Goal: Task Accomplishment & Management: Complete application form

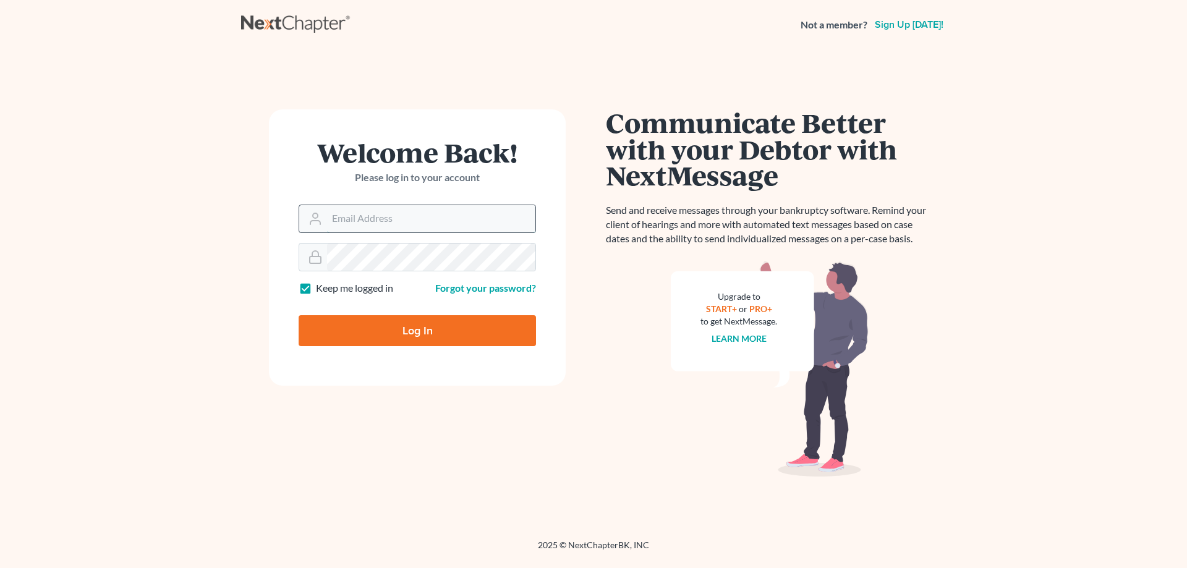
drag, startPoint x: 0, startPoint y: 0, endPoint x: 405, endPoint y: 216, distance: 458.9
click at [405, 216] on input "Email Address" at bounding box center [431, 218] width 208 height 27
type input "sarah.m.andrew@gmail.com"
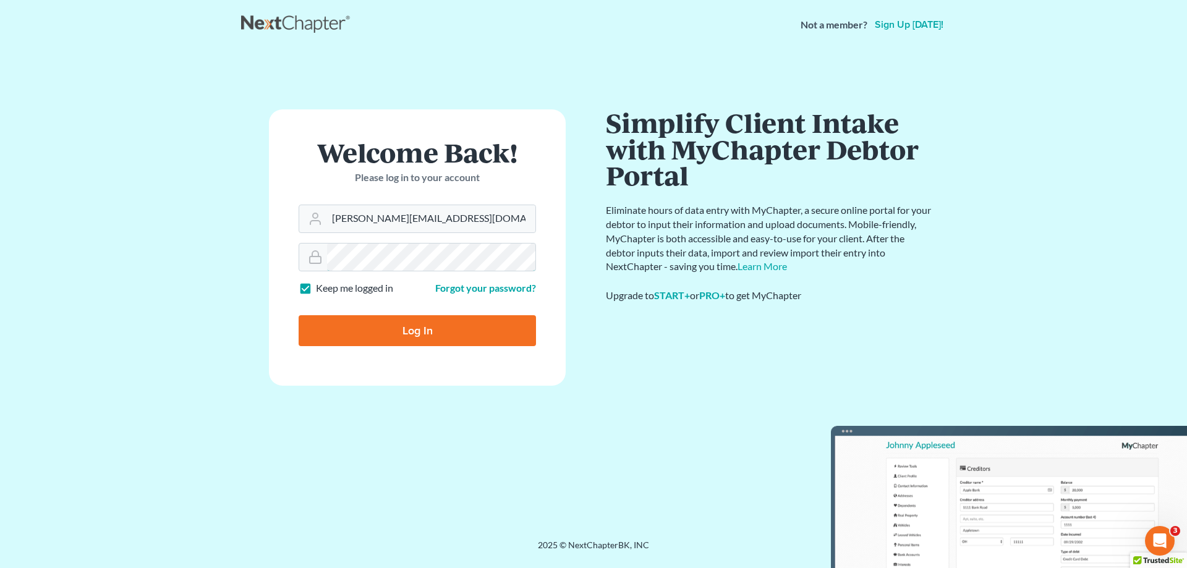
click at [298, 315] on input "Log In" at bounding box center [416, 330] width 237 height 31
type input "Thinking..."
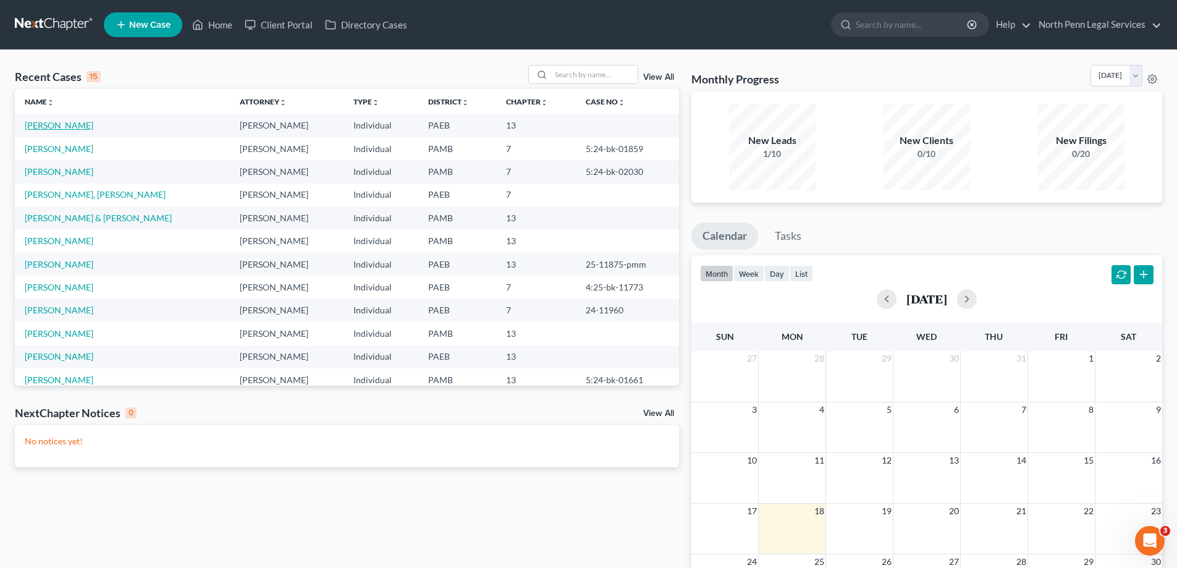
click at [72, 127] on link "[PERSON_NAME]" at bounding box center [59, 125] width 69 height 11
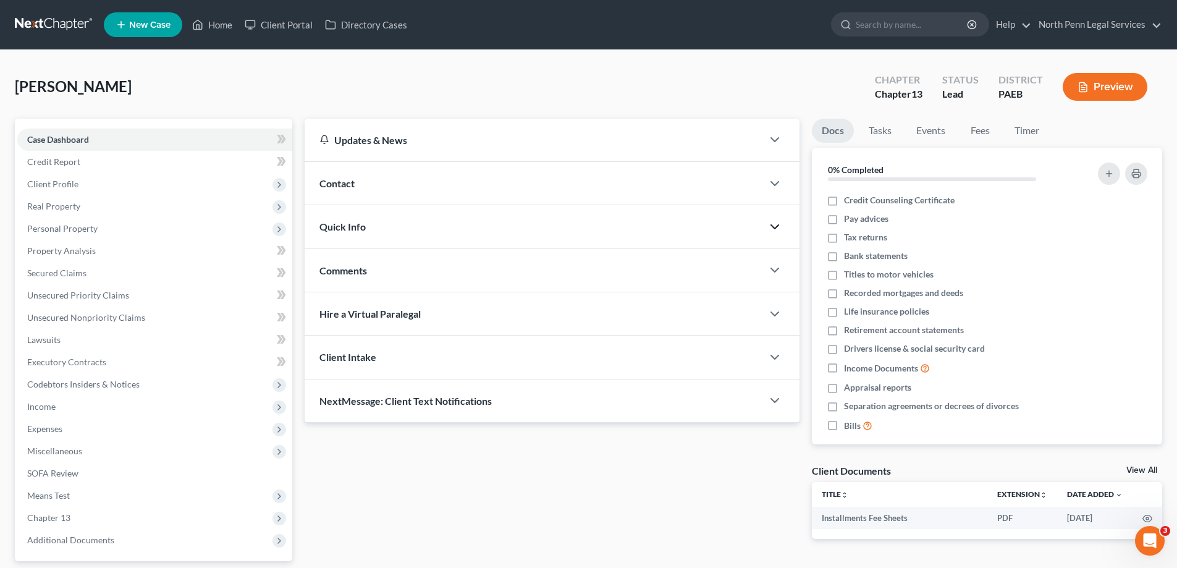
click at [774, 225] on icon "button" at bounding box center [775, 226] width 15 height 15
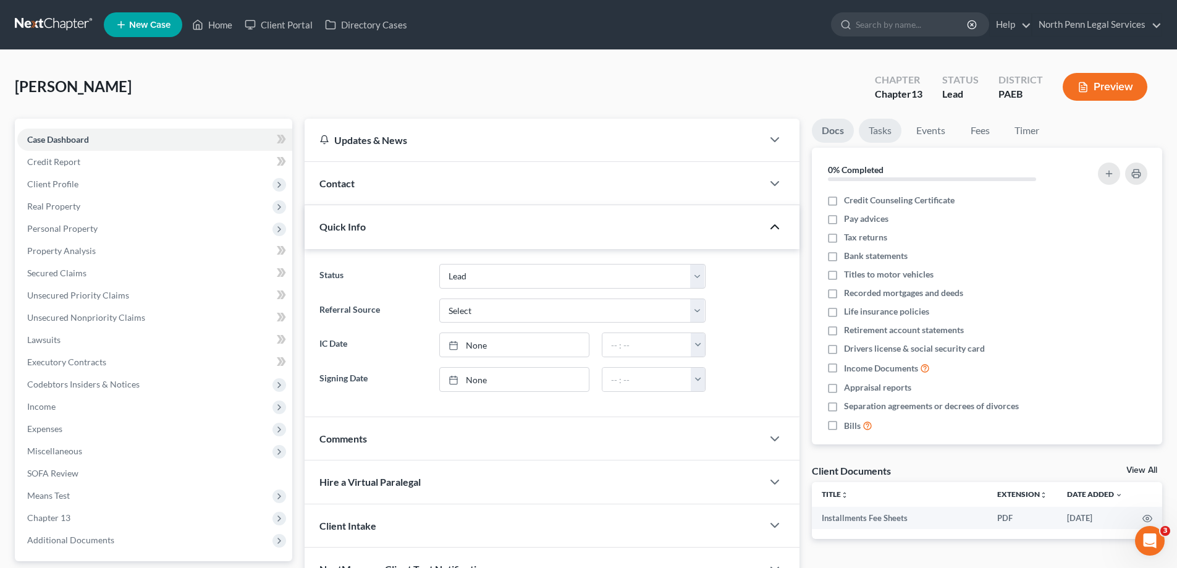
click at [891, 127] on link "Tasks" at bounding box center [880, 131] width 43 height 24
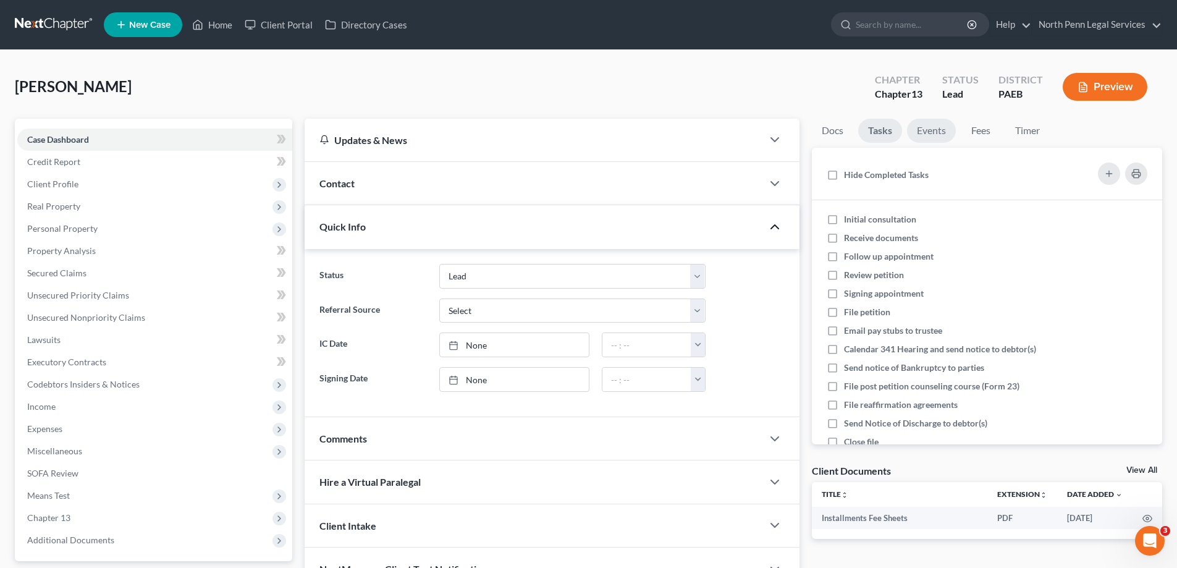
click at [946, 133] on link "Events" at bounding box center [931, 131] width 49 height 24
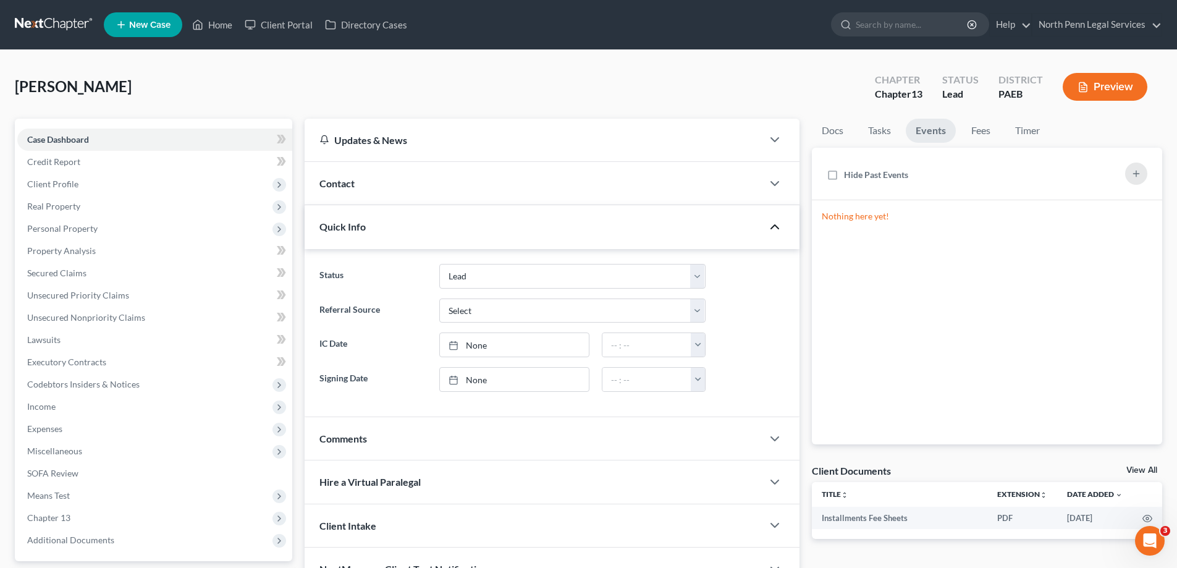
click at [1097, 91] on button "Preview" at bounding box center [1105, 87] width 85 height 28
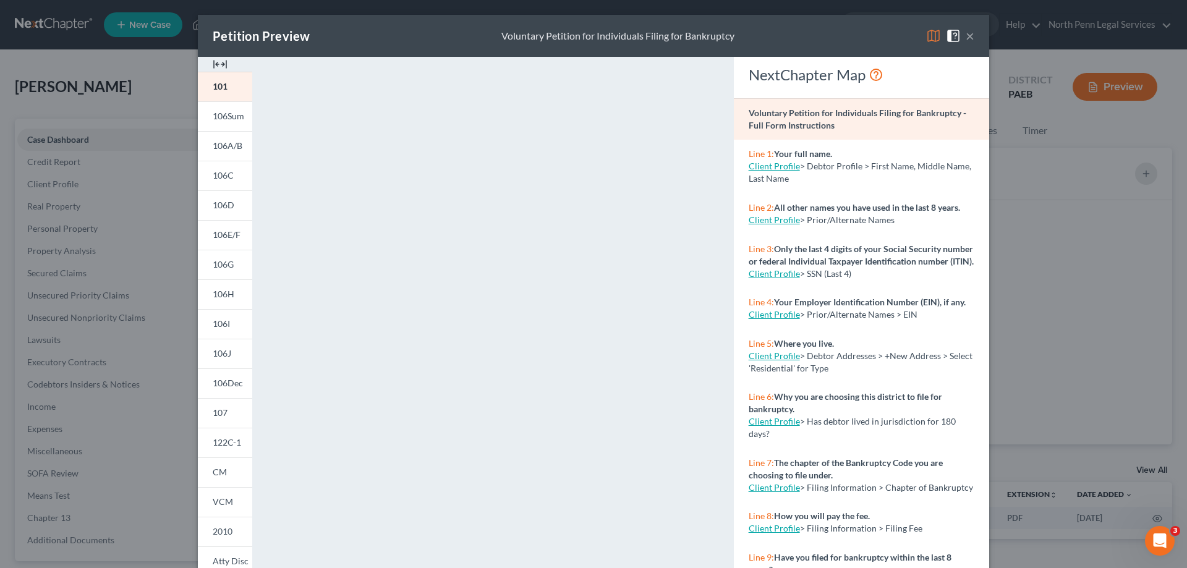
click at [965, 36] on button "×" at bounding box center [969, 35] width 9 height 15
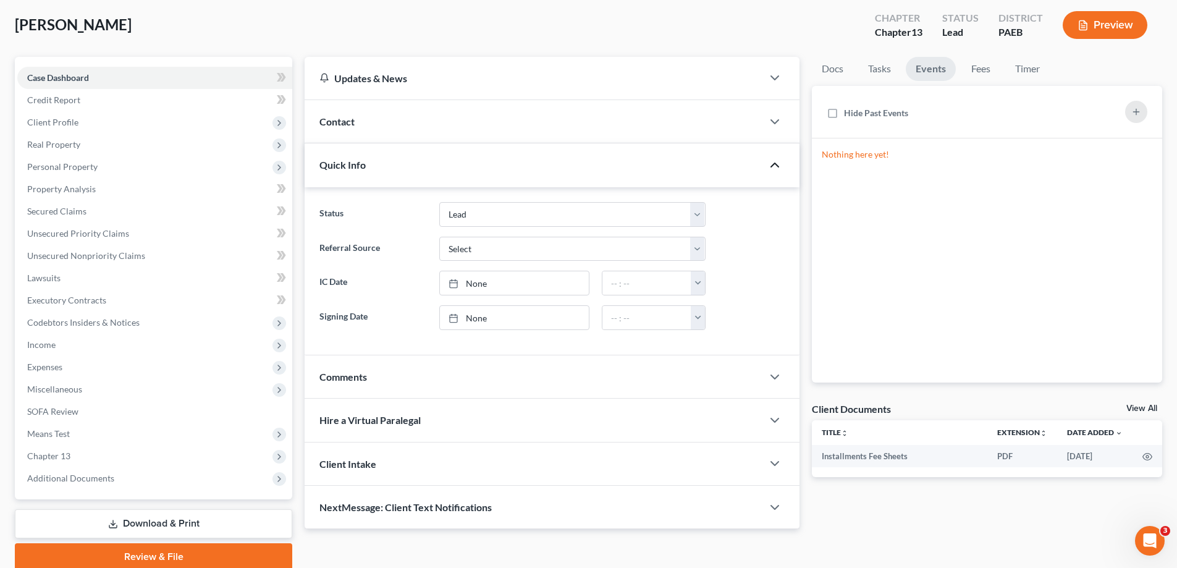
scroll to position [111, 0]
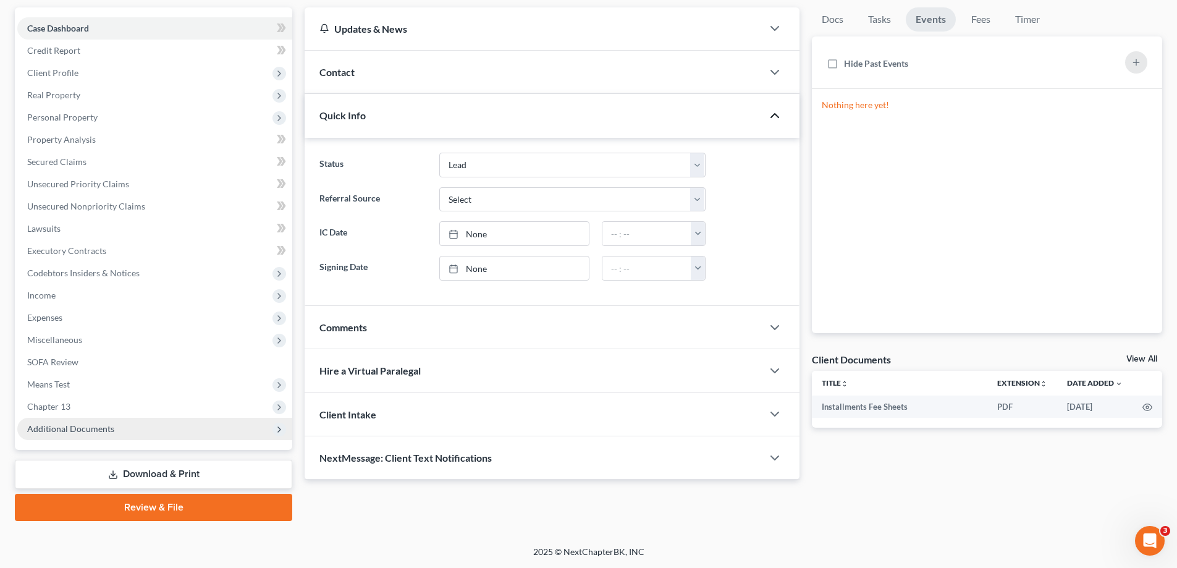
click at [209, 428] on span "Additional Documents" at bounding box center [154, 429] width 275 height 22
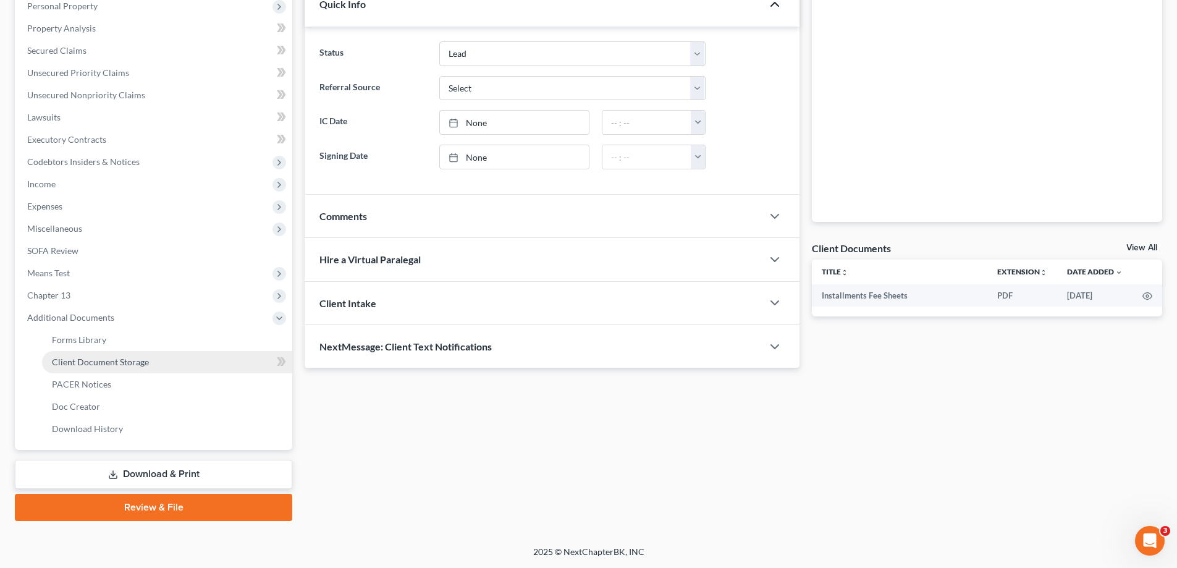
scroll to position [161, 0]
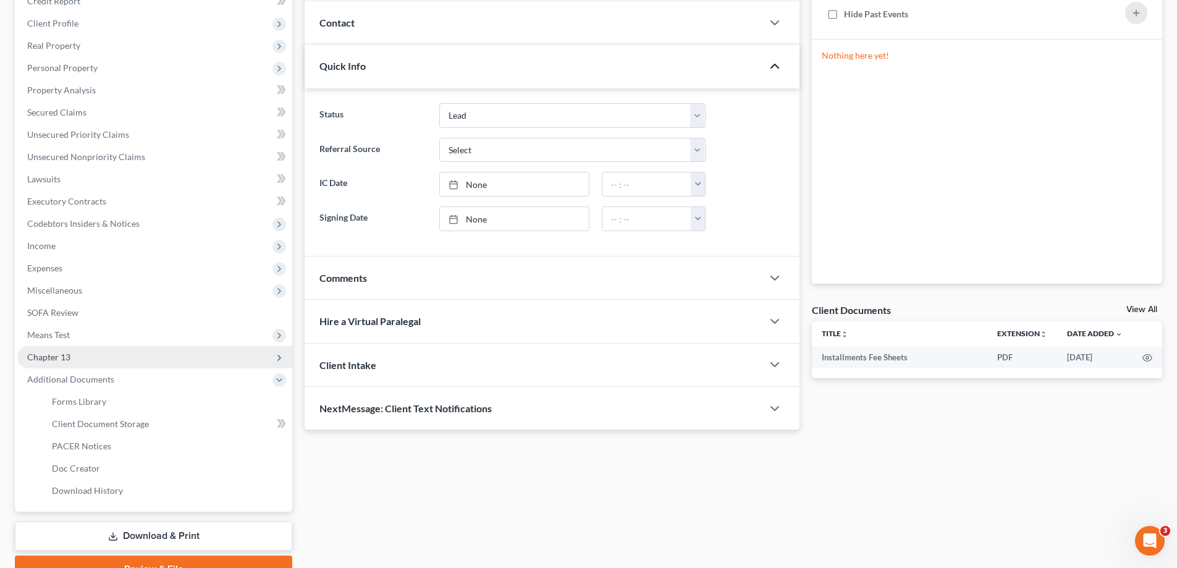
click at [99, 353] on span "Chapter 13" at bounding box center [154, 357] width 275 height 22
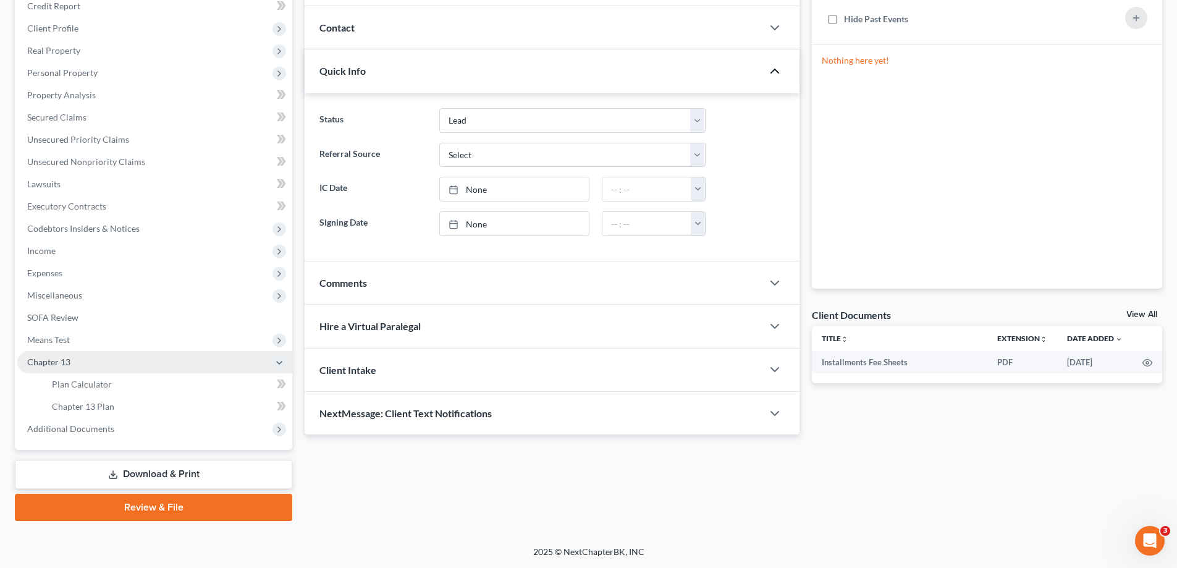
scroll to position [156, 0]
click at [75, 344] on span "Means Test" at bounding box center [154, 340] width 275 height 22
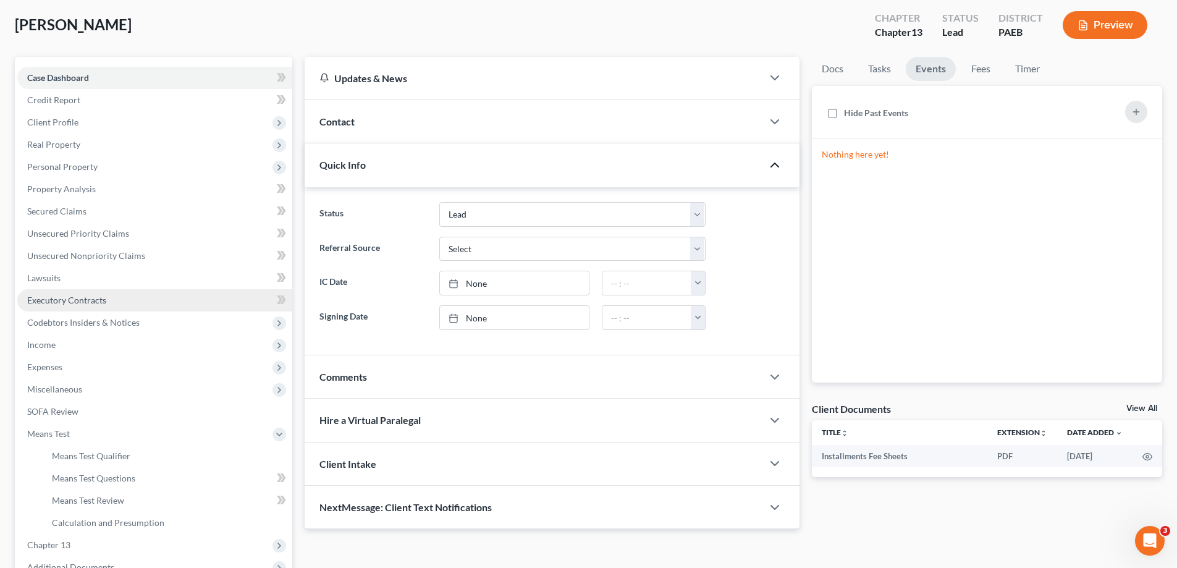
scroll to position [0, 0]
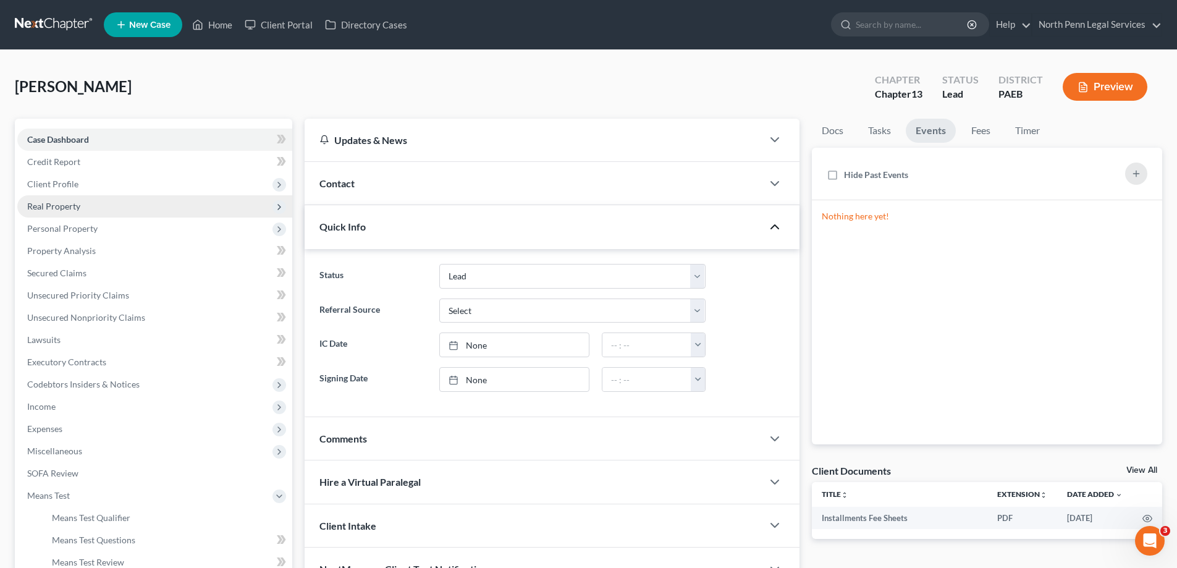
click at [82, 206] on span "Real Property" at bounding box center [154, 206] width 275 height 22
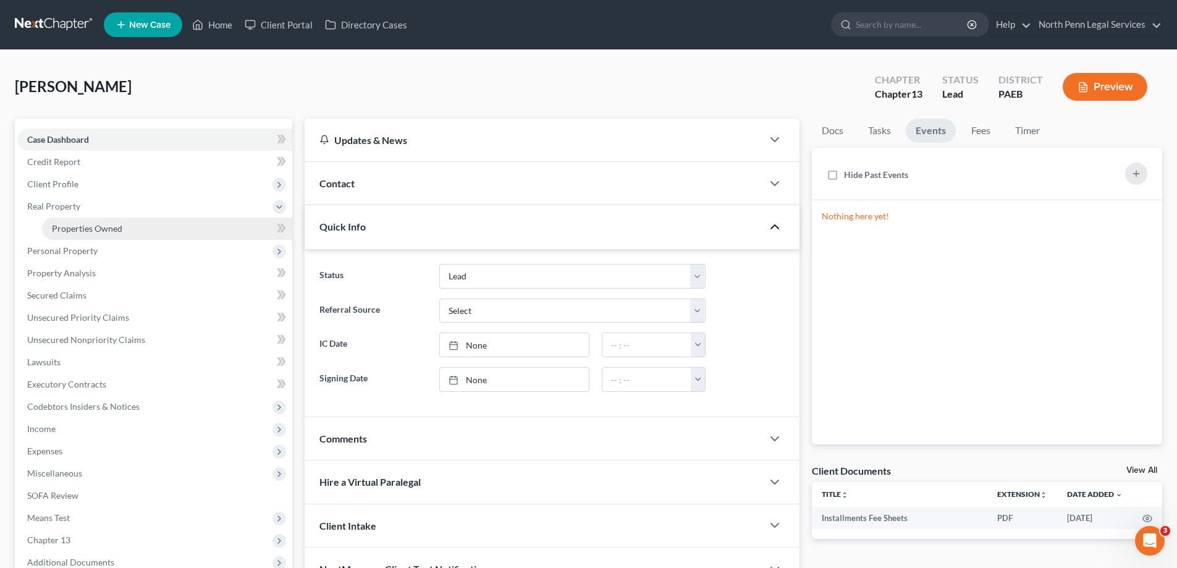
click at [103, 230] on span "Properties Owned" at bounding box center [87, 228] width 70 height 11
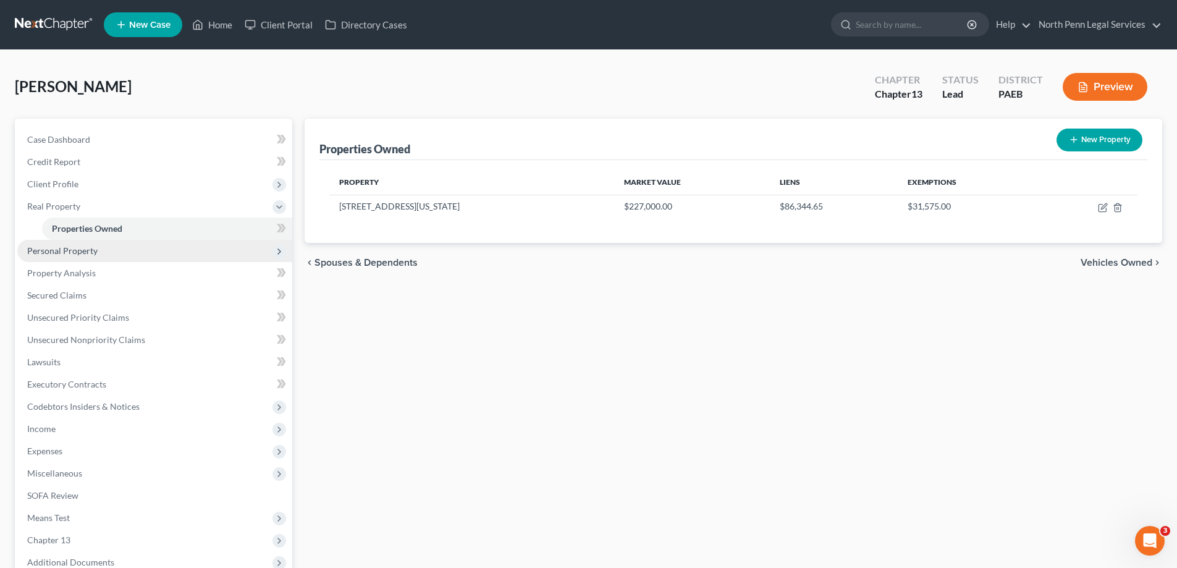
click at [96, 249] on span "Personal Property" at bounding box center [154, 251] width 275 height 22
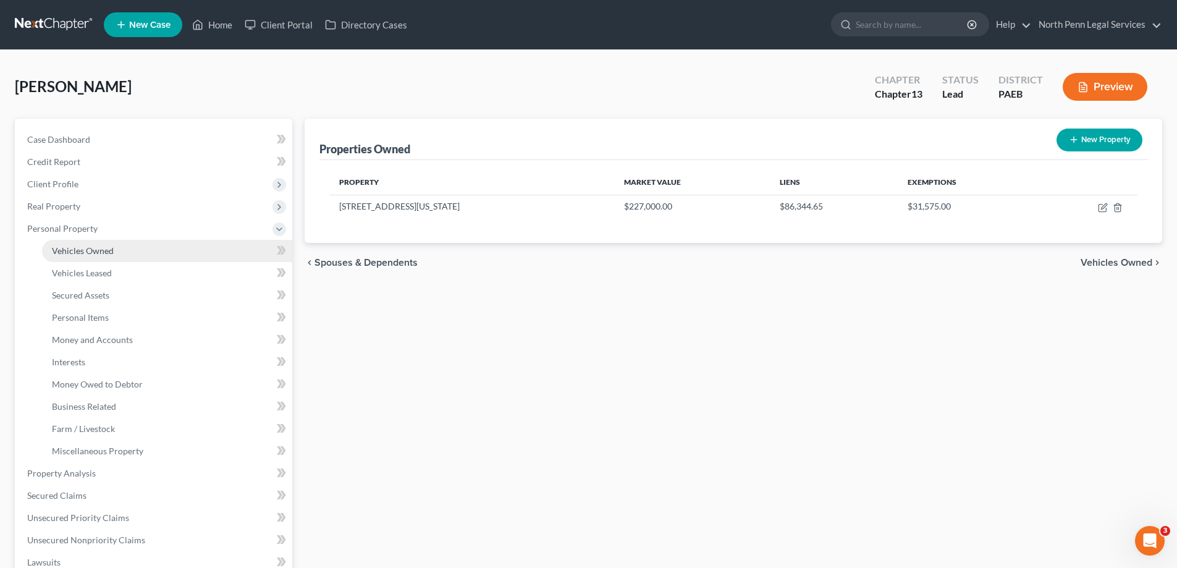
click at [108, 252] on span "Vehicles Owned" at bounding box center [83, 250] width 62 height 11
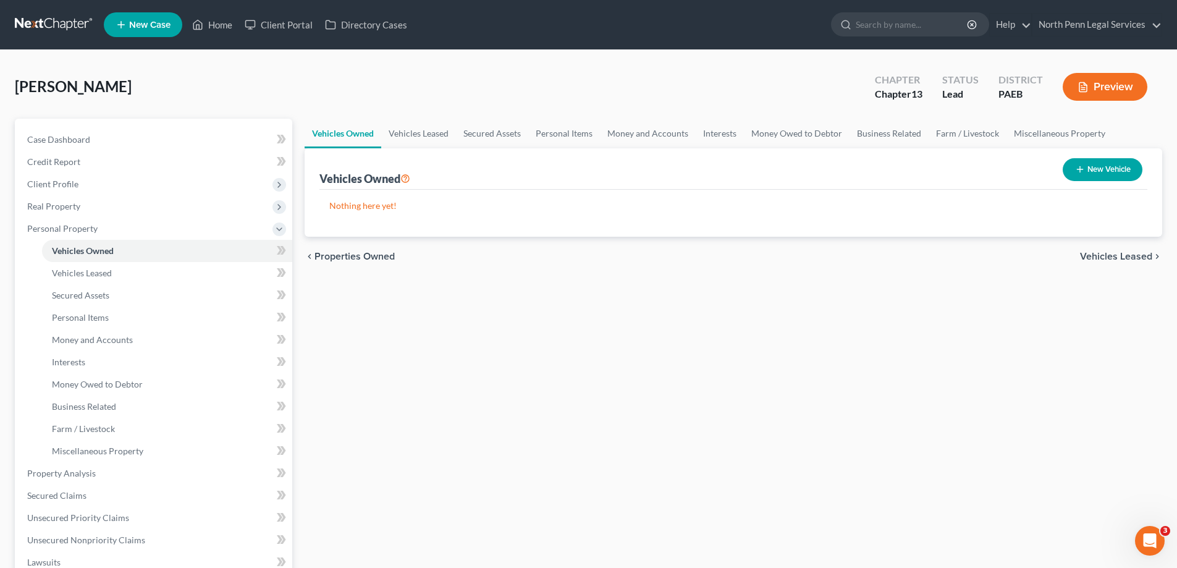
click at [1112, 261] on span "Vehicles Leased" at bounding box center [1116, 257] width 72 height 10
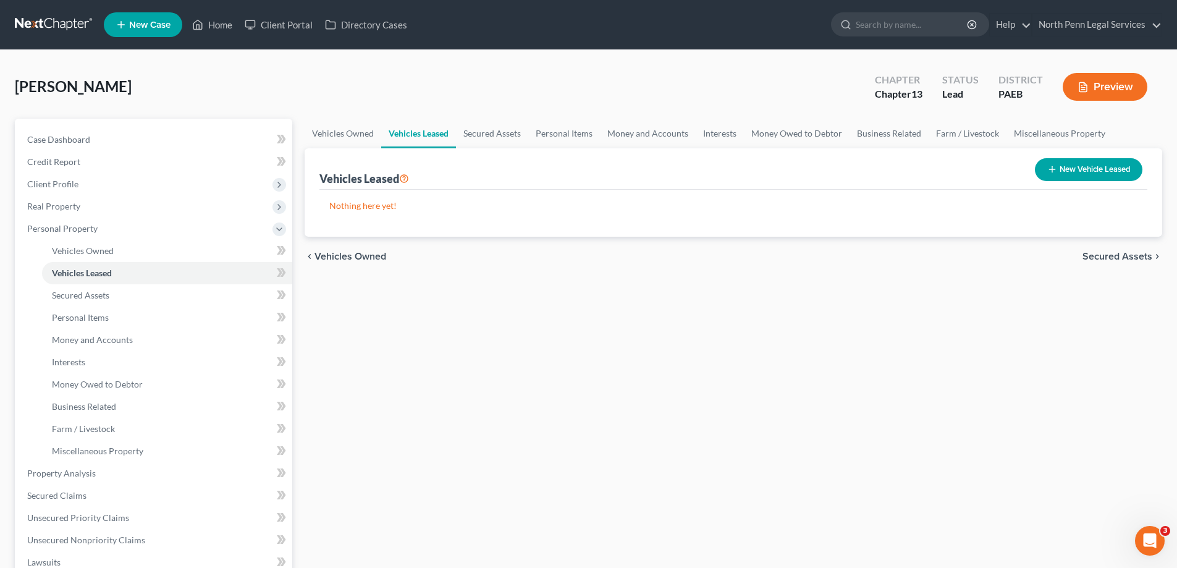
click at [1112, 261] on span "Secured Assets" at bounding box center [1118, 257] width 70 height 10
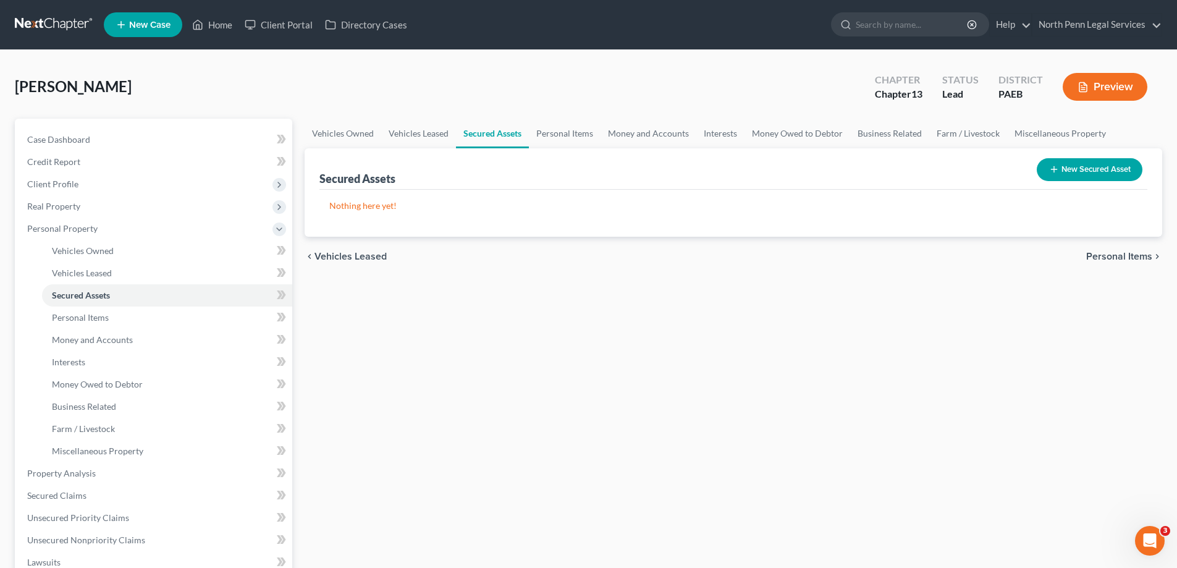
click at [1112, 261] on span "Personal Items" at bounding box center [1119, 257] width 66 height 10
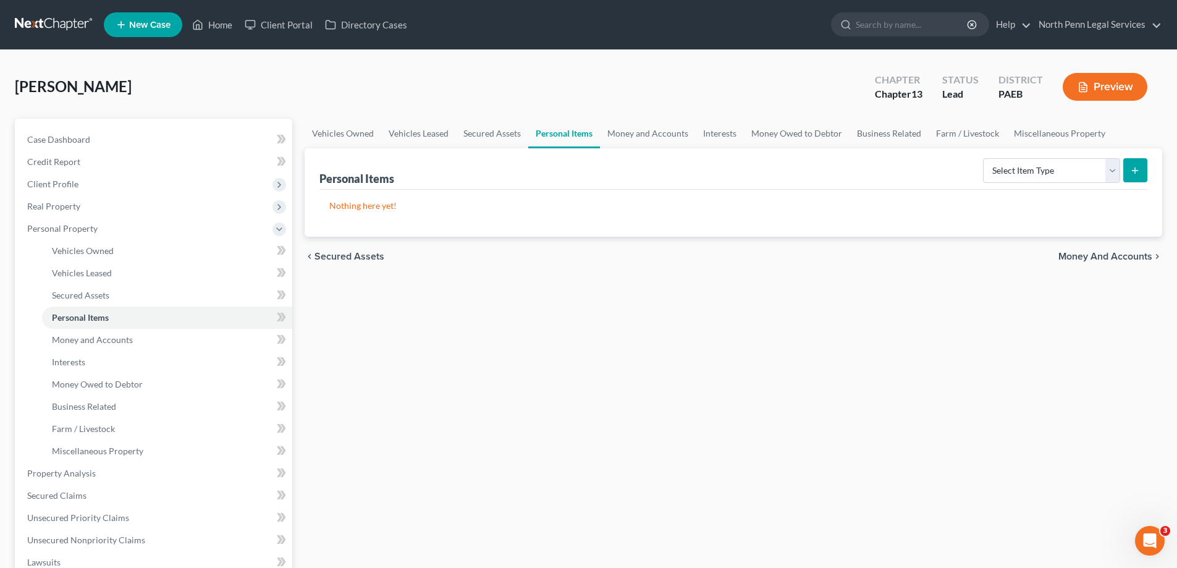
click at [1112, 261] on span "Money and Accounts" at bounding box center [1106, 257] width 94 height 10
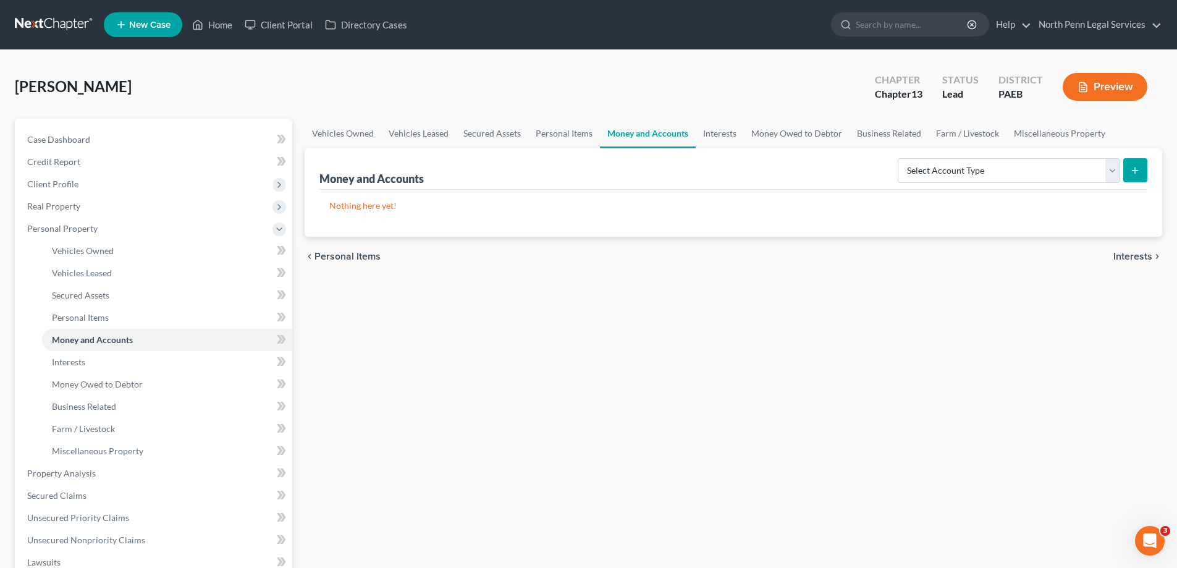
click at [355, 252] on span "Personal Items" at bounding box center [348, 257] width 66 height 10
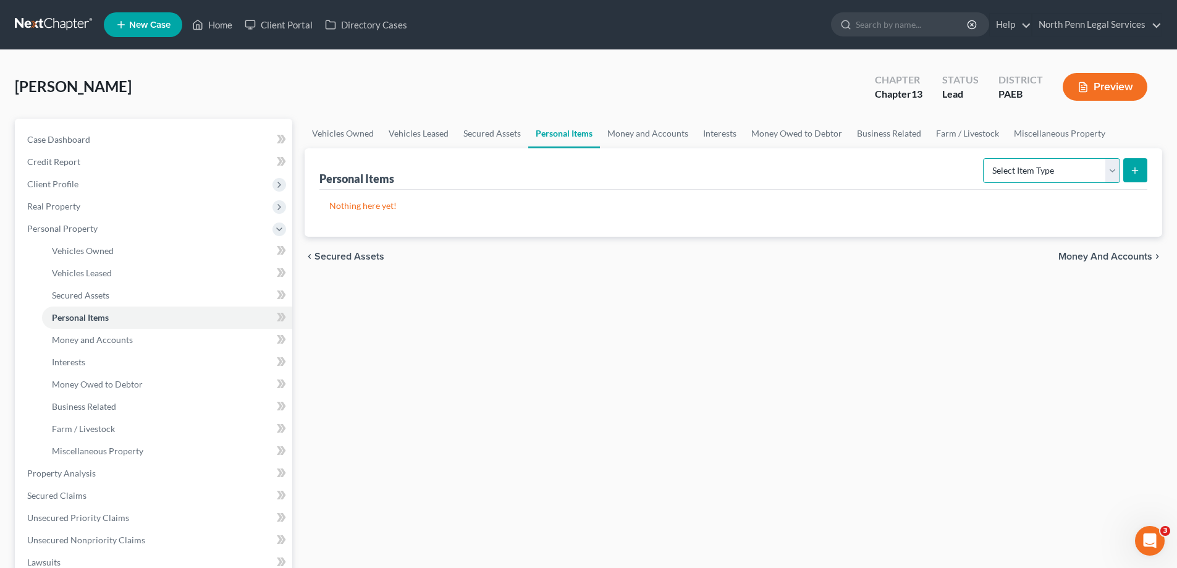
click at [1111, 171] on select "Select Item Type Clothing Collectibles Of Value Electronics Firearms Household …" at bounding box center [1051, 170] width 137 height 25
select select "household_goods"
click at [984, 158] on select "Select Item Type Clothing Collectibles Of Value Electronics Firearms Household …" at bounding box center [1051, 170] width 137 height 25
click at [1141, 167] on button "submit" at bounding box center [1135, 170] width 24 height 24
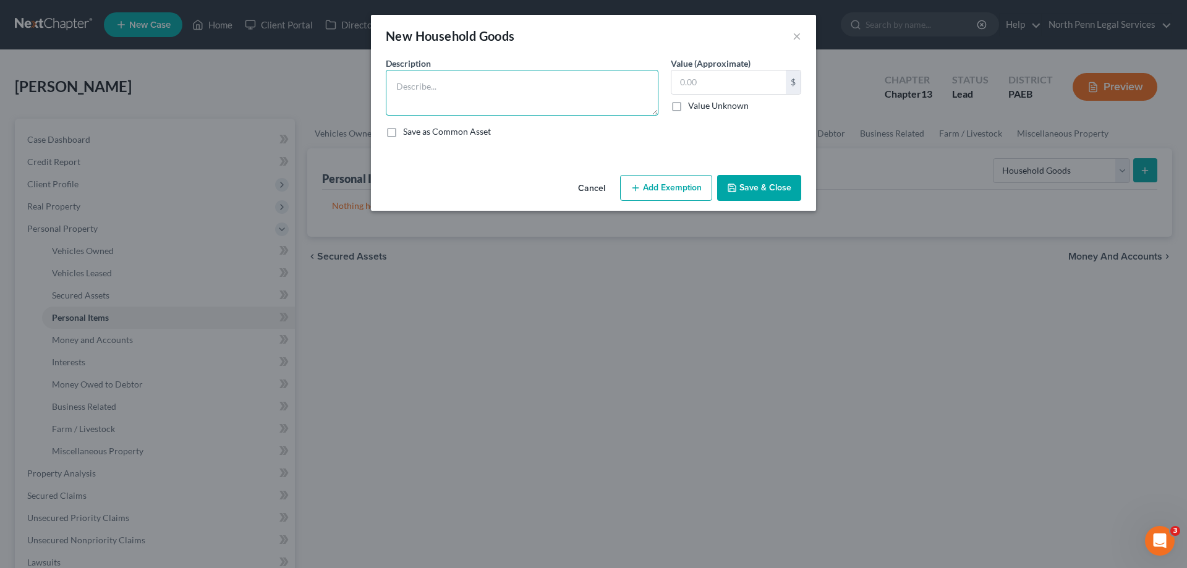
click at [550, 106] on textarea at bounding box center [522, 93] width 273 height 46
type textarea "pots, pans, dishware, utensils, cookware"
click at [688, 82] on input "text" at bounding box center [728, 81] width 114 height 23
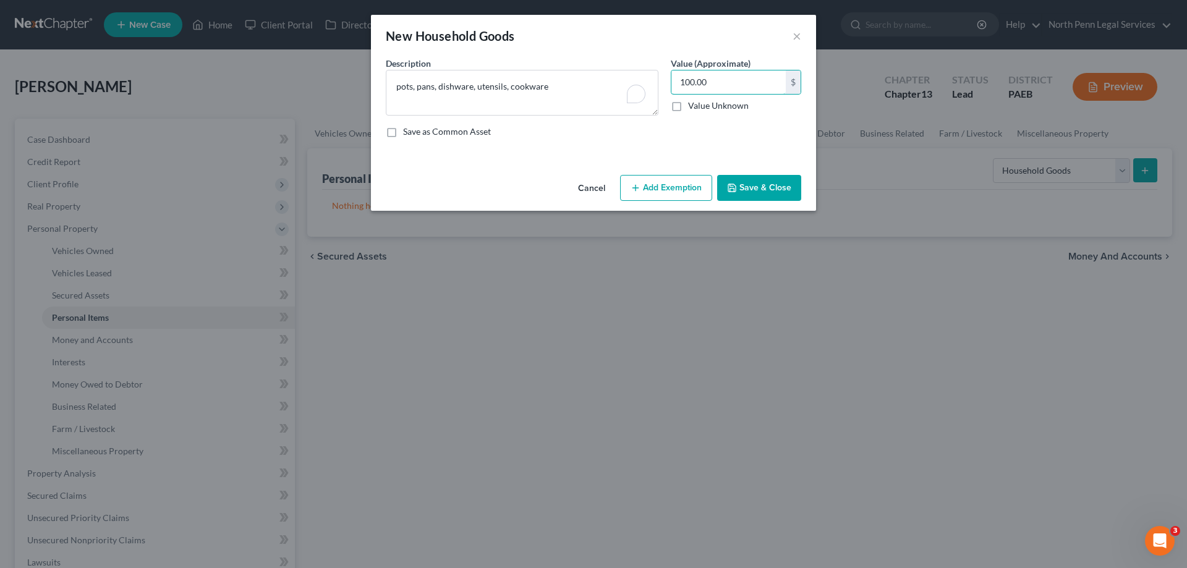
type input "100.00"
click at [683, 182] on button "Add Exemption" at bounding box center [666, 188] width 92 height 26
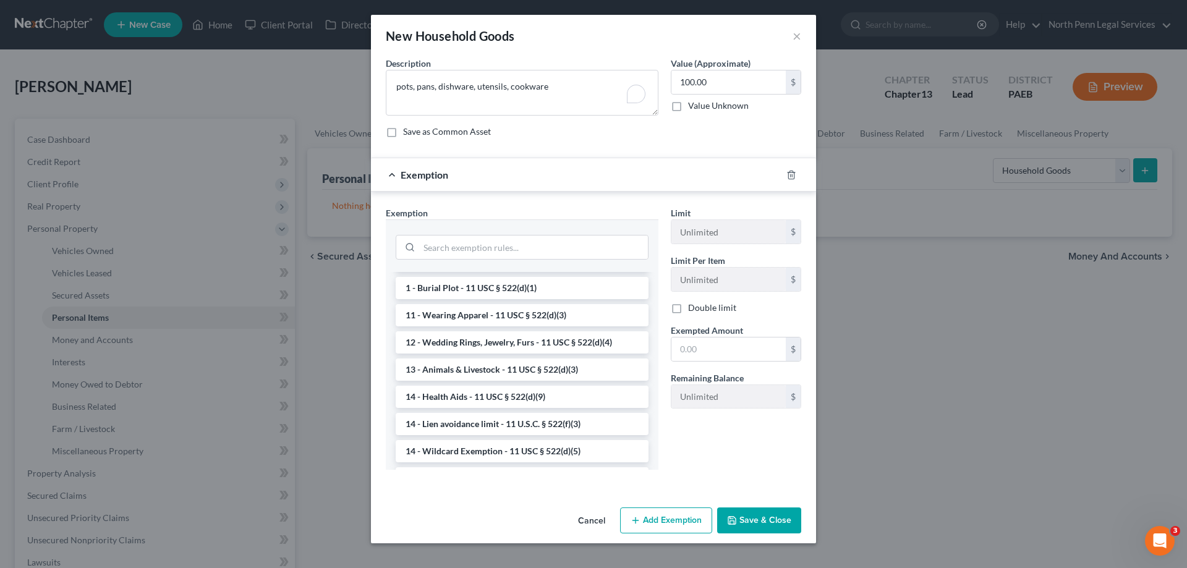
scroll to position [247, 0]
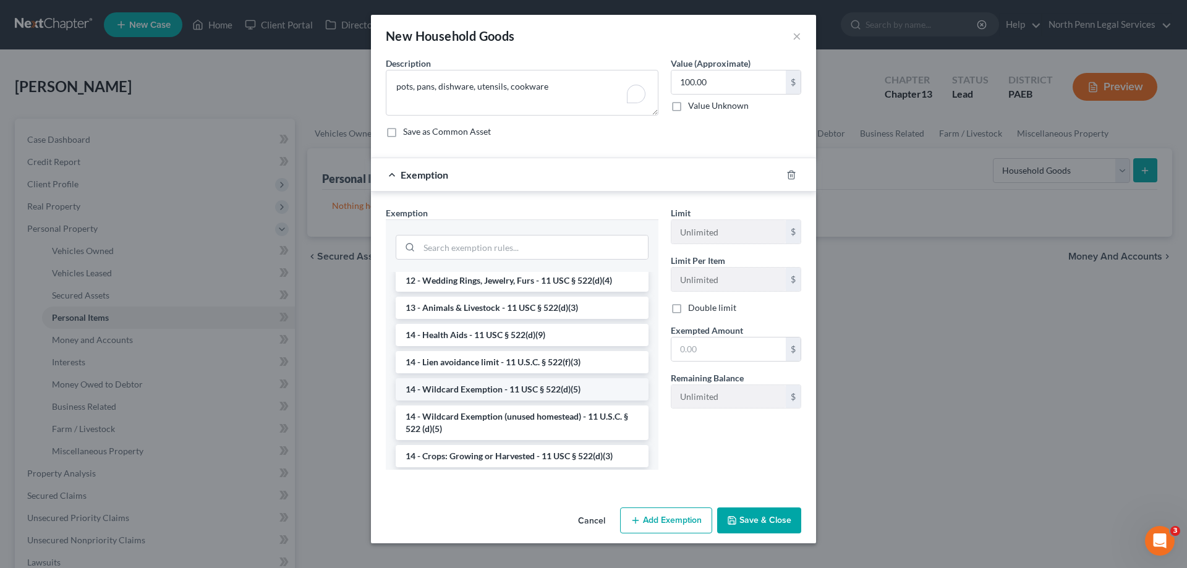
click at [508, 387] on li "14 - Wildcard Exemption - 11 USC § 522(d)(5)" at bounding box center [522, 389] width 253 height 22
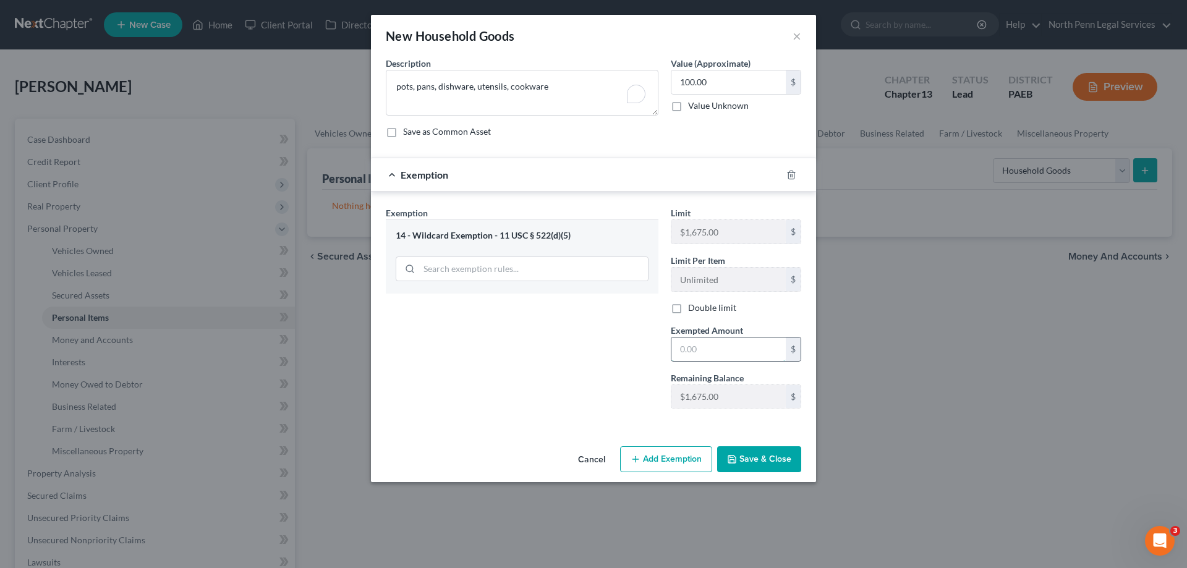
click at [675, 349] on input "text" at bounding box center [728, 348] width 114 height 23
type input "100.00"
click at [750, 467] on button "Save & Close" at bounding box center [759, 459] width 84 height 26
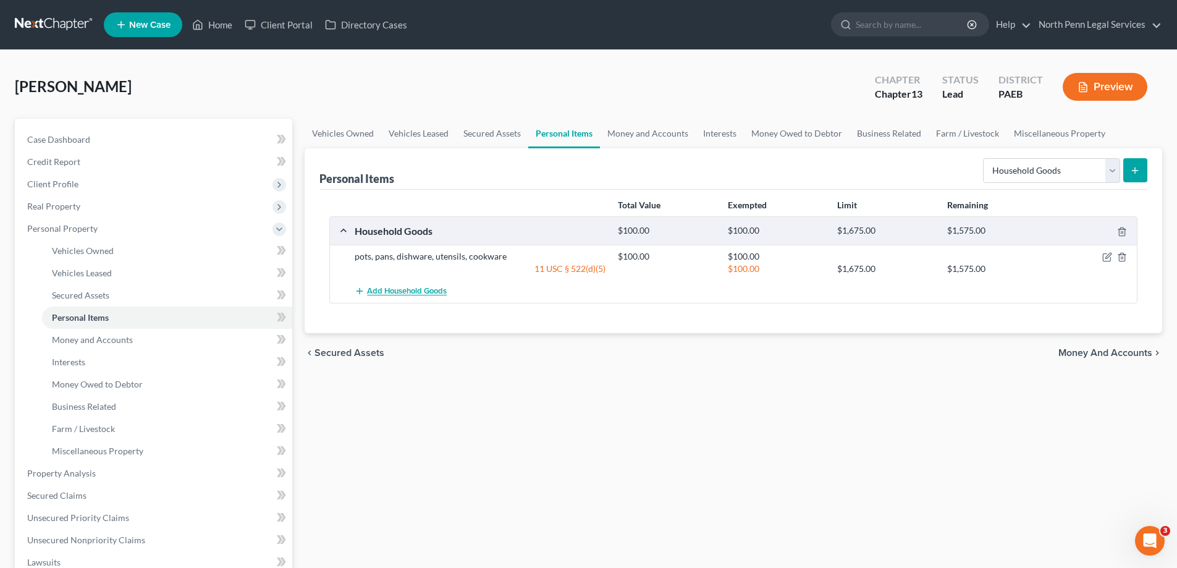
click at [413, 287] on span "Add Household Goods" at bounding box center [407, 292] width 80 height 10
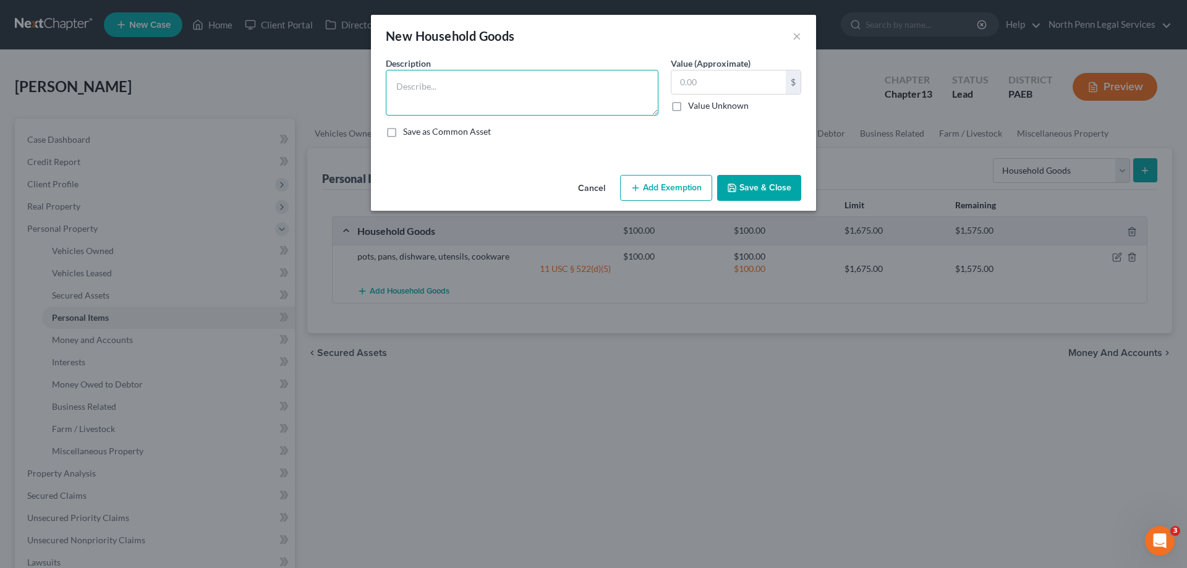
click at [507, 93] on textarea at bounding box center [522, 93] width 273 height 46
type textarea "couch, loveseat, recliner, curio cabinet, tables, chairs, desk, cabinet, bed, d…"
click at [693, 83] on input "text" at bounding box center [728, 81] width 114 height 23
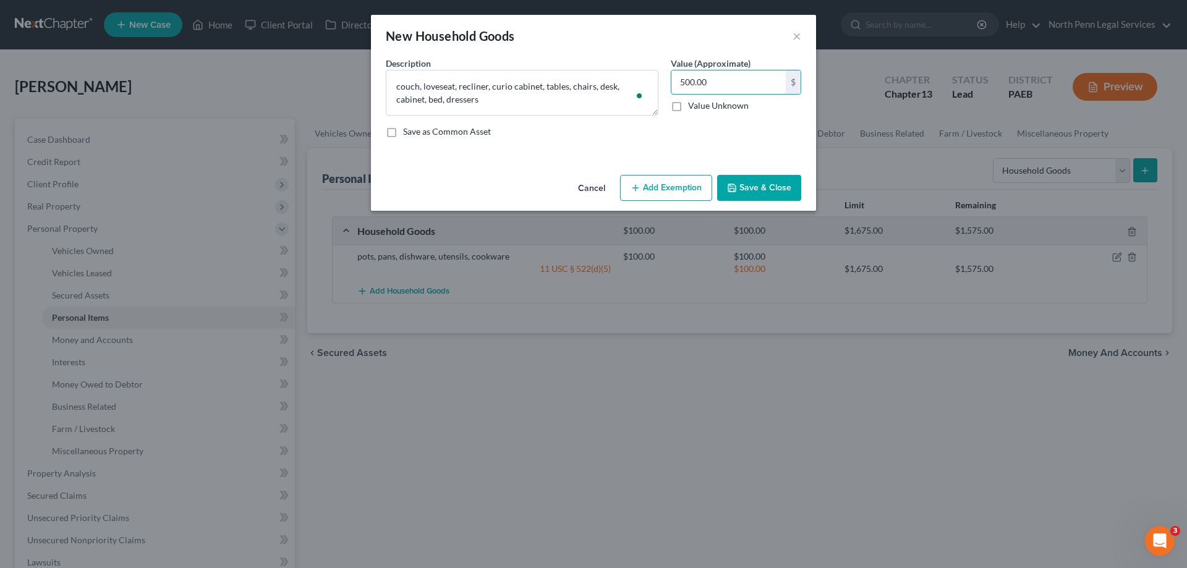
type input "500.00"
click at [686, 187] on button "Add Exemption" at bounding box center [666, 188] width 92 height 26
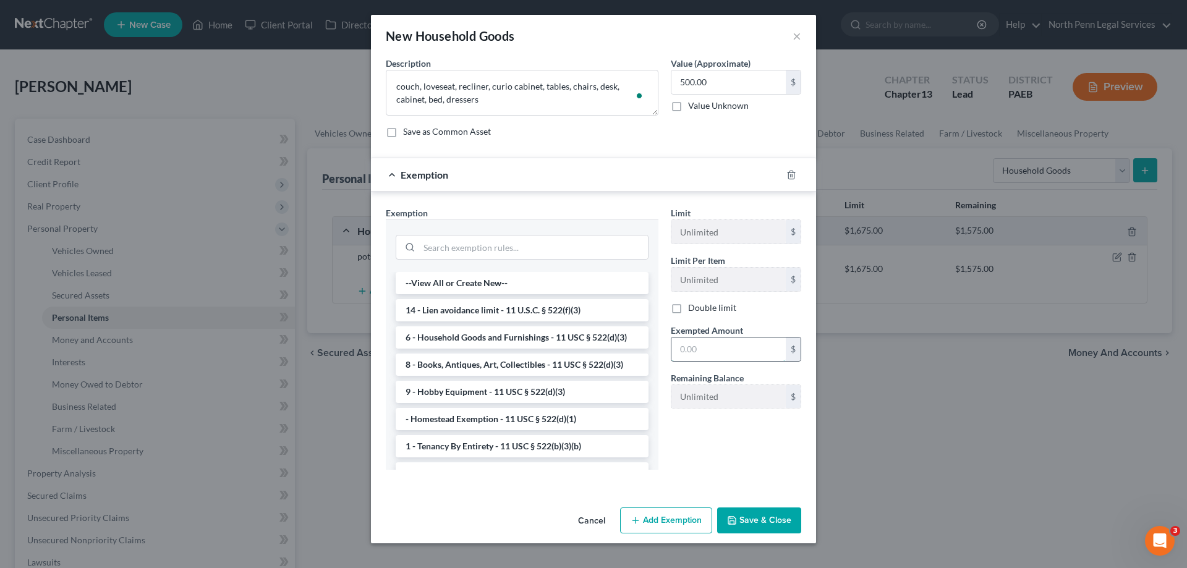
drag, startPoint x: 677, startPoint y: 347, endPoint x: 686, endPoint y: 346, distance: 8.7
click at [679, 347] on input "text" at bounding box center [728, 348] width 114 height 23
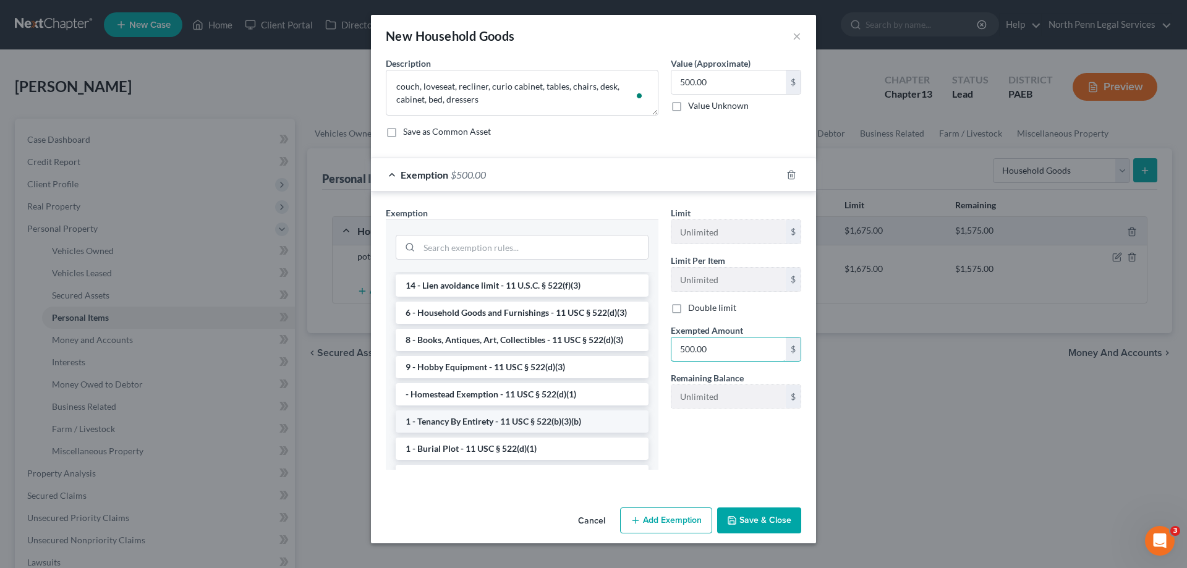
scroll to position [0, 0]
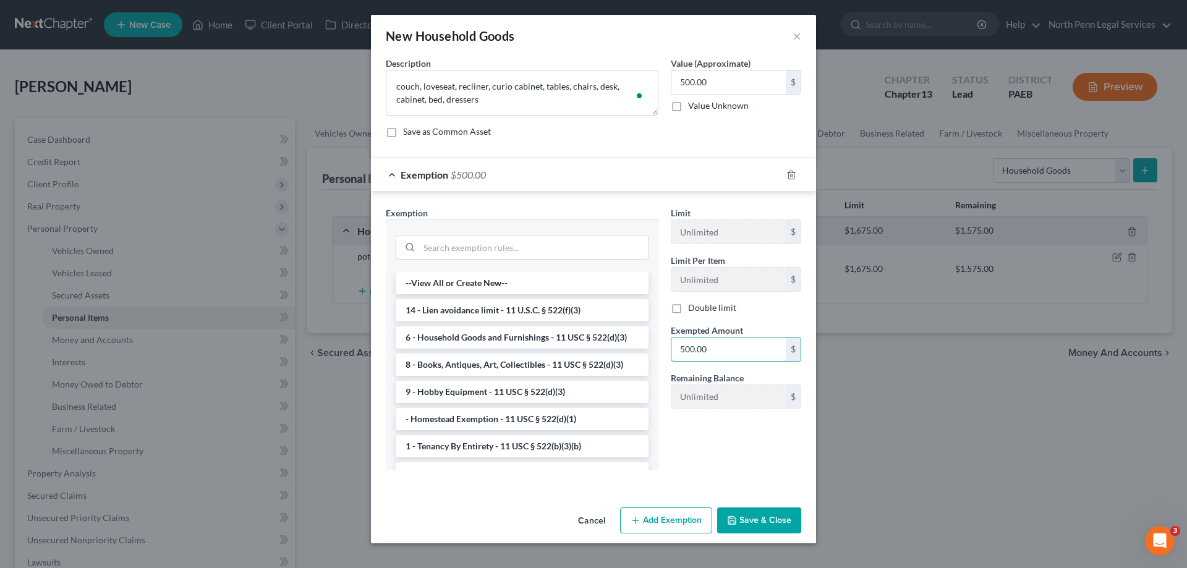
type input "500.00"
click at [775, 535] on div "Cancel Add Exemption Save & Close" at bounding box center [593, 522] width 445 height 41
click at [738, 518] on button "Save & Close" at bounding box center [759, 520] width 84 height 26
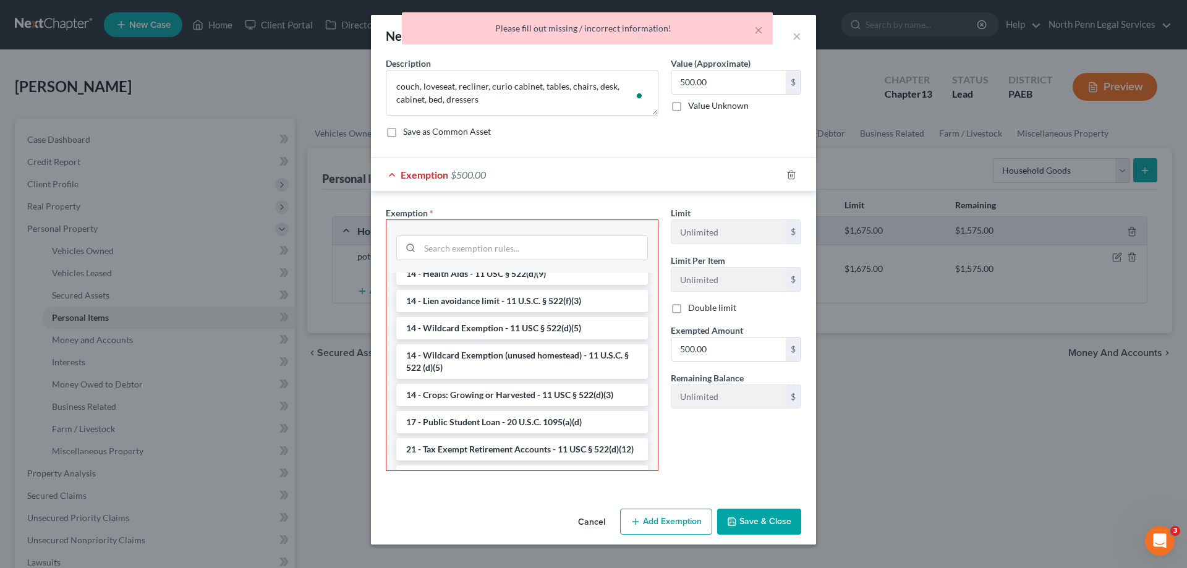
scroll to position [247, 0]
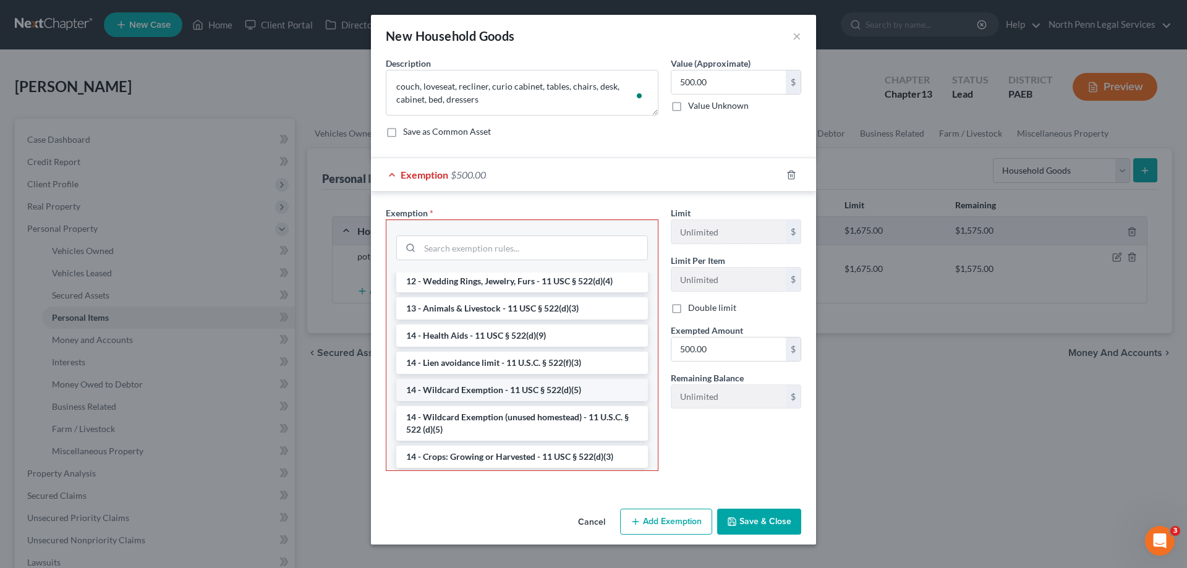
click at [563, 388] on li "14 - Wildcard Exemption - 11 USC § 522(d)(5)" at bounding box center [522, 390] width 252 height 22
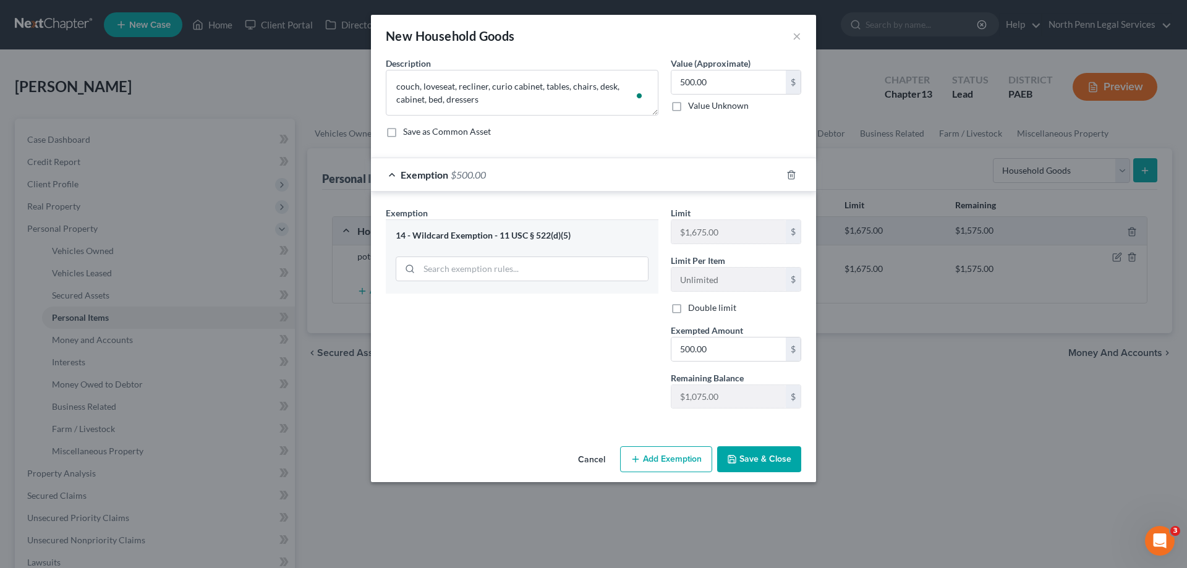
click at [761, 465] on button "Save & Close" at bounding box center [759, 459] width 84 height 26
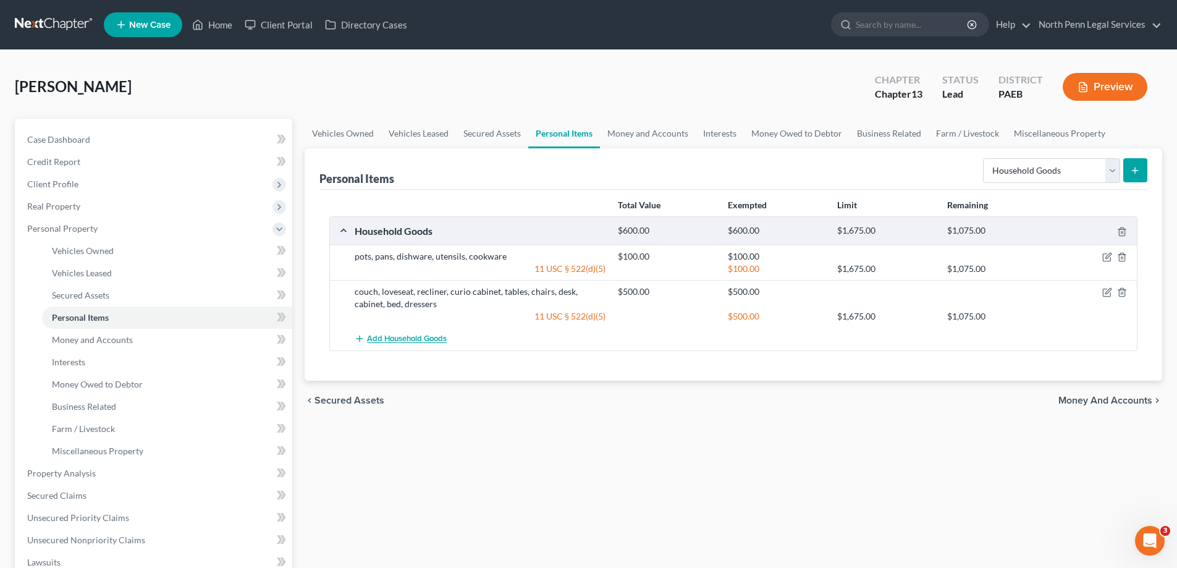
click at [392, 340] on span "Add Household Goods" at bounding box center [407, 339] width 80 height 10
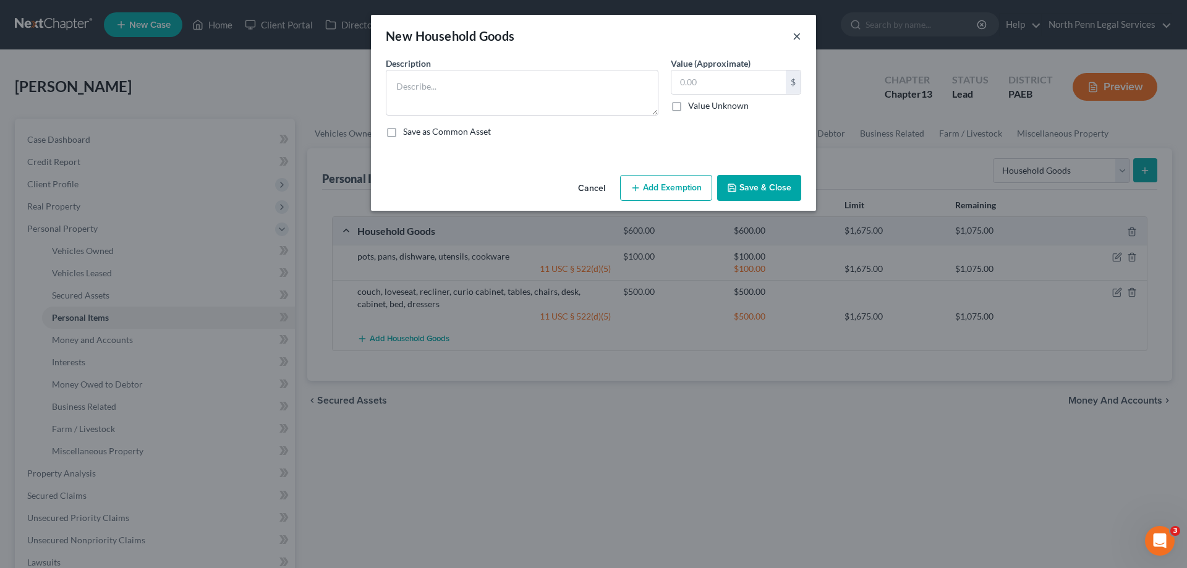
click at [797, 38] on button "×" at bounding box center [796, 35] width 9 height 15
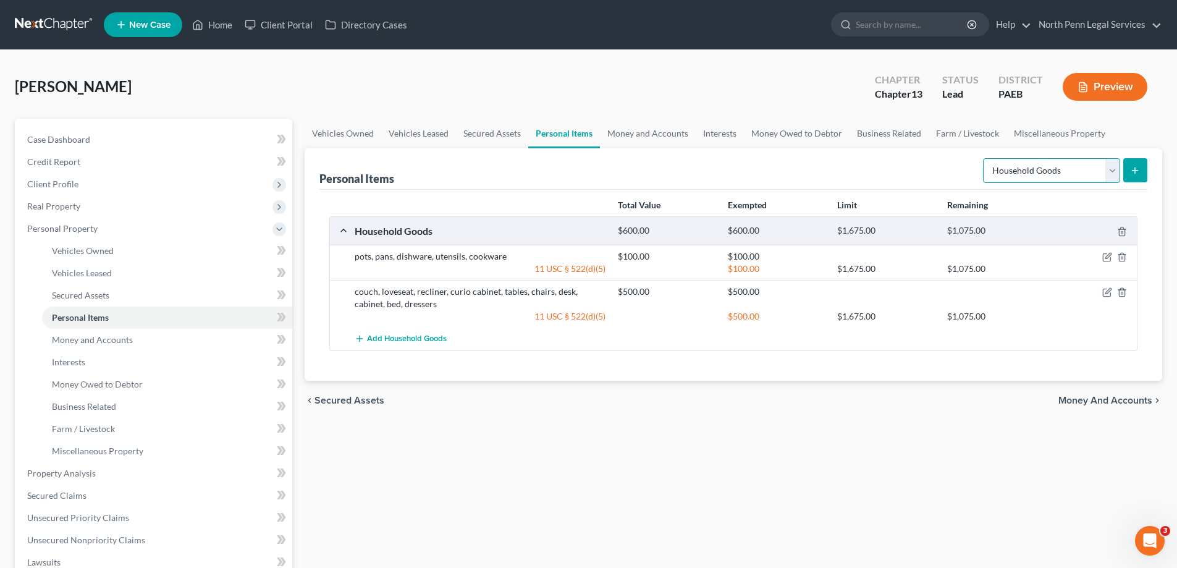
click at [1115, 175] on select "Select Item Type Clothing Collectibles Of Value Electronics Firearms Household …" at bounding box center [1051, 170] width 137 height 25
select select "electronics"
click at [984, 158] on select "Select Item Type Clothing Collectibles Of Value Electronics Firearms Household …" at bounding box center [1051, 170] width 137 height 25
click at [1135, 180] on button "submit" at bounding box center [1135, 170] width 24 height 24
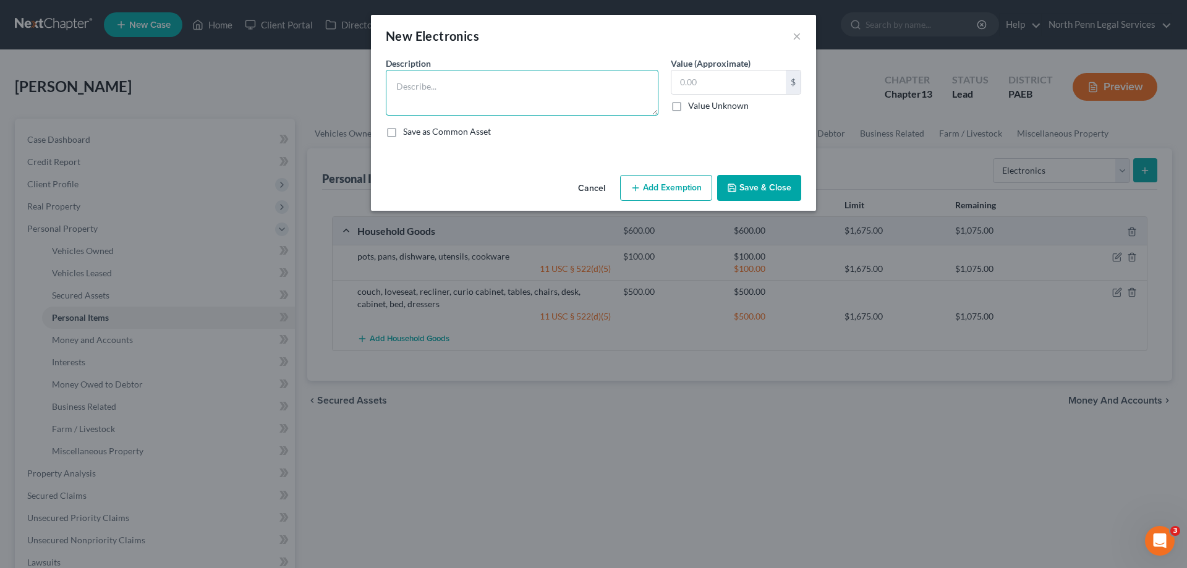
click at [529, 103] on textarea at bounding box center [522, 93] width 273 height 46
click at [528, 99] on textarea "To enrich screen reader interactions, please activate Accessibility in Grammarl…" at bounding box center [522, 93] width 273 height 46
type textarea "Television, phone, fridge, washer and dryer"
click at [722, 79] on input "text" at bounding box center [728, 81] width 114 height 23
type input "400.00"
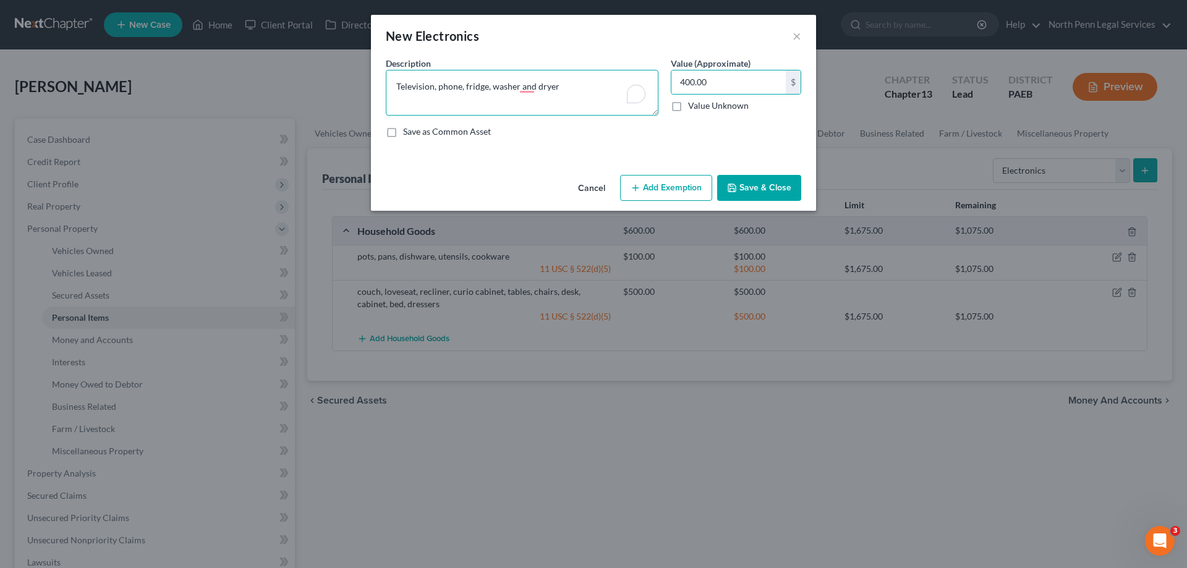
click at [554, 90] on textarea "Television, phone, fridge, washer and dryer" at bounding box center [522, 93] width 273 height 46
click at [655, 188] on button "Add Exemption" at bounding box center [666, 188] width 92 height 26
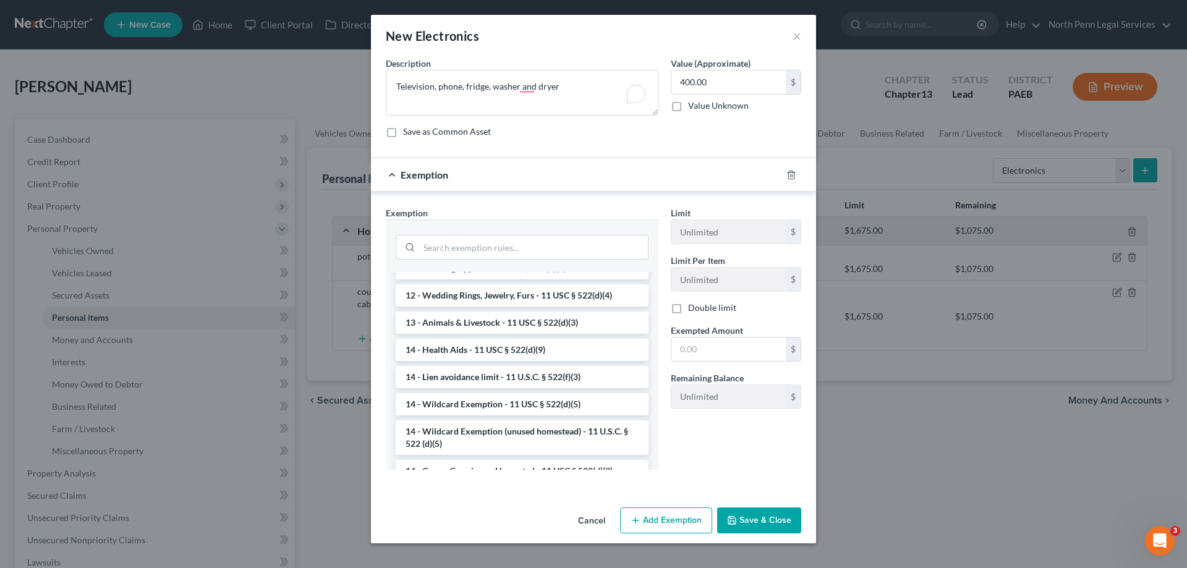
scroll to position [185, 0]
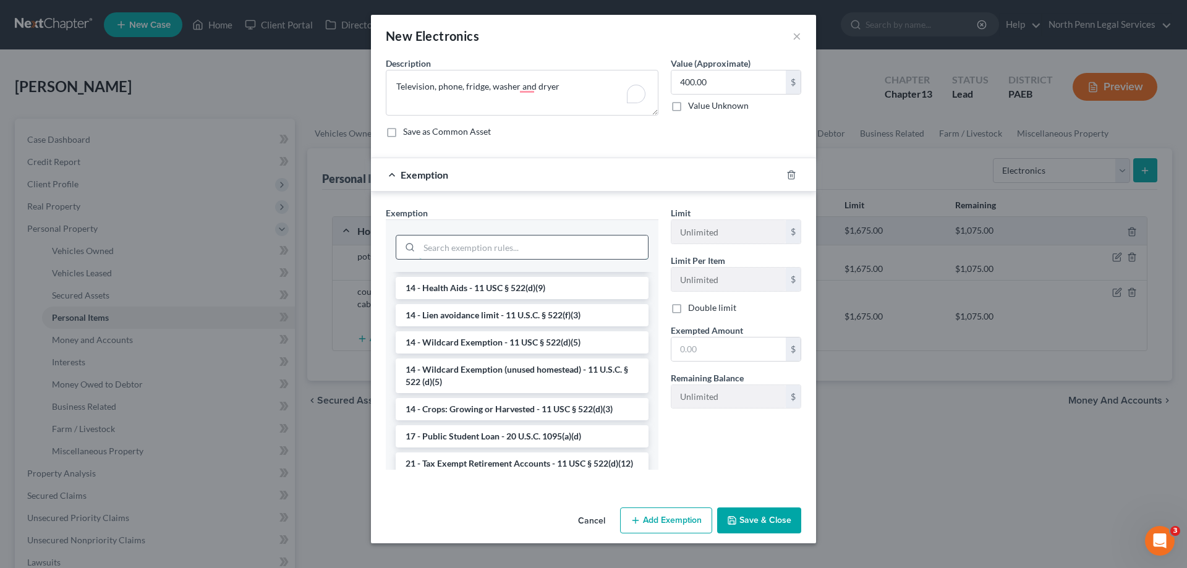
click at [548, 257] on input "search" at bounding box center [533, 246] width 229 height 23
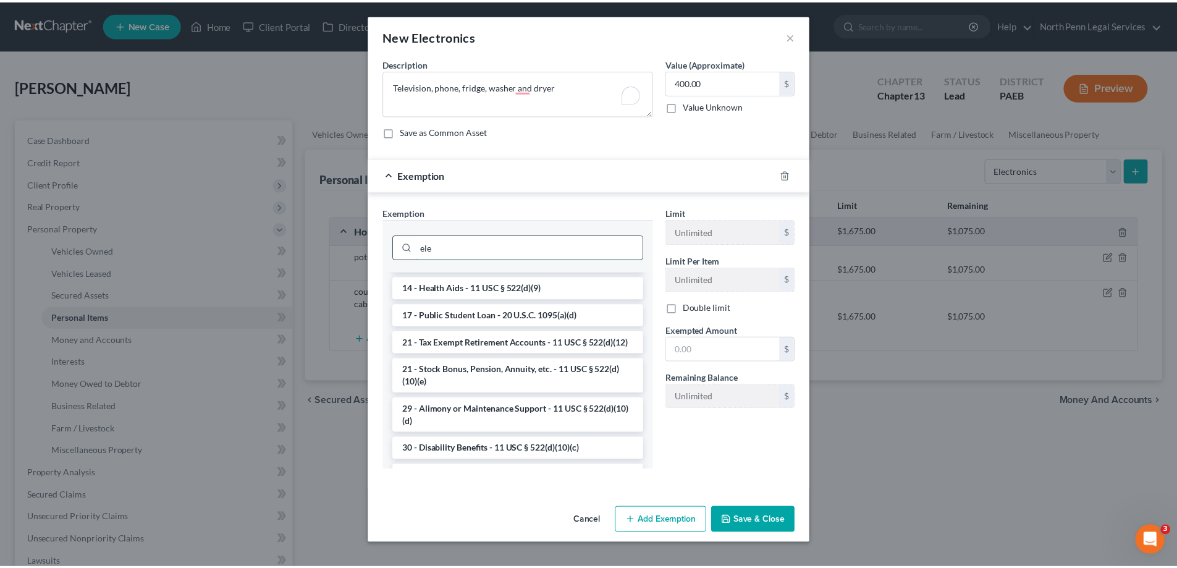
scroll to position [0, 0]
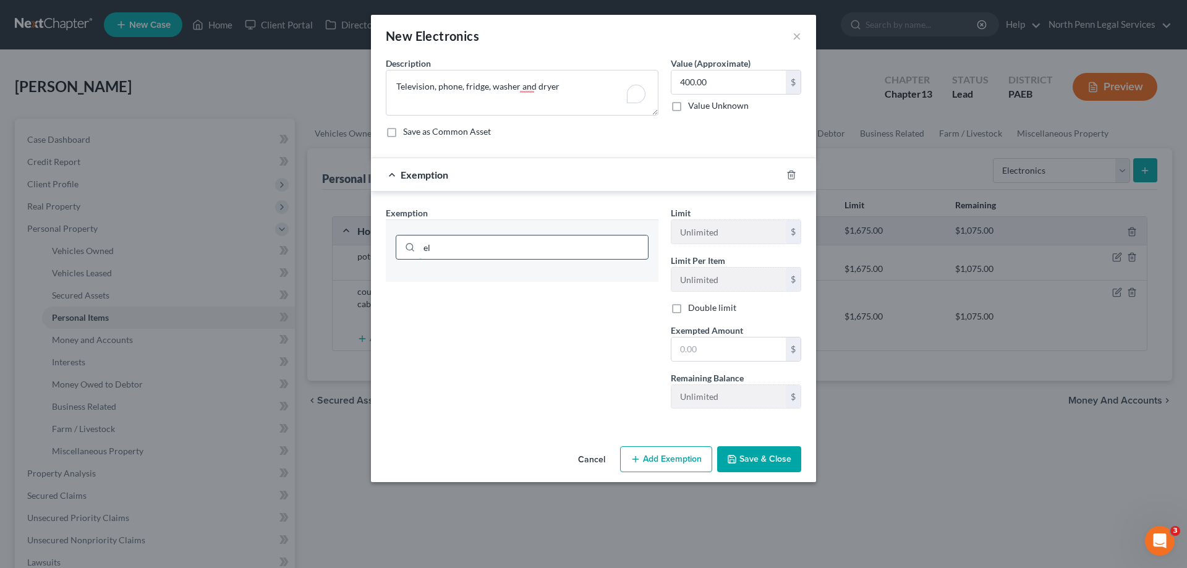
type input "e"
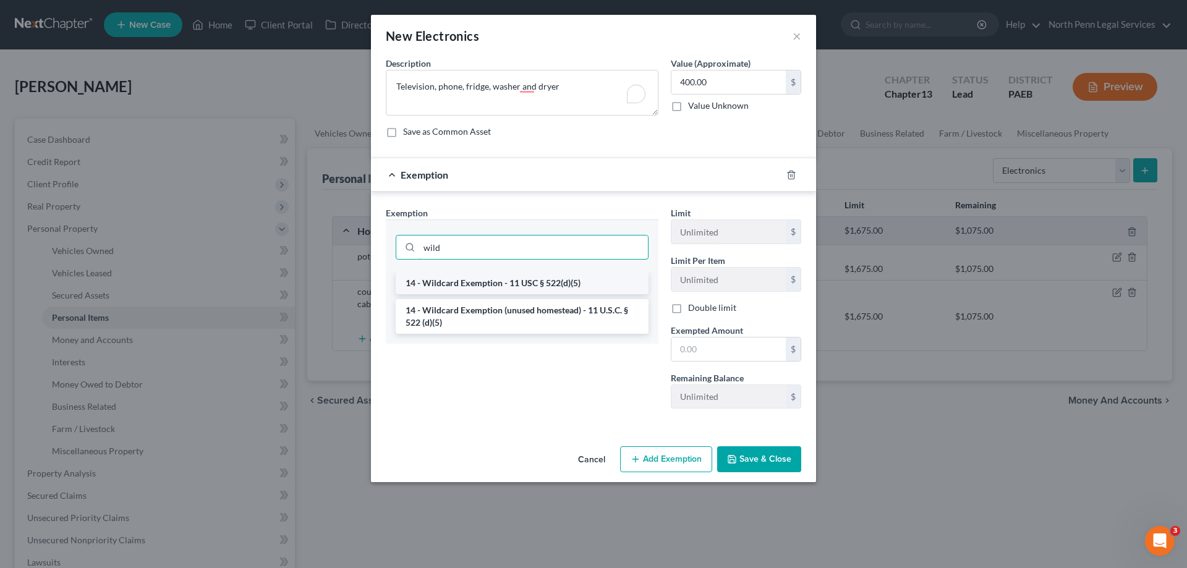
type input "wild"
click at [531, 282] on li "14 - Wildcard Exemption - 11 USC § 522(d)(5)" at bounding box center [522, 283] width 253 height 22
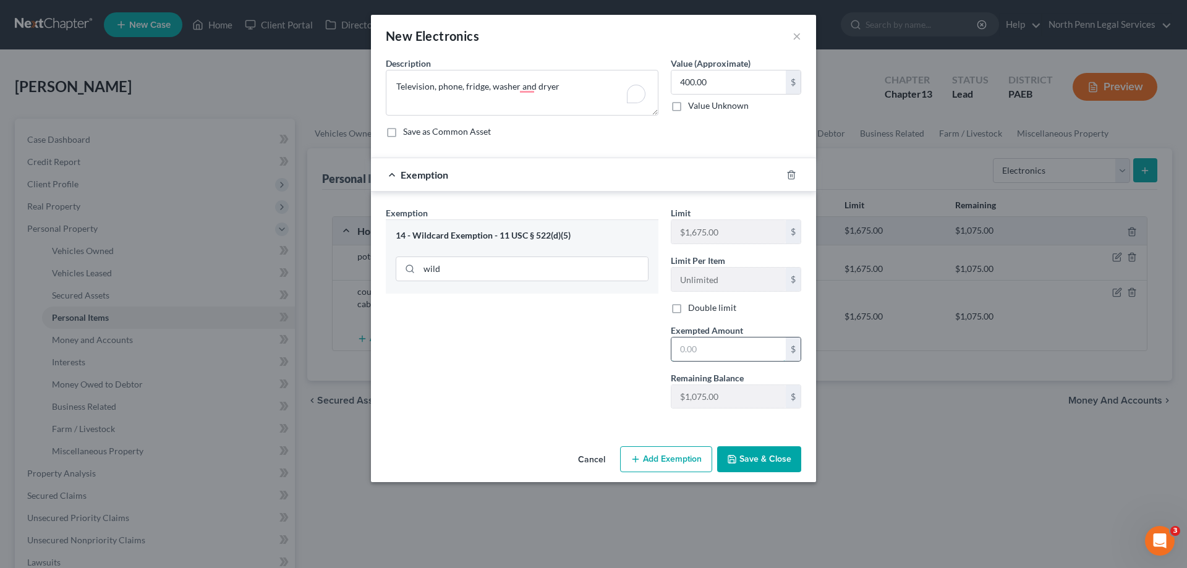
click at [689, 352] on input "text" at bounding box center [728, 348] width 114 height 23
type input "400.00"
click at [559, 374] on div "Exemption Set must be selected for CA. Exemption * 14 - Wildcard Exemption - 11…" at bounding box center [521, 312] width 285 height 212
click at [753, 465] on button "Save & Close" at bounding box center [759, 459] width 84 height 26
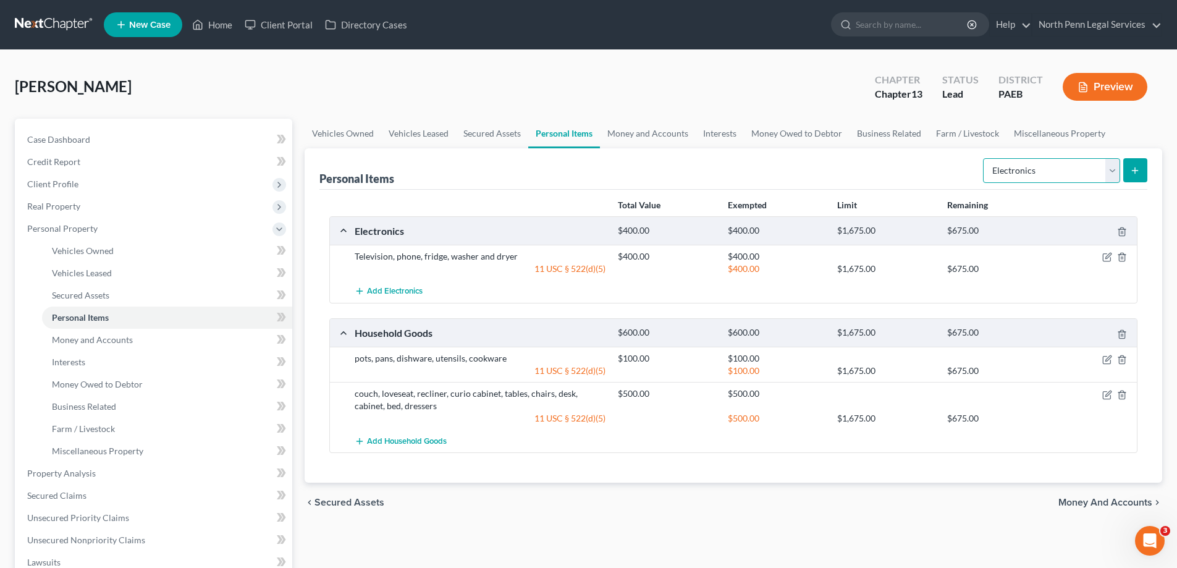
click at [1109, 170] on select "Select Item Type Clothing Collectibles Of Value Electronics Firearms Household …" at bounding box center [1051, 170] width 137 height 25
select select "collectibles_of_value"
click at [984, 158] on select "Select Item Type Clothing Collectibles Of Value Electronics Firearms Household …" at bounding box center [1051, 170] width 137 height 25
click at [1132, 170] on icon "submit" at bounding box center [1135, 171] width 10 height 10
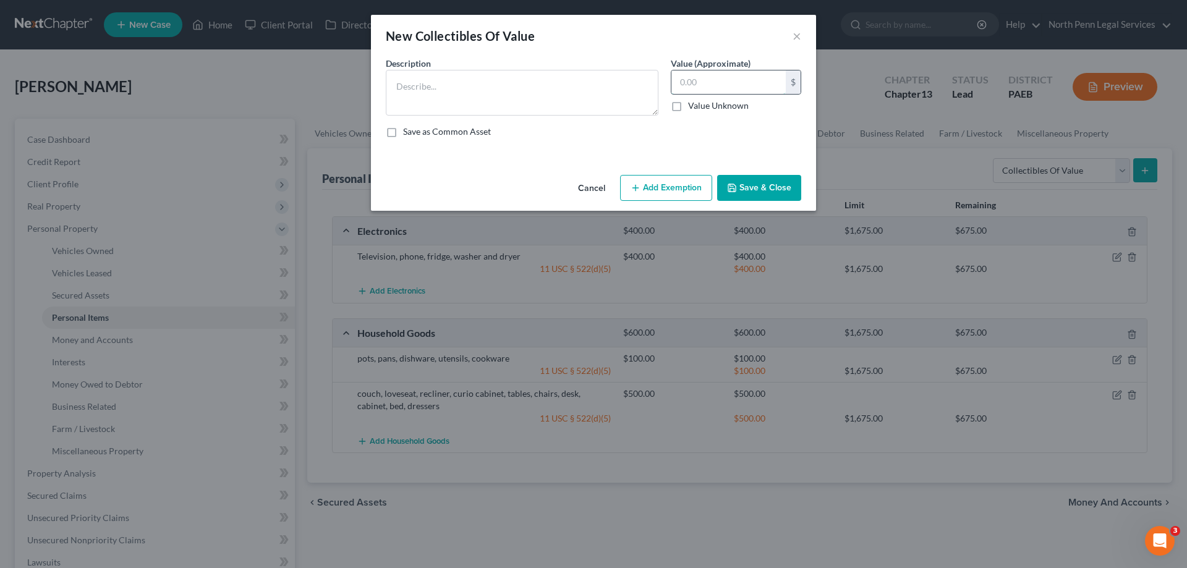
click at [716, 80] on input "text" at bounding box center [728, 81] width 114 height 23
type input "0.00"
click at [764, 188] on button "Save & Close" at bounding box center [759, 188] width 84 height 26
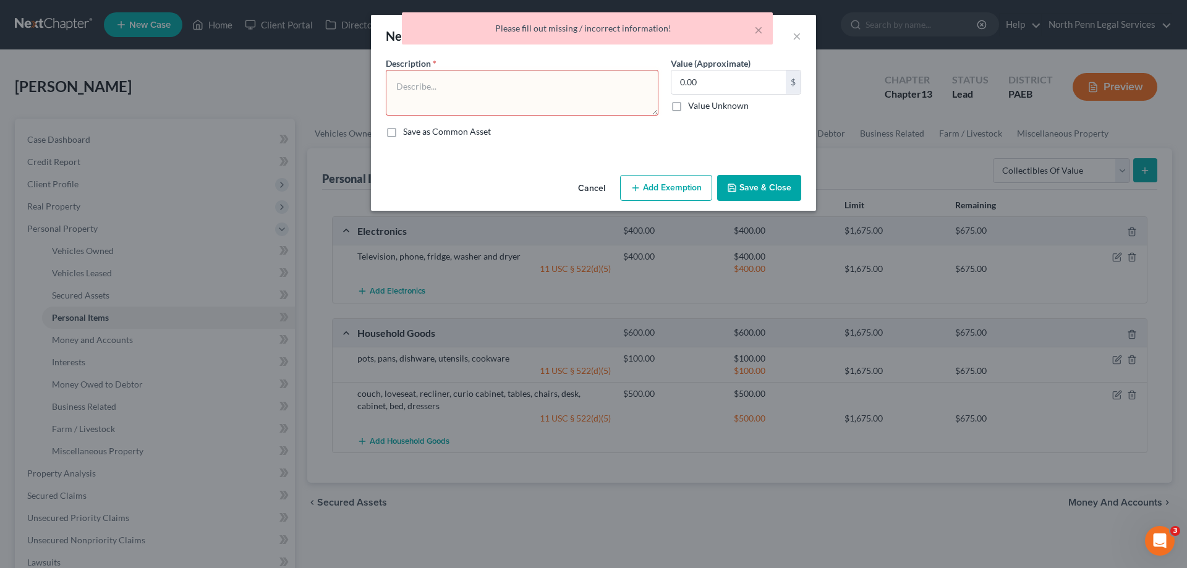
click at [799, 39] on div "× Please fill out missing / incorrect information!" at bounding box center [587, 31] width 1187 height 38
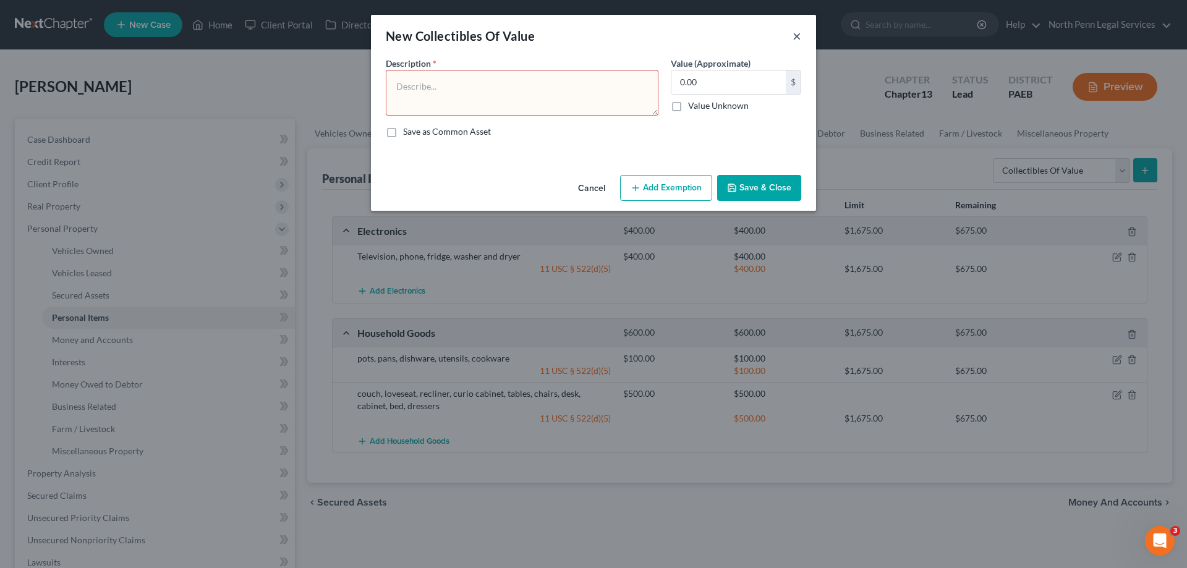
click at [792, 40] on button "×" at bounding box center [796, 35] width 9 height 15
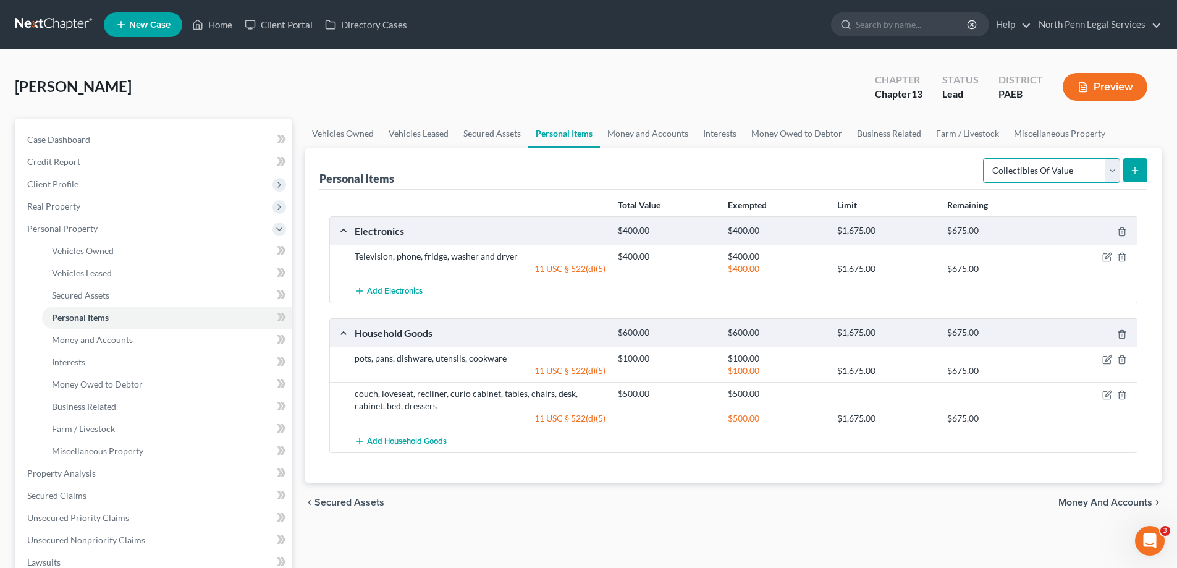
click at [1119, 167] on select "Select Item Type Clothing Collectibles Of Value Electronics Firearms Household …" at bounding box center [1051, 170] width 137 height 25
select select "clothing"
click at [984, 158] on select "Select Item Type Clothing Collectibles Of Value Electronics Firearms Household …" at bounding box center [1051, 170] width 137 height 25
click at [1130, 169] on icon "submit" at bounding box center [1135, 171] width 10 height 10
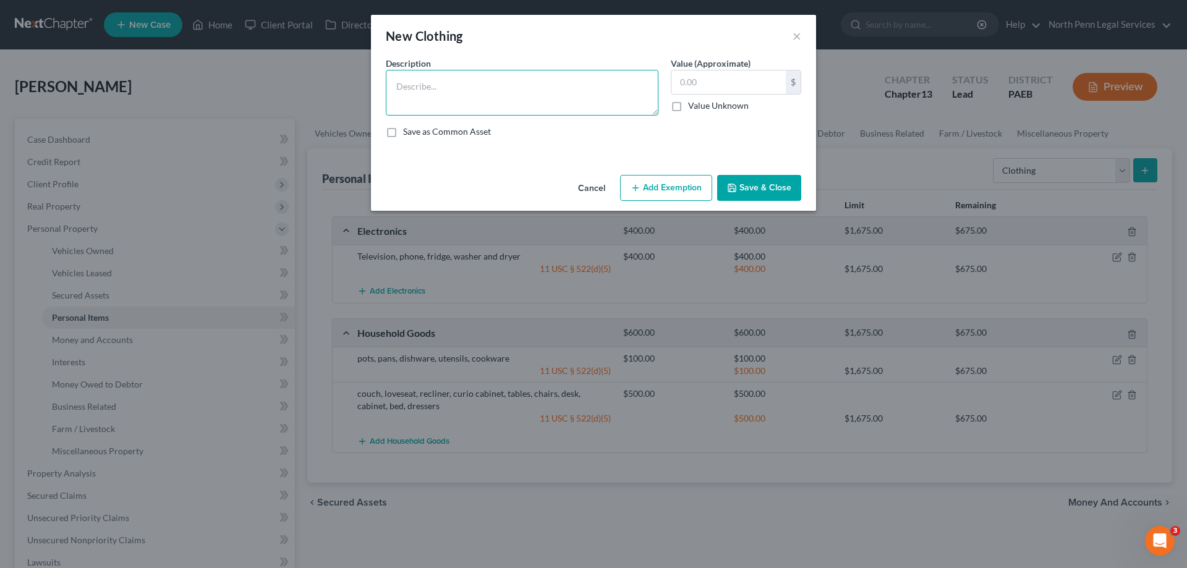
click at [499, 108] on textarea at bounding box center [522, 93] width 273 height 46
type textarea "clothing for personal use"
click at [723, 90] on input "text" at bounding box center [728, 81] width 114 height 23
type input "200.00"
click at [674, 184] on button "Add Exemption" at bounding box center [666, 188] width 92 height 26
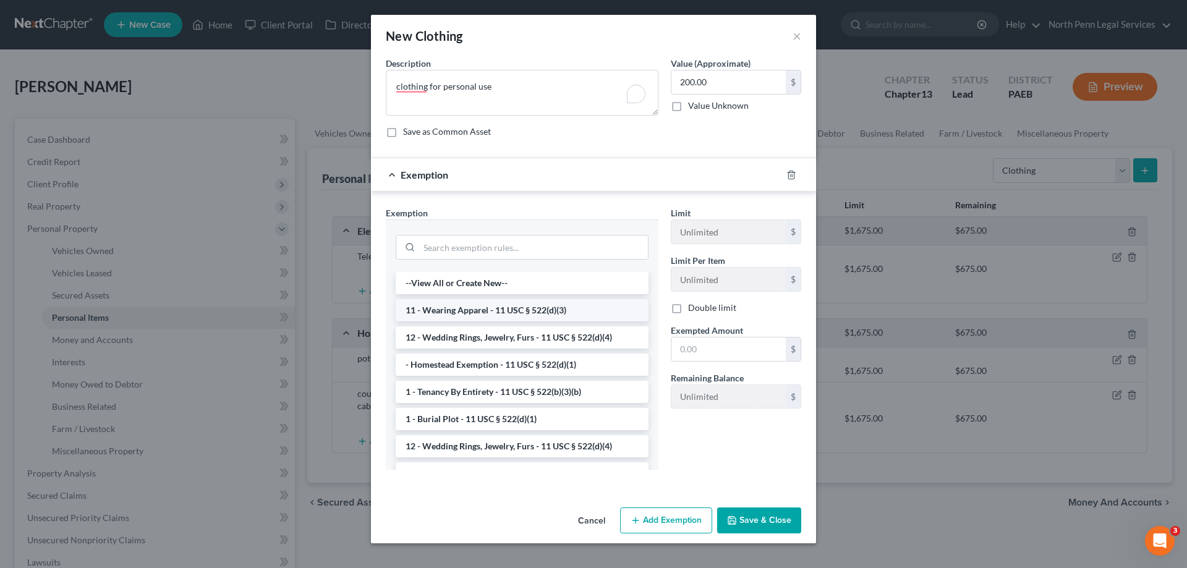
click at [516, 311] on li "11 - Wearing Apparel - 11 USC § 522(d)(3)" at bounding box center [522, 310] width 253 height 22
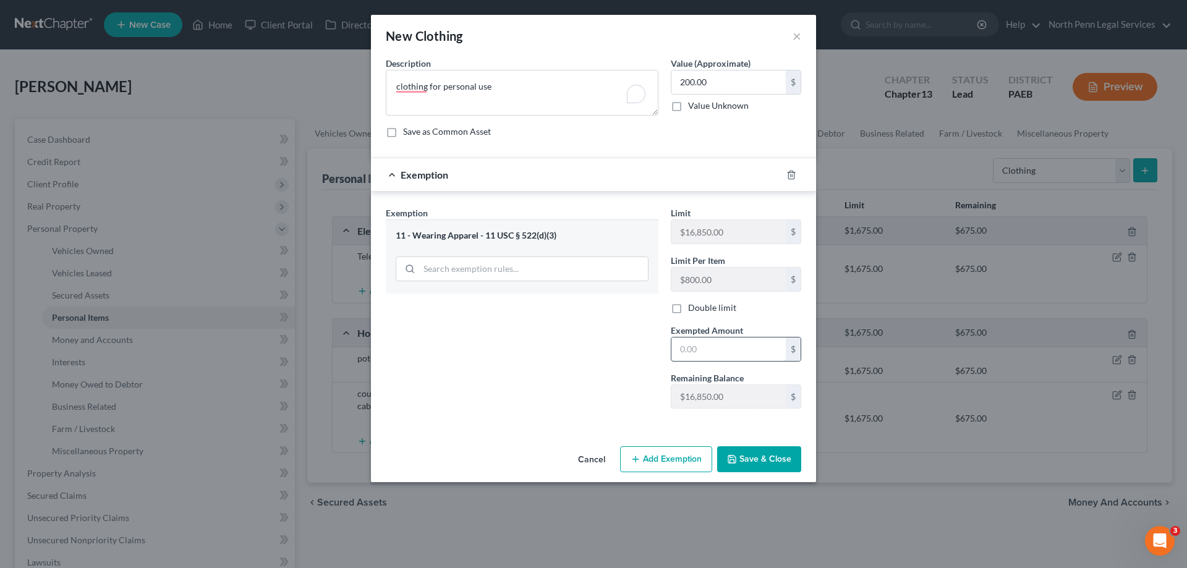
click at [694, 347] on input "text" at bounding box center [728, 348] width 114 height 23
type input "200.00"
click at [761, 459] on button "Save & Close" at bounding box center [759, 459] width 84 height 26
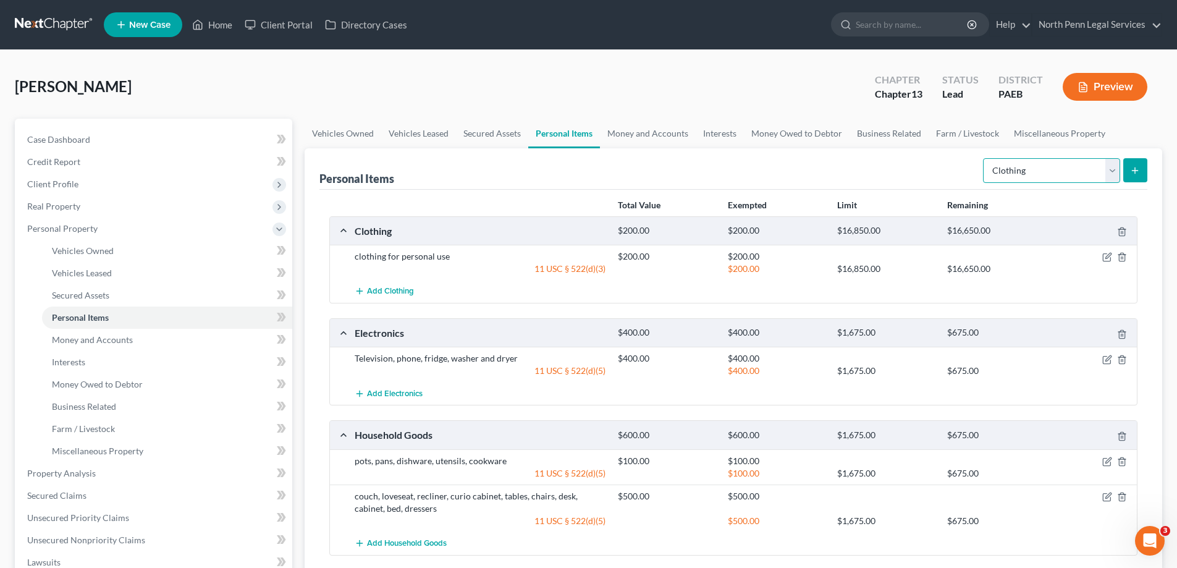
click at [1107, 176] on select "Select Item Type Clothing Collectibles Of Value Electronics Firearms Household …" at bounding box center [1051, 170] width 137 height 25
click at [984, 158] on select "Select Item Type Clothing Collectibles Of Value Electronics Firearms Household …" at bounding box center [1051, 170] width 137 height 25
click at [1134, 170] on icon "submit" at bounding box center [1135, 171] width 10 height 10
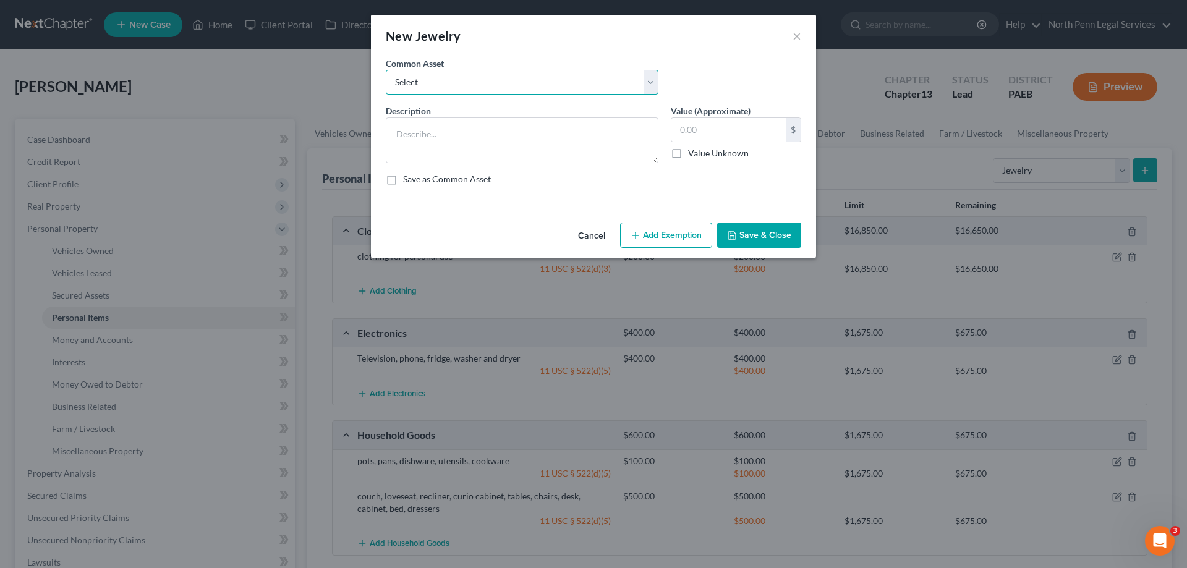
click at [492, 82] on select "Select Wedding bands and engagement ring" at bounding box center [522, 82] width 273 height 25
click at [472, 86] on select "Select Wedding bands and engagement ring" at bounding box center [522, 82] width 273 height 25
click at [483, 146] on textarea "To enrich screen reader interactions, please activate Accessibility in Grammarl…" at bounding box center [522, 140] width 273 height 46
click at [793, 39] on button "×" at bounding box center [796, 35] width 9 height 15
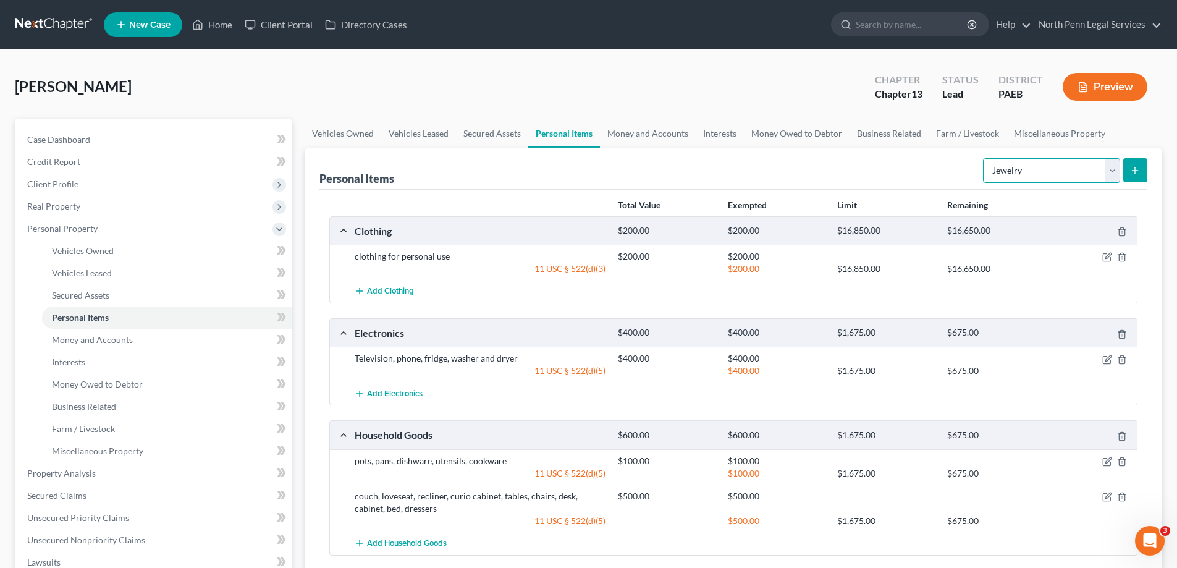
click at [1113, 170] on select "Select Item Type Clothing Collectibles Of Value Electronics Firearms Household …" at bounding box center [1051, 170] width 137 height 25
select select "pets"
click at [984, 158] on select "Select Item Type Clothing Collectibles Of Value Electronics Firearms Household …" at bounding box center [1051, 170] width 137 height 25
click at [1141, 174] on button "submit" at bounding box center [1135, 170] width 24 height 24
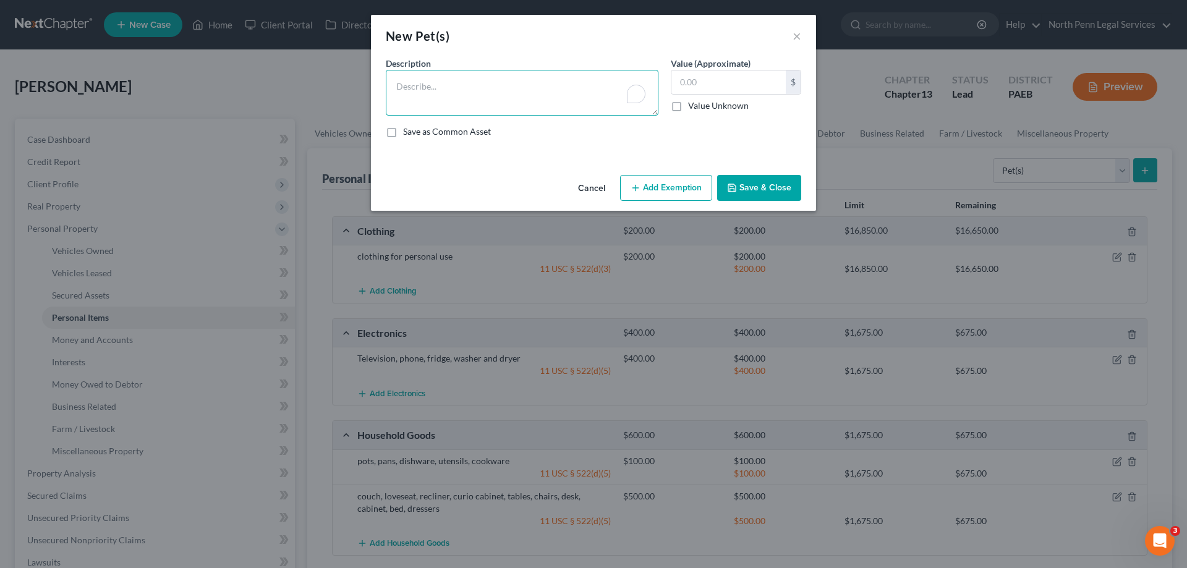
click at [527, 101] on textarea "To enrich screen reader interactions, please activate Accessibility in Grammarl…" at bounding box center [522, 93] width 273 height 46
type textarea "one dog, age 10"
click at [703, 78] on input "text" at bounding box center [728, 81] width 114 height 23
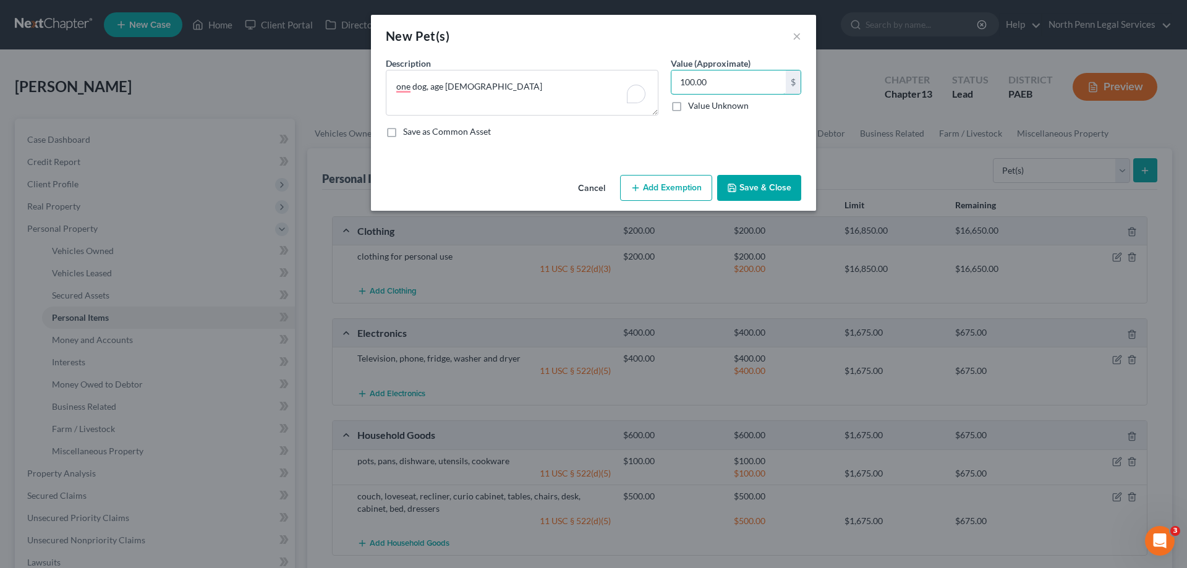
type input "100.00"
click at [666, 191] on button "Add Exemption" at bounding box center [666, 188] width 92 height 26
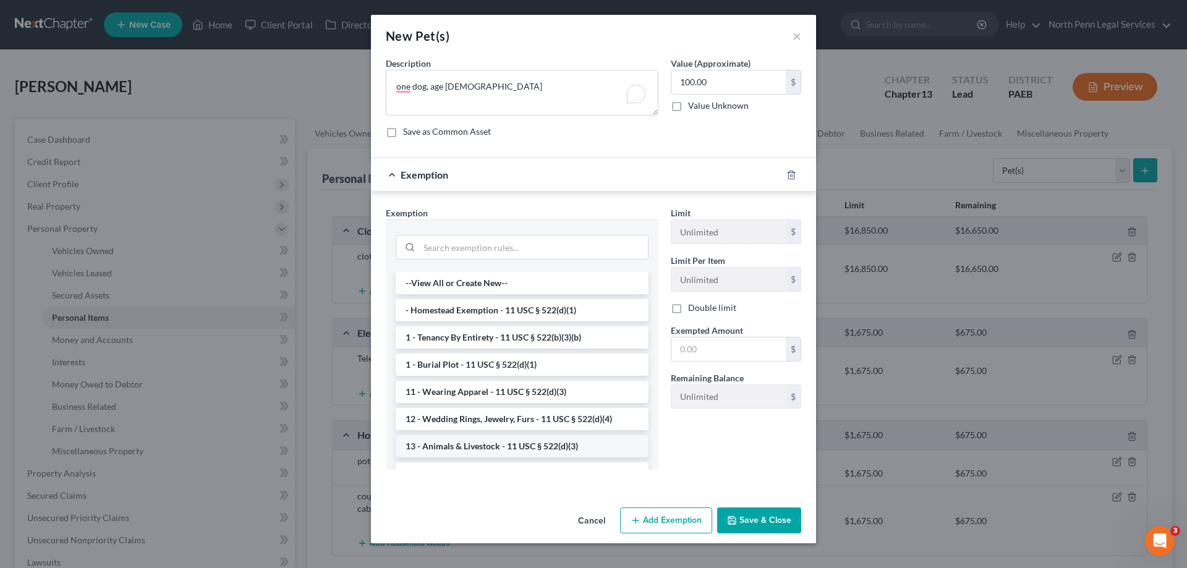
click at [512, 442] on li "13 - Animals & Livestock - 11 USC § 522(d)(3)" at bounding box center [522, 446] width 253 height 22
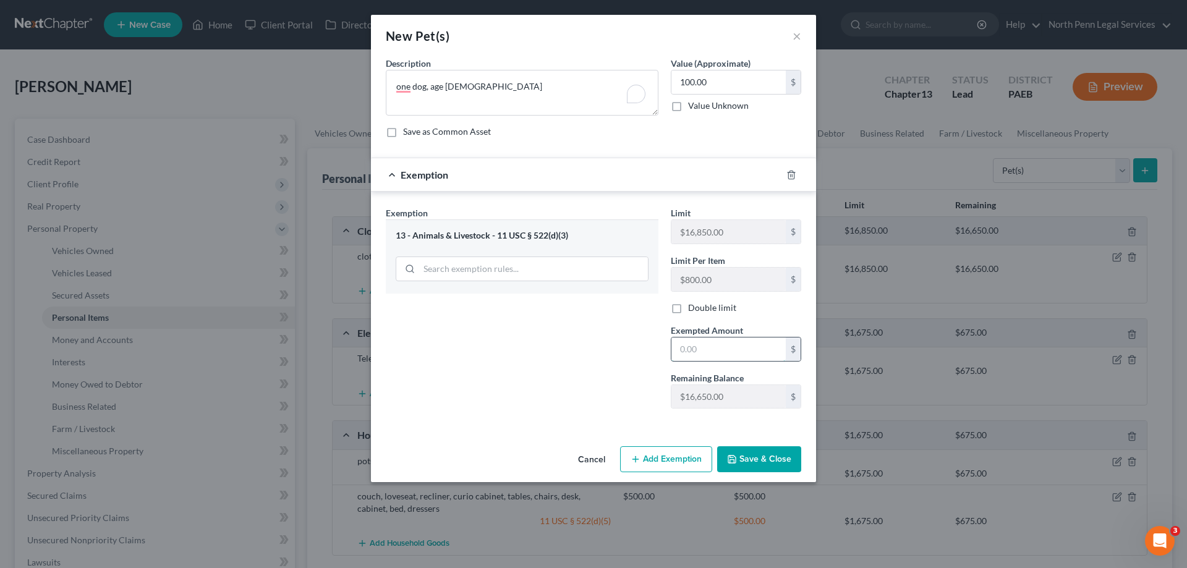
click at [683, 349] on input "text" at bounding box center [728, 348] width 114 height 23
type input "100.00"
click at [783, 455] on button "Save & Close" at bounding box center [759, 459] width 84 height 26
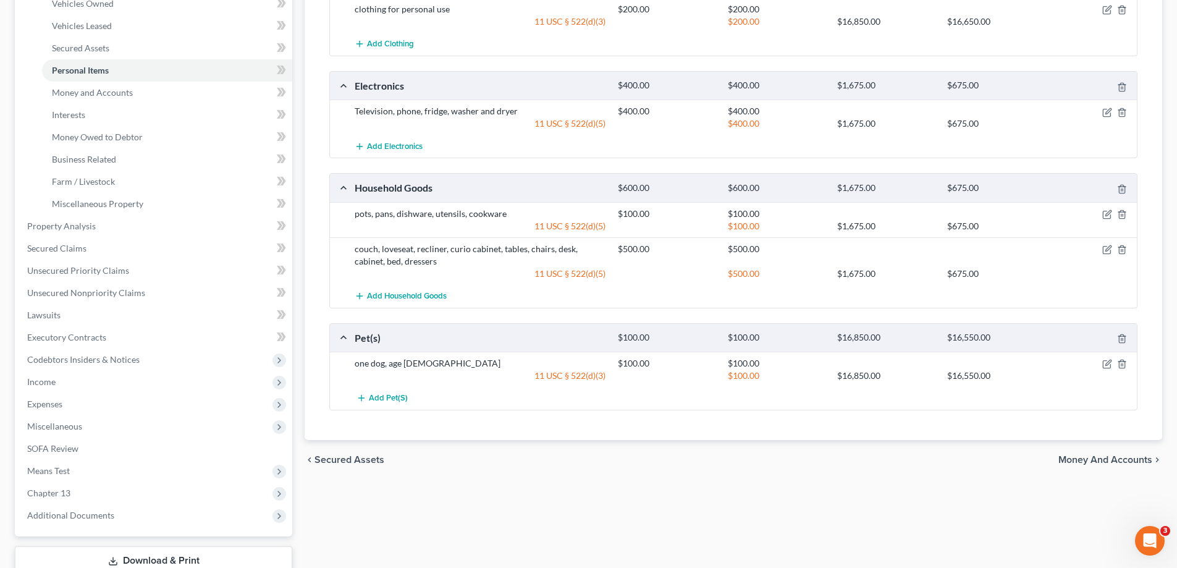
scroll to position [309, 0]
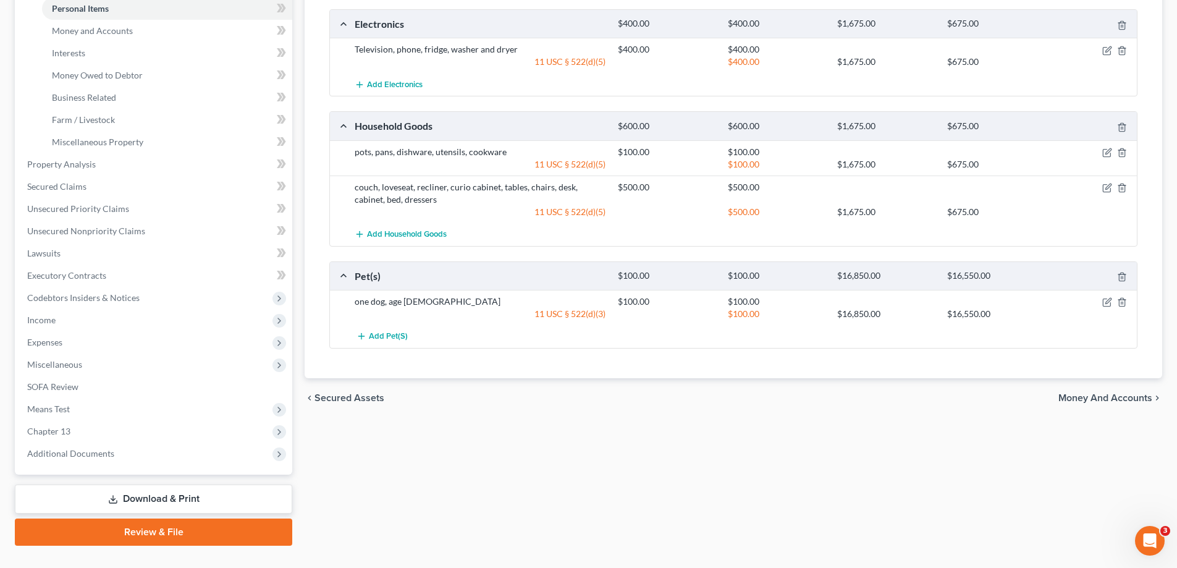
click at [1151, 401] on span "Money and Accounts" at bounding box center [1106, 398] width 94 height 10
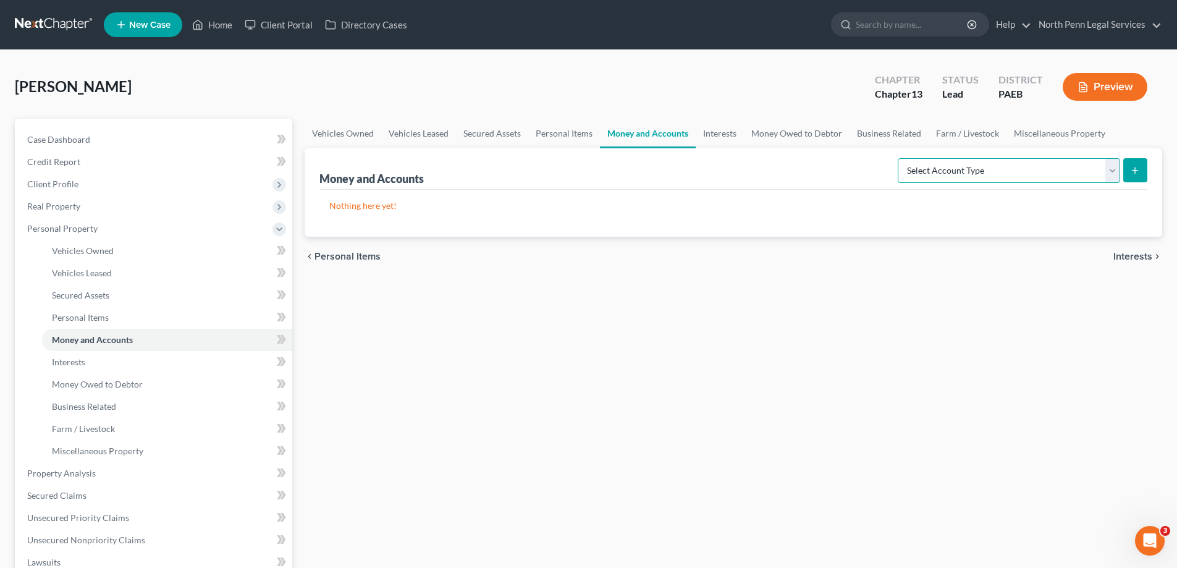
click at [1111, 176] on select "Select Account Type Brokerage Cash on Hand Certificates of Deposit Checking Acc…" at bounding box center [1009, 170] width 222 height 25
select select "cash_on_hand"
click at [900, 158] on select "Select Account Type Brokerage Cash on Hand Certificates of Deposit Checking Acc…" at bounding box center [1009, 170] width 222 height 25
click at [1135, 172] on icon "submit" at bounding box center [1135, 171] width 10 height 10
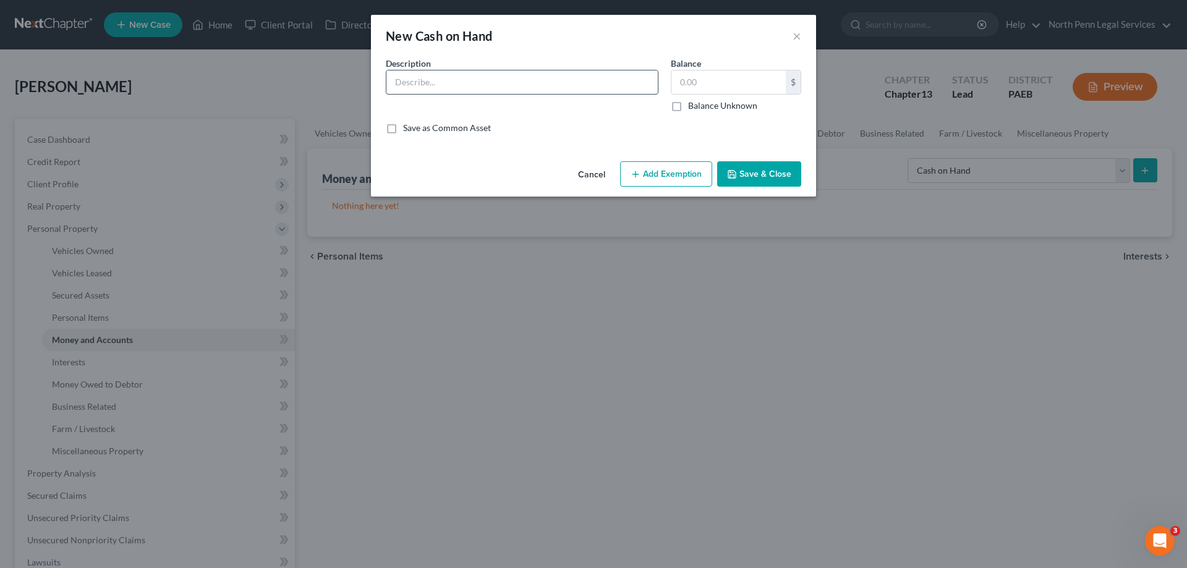
click at [595, 90] on input "text" at bounding box center [521, 81] width 271 height 23
type input "cash on hand"
type input "60.00"
click at [654, 169] on button "Add Exemption" at bounding box center [666, 174] width 92 height 26
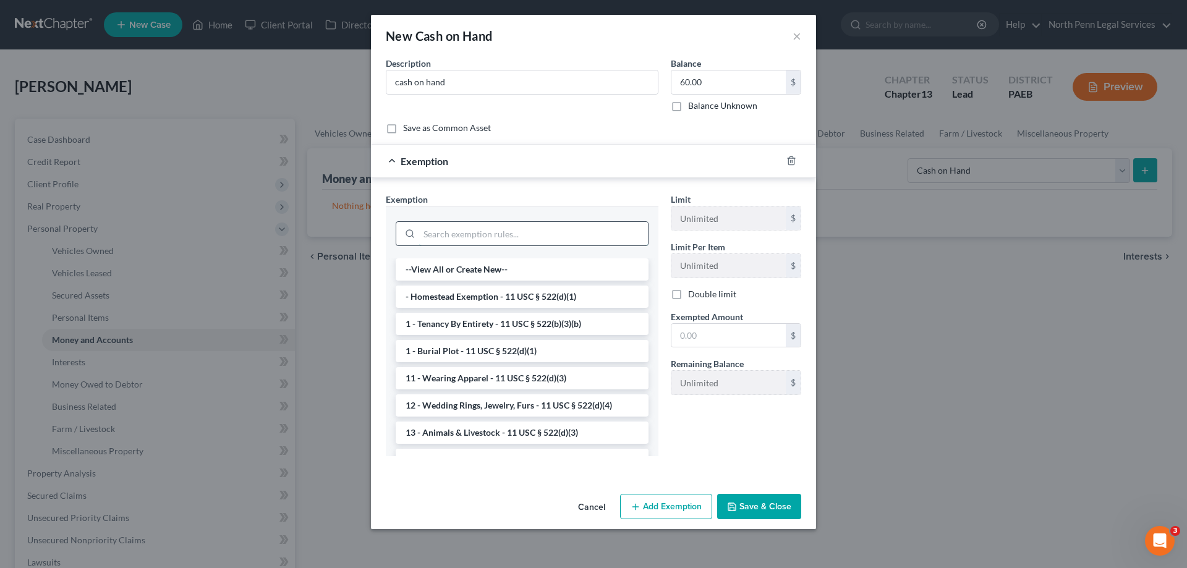
click at [491, 237] on input "search" at bounding box center [533, 233] width 229 height 23
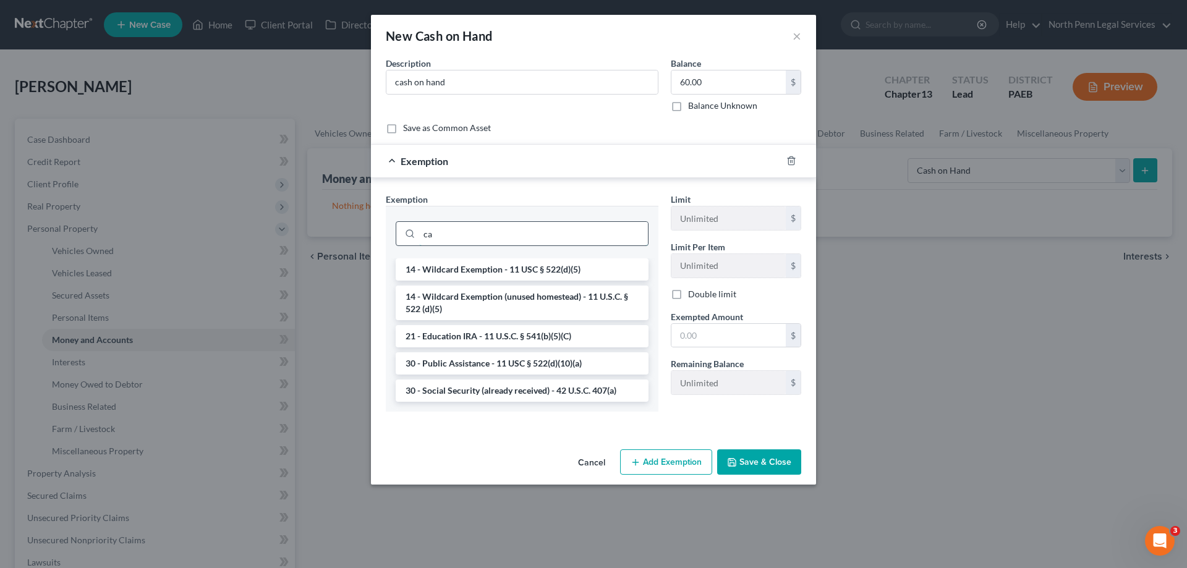
type input "c"
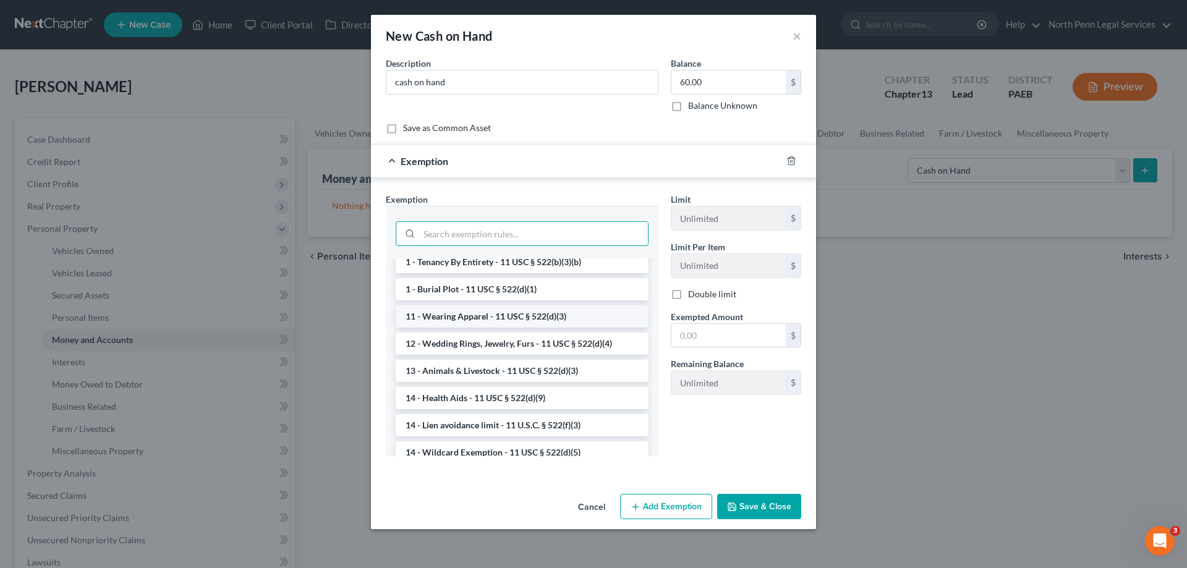
scroll to position [124, 0]
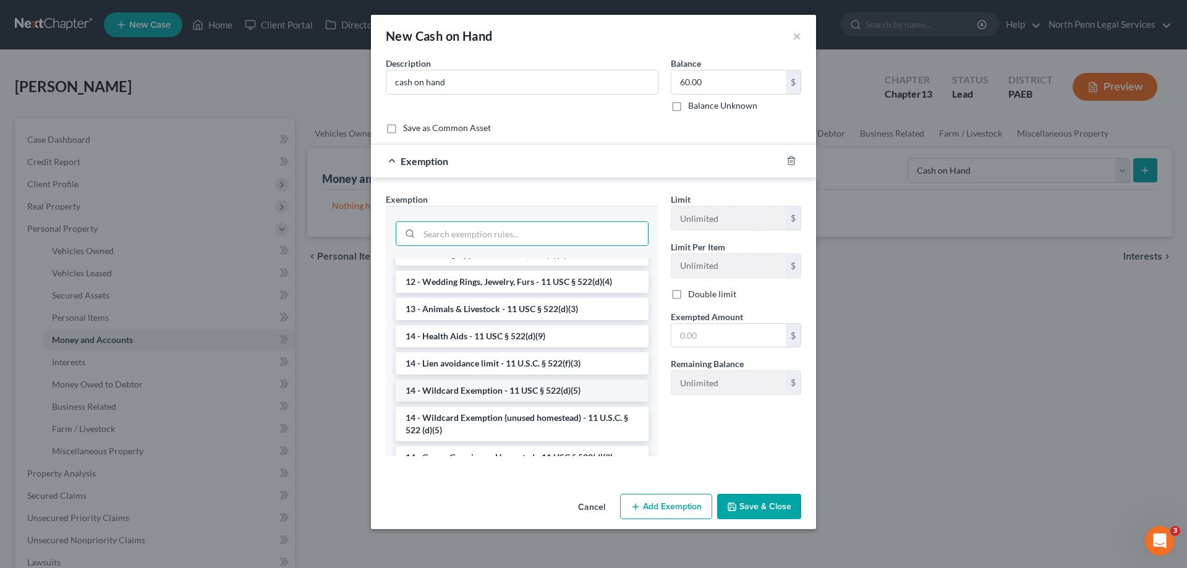
click at [499, 394] on li "14 - Wildcard Exemption - 11 USC § 522(d)(5)" at bounding box center [522, 390] width 253 height 22
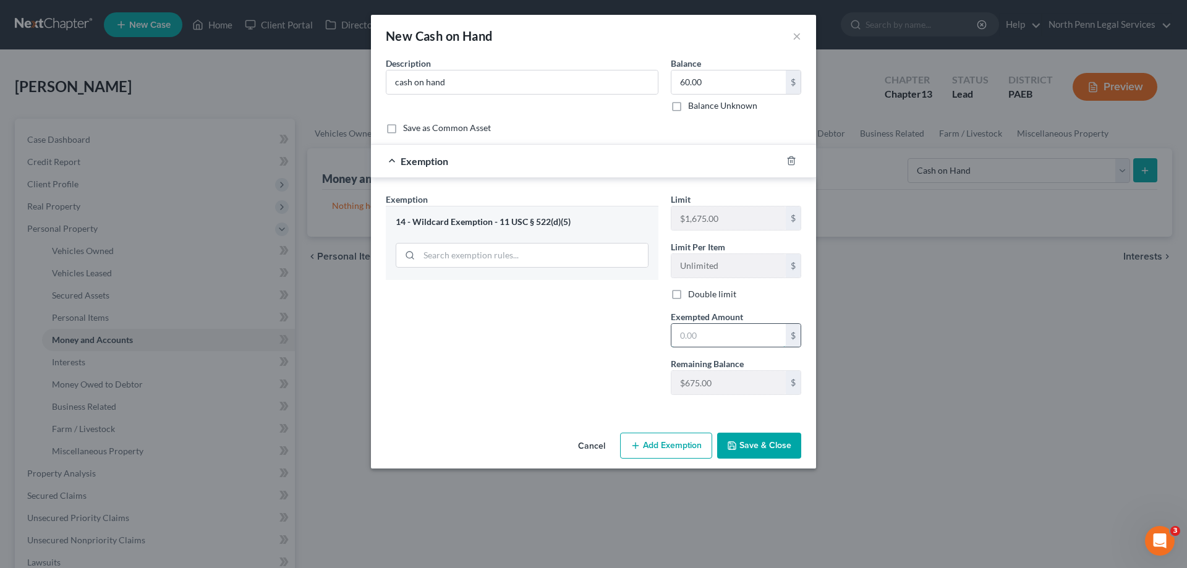
click at [681, 334] on input "text" at bounding box center [728, 335] width 114 height 23
type input "60.00"
click at [752, 442] on button "Save & Close" at bounding box center [759, 446] width 84 height 26
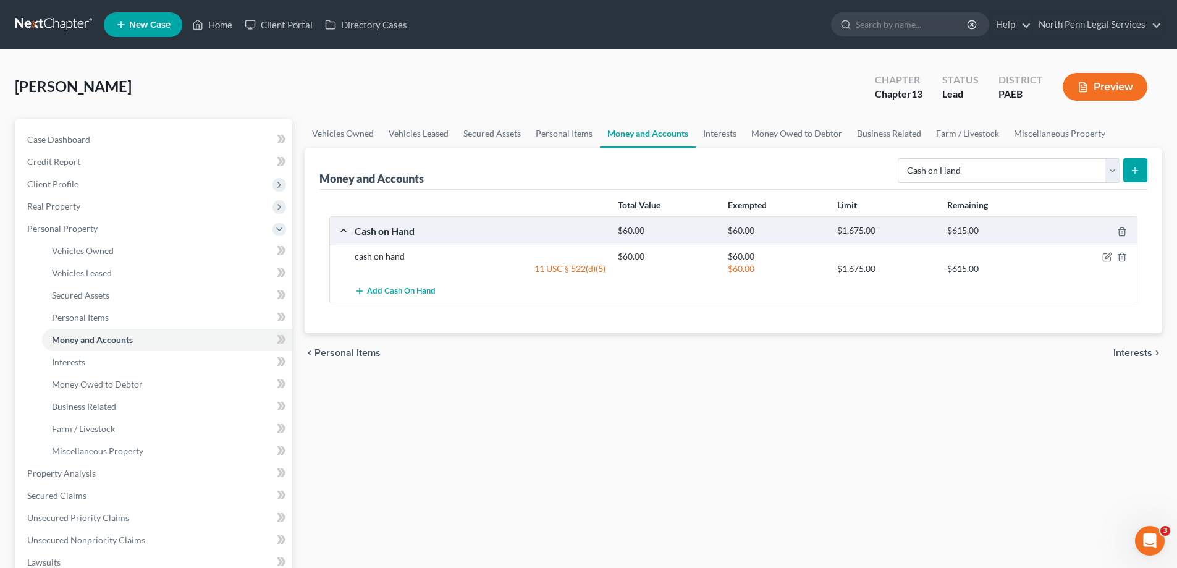
click at [1135, 357] on span "Interests" at bounding box center [1133, 353] width 39 height 10
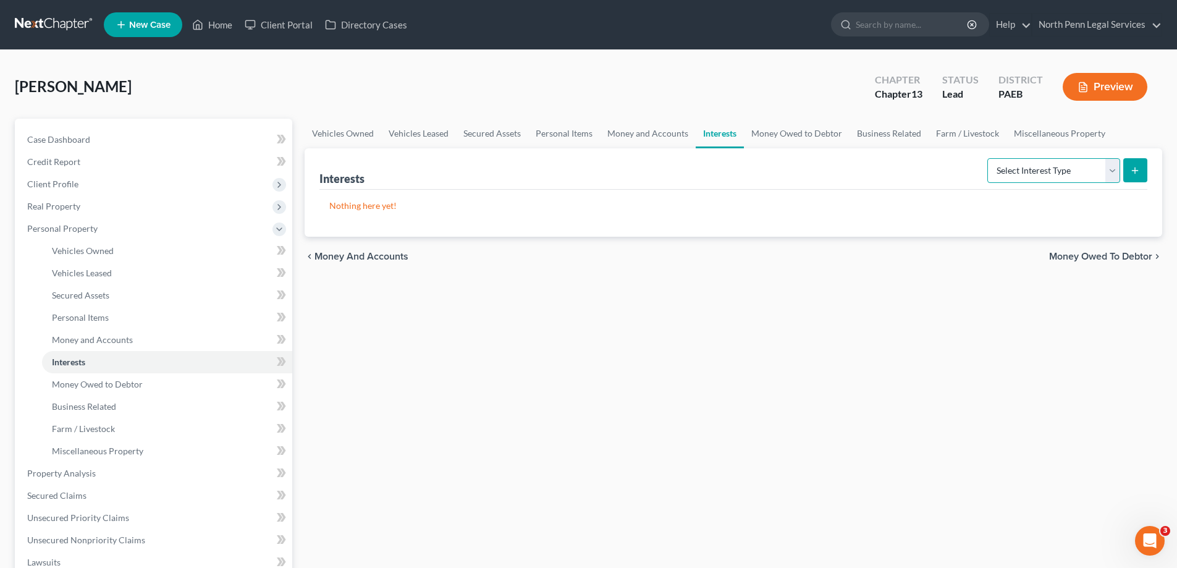
click at [1114, 176] on select "Select Interest Type 401K Annuity Bond Education IRA Government Bond Government…" at bounding box center [1054, 170] width 133 height 25
drag, startPoint x: 475, startPoint y: 319, endPoint x: 460, endPoint y: 297, distance: 26.7
click at [478, 320] on div "Vehicles Owned Vehicles Leased Secured Assets Personal Items Money and Accounts…" at bounding box center [733, 487] width 870 height 736
click at [391, 255] on span "Money and Accounts" at bounding box center [362, 257] width 94 height 10
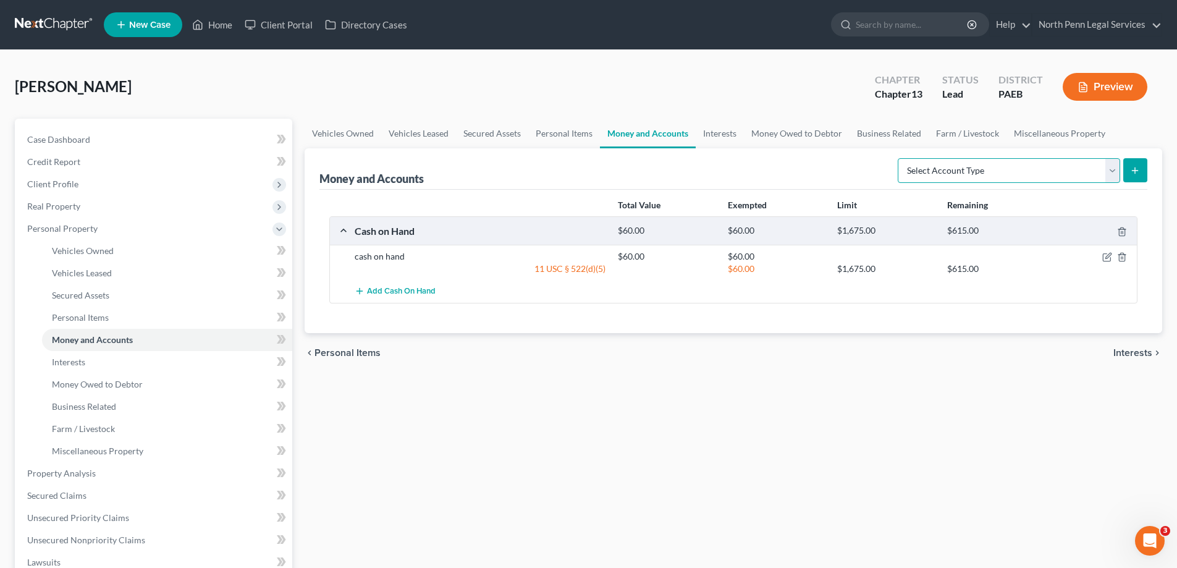
click at [1114, 172] on select "Select Account Type Brokerage Cash on Hand Certificates of Deposit Checking Acc…" at bounding box center [1009, 170] width 222 height 25
select select "savings"
click at [900, 158] on select "Select Account Type Brokerage Cash on Hand Certificates of Deposit Checking Acc…" at bounding box center [1009, 170] width 222 height 25
click at [1138, 168] on icon "submit" at bounding box center [1135, 171] width 10 height 10
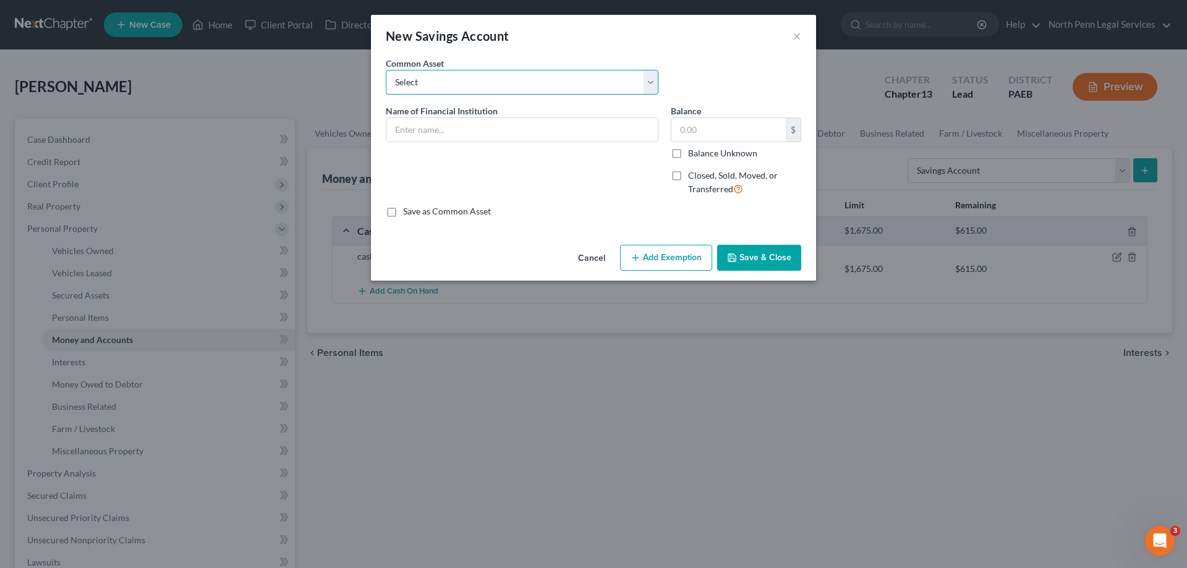
click at [538, 86] on select "Select Wells Fargo Bank NA" at bounding box center [522, 82] width 273 height 25
select select "0"
click at [386, 70] on select "Select Wells Fargo Bank NA" at bounding box center [522, 82] width 273 height 25
type input "Wells Fargo Bank NA"
click at [728, 127] on input "1,877.97" at bounding box center [728, 129] width 114 height 23
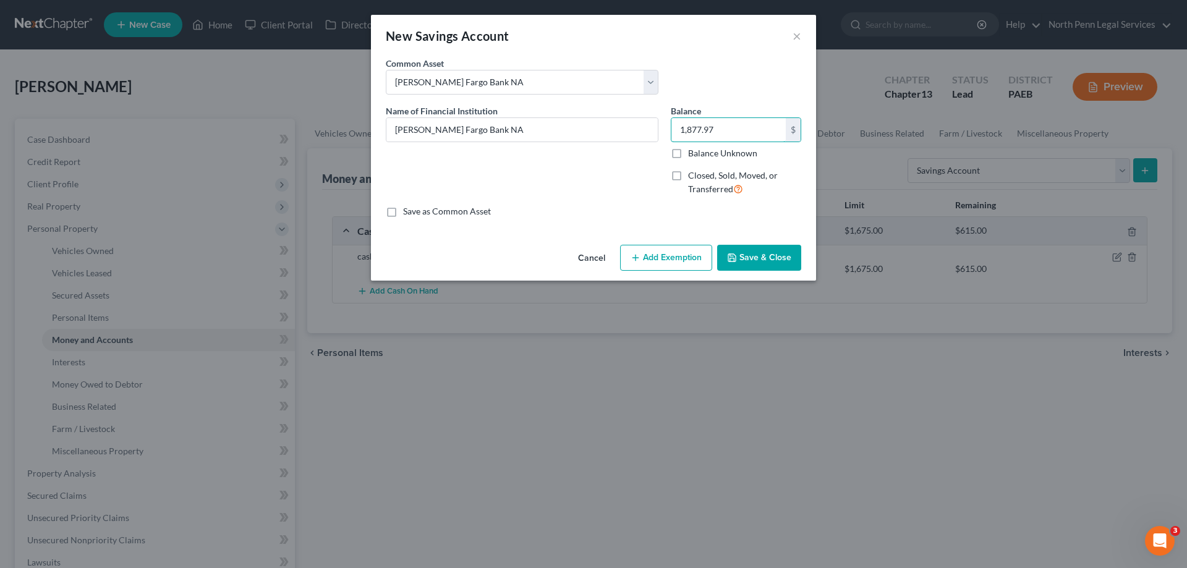
drag, startPoint x: 728, startPoint y: 129, endPoint x: 662, endPoint y: 124, distance: 66.3
click at [662, 124] on div "Name of Financial Institution * Wells Fargo Bank NA Balance 1,877.97 $ Balance …" at bounding box center [593, 154] width 428 height 101
type input "2,268.06"
click at [656, 256] on button "Add Exemption" at bounding box center [666, 258] width 92 height 26
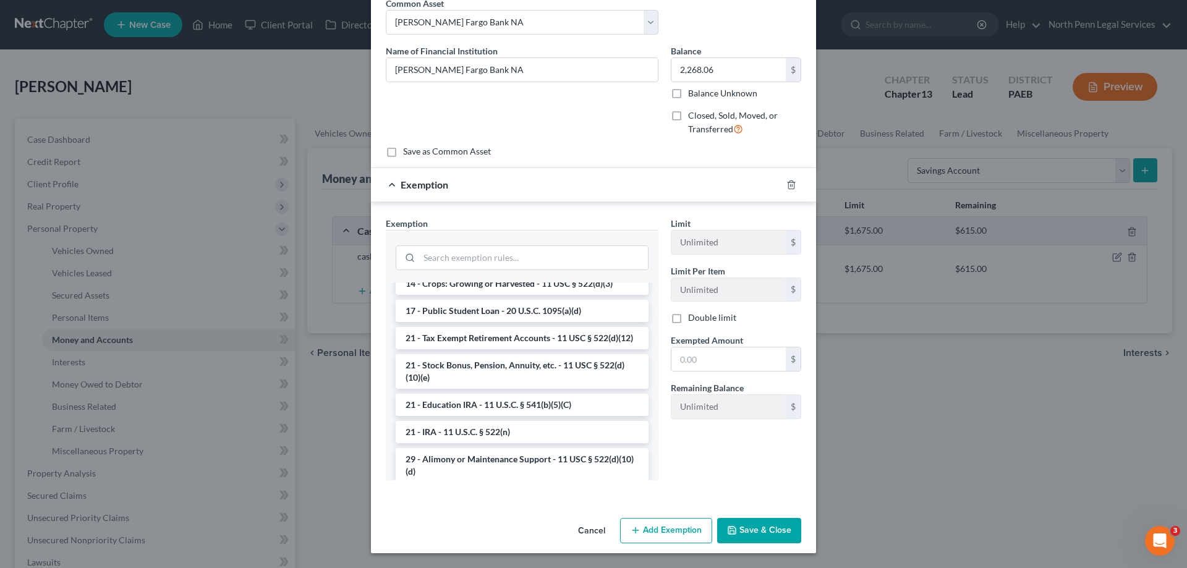
scroll to position [279, 0]
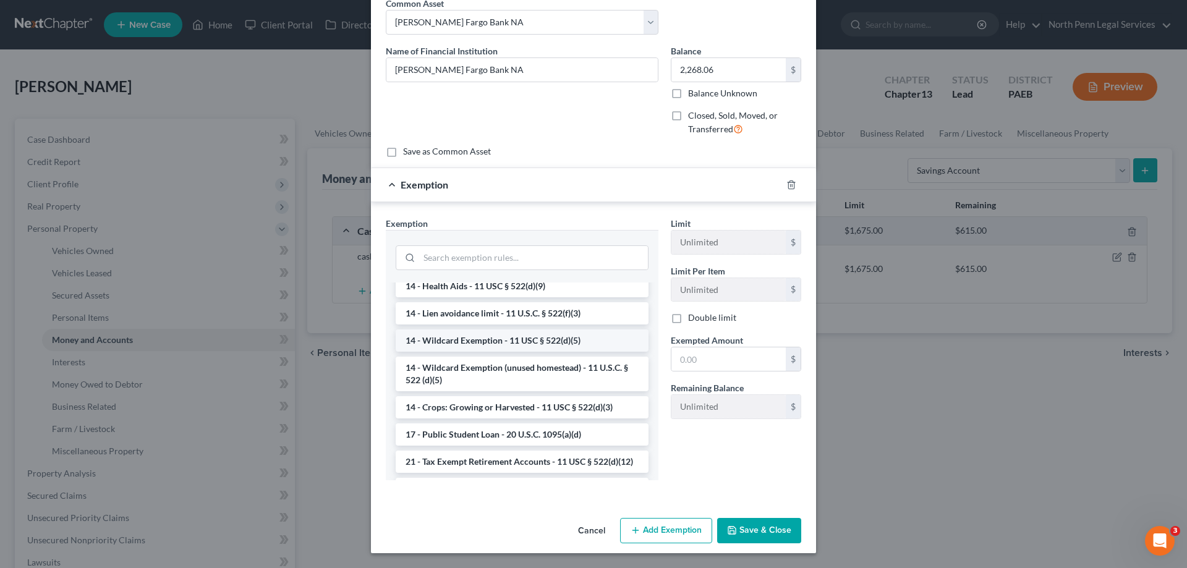
click at [509, 352] on li "14 - Wildcard Exemption - 11 USC § 522(d)(5)" at bounding box center [522, 340] width 253 height 22
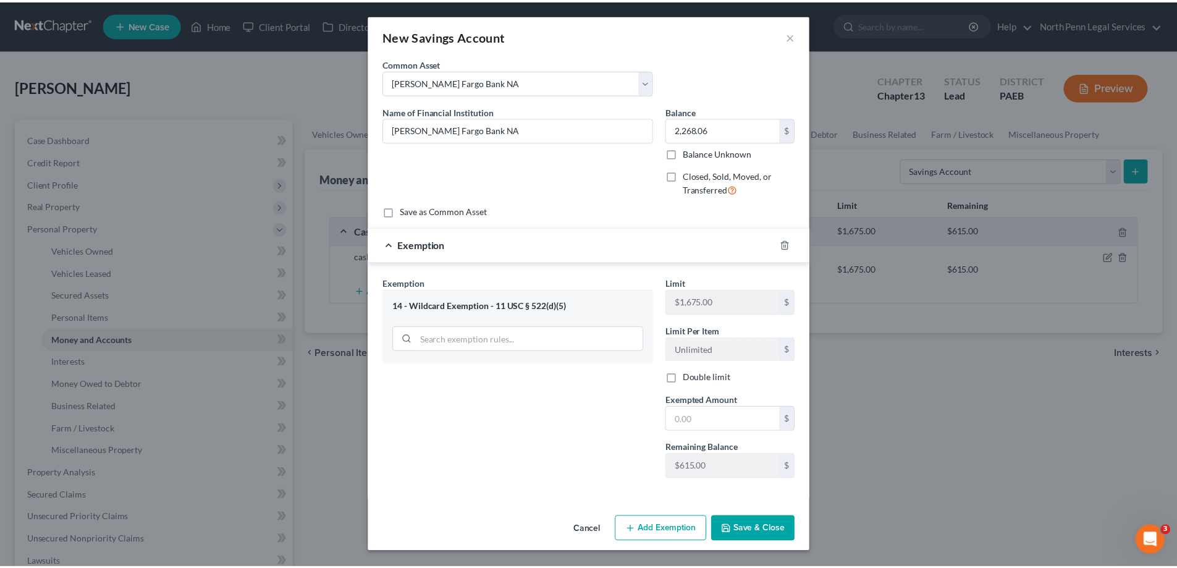
scroll to position [0, 0]
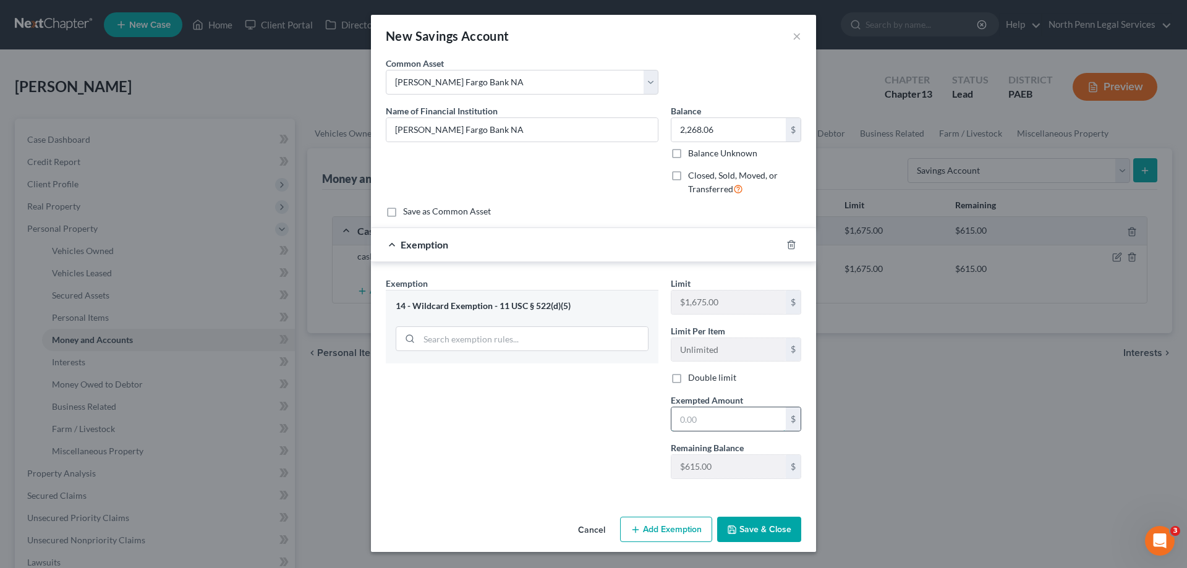
click at [680, 417] on input "text" at bounding box center [728, 418] width 114 height 23
type input "2,268.06"
click at [744, 531] on button "Save & Close" at bounding box center [759, 530] width 84 height 26
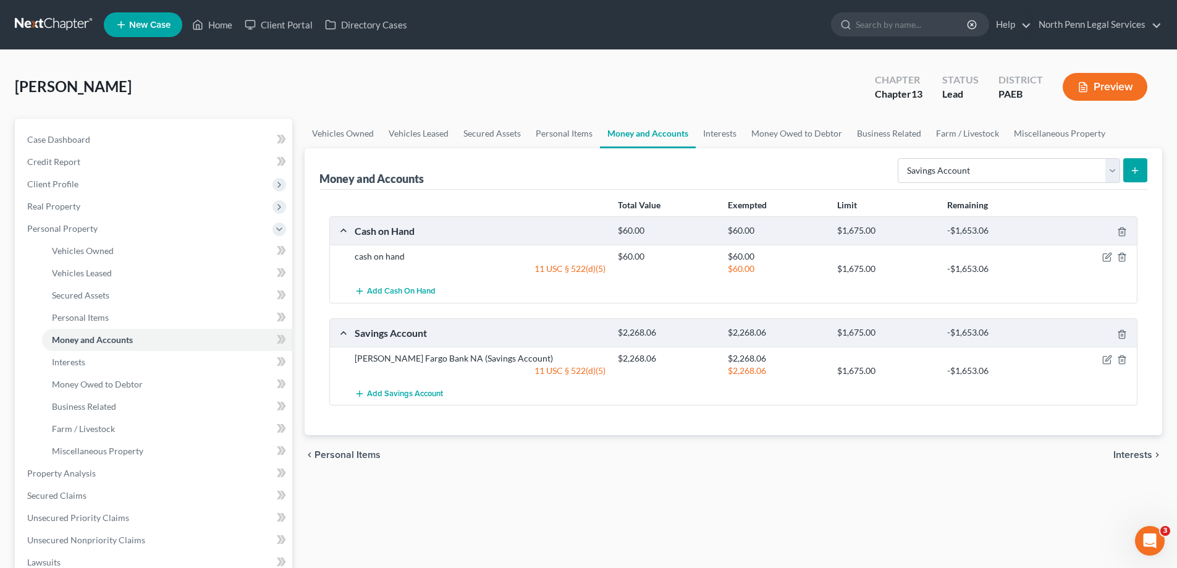
click at [355, 457] on span "Personal Items" at bounding box center [348, 455] width 66 height 10
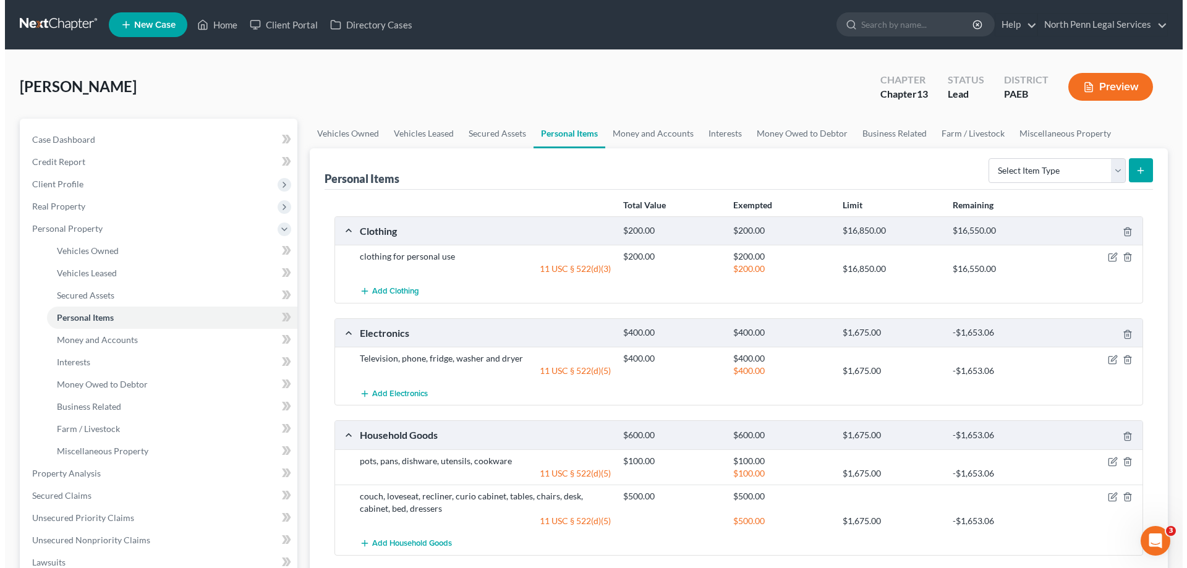
scroll to position [62, 0]
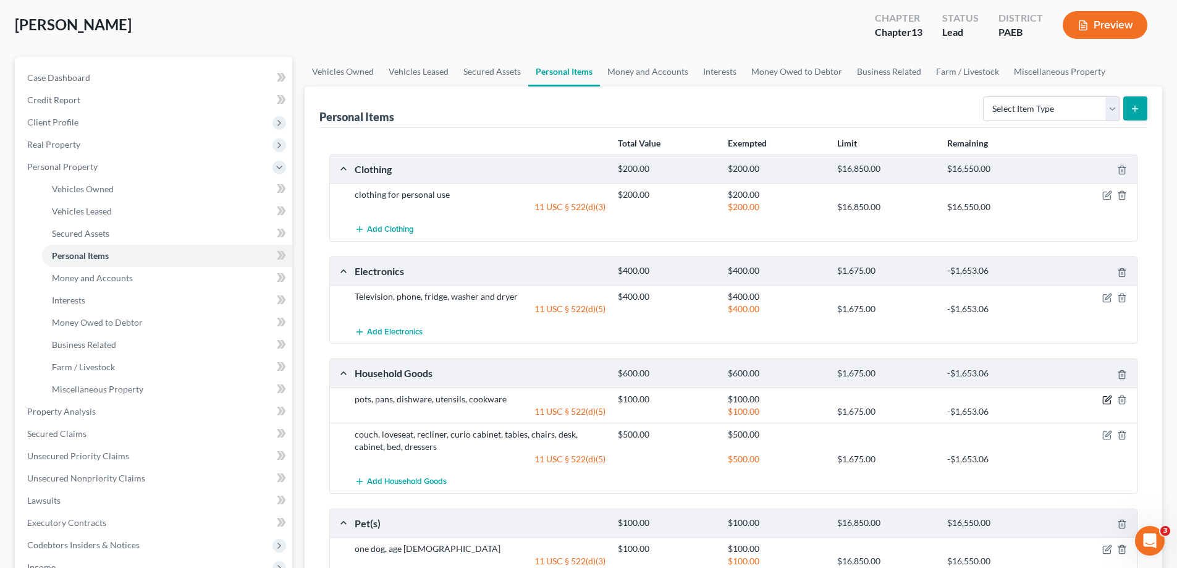
click at [1106, 402] on icon "button" at bounding box center [1107, 400] width 10 height 10
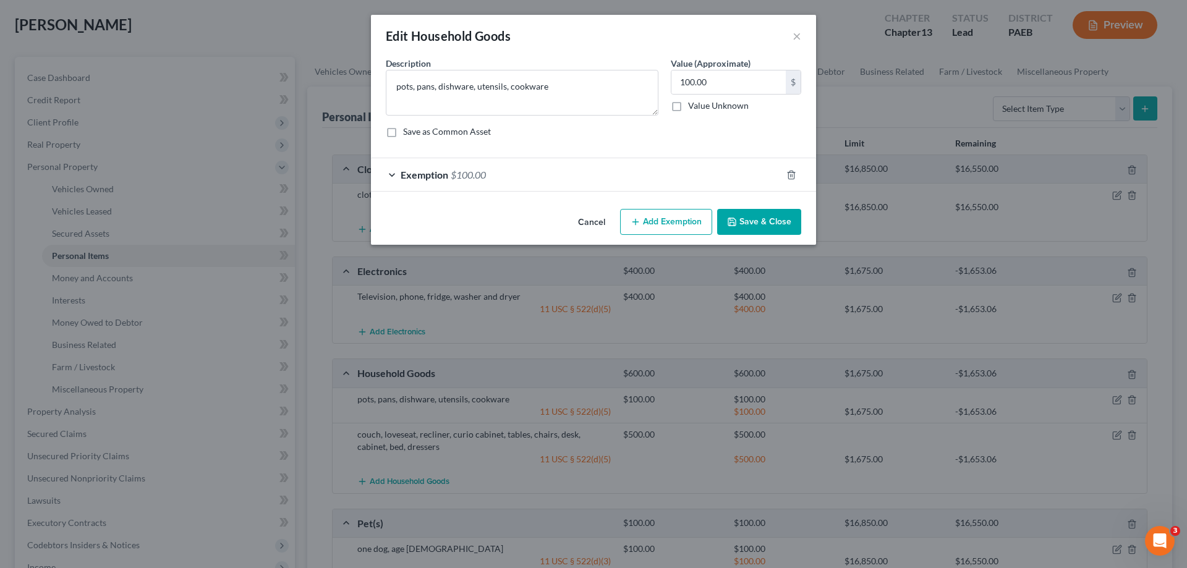
click at [394, 172] on div "Exemption $100.00" at bounding box center [576, 174] width 410 height 33
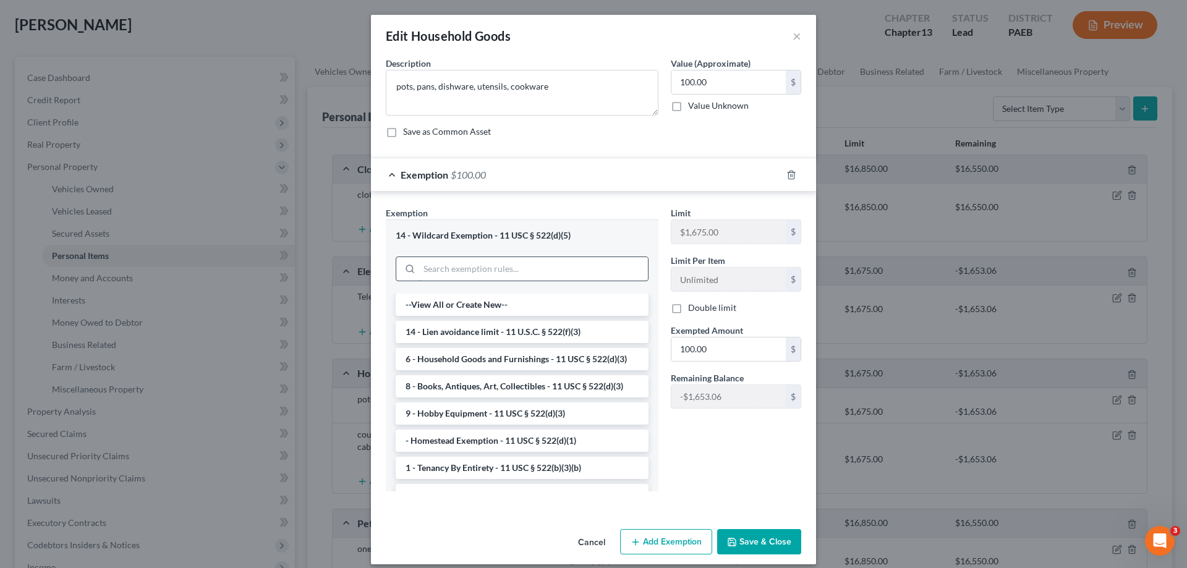
click at [510, 266] on input "search" at bounding box center [533, 268] width 229 height 23
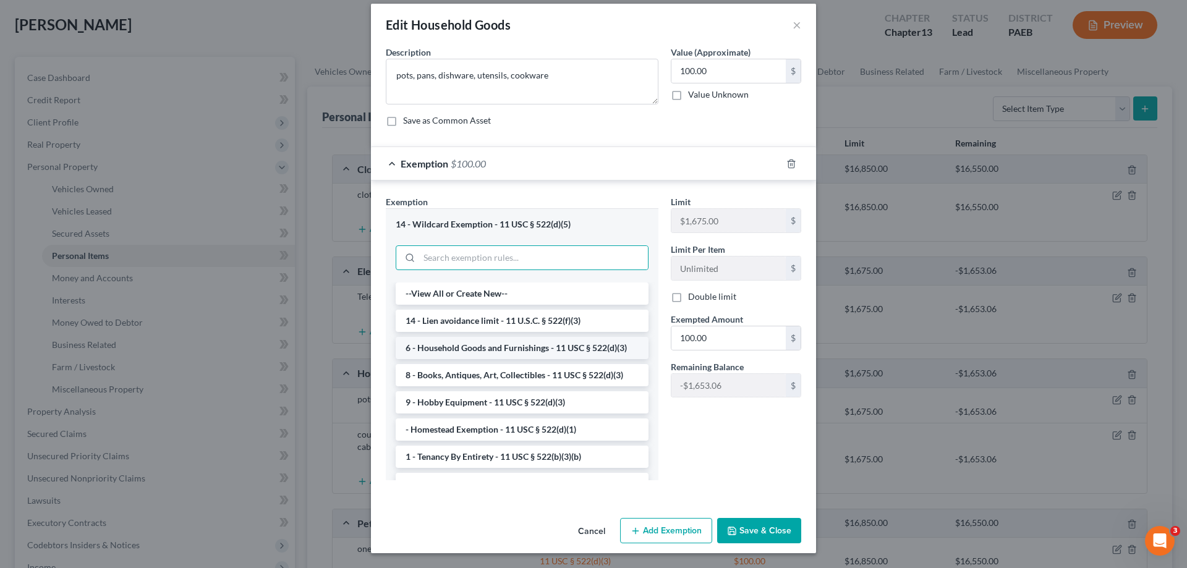
click at [494, 345] on li "6 - Household Goods and Furnishings - 11 USC § 522(d)(3)" at bounding box center [522, 348] width 253 height 22
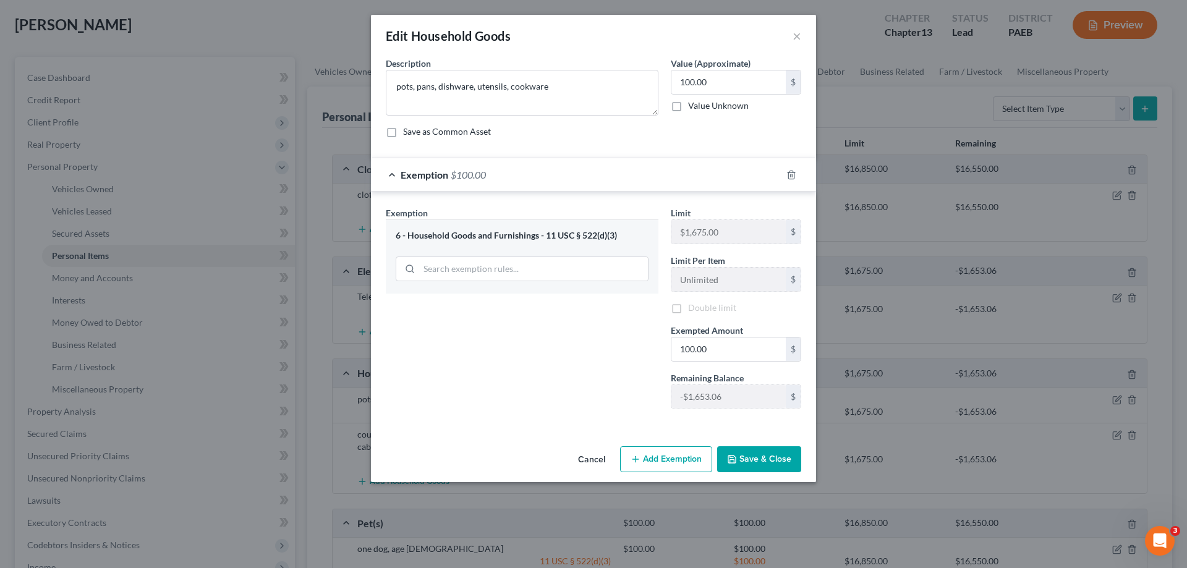
scroll to position [0, 0]
click at [689, 461] on button "Add Exemption" at bounding box center [666, 459] width 92 height 26
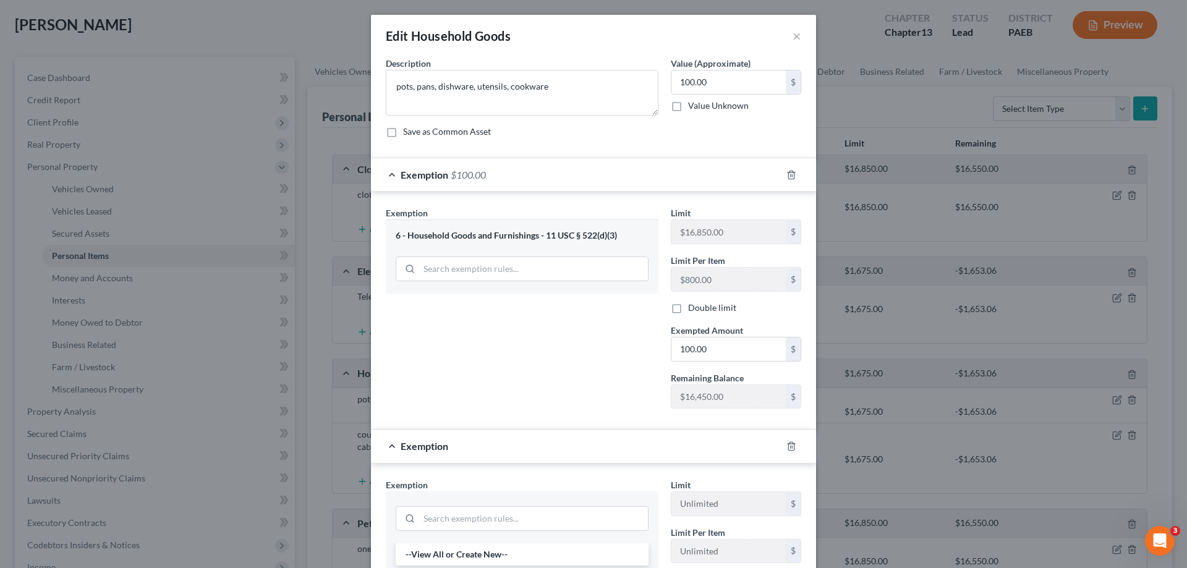
scroll to position [62, 0]
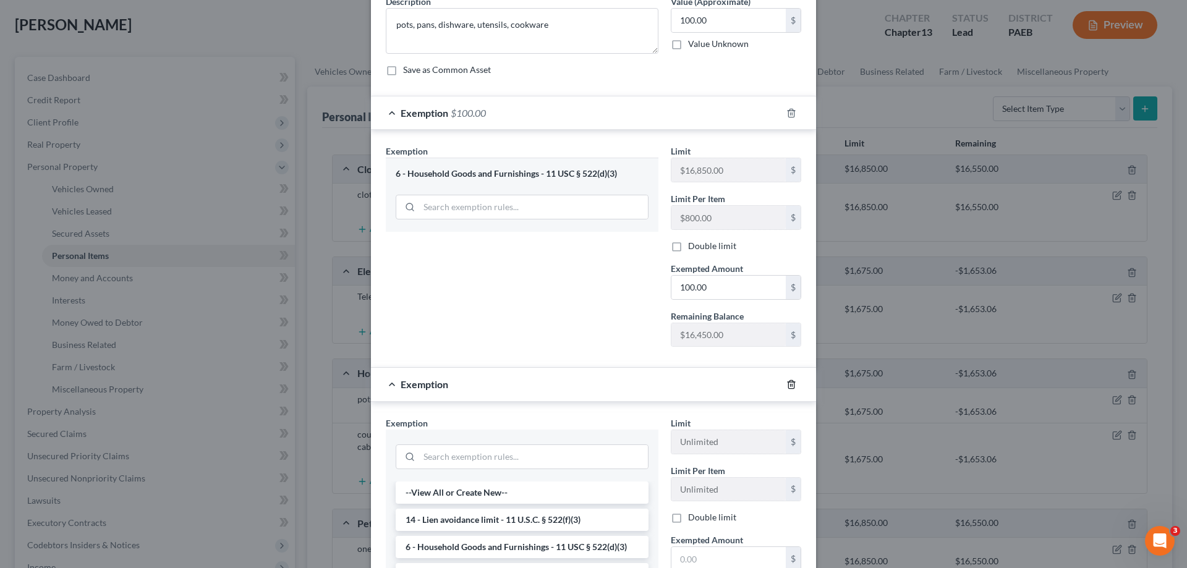
click at [786, 384] on icon "button" at bounding box center [791, 384] width 10 height 10
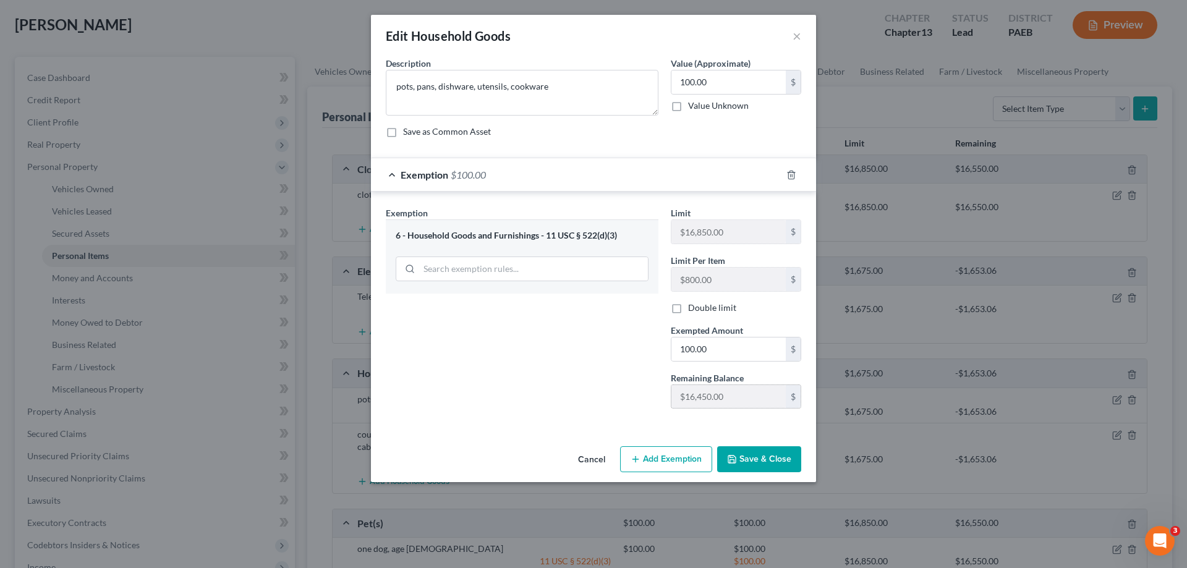
scroll to position [0, 0]
click at [771, 458] on button "Save & Close" at bounding box center [759, 459] width 84 height 26
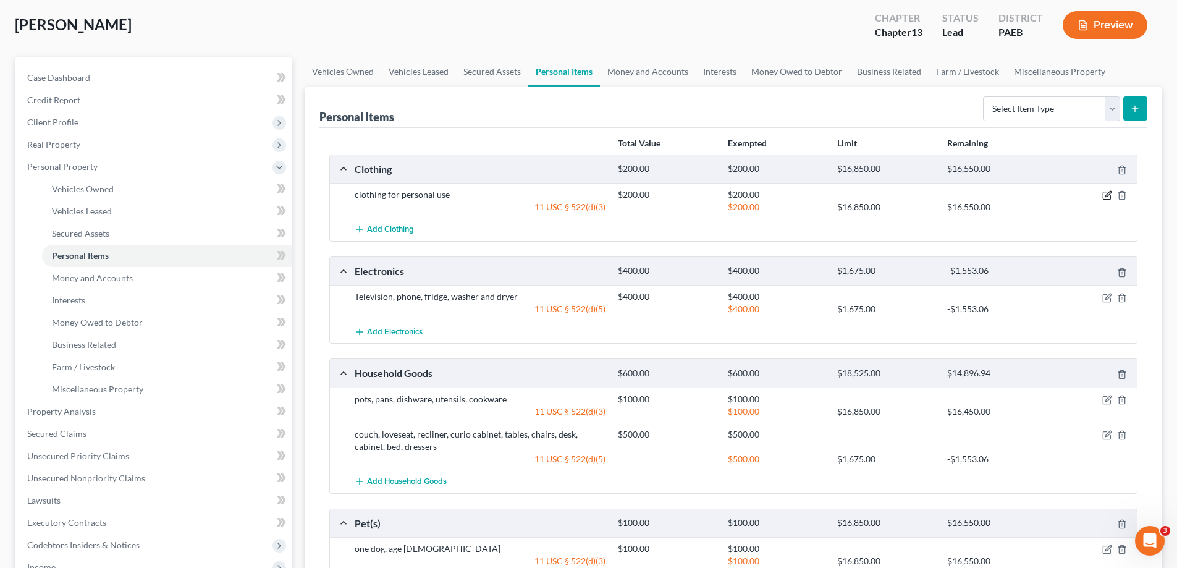
click at [1105, 193] on icon "button" at bounding box center [1107, 195] width 10 height 10
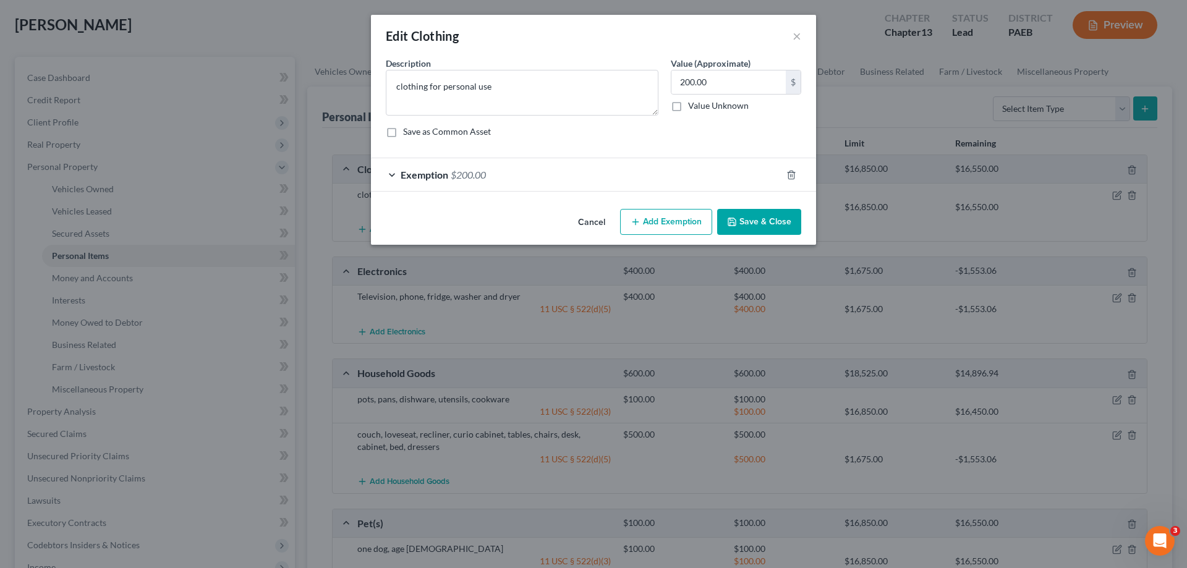
click at [395, 173] on div "Exemption $200.00" at bounding box center [576, 174] width 410 height 33
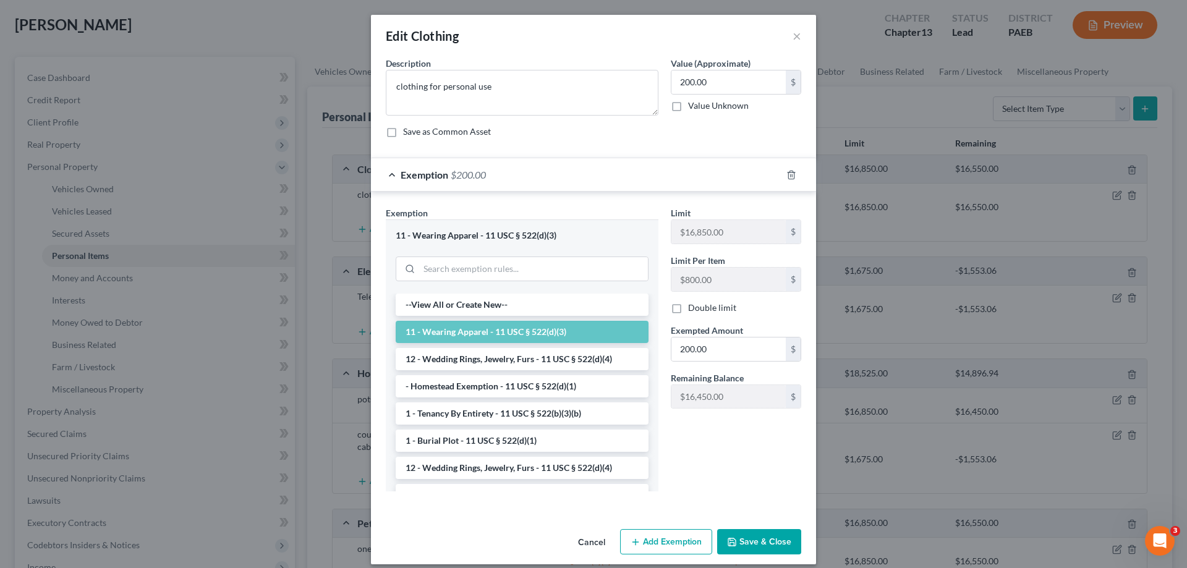
click at [769, 543] on button "Save & Close" at bounding box center [759, 542] width 84 height 26
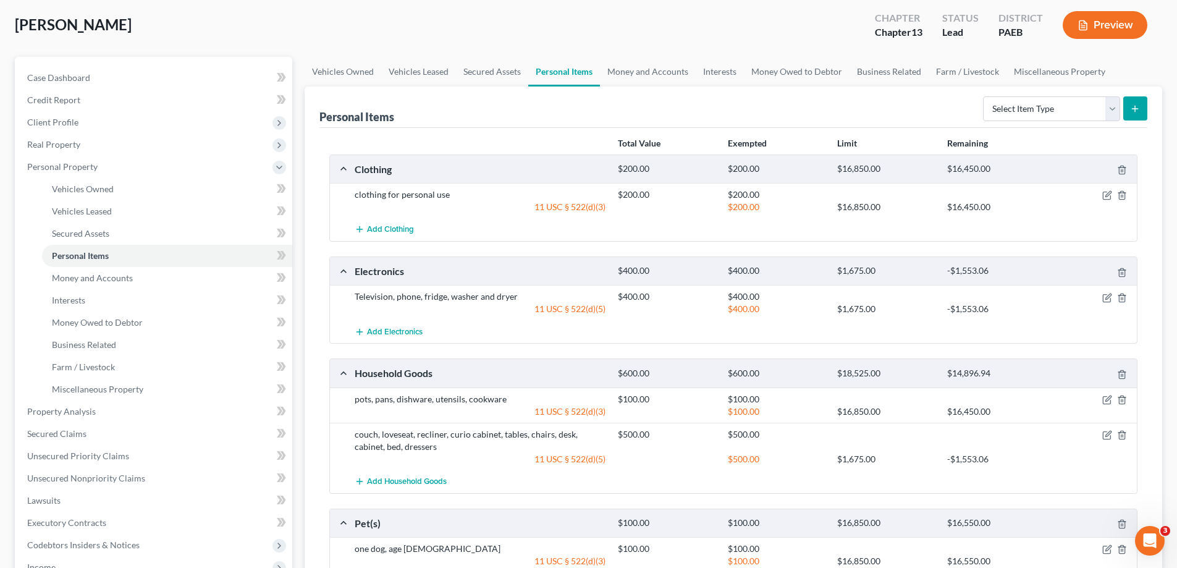
click at [1094, 298] on div at bounding box center [1095, 296] width 88 height 12
click at [1107, 301] on icon "button" at bounding box center [1107, 298] width 10 height 10
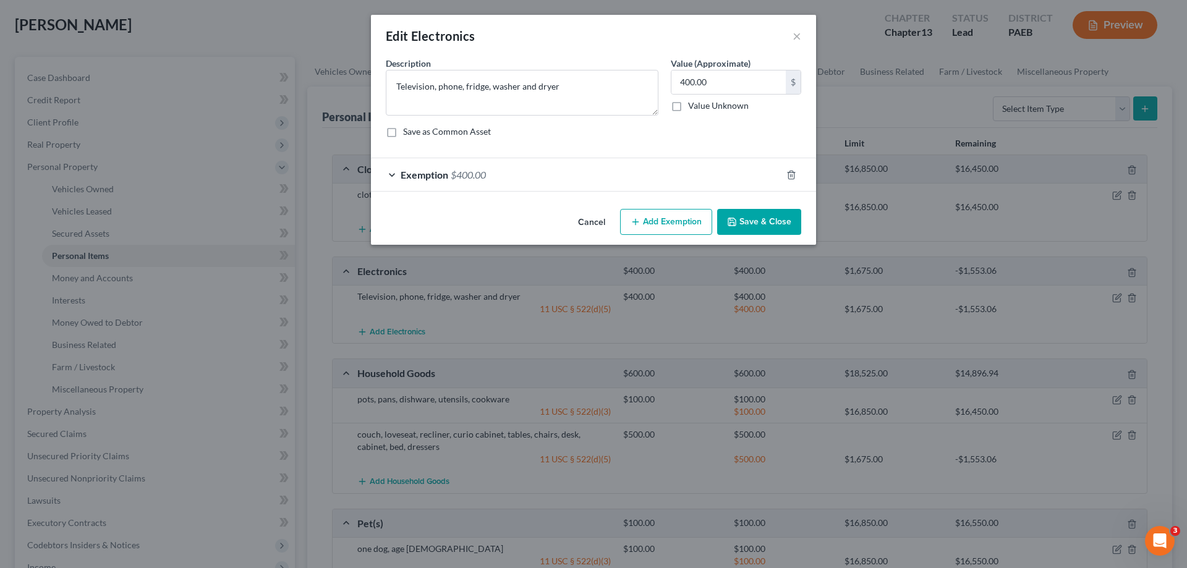
click at [394, 171] on div "Exemption $400.00" at bounding box center [576, 174] width 410 height 33
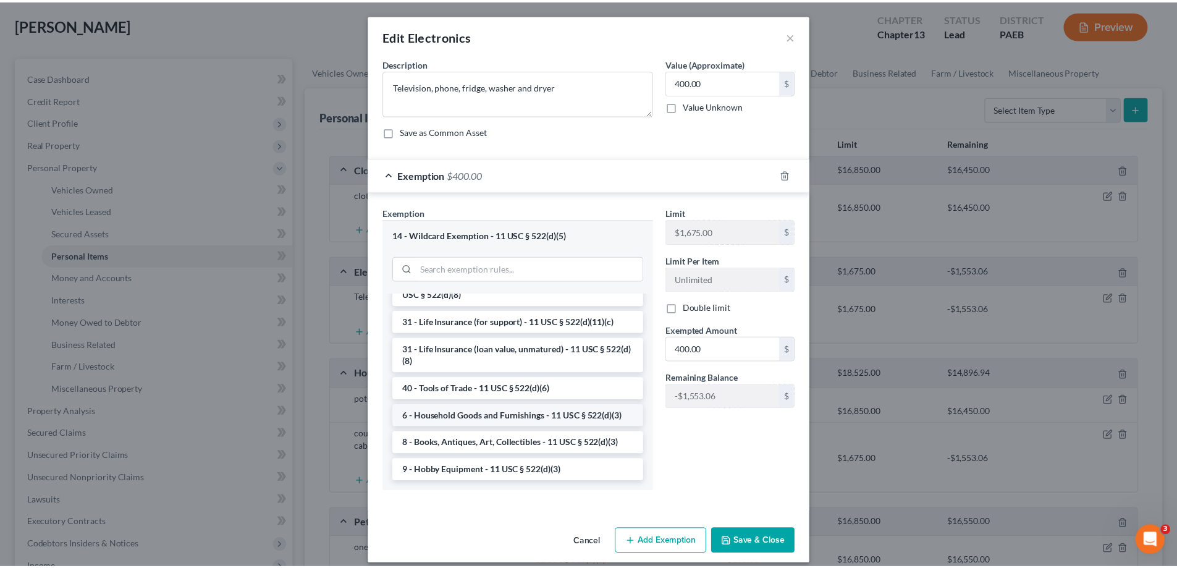
scroll to position [994, 0]
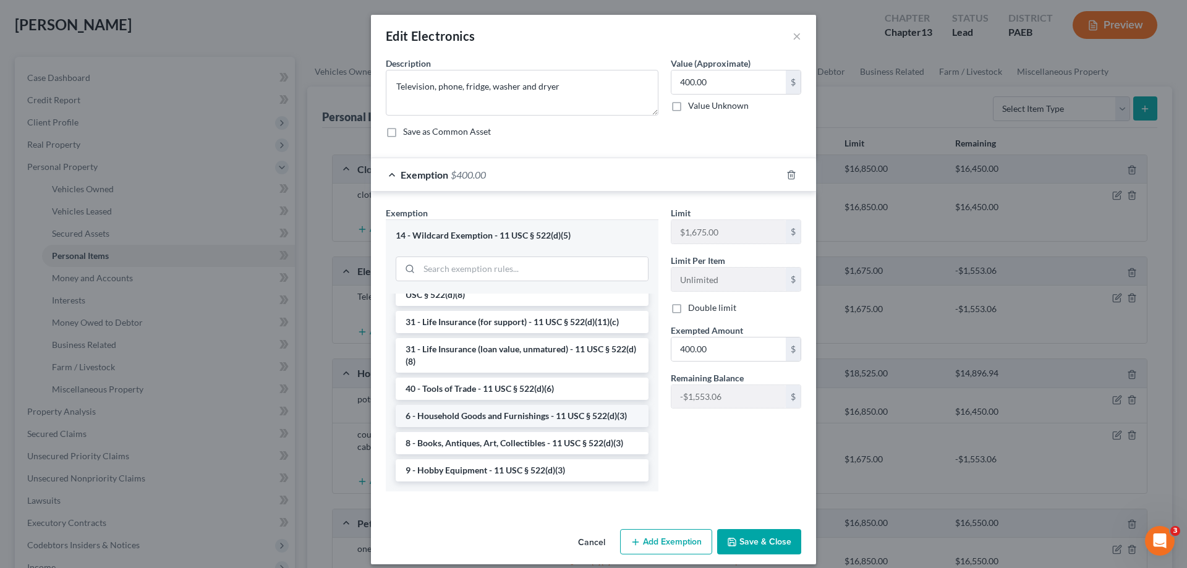
click at [476, 415] on li "6 - Household Goods and Furnishings - 11 USC § 522(d)(3)" at bounding box center [522, 416] width 253 height 22
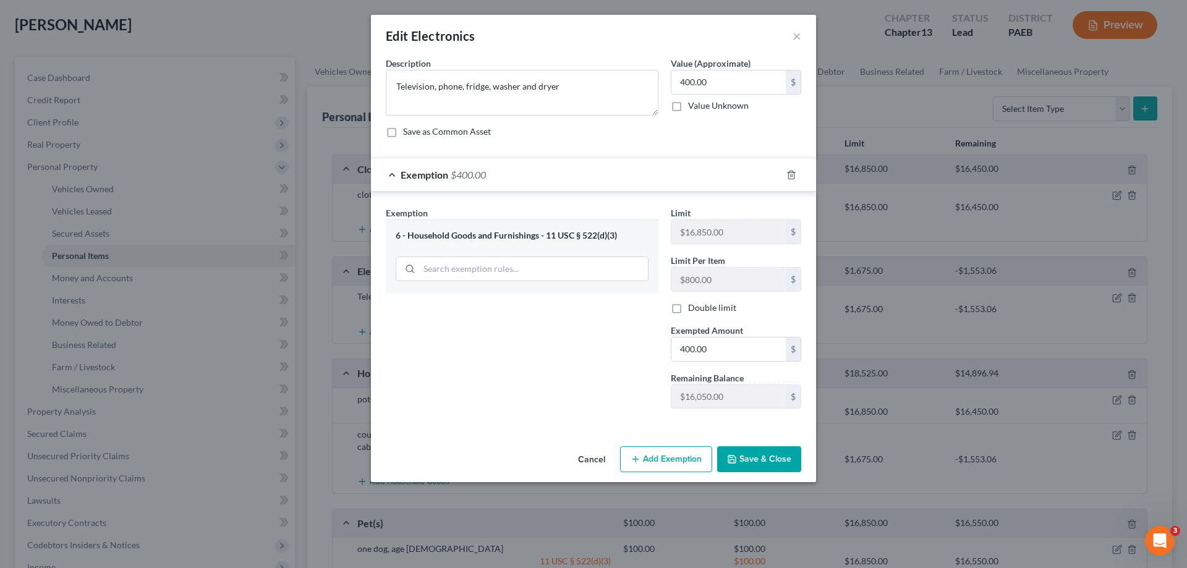
click at [758, 463] on button "Save & Close" at bounding box center [759, 459] width 84 height 26
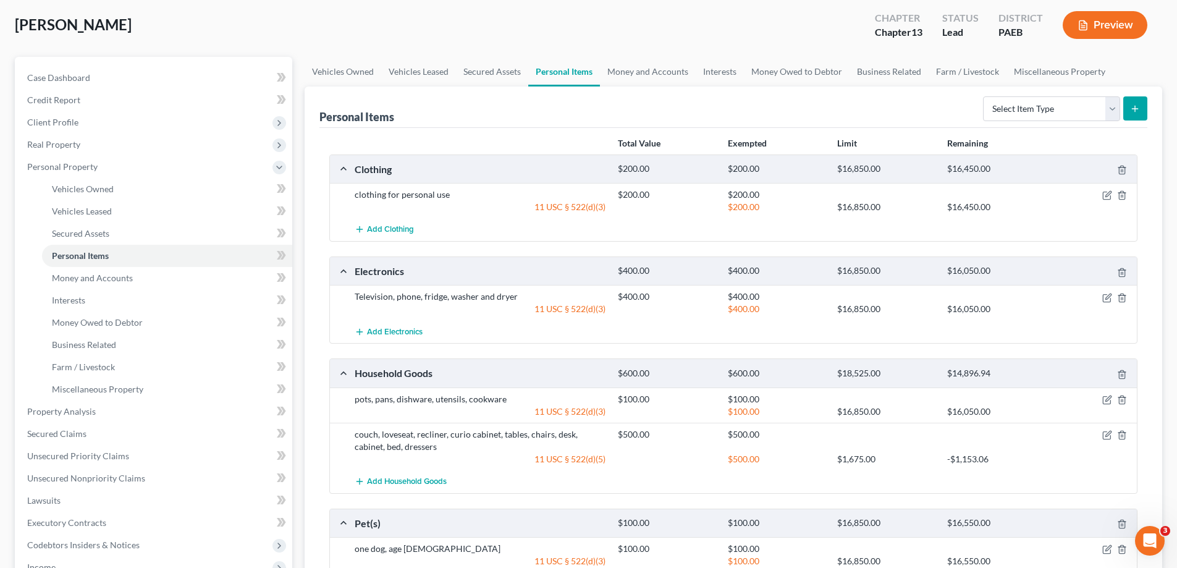
scroll to position [124, 0]
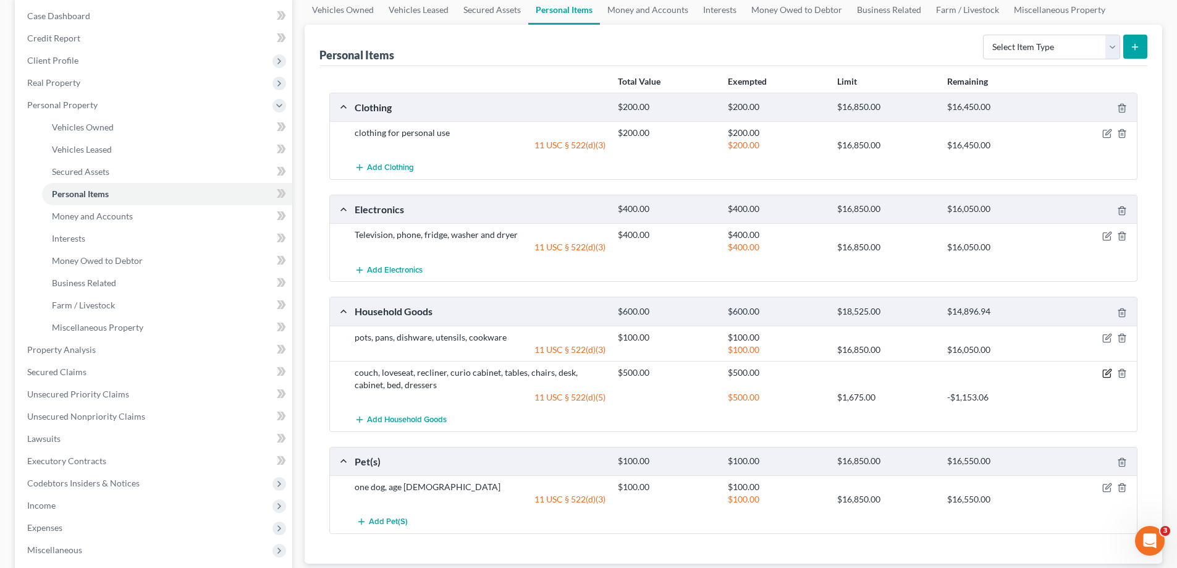
click at [1104, 375] on icon "button" at bounding box center [1107, 373] width 10 height 10
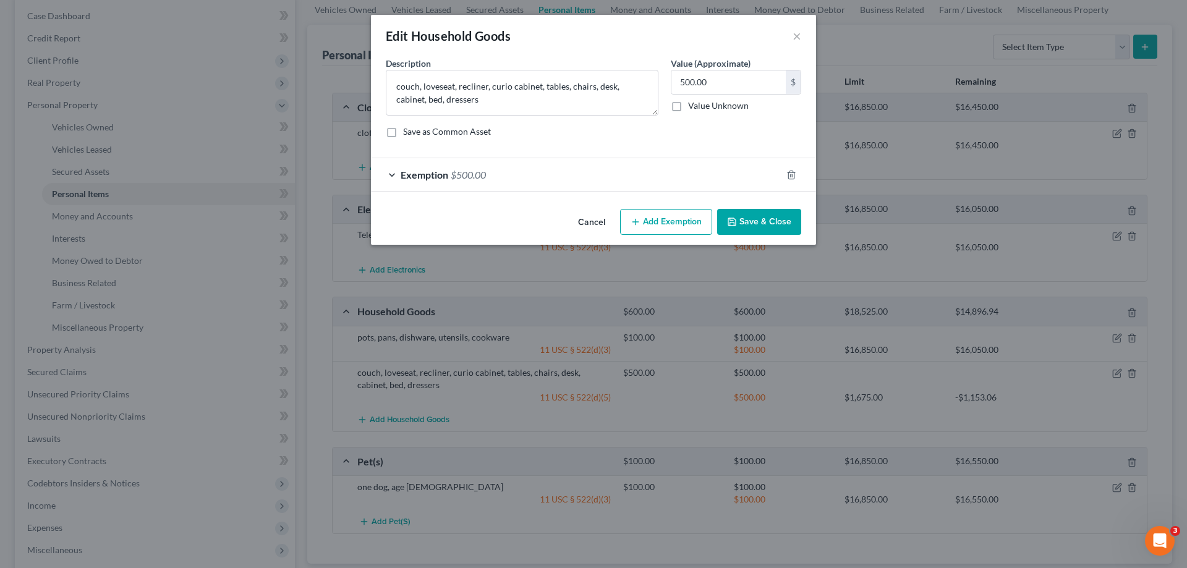
click at [391, 180] on div "Exemption $500.00" at bounding box center [576, 174] width 410 height 33
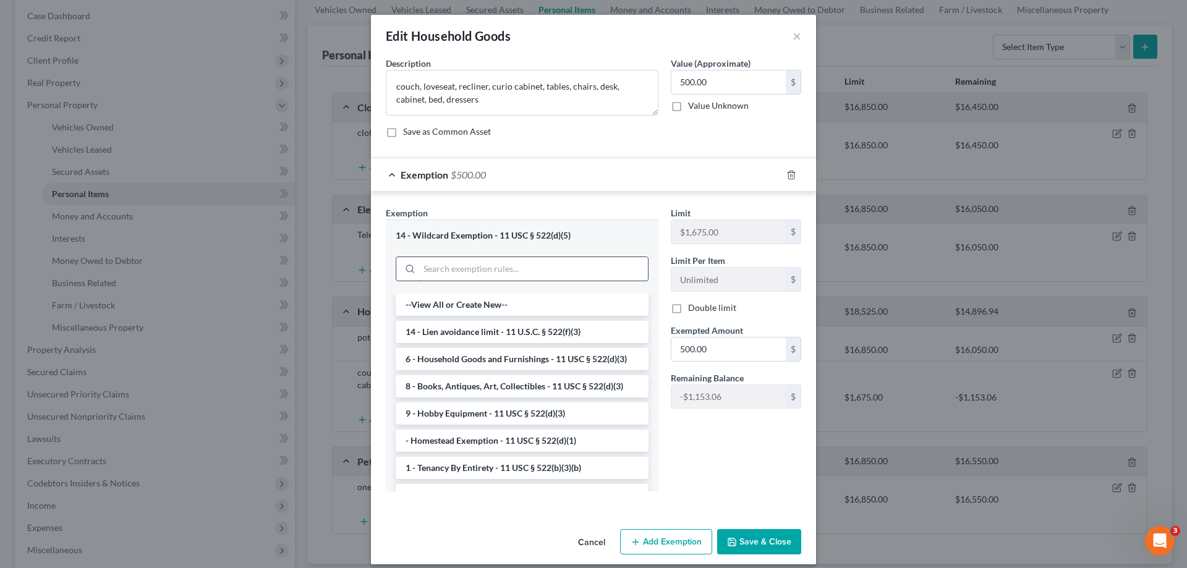
click at [483, 278] on input "search" at bounding box center [533, 268] width 229 height 23
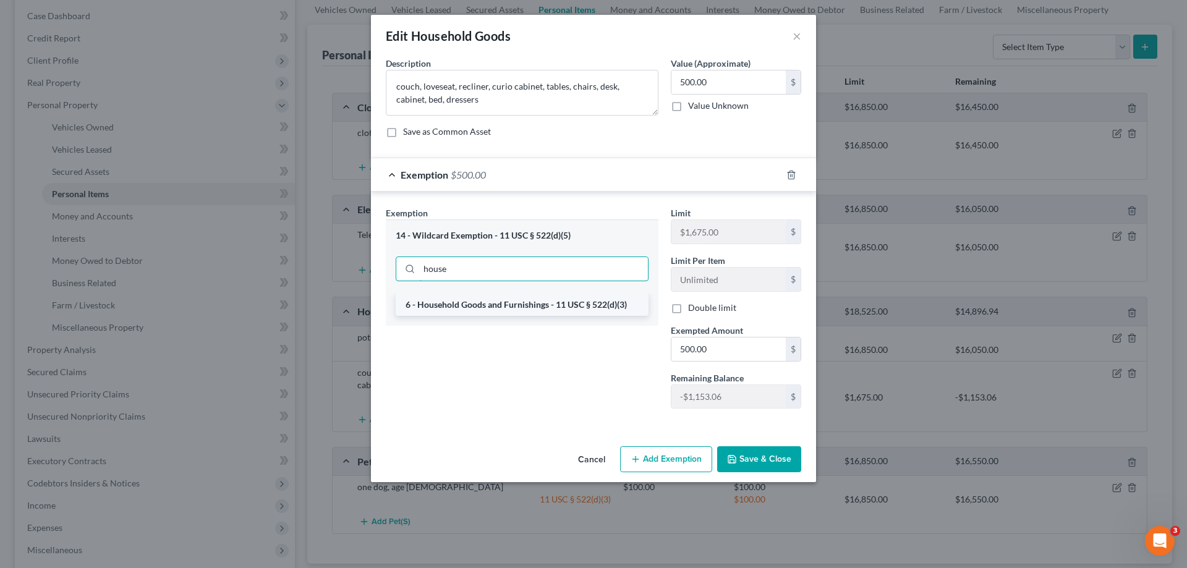
type input "house"
click at [496, 311] on li "6 - Household Goods and Furnishings - 11 USC § 522(d)(3)" at bounding box center [522, 305] width 253 height 22
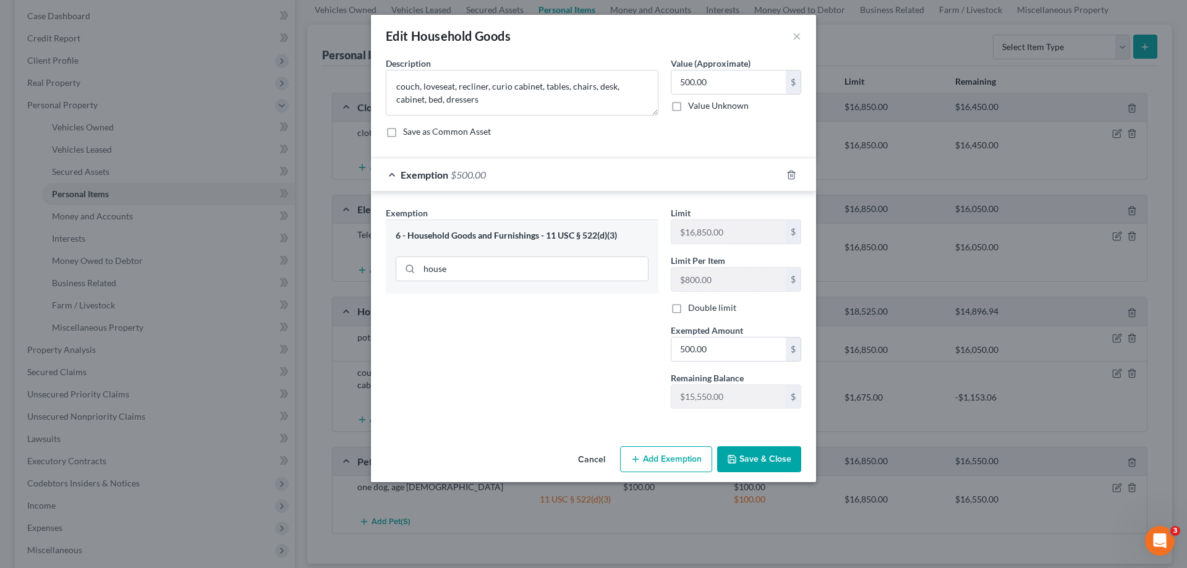
click at [768, 464] on button "Save & Close" at bounding box center [759, 459] width 84 height 26
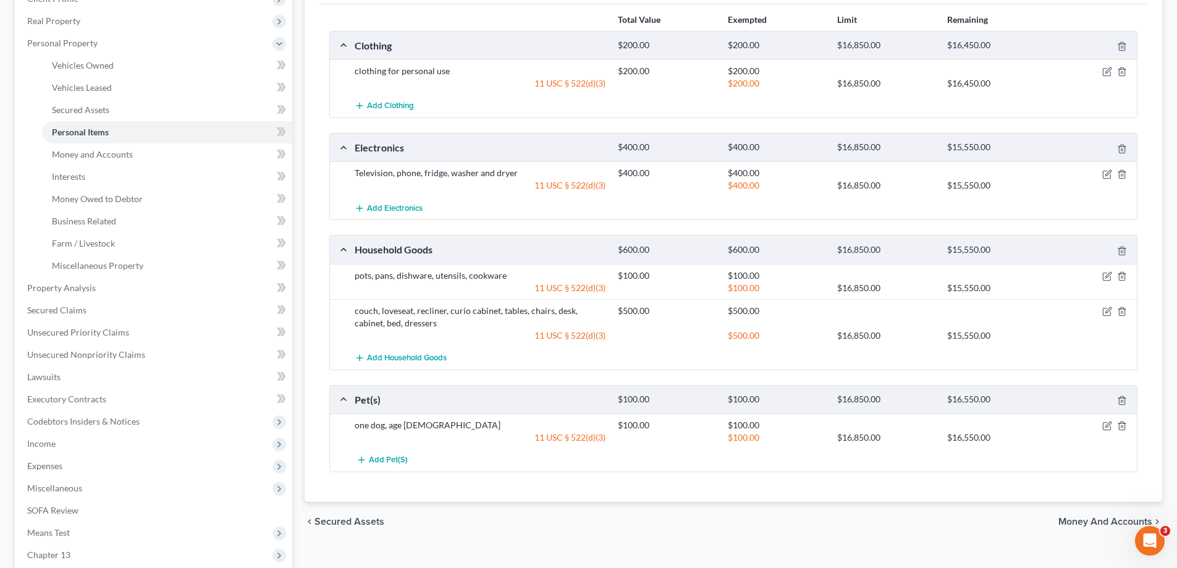
scroll to position [309, 0]
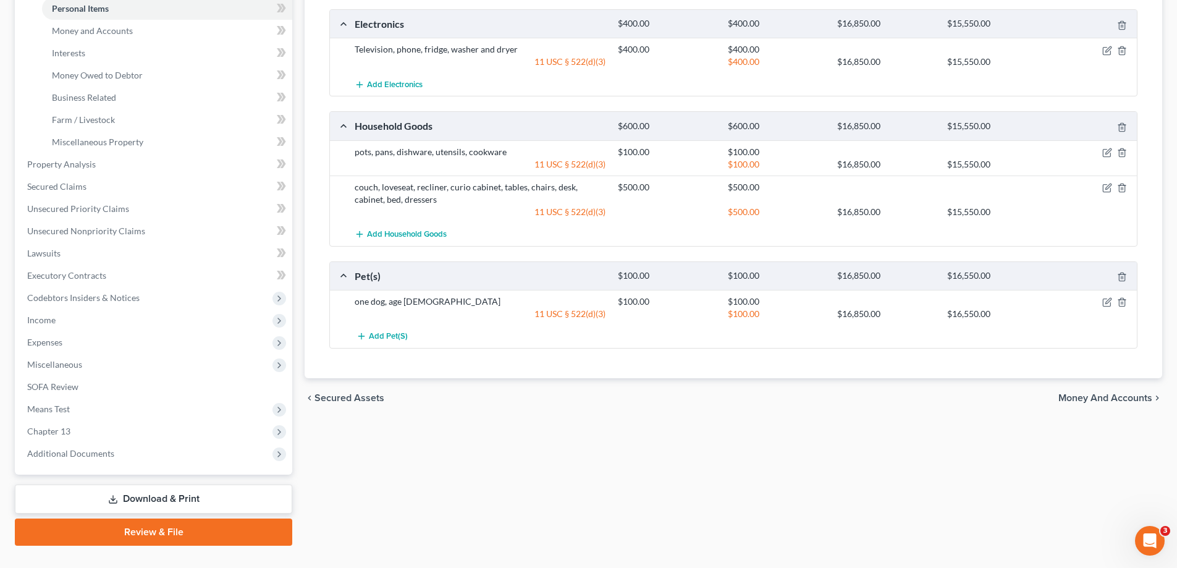
click at [1116, 399] on span "Money and Accounts" at bounding box center [1106, 398] width 94 height 10
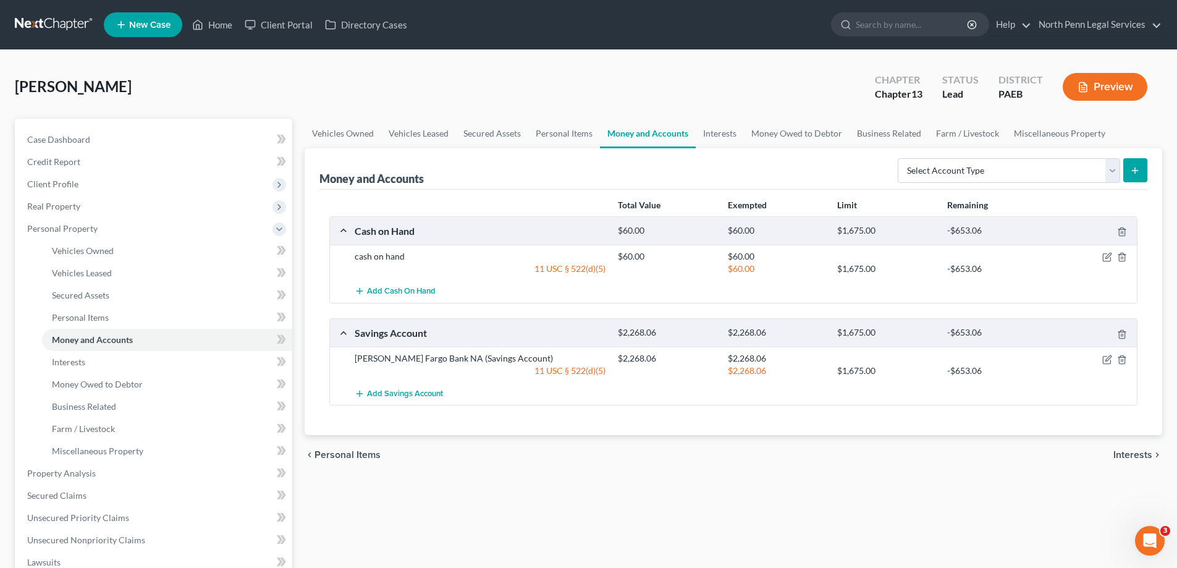
click at [1101, 356] on div at bounding box center [1095, 358] width 88 height 12
click at [1106, 360] on icon "button" at bounding box center [1107, 360] width 10 height 10
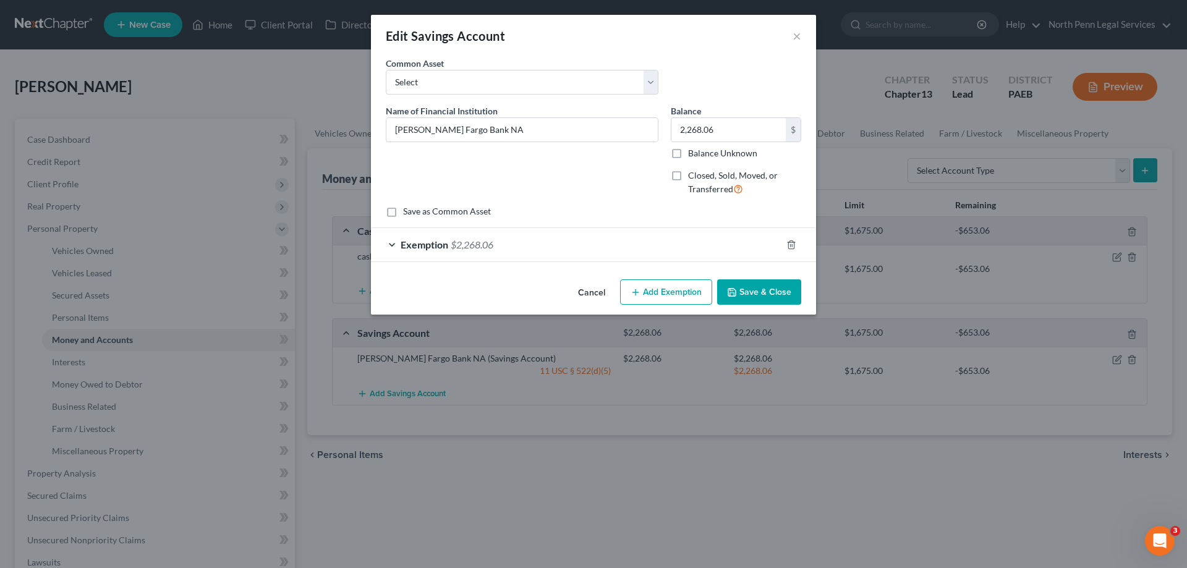
click at [396, 243] on div "Exemption $2,268.06" at bounding box center [576, 244] width 410 height 33
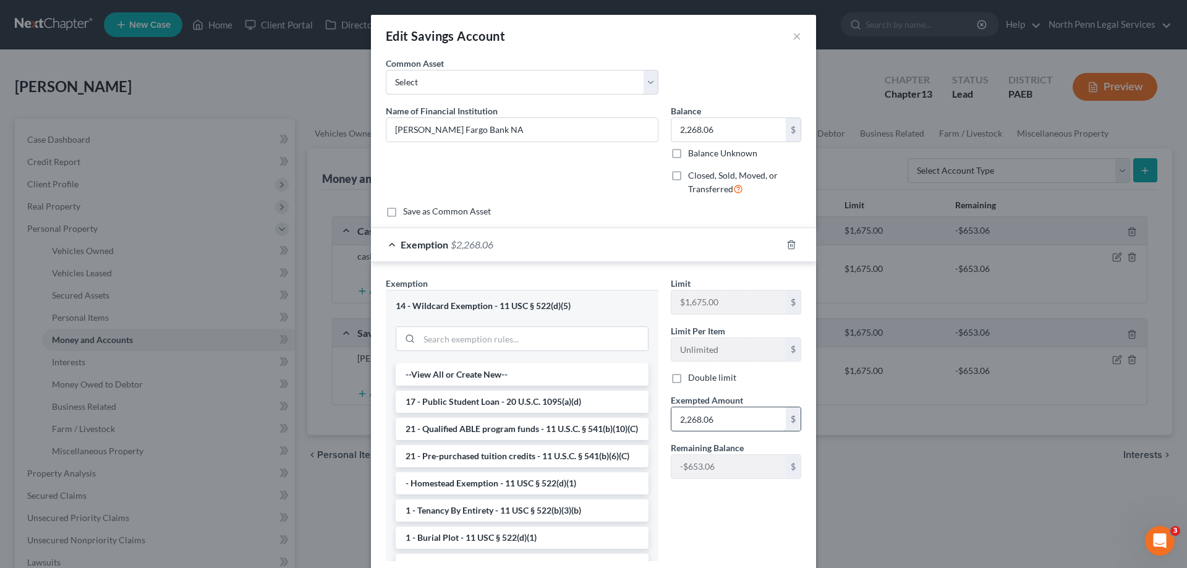
click at [711, 422] on input "2,268.06" at bounding box center [728, 418] width 114 height 23
click at [748, 496] on div "Limit $1,675.00 $ Limit Per Item Unlimited $ Double limit Exempted Amount * 2,2…" at bounding box center [735, 424] width 143 height 294
click at [842, 501] on div "Edit Savings Account × An exemption set must first be selected from the Filing …" at bounding box center [593, 284] width 1187 height 568
click at [955, 492] on div "Edit Savings Account × An exemption set must first be selected from the Filing …" at bounding box center [593, 284] width 1187 height 568
click at [792, 30] on button "×" at bounding box center [796, 35] width 9 height 15
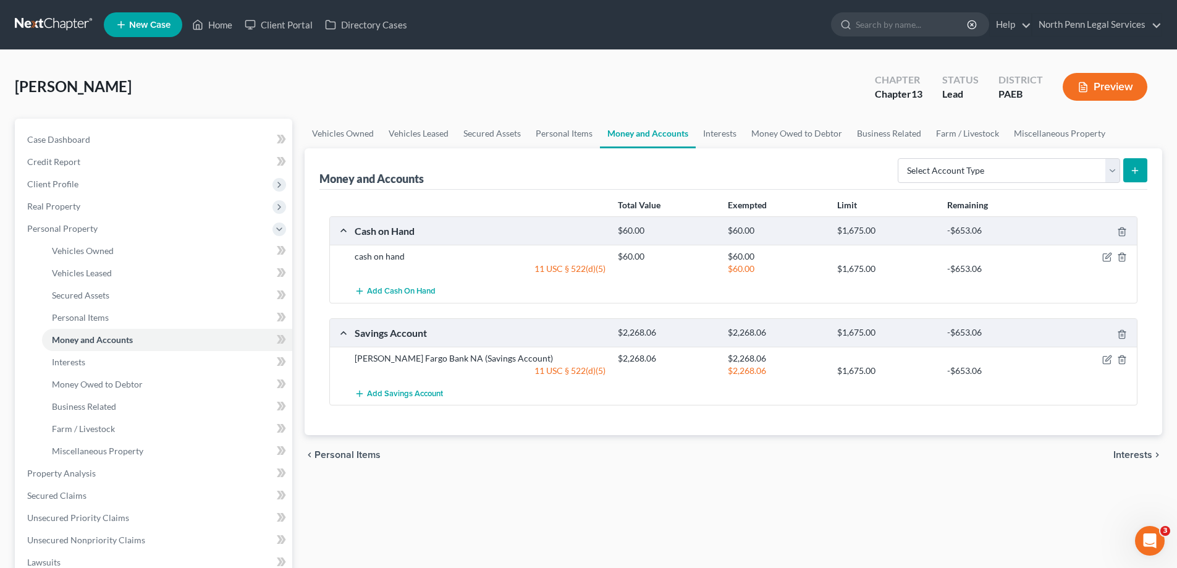
click at [572, 270] on div "11 USC § 522(d)(5)" at bounding box center [480, 269] width 263 height 12
drag, startPoint x: 535, startPoint y: 268, endPoint x: 606, endPoint y: 274, distance: 70.7
click at [606, 274] on div "11 USC § 522(d)(5)" at bounding box center [480, 269] width 263 height 12
copy div "11 USC § 522(d)(5)"
click at [1106, 252] on div at bounding box center [1095, 256] width 88 height 12
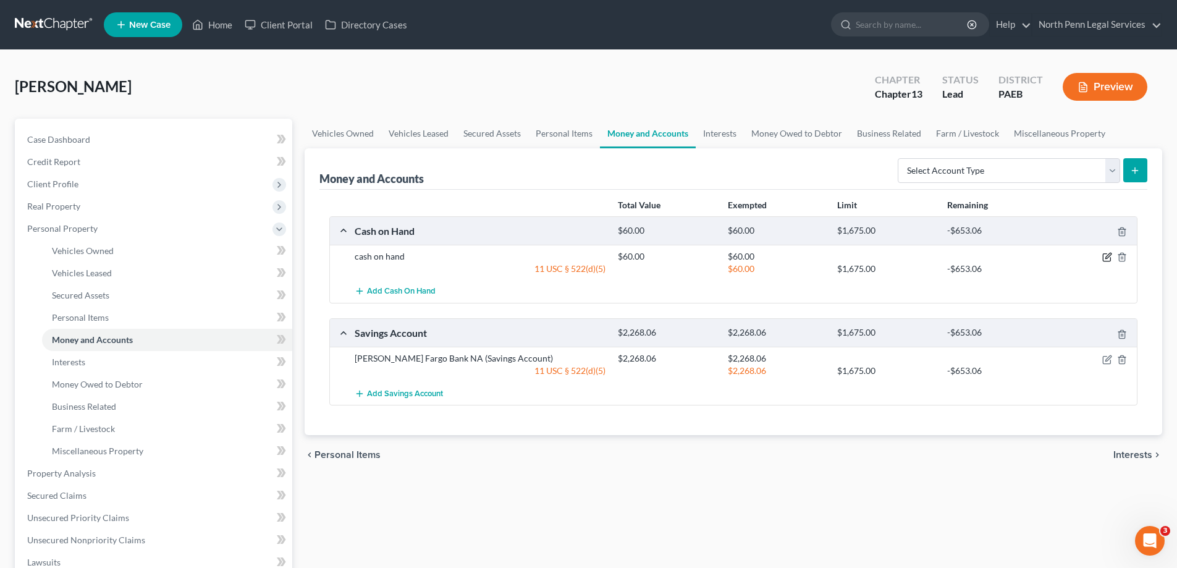
click at [1105, 259] on icon "button" at bounding box center [1107, 257] width 10 height 10
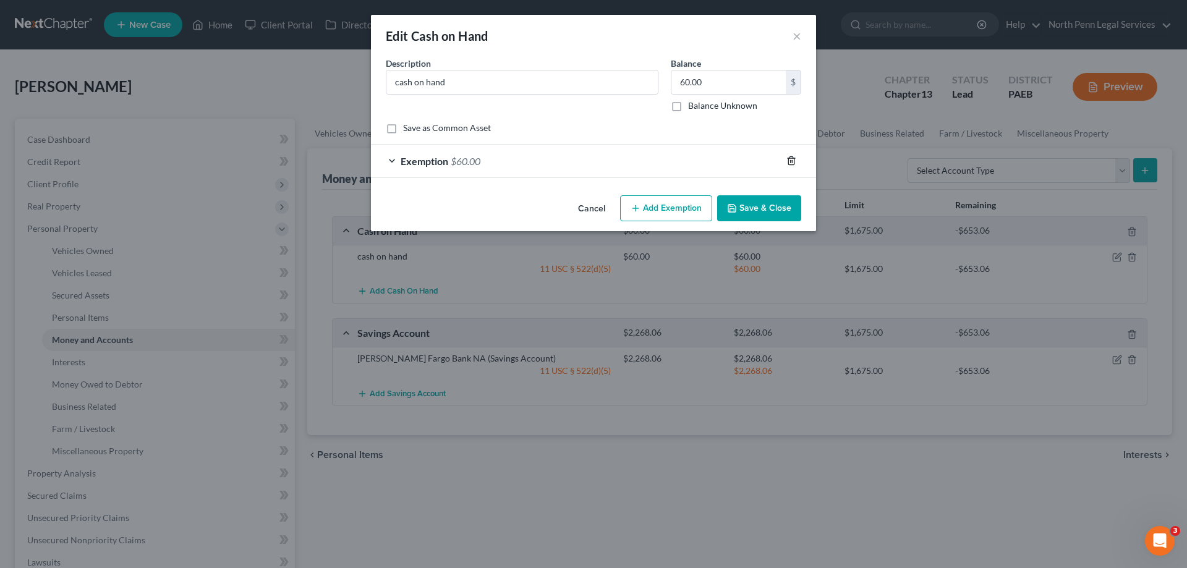
click at [790, 165] on icon "button" at bounding box center [791, 161] width 6 height 8
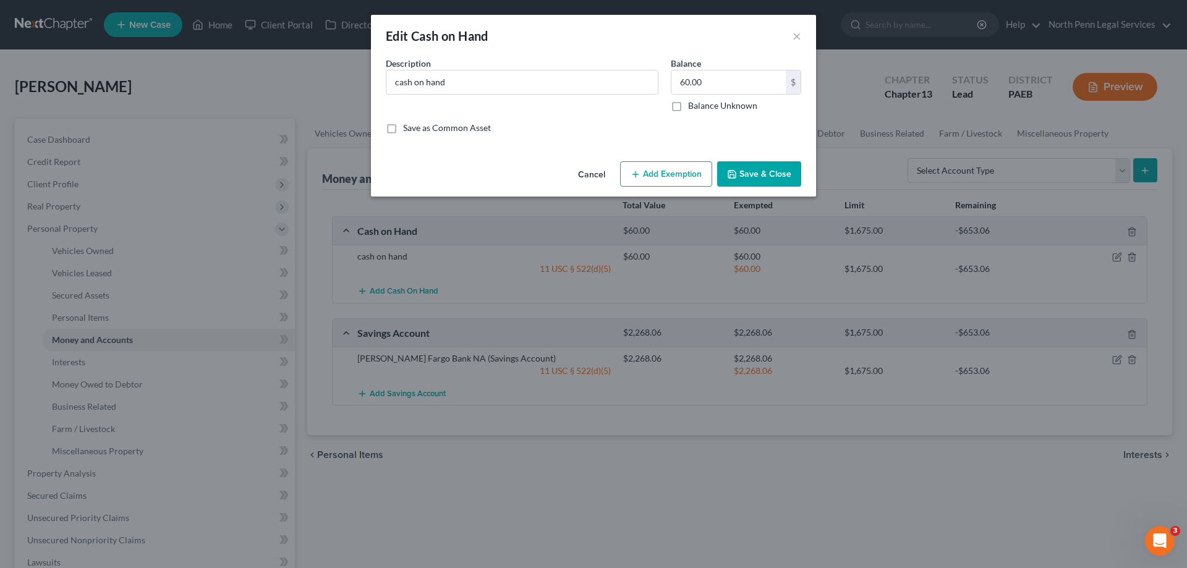
click at [779, 185] on button "Save & Close" at bounding box center [759, 174] width 84 height 26
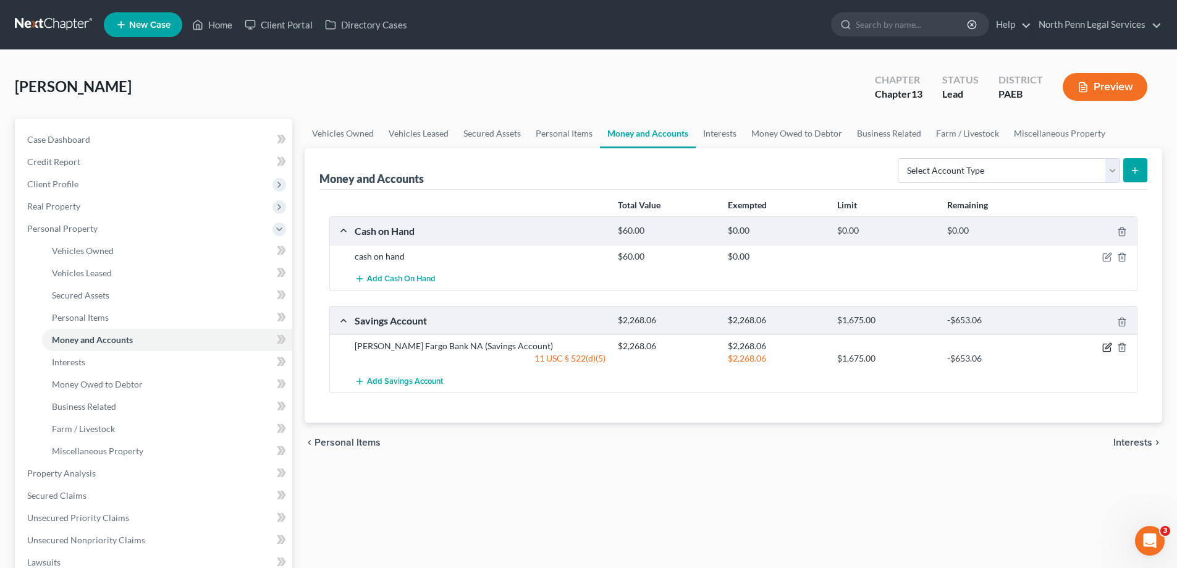
click at [1107, 345] on icon "button" at bounding box center [1107, 347] width 10 height 10
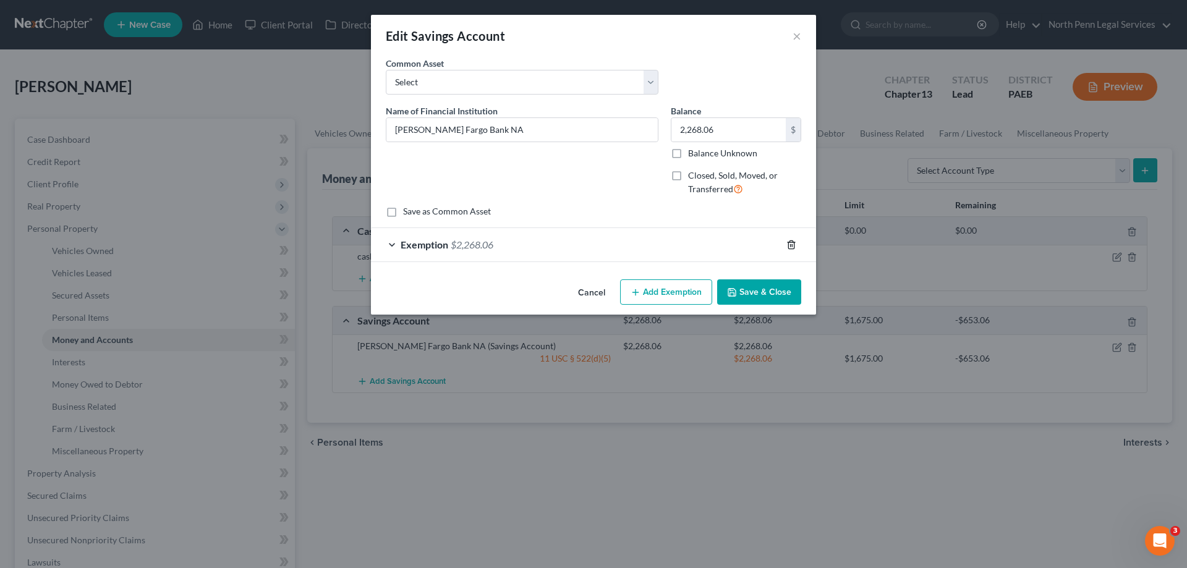
click at [787, 249] on icon "button" at bounding box center [791, 245] width 10 height 10
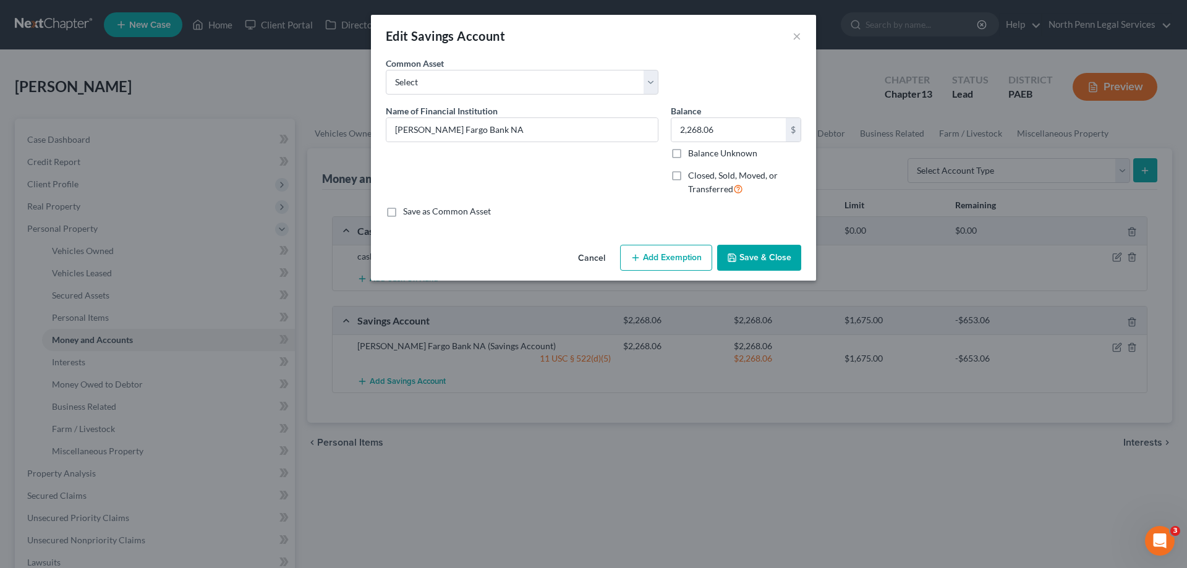
click at [769, 256] on button "Save & Close" at bounding box center [759, 258] width 84 height 26
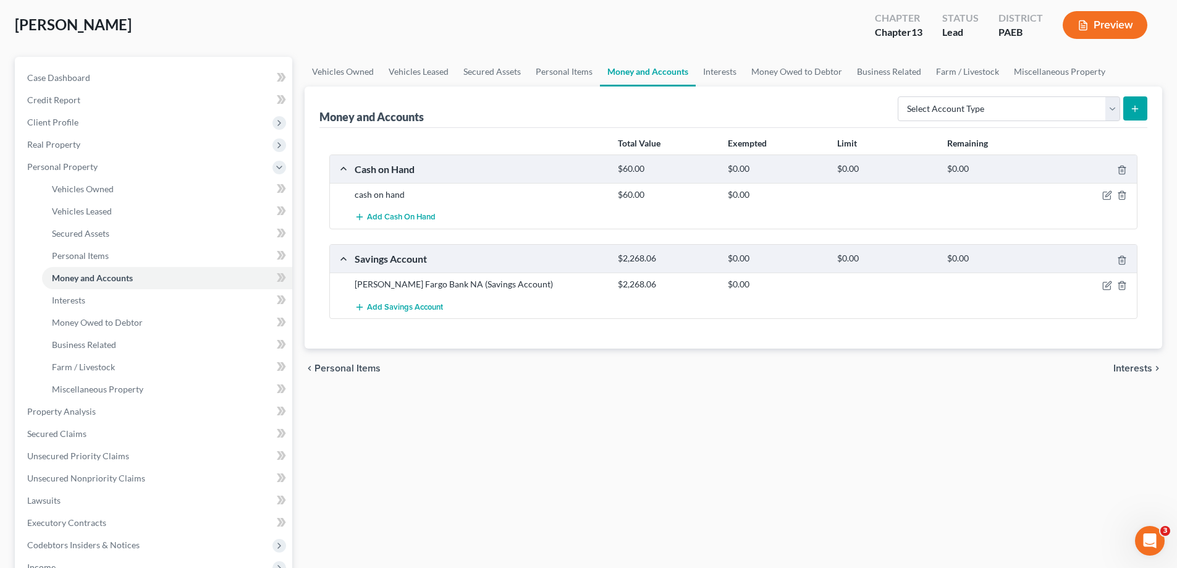
scroll to position [124, 0]
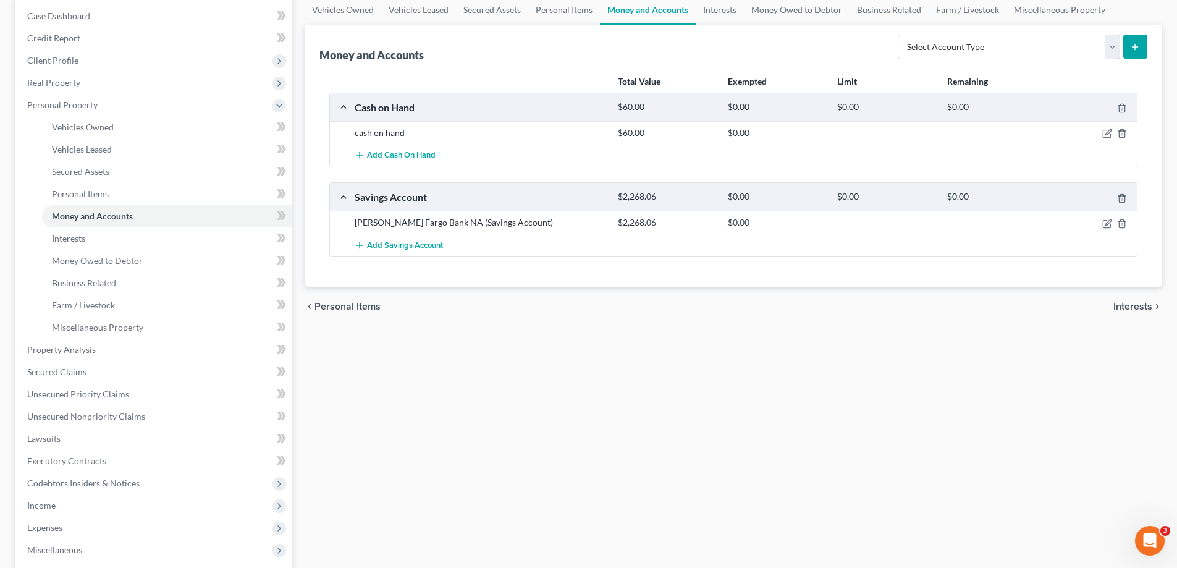
click at [1134, 307] on span "Interests" at bounding box center [1133, 307] width 39 height 10
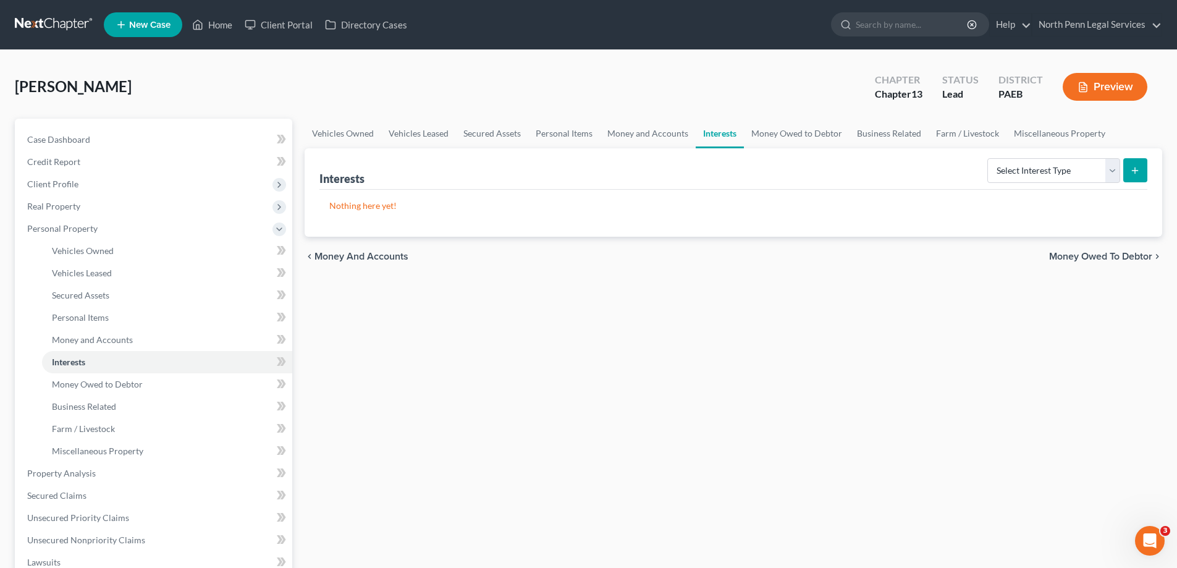
click at [397, 261] on span "Money and Accounts" at bounding box center [362, 257] width 94 height 10
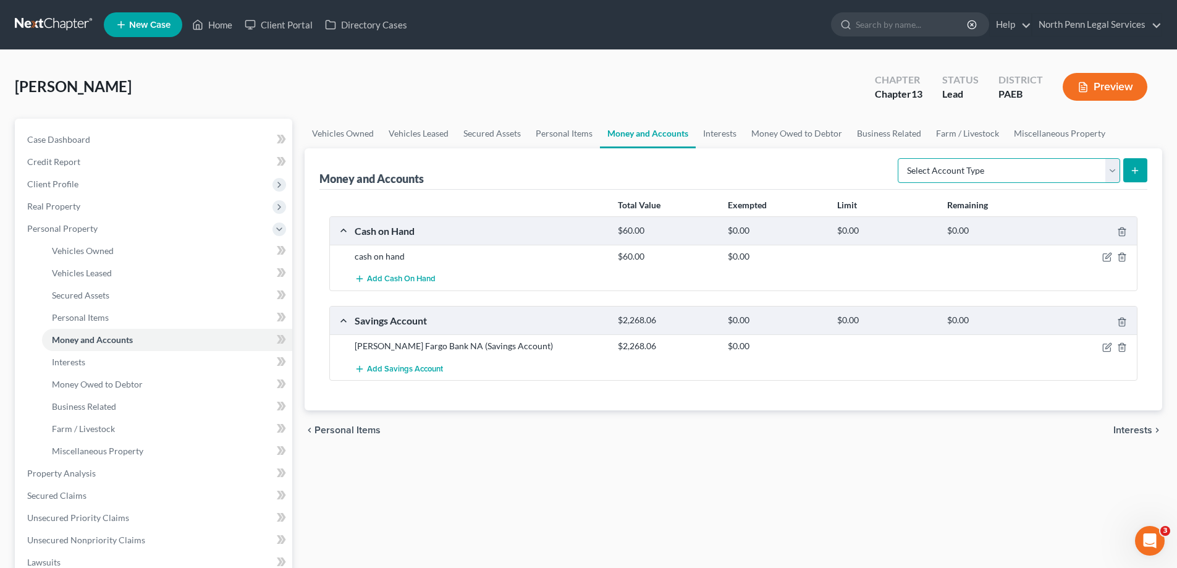
click at [1108, 176] on select "Select Account Type Brokerage Cash on Hand Certificates of Deposit Checking Acc…" at bounding box center [1009, 170] width 222 height 25
click at [1016, 442] on div "chevron_left Personal Items Interests chevron_right" at bounding box center [734, 430] width 858 height 40
click at [1123, 425] on span "Interests" at bounding box center [1133, 430] width 39 height 10
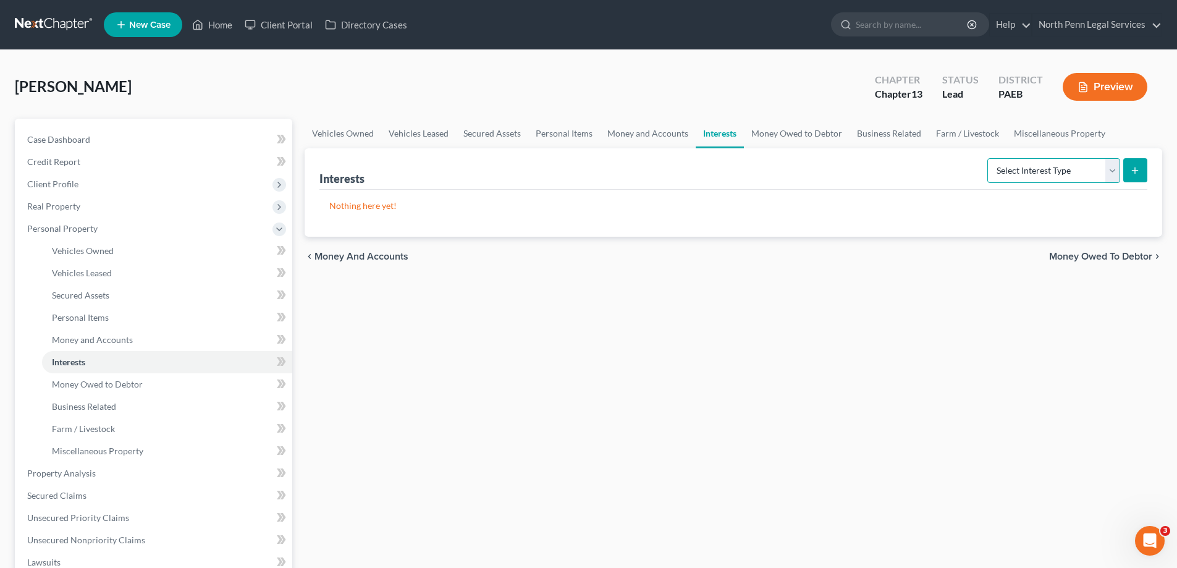
click at [1115, 162] on select "Select Interest Type 401K Annuity Bond Education IRA Government Bond Government…" at bounding box center [1054, 170] width 133 height 25
select select "term_life_insurance"
click at [989, 158] on select "Select Interest Type 401K Annuity Bond Education IRA Government Bond Government…" at bounding box center [1054, 170] width 133 height 25
click at [1123, 255] on span "Money Owed to Debtor" at bounding box center [1100, 257] width 103 height 10
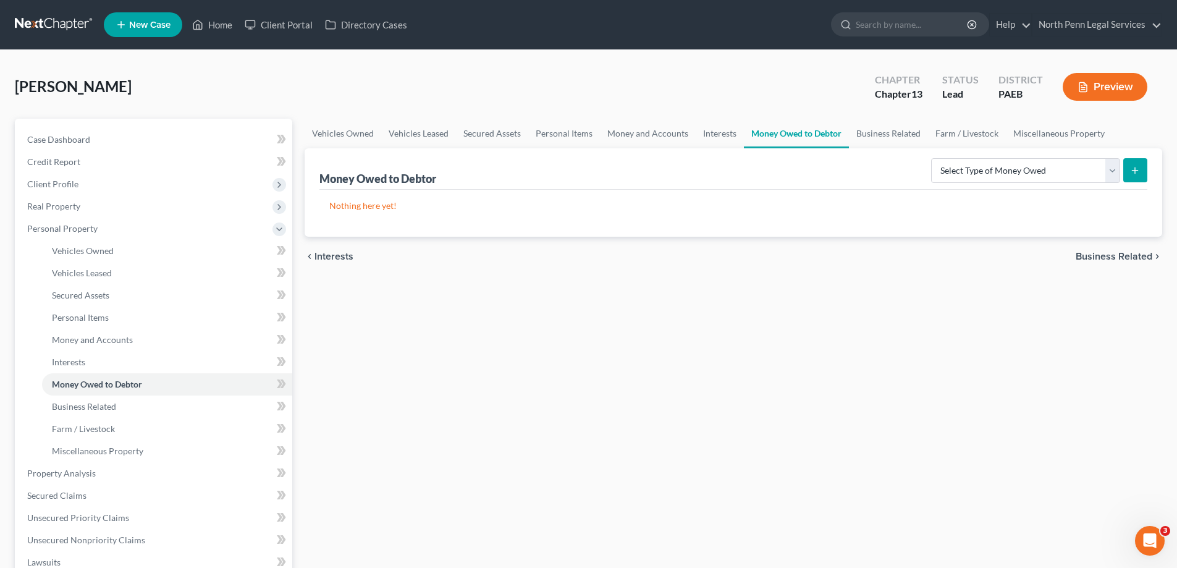
click at [344, 253] on span "Interests" at bounding box center [334, 257] width 39 height 10
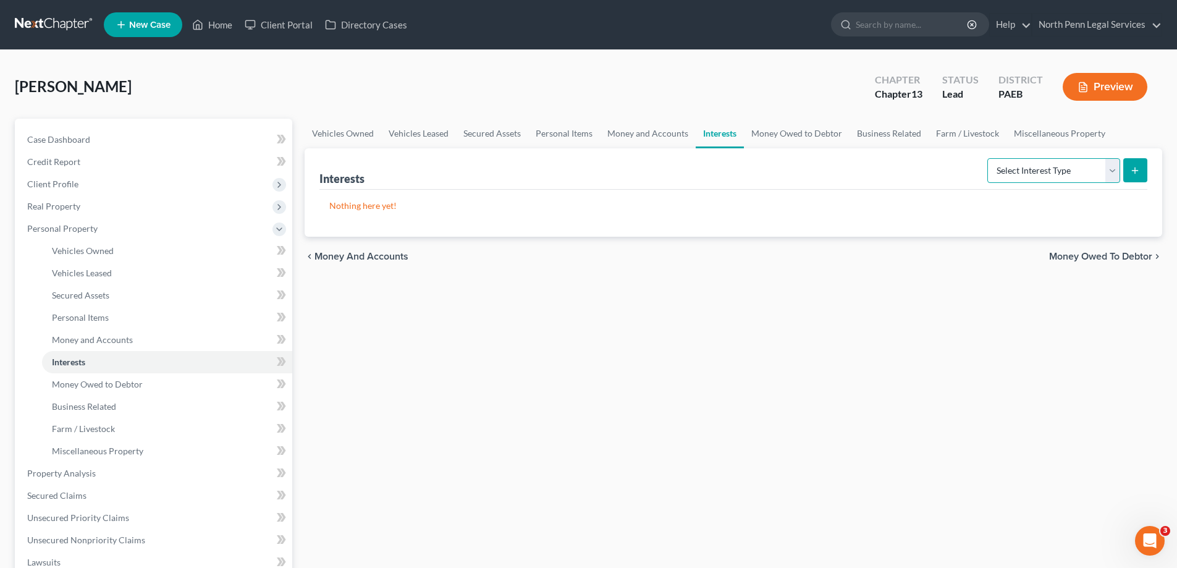
click at [1116, 174] on select "Select Interest Type 401K Annuity Bond Education IRA Government Bond Government…" at bounding box center [1054, 170] width 133 height 25
click at [822, 340] on div "Vehicles Owned Vehicles Leased Secured Assets Personal Items Money and Accounts…" at bounding box center [733, 487] width 870 height 736
click at [1093, 257] on span "Money Owed to Debtor" at bounding box center [1100, 257] width 103 height 10
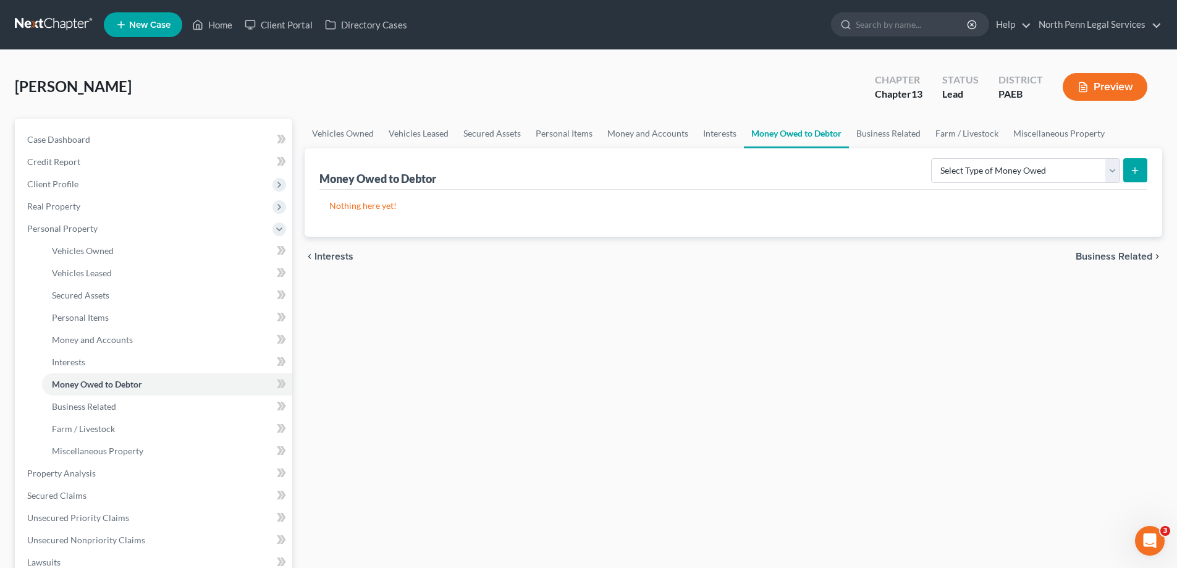
click at [1093, 257] on span "Business Related" at bounding box center [1114, 257] width 77 height 10
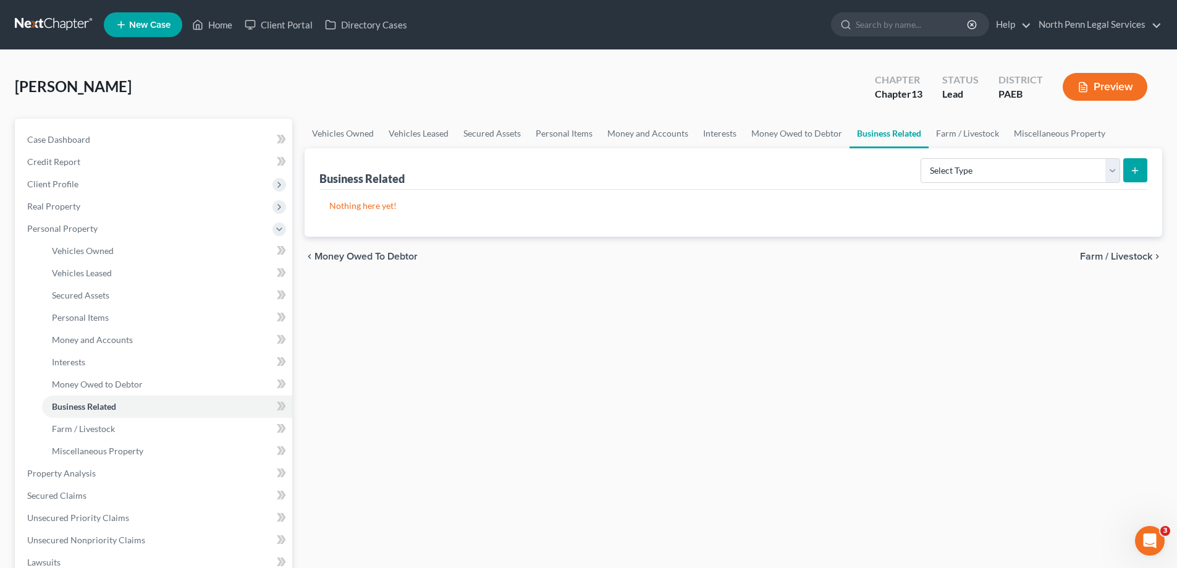
click at [1093, 257] on span "Farm / Livestock" at bounding box center [1116, 257] width 72 height 10
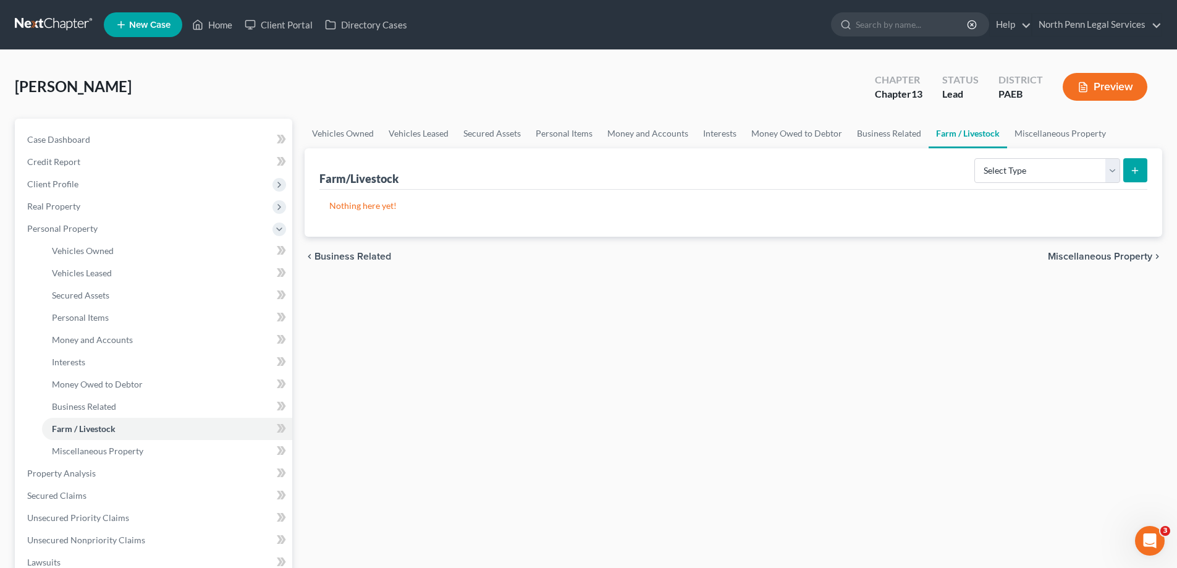
click at [1093, 257] on span "Miscellaneous Property" at bounding box center [1100, 257] width 104 height 10
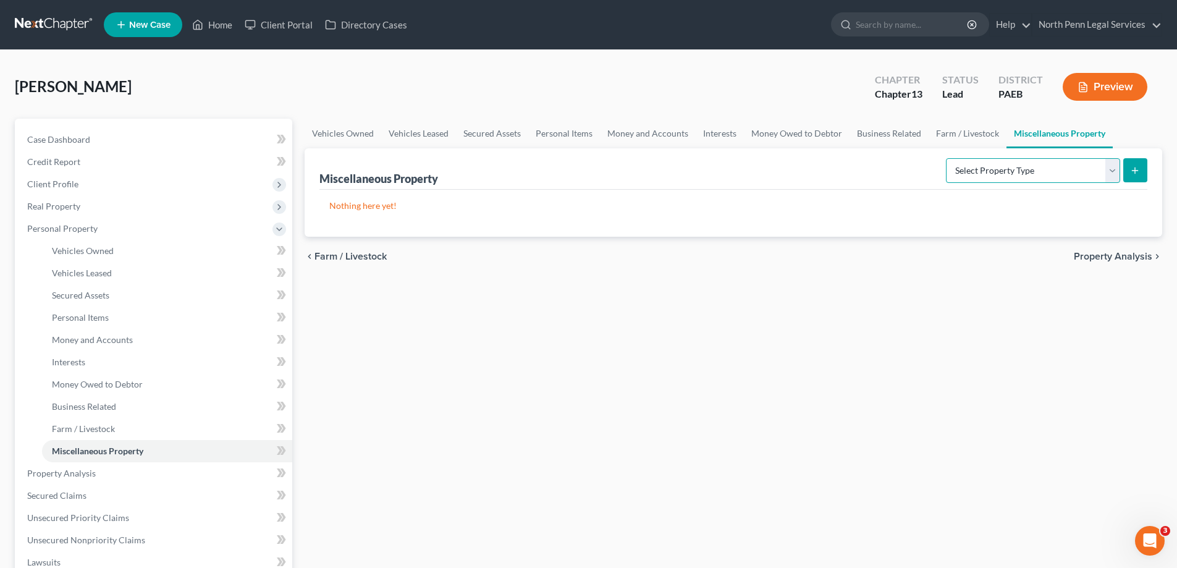
click at [1113, 170] on select "Select Property Type Assigned for Creditor Benefit Within 1 Year Holding for An…" at bounding box center [1033, 170] width 174 height 25
click at [1040, 362] on div "Vehicles Owned Vehicles Leased Secured Assets Personal Items Money and Accounts…" at bounding box center [733, 487] width 870 height 736
click at [1119, 260] on span "Property Analysis" at bounding box center [1113, 257] width 78 height 10
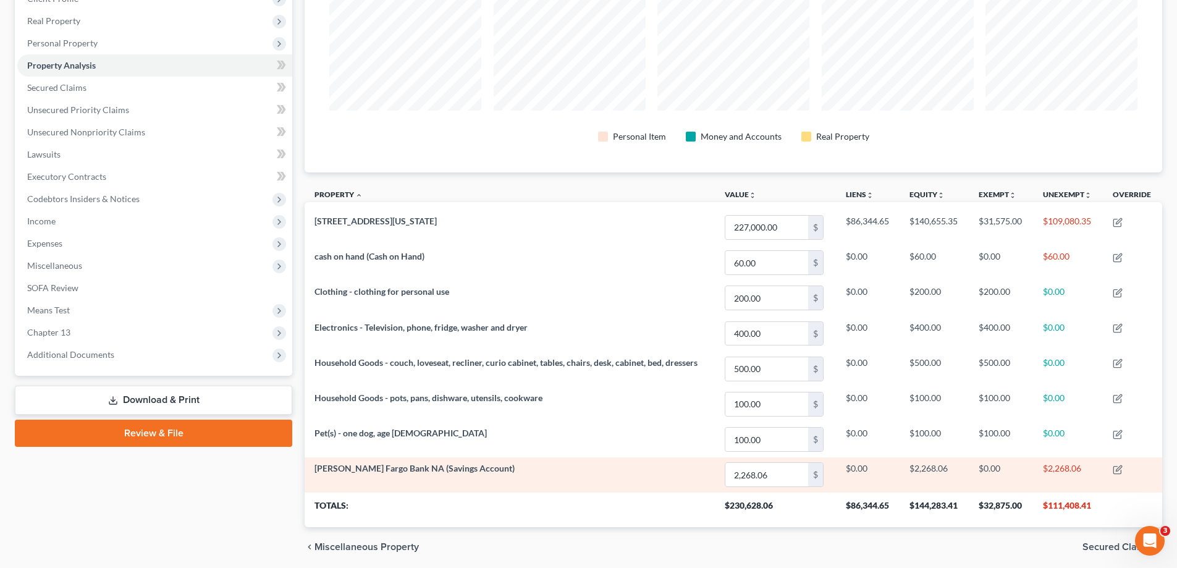
scroll to position [231, 0]
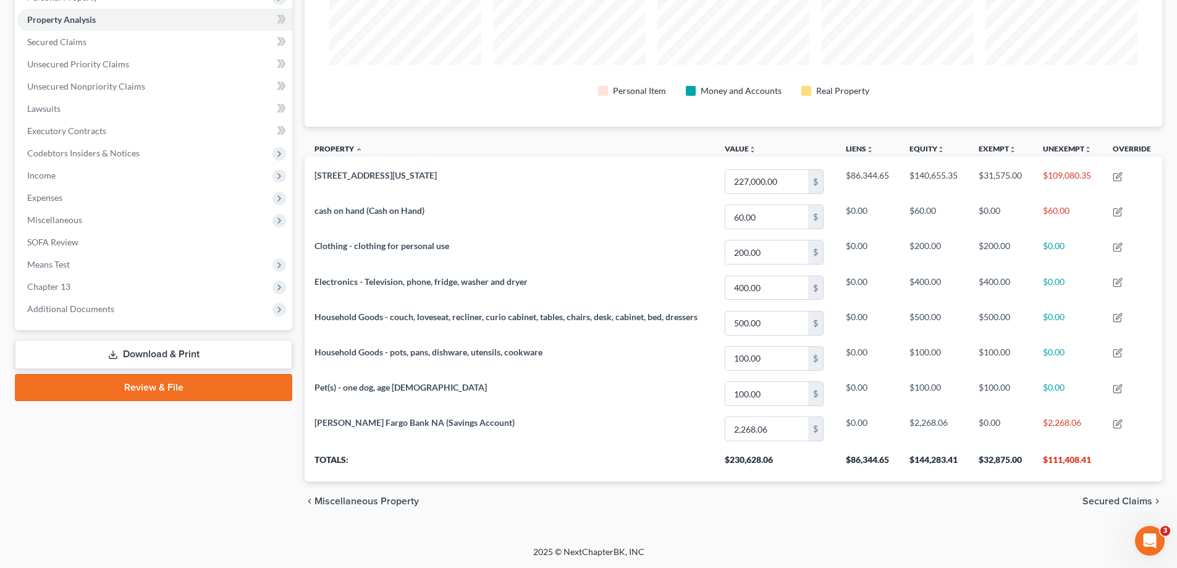
click at [1120, 501] on span "Secured Claims" at bounding box center [1118, 501] width 70 height 10
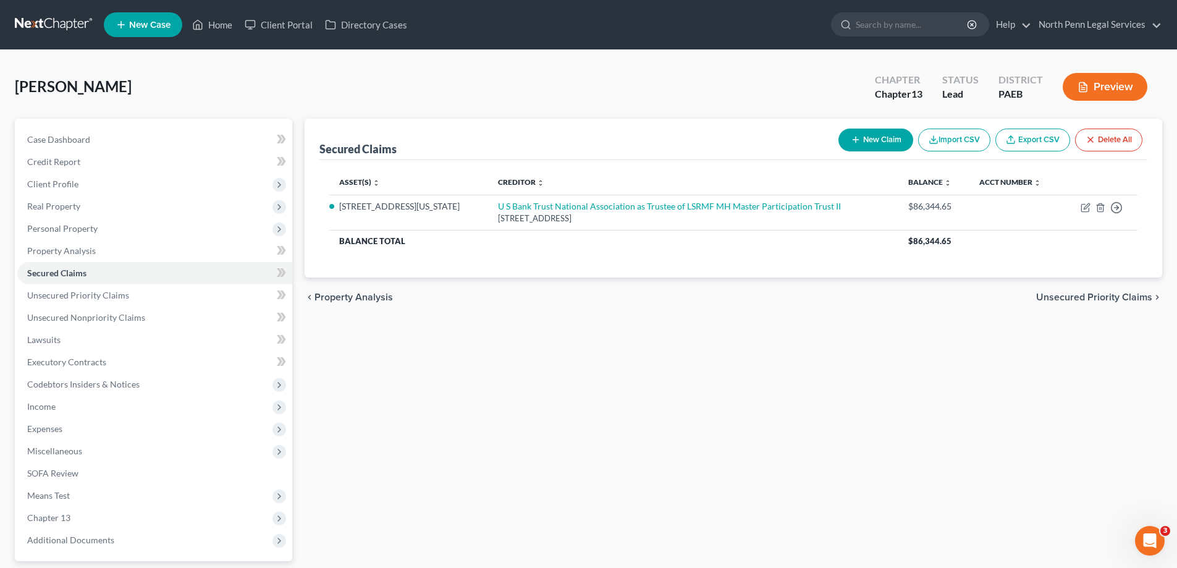
click at [1052, 299] on span "Unsecured Priority Claims" at bounding box center [1094, 297] width 116 height 10
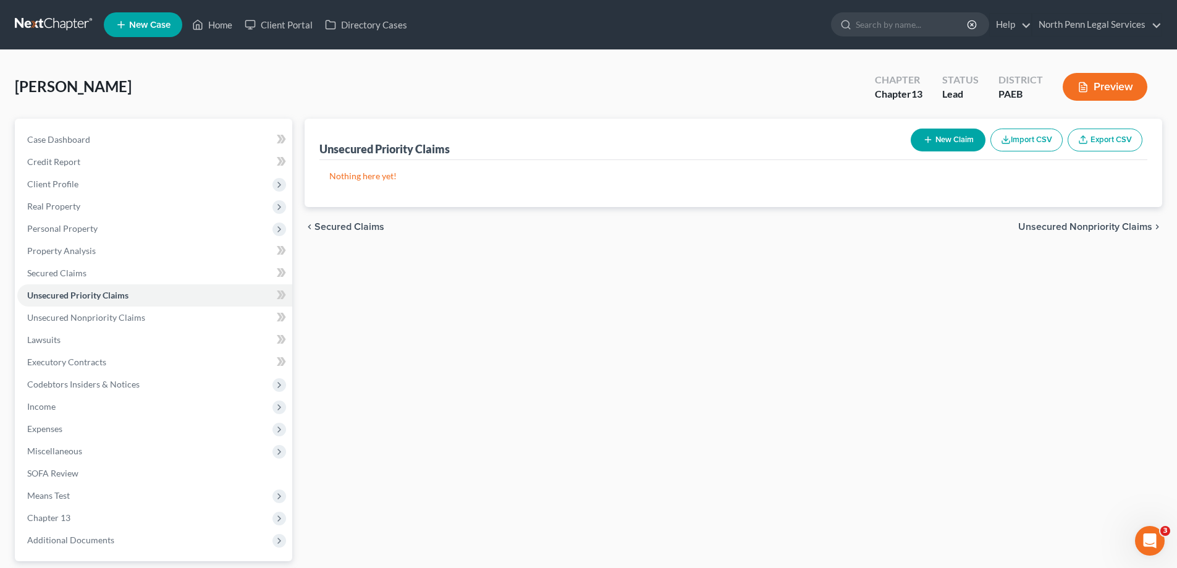
click at [1086, 227] on span "Unsecured Nonpriority Claims" at bounding box center [1085, 227] width 134 height 10
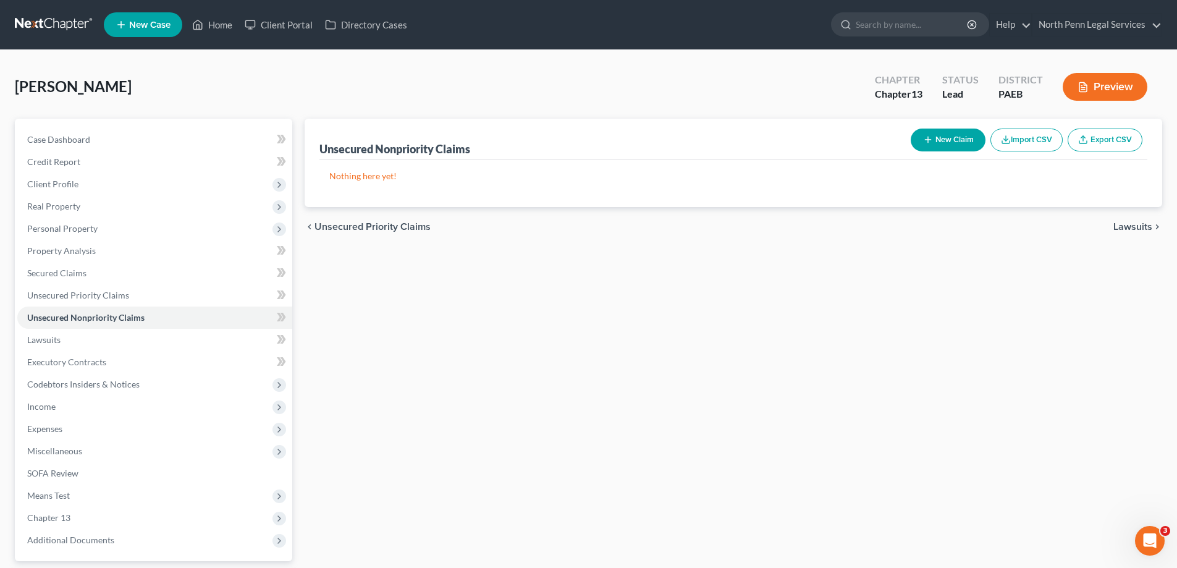
click at [965, 138] on button "New Claim" at bounding box center [948, 140] width 75 height 23
select select "0"
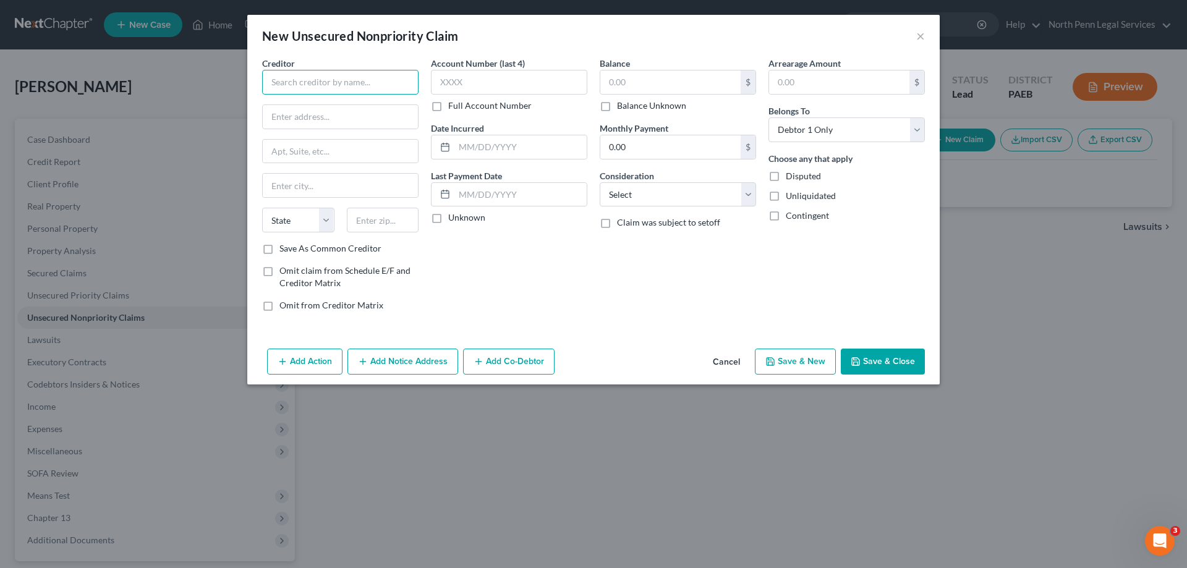
click at [357, 89] on input "text" at bounding box center [340, 82] width 156 height 25
click at [357, 85] on input "text" at bounding box center [340, 82] width 156 height 25
click at [313, 87] on input "text" at bounding box center [340, 82] width 156 height 25
click at [278, 79] on input "HOme Depot Credit Services" at bounding box center [340, 82] width 156 height 25
type input "Home Depot Credit Services"
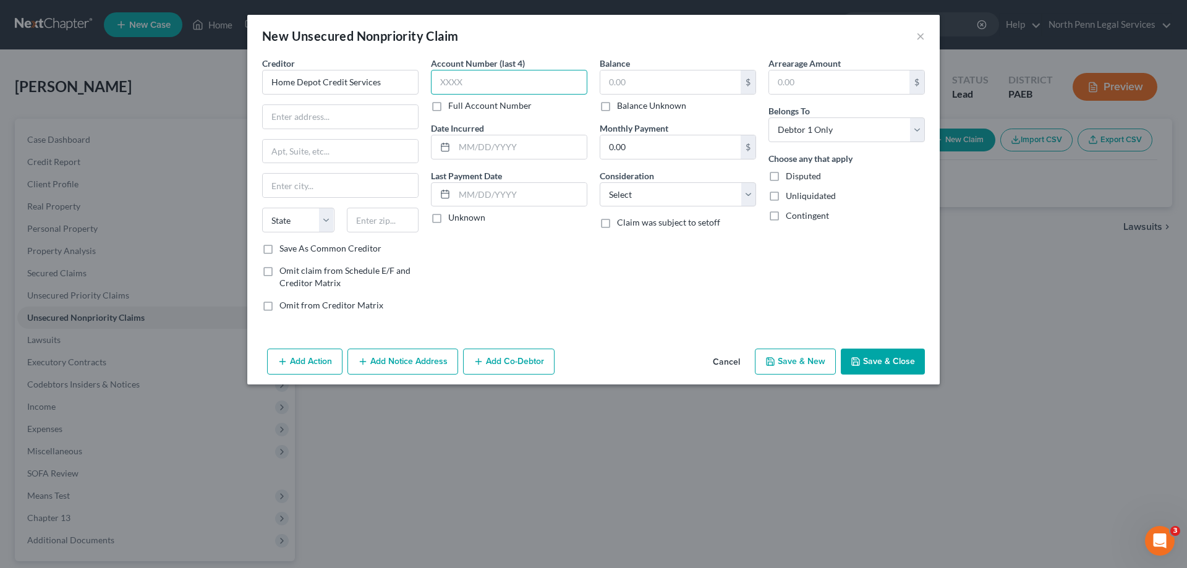
click at [484, 90] on input "text" at bounding box center [509, 82] width 156 height 25
type input "5714"
click at [625, 75] on input "text" at bounding box center [670, 81] width 140 height 23
click at [352, 118] on input "text" at bounding box center [340, 116] width 155 height 23
type input "P.O. Box 7032"
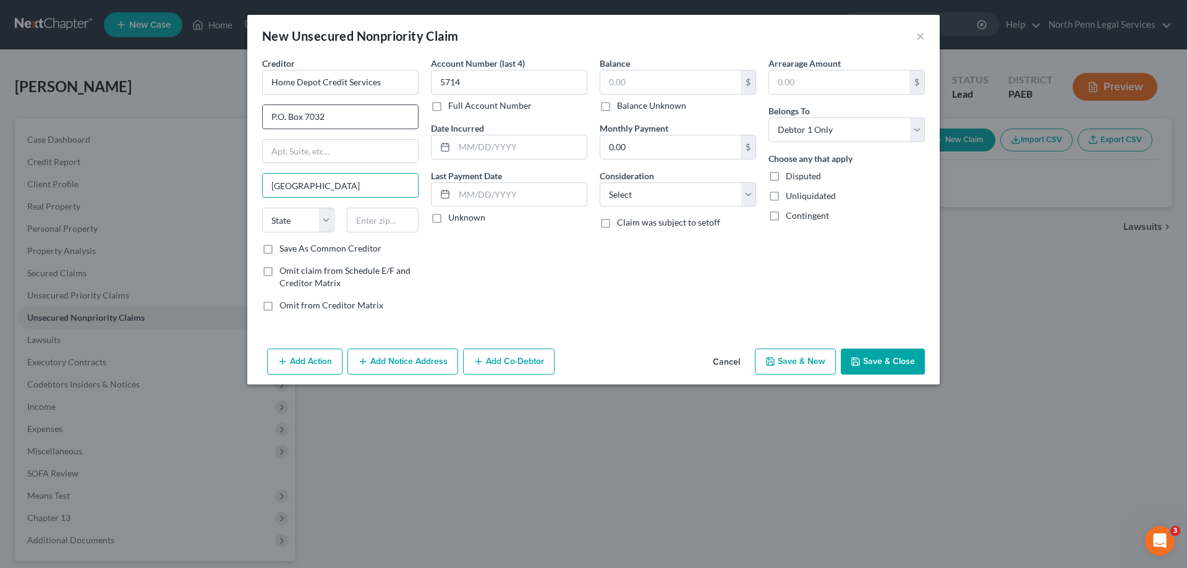
type input "Sioux Falls"
select select "43"
type input "57117-7032"
click at [623, 82] on input "text" at bounding box center [670, 81] width 140 height 23
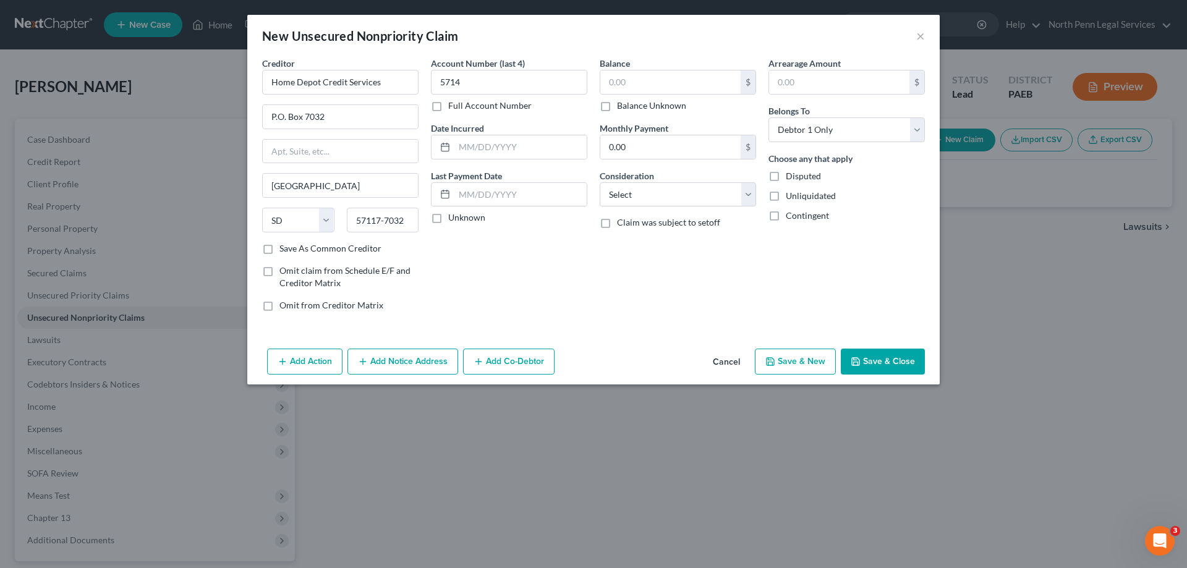
click at [617, 108] on label "Balance Unknown" at bounding box center [651, 105] width 69 height 12
click at [622, 108] on input "Balance Unknown" at bounding box center [626, 103] width 8 height 8
checkbox input "true"
type input "0.00"
click at [625, 197] on select "Select Cable / Satellite Services Collection Agency Credit Card Debt Debt Couns…" at bounding box center [677, 194] width 156 height 25
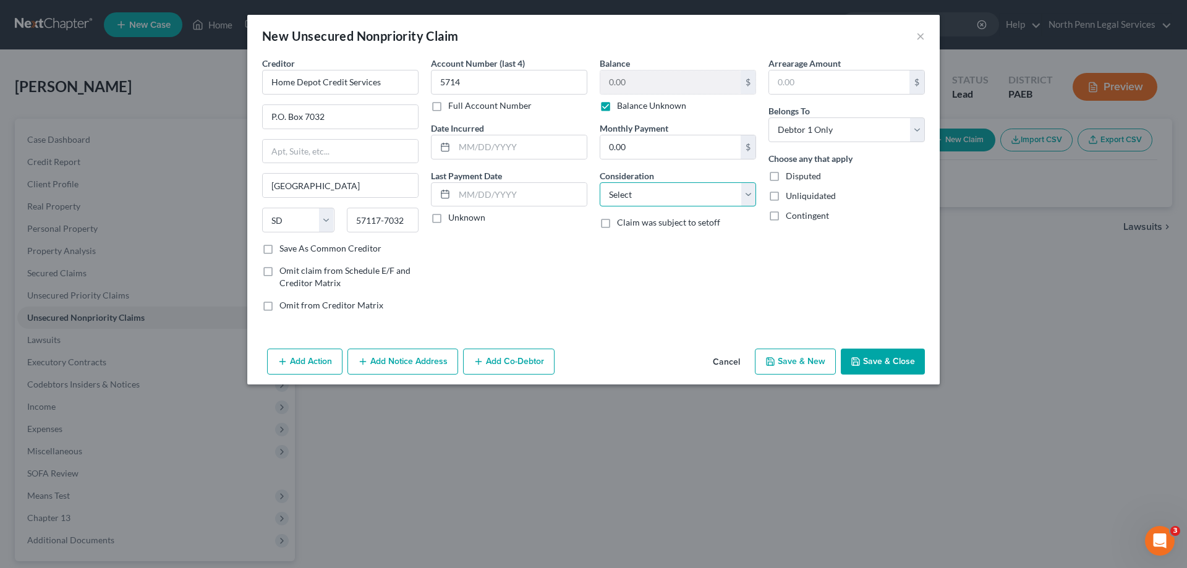
click at [625, 197] on select "Select Cable / Satellite Services Collection Agency Credit Card Debt Debt Couns…" at bounding box center [677, 194] width 156 height 25
select select "2"
click at [599, 182] on select "Select Cable / Satellite Services Collection Agency Credit Card Debt Debt Couns…" at bounding box center [677, 194] width 156 height 25
click at [504, 197] on input "text" at bounding box center [520, 194] width 132 height 23
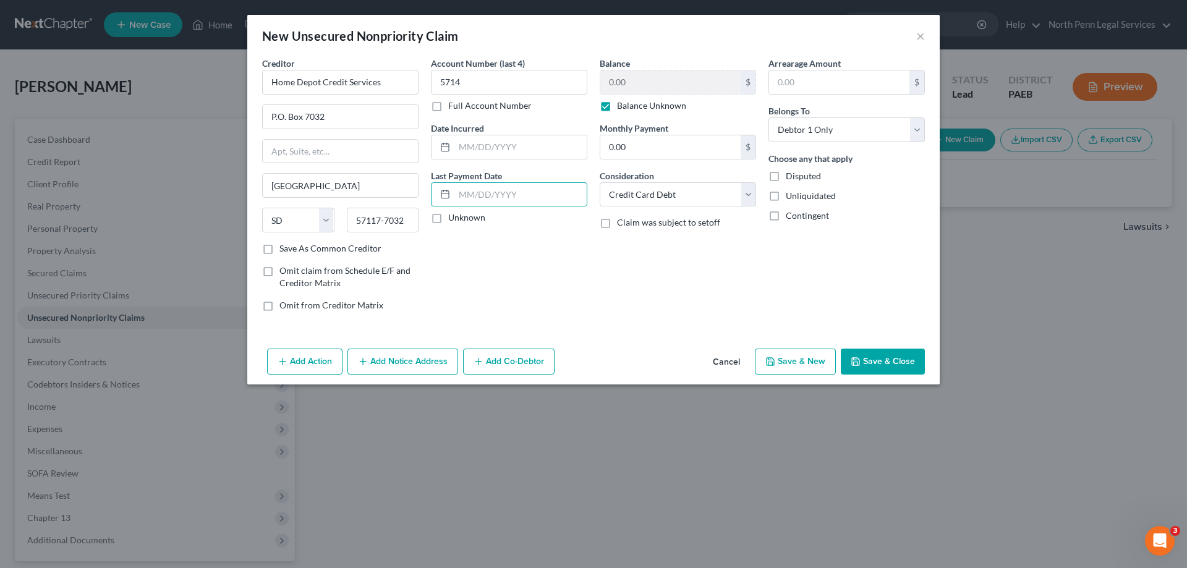
click at [448, 220] on label "Unknown" at bounding box center [466, 217] width 37 height 12
click at [453, 219] on input "Unknown" at bounding box center [457, 215] width 8 height 8
checkbox input "true"
click at [816, 363] on button "Save & New" at bounding box center [795, 362] width 81 height 26
select select "0"
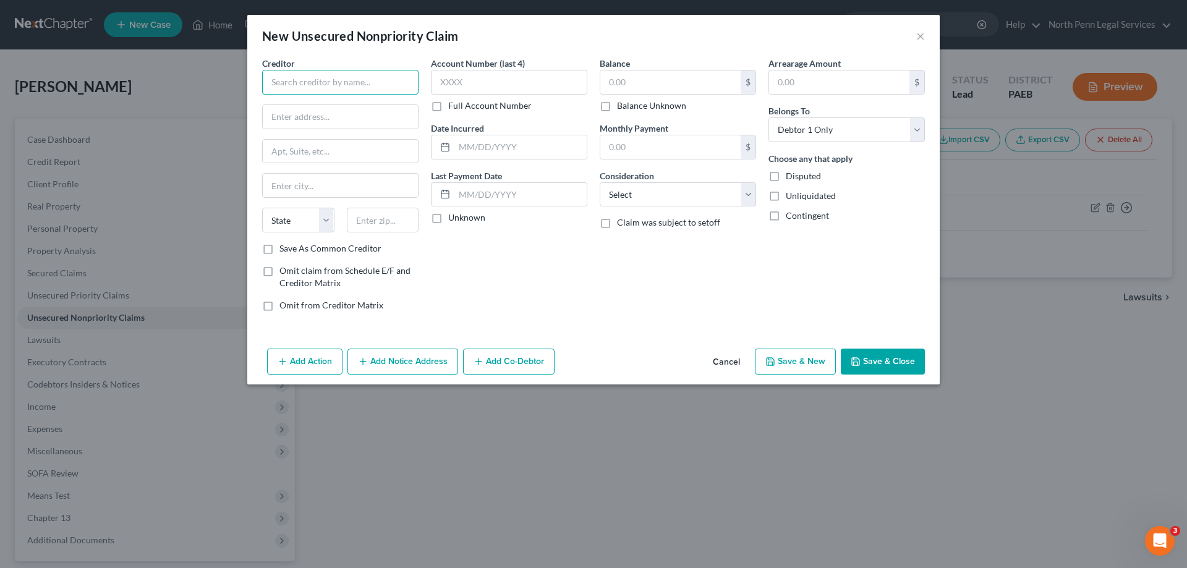
click at [379, 88] on input "text" at bounding box center [340, 82] width 156 height 25
type input "Fortiva Mastercard"
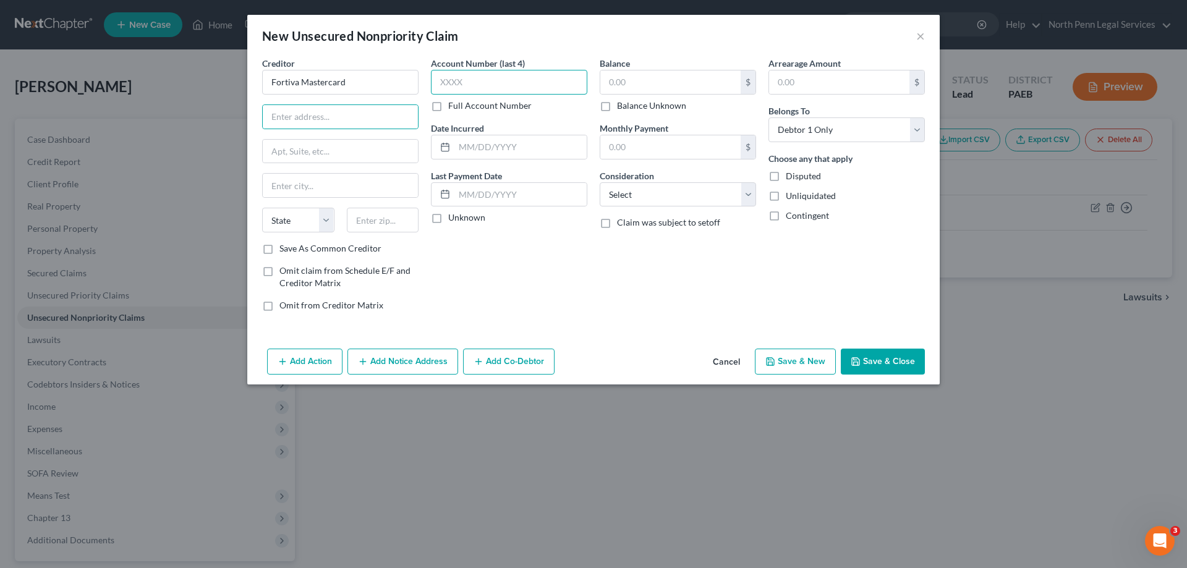
click at [536, 93] on input "text" at bounding box center [509, 82] width 156 height 25
type input "3689"
click at [689, 82] on input "text" at bounding box center [670, 81] width 140 height 23
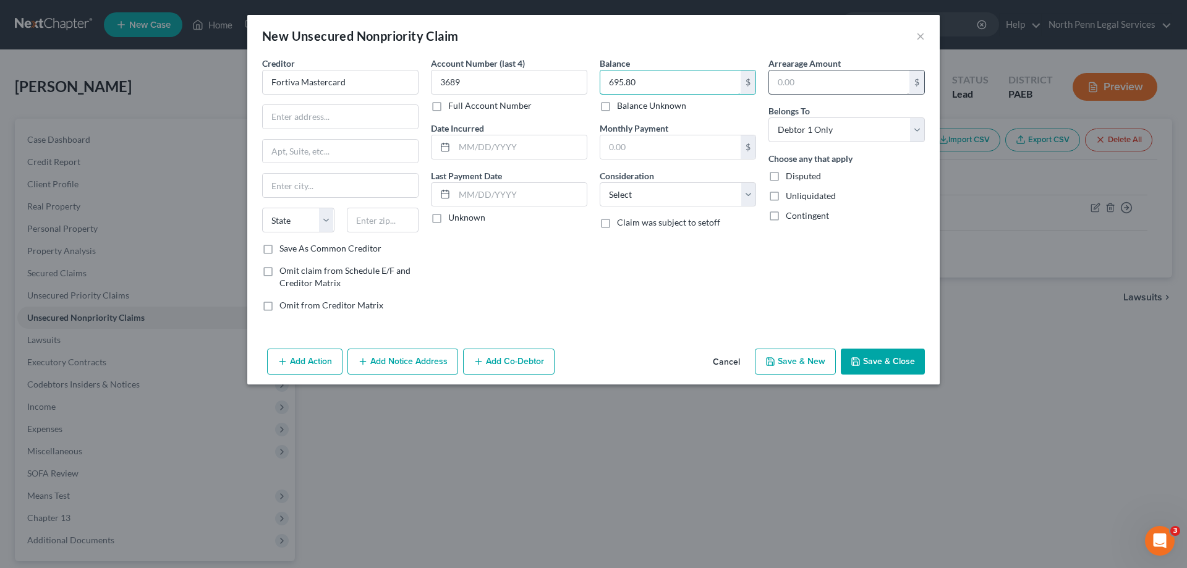
type input "695.80"
click at [887, 89] on input "text" at bounding box center [839, 81] width 140 height 23
type input "695.80"
click at [379, 128] on input "text" at bounding box center [340, 116] width 155 height 23
type input "P.O. Box 105555"
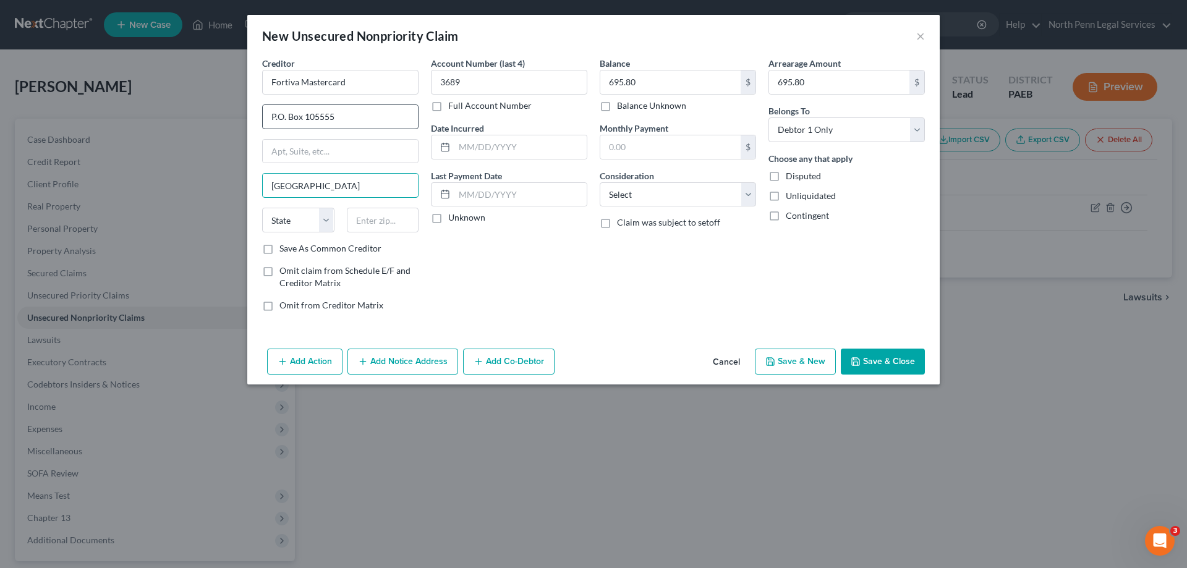
type input "Atlanta"
select select "10"
type input "30348-5555"
click at [483, 148] on input "text" at bounding box center [520, 146] width 132 height 23
click at [462, 200] on input "text" at bounding box center [520, 194] width 132 height 23
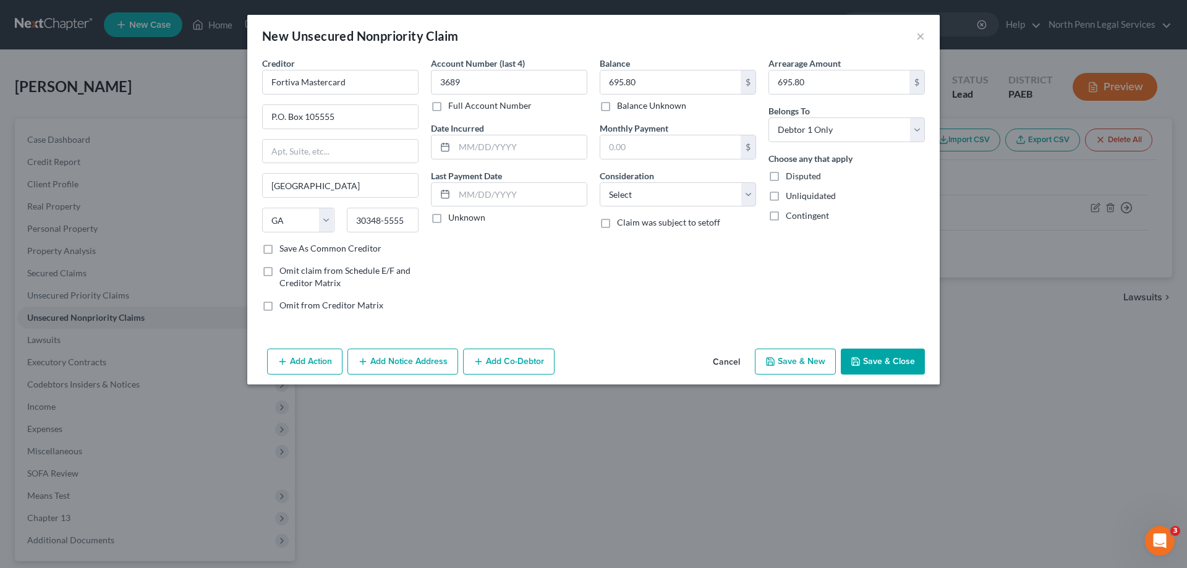
click at [448, 223] on label "Unknown" at bounding box center [466, 217] width 37 height 12
click at [453, 219] on input "Unknown" at bounding box center [457, 215] width 8 height 8
checkbox input "true"
click at [643, 195] on select "Select Cable / Satellite Services Collection Agency Credit Card Debt Debt Couns…" at bounding box center [677, 194] width 156 height 25
select select "2"
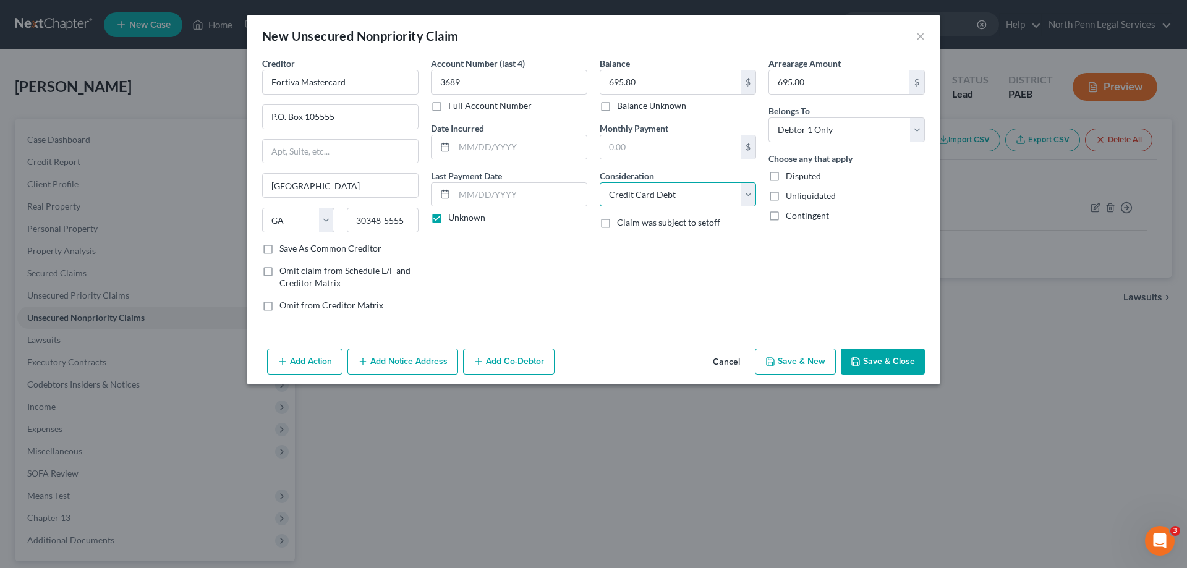
click at [599, 182] on select "Select Cable / Satellite Services Collection Agency Credit Card Debt Debt Couns…" at bounding box center [677, 194] width 156 height 25
click at [813, 363] on button "Save & New" at bounding box center [795, 362] width 81 height 26
select select "0"
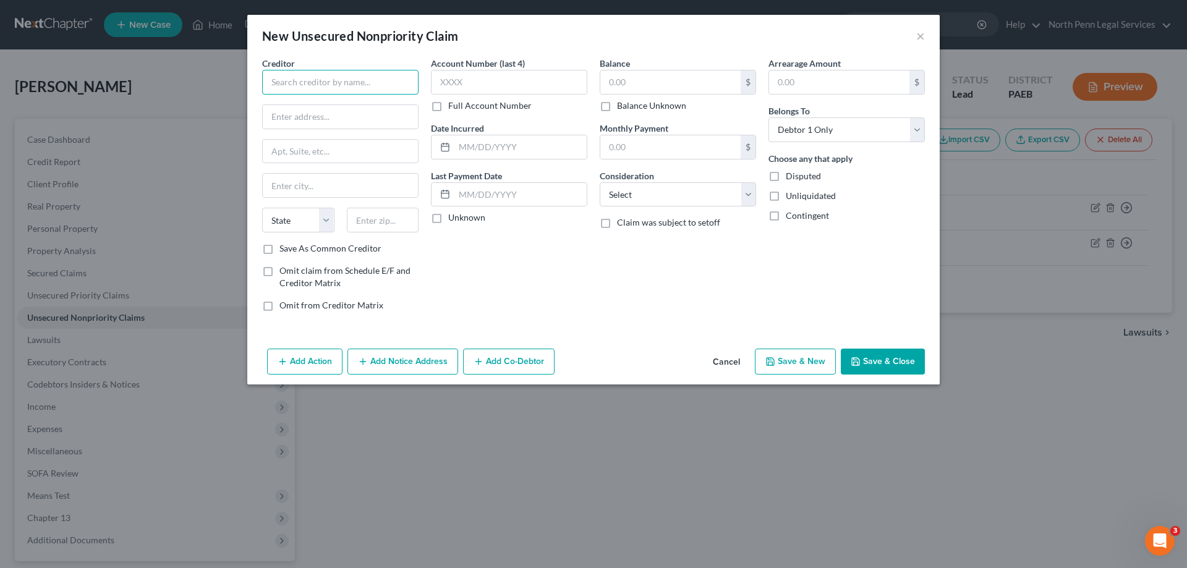
click at [384, 74] on input "text" at bounding box center [340, 82] width 156 height 25
type input "Mercury CArd"
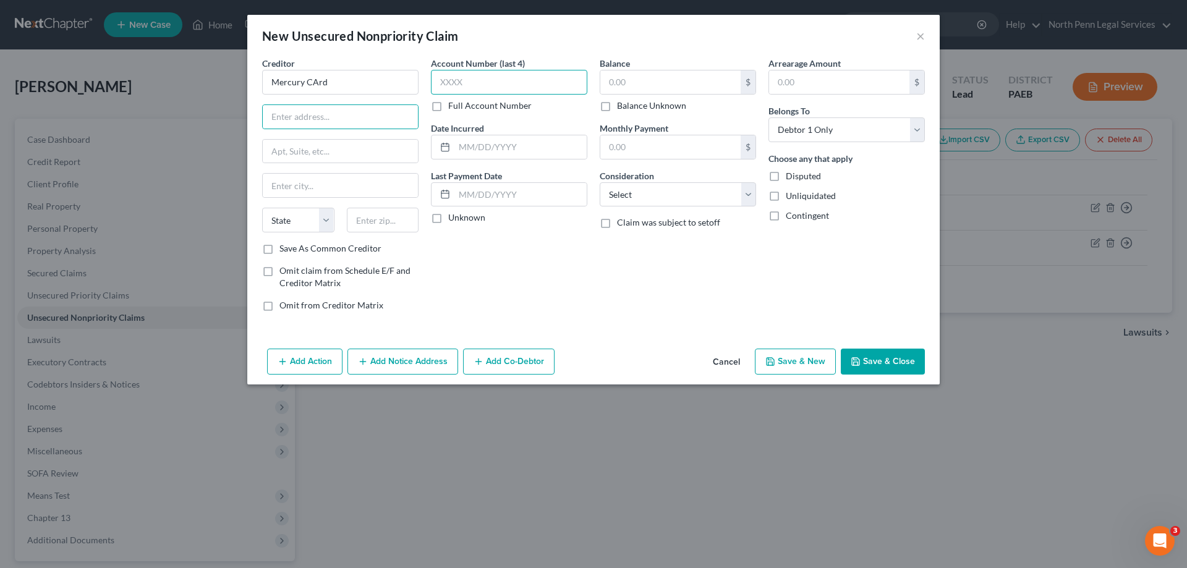
click at [438, 94] on input "text" at bounding box center [509, 82] width 156 height 25
type input "9328"
click at [315, 120] on input "text" at bounding box center [340, 116] width 155 height 23
type input "P.O. Box 84064"
click at [297, 179] on input "text" at bounding box center [340, 185] width 155 height 23
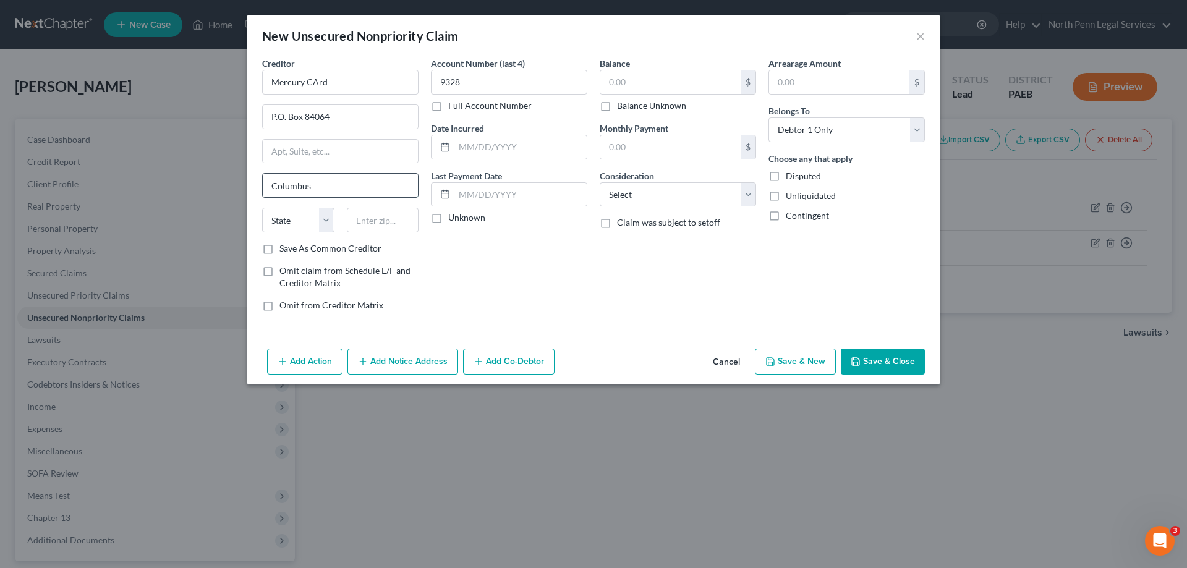
type input "Columbus"
select select "10"
type input "31908-4064"
drag, startPoint x: 467, startPoint y: 146, endPoint x: 446, endPoint y: 200, distance: 58.3
click at [467, 146] on input "text" at bounding box center [520, 146] width 132 height 23
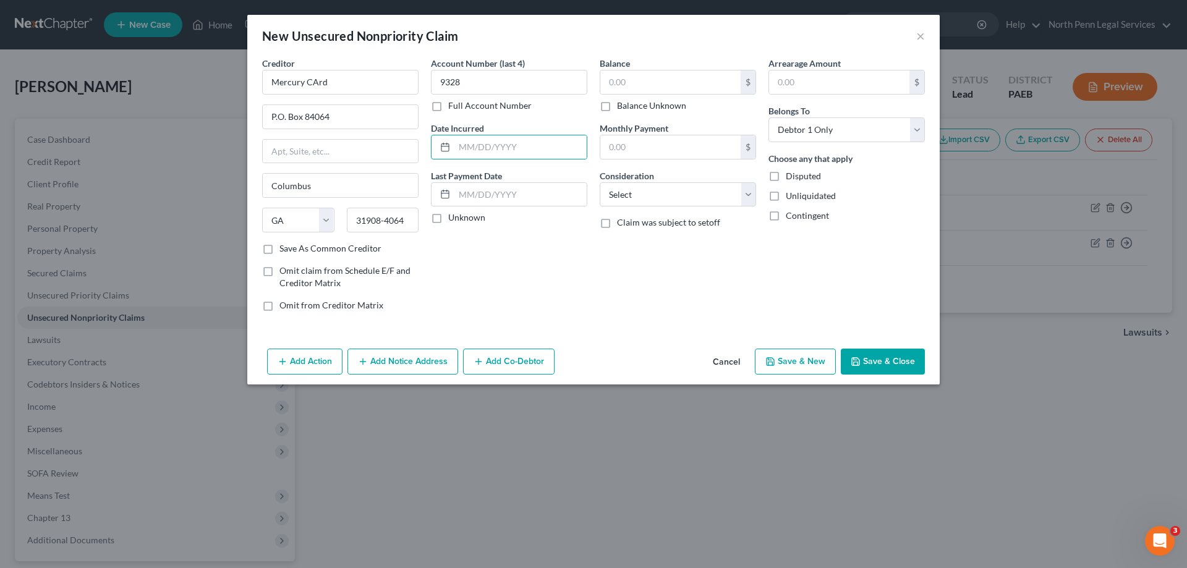
click at [448, 215] on label "Unknown" at bounding box center [466, 217] width 37 height 12
click at [453, 215] on input "Unknown" at bounding box center [457, 215] width 8 height 8
checkbox input "true"
click at [617, 107] on label "Balance Unknown" at bounding box center [651, 105] width 69 height 12
click at [622, 107] on input "Balance Unknown" at bounding box center [626, 103] width 8 height 8
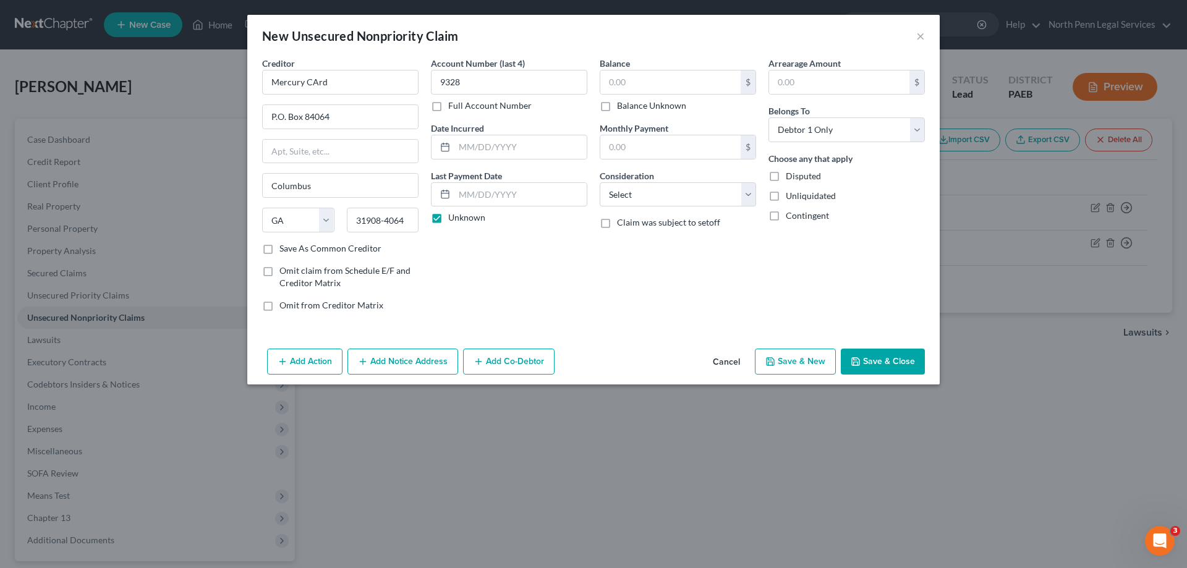
checkbox input "true"
type input "0.00"
click at [747, 188] on select "Select Cable / Satellite Services Collection Agency Credit Card Debt Debt Couns…" at bounding box center [677, 194] width 156 height 25
select select "2"
click at [599, 182] on select "Select Cable / Satellite Services Collection Agency Credit Card Debt Debt Couns…" at bounding box center [677, 194] width 156 height 25
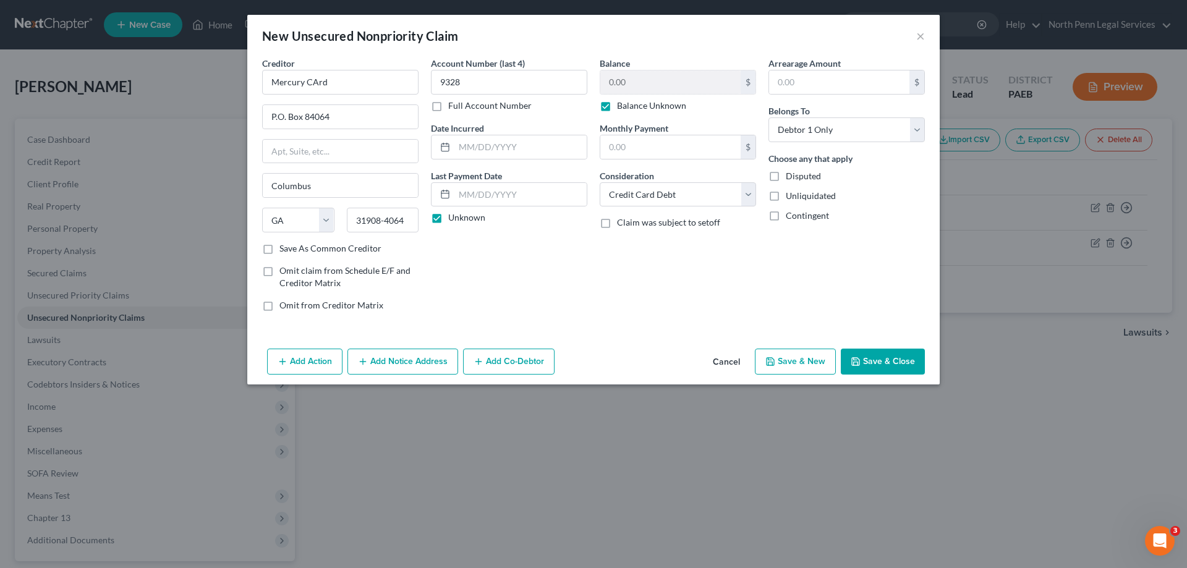
click at [812, 365] on button "Save & New" at bounding box center [795, 362] width 81 height 26
select select "0"
click at [822, 494] on div "New Unsecured Nonpriority Claim × Creditor * State AL AK AR AZ CA CO CT DE DC F…" at bounding box center [593, 284] width 1187 height 568
drag, startPoint x: 666, startPoint y: 410, endPoint x: 829, endPoint y: 135, distance: 319.8
click at [668, 406] on div "New Unsecured Nonpriority Claim × Creditor * State AL AK AR AZ CA CO CT DE DC F…" at bounding box center [593, 284] width 1187 height 568
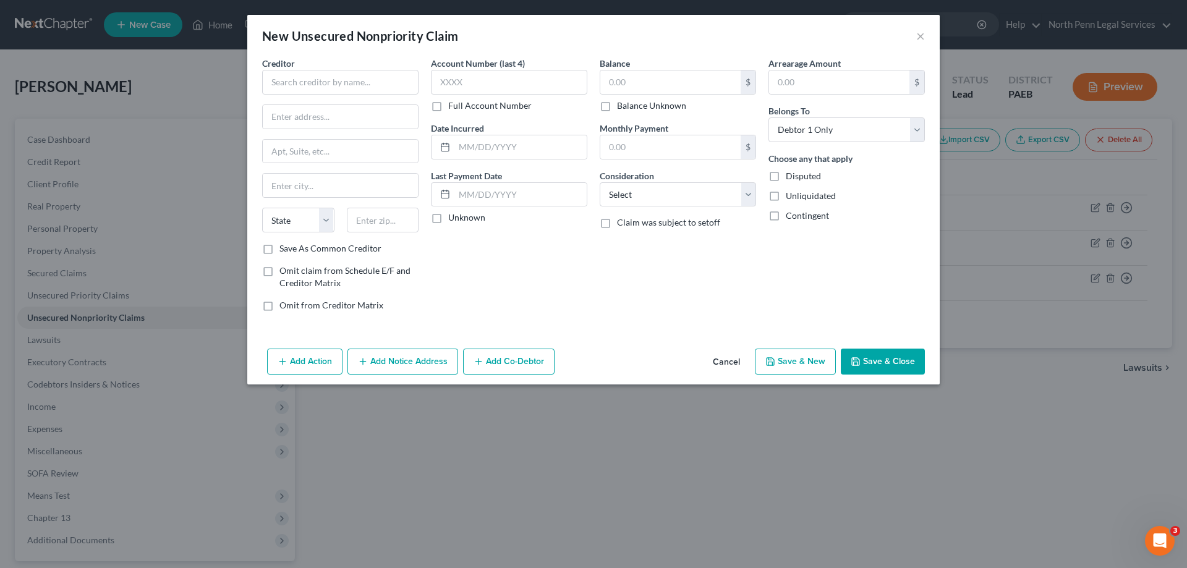
click at [913, 36] on div "New Unsecured Nonpriority Claim ×" at bounding box center [593, 36] width 692 height 42
click at [920, 36] on button "×" at bounding box center [920, 35] width 9 height 15
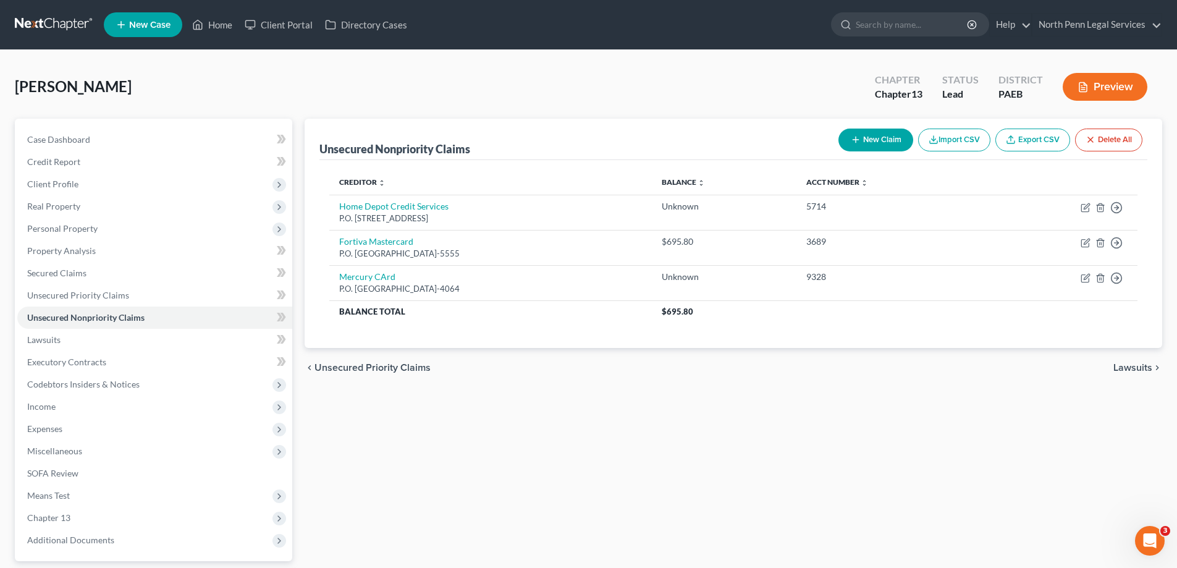
click at [873, 143] on button "New Claim" at bounding box center [876, 140] width 75 height 23
select select "0"
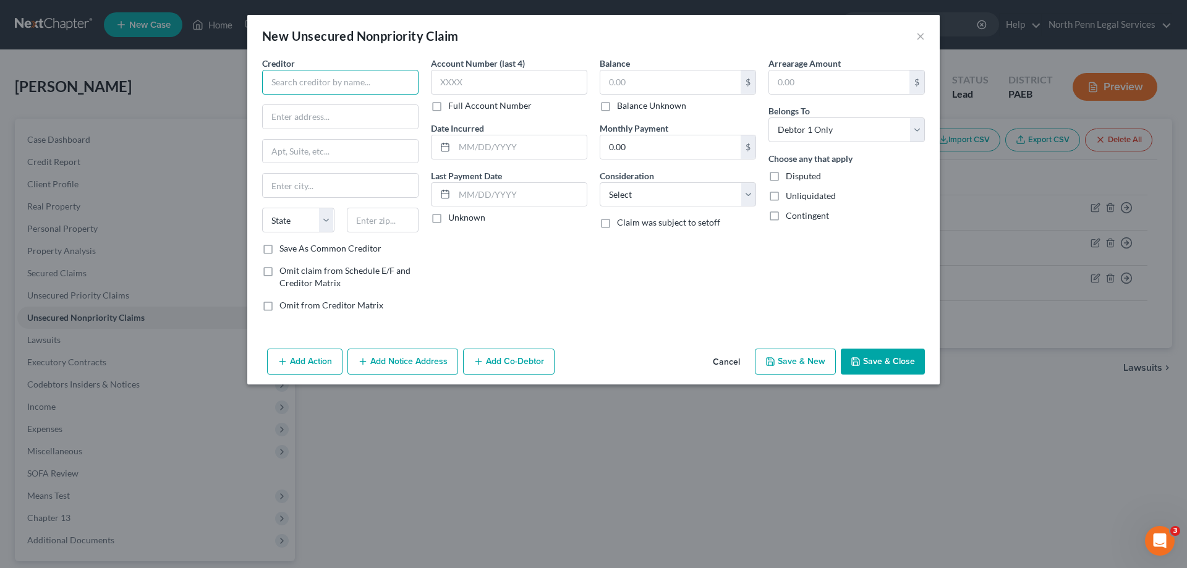
click at [378, 84] on input "text" at bounding box center [340, 82] width 156 height 25
type input "Merrick Account"
click at [484, 87] on input "text" at bounding box center [509, 82] width 156 height 25
type input "3983"
click at [350, 153] on input "text" at bounding box center [340, 151] width 155 height 23
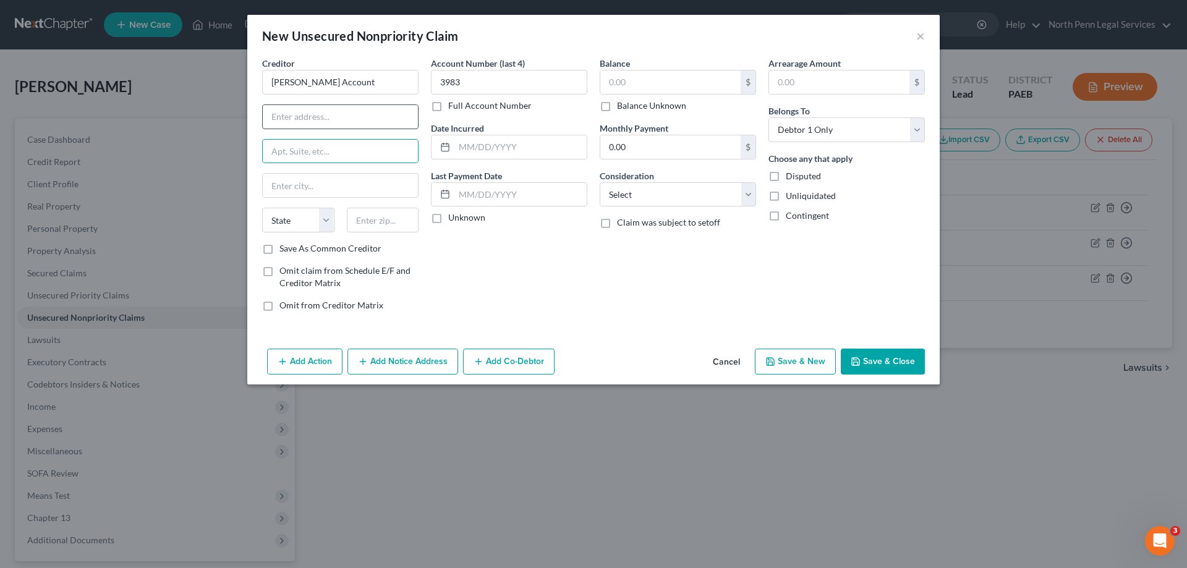
click at [347, 124] on input "text" at bounding box center [340, 116] width 155 height 23
paste input "P.O. Box 9201 Old Bethpage, NY 11804-9001"
drag, startPoint x: 348, startPoint y: 118, endPoint x: 412, endPoint y: 118, distance: 63.7
click at [412, 118] on input "P.O. Box 9201 Old Bethpage, NY 11804-9001" at bounding box center [340, 116] width 155 height 23
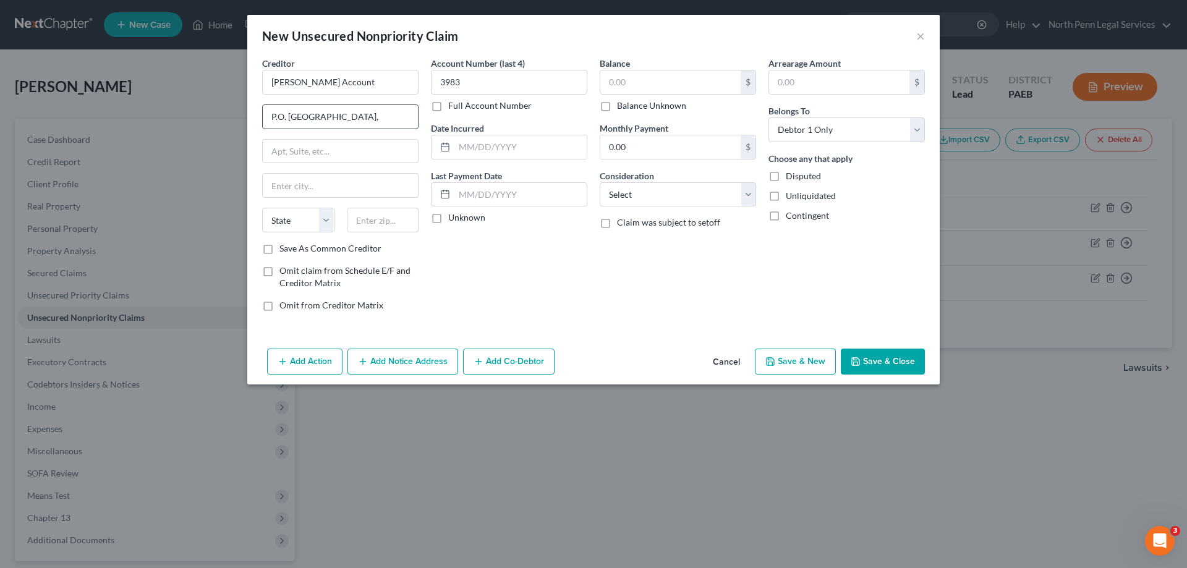
scroll to position [0, 0]
type input "P.O. Box 9201 Old Bethpage"
click at [316, 181] on input "text" at bounding box center [340, 185] width 155 height 23
drag, startPoint x: 293, startPoint y: 218, endPoint x: 311, endPoint y: 214, distance: 18.8
click at [293, 218] on select "State AL AK AR AZ CA CO CT DE DC FL GA GU HI ID IL IN IA KS KY LA ME MD MA MI M…" at bounding box center [298, 220] width 72 height 25
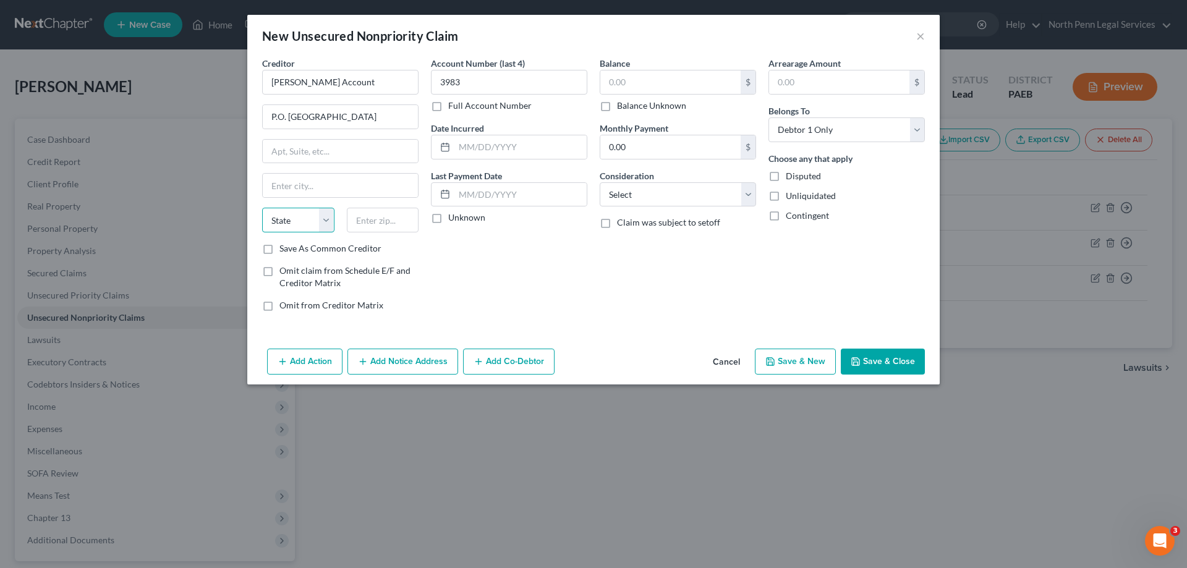
select select "35"
click at [262, 208] on select "State AL AK AR AZ CA CO CT DE DC FL GA GU HI ID IL IN IA KS KY LA ME MD MA MI M…" at bounding box center [298, 220] width 72 height 25
drag, startPoint x: 324, startPoint y: 184, endPoint x: 326, endPoint y: 163, distance: 21.7
click at [324, 184] on input "text" at bounding box center [340, 185] width 155 height 23
click at [326, 158] on input "text" at bounding box center [340, 151] width 155 height 23
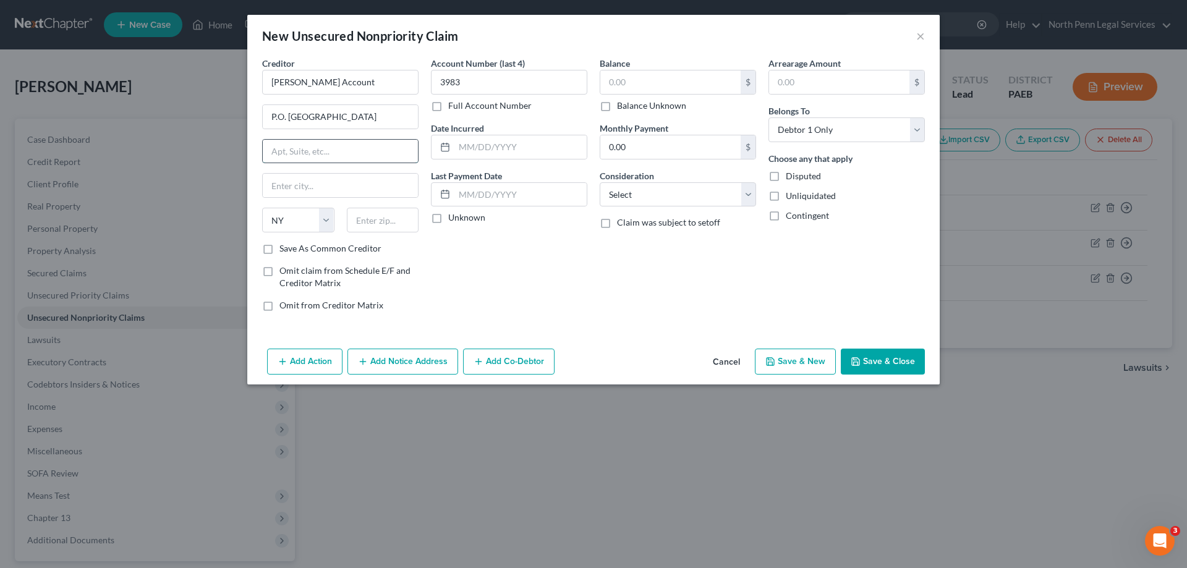
paste input "NY 11804-9001"
type input "NY 11804-9001"
click at [362, 219] on input "text" at bounding box center [383, 220] width 72 height 25
type input "11804-9001"
drag, startPoint x: 341, startPoint y: 152, endPoint x: 245, endPoint y: 161, distance: 96.2
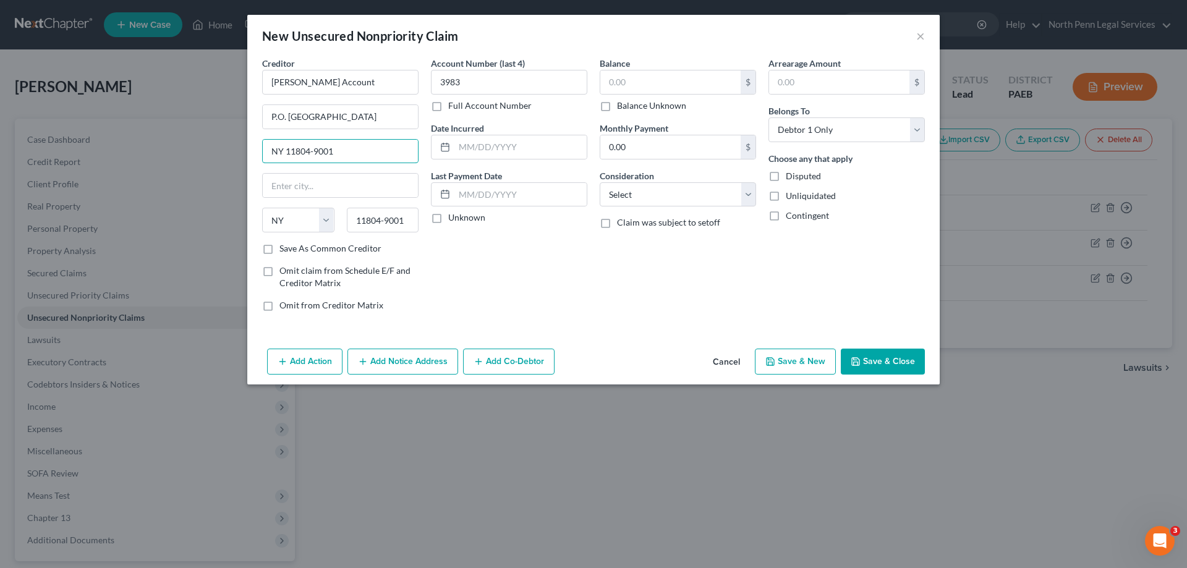
click at [245, 161] on div "New Unsecured Nonpriority Claim × Creditor * Merrick Account P.O. Box 9201 Old …" at bounding box center [593, 284] width 1187 height 568
drag, startPoint x: 327, startPoint y: 115, endPoint x: 399, endPoint y: 123, distance: 72.1
click at [399, 123] on input "P.O. Box 9201 Old Bethpage" at bounding box center [340, 116] width 155 height 23
type input "P.O. Box 9201"
click at [308, 192] on input "text" at bounding box center [340, 185] width 155 height 23
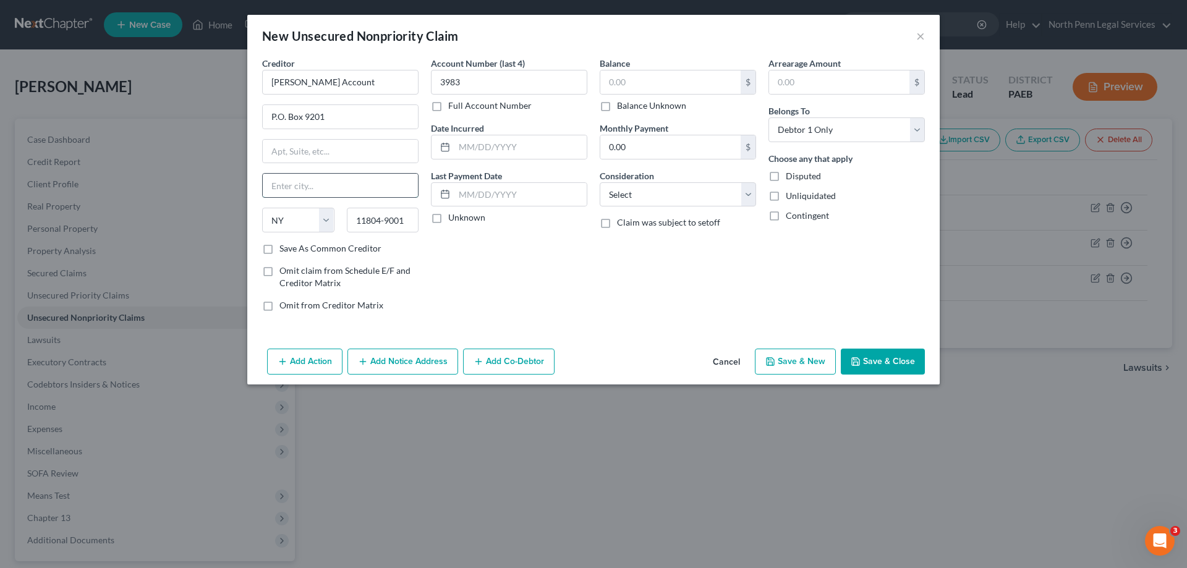
paste input "Old Bethpage"
type input "Old Bethpage"
click at [666, 74] on input "text" at bounding box center [670, 81] width 140 height 23
type input "877.57"
click at [800, 85] on input "text" at bounding box center [839, 81] width 140 height 23
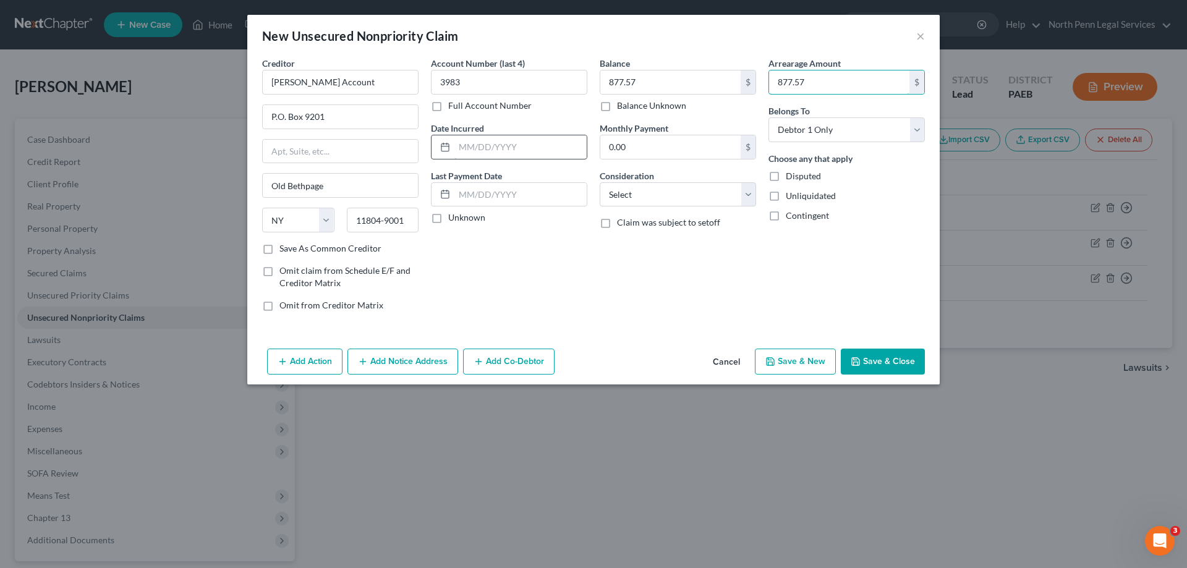
type input "877.57"
click at [480, 153] on input "text" at bounding box center [520, 146] width 132 height 23
click at [467, 197] on input "text" at bounding box center [520, 194] width 132 height 23
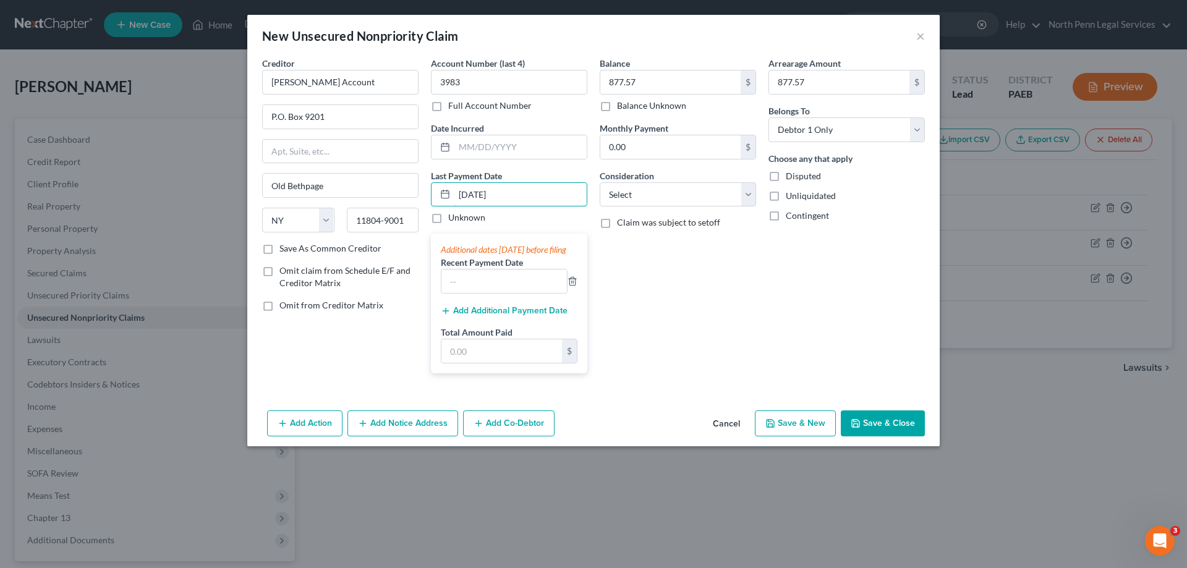
type input "07/14/2025"
click at [724, 278] on div "Balance 877.57 $ Balance Unknown Balance Undetermined 877.57 $ Balance Unknown …" at bounding box center [677, 220] width 169 height 326
click at [573, 286] on icon "button" at bounding box center [572, 281] width 10 height 10
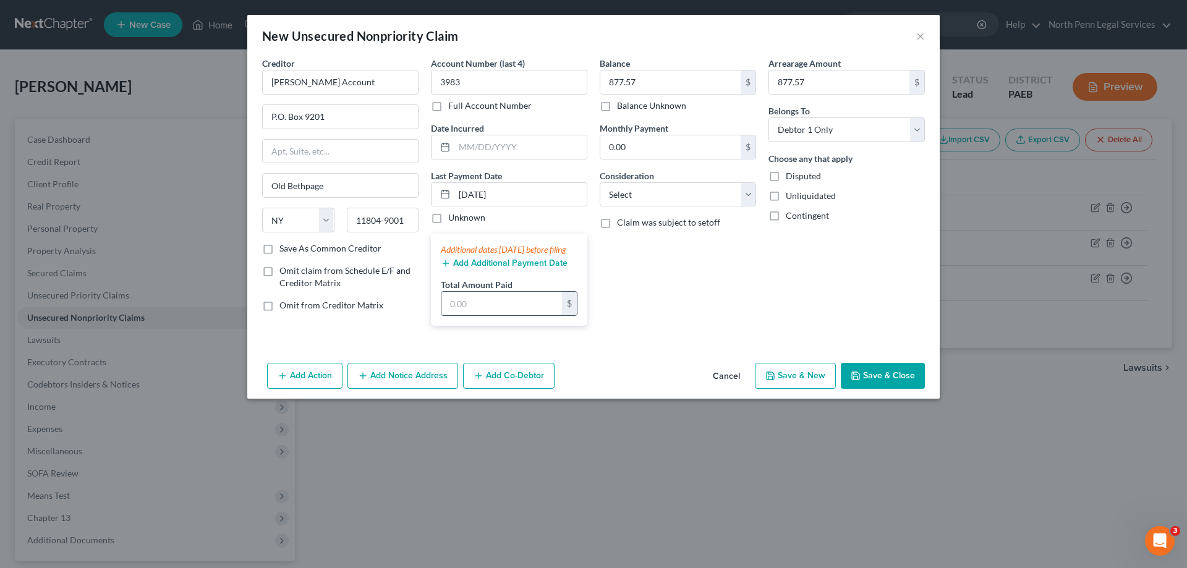
click at [547, 315] on input "text" at bounding box center [501, 303] width 121 height 23
type input "100.00"
click at [758, 305] on div "Balance 877.57 $ Balance Unknown Balance Undetermined 877.57 $ Balance Unknown …" at bounding box center [677, 196] width 169 height 279
click at [637, 326] on div "Balance 877.57 $ Balance Unknown Balance Undetermined 877.57 $ Balance Unknown …" at bounding box center [677, 196] width 169 height 279
drag, startPoint x: 697, startPoint y: 182, endPoint x: 690, endPoint y: 191, distance: 11.9
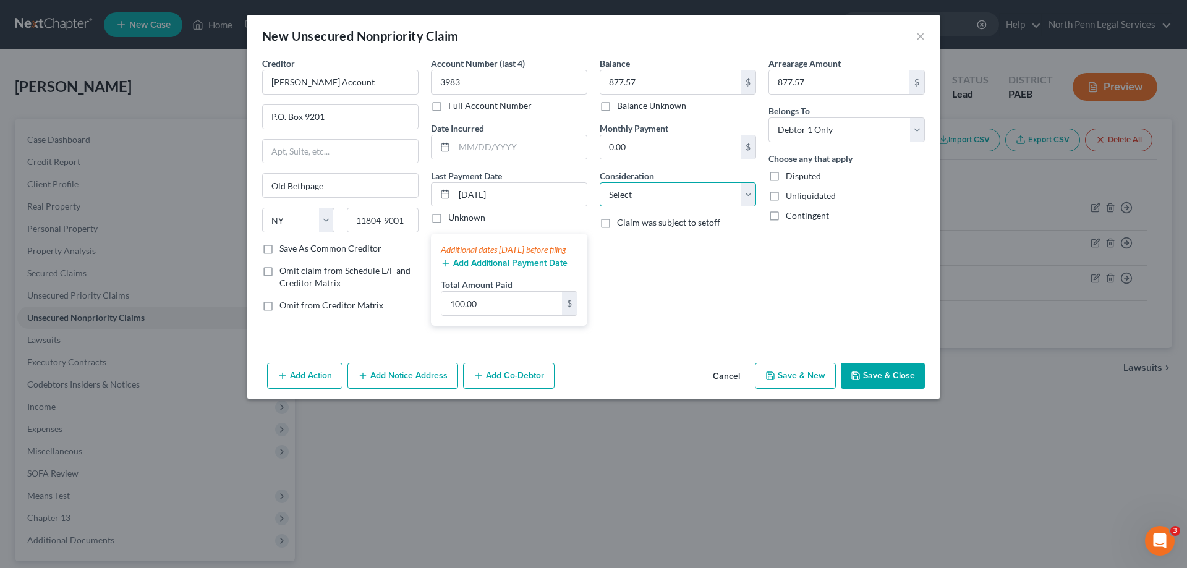
click at [697, 182] on select "Select Cable / Satellite Services Collection Agency Credit Card Debt Debt Couns…" at bounding box center [677, 194] width 156 height 25
select select "2"
click at [599, 182] on select "Select Cable / Satellite Services Collection Agency Credit Card Debt Debt Couns…" at bounding box center [677, 194] width 156 height 25
click at [825, 387] on button "Save & New" at bounding box center [795, 376] width 81 height 26
select select "0"
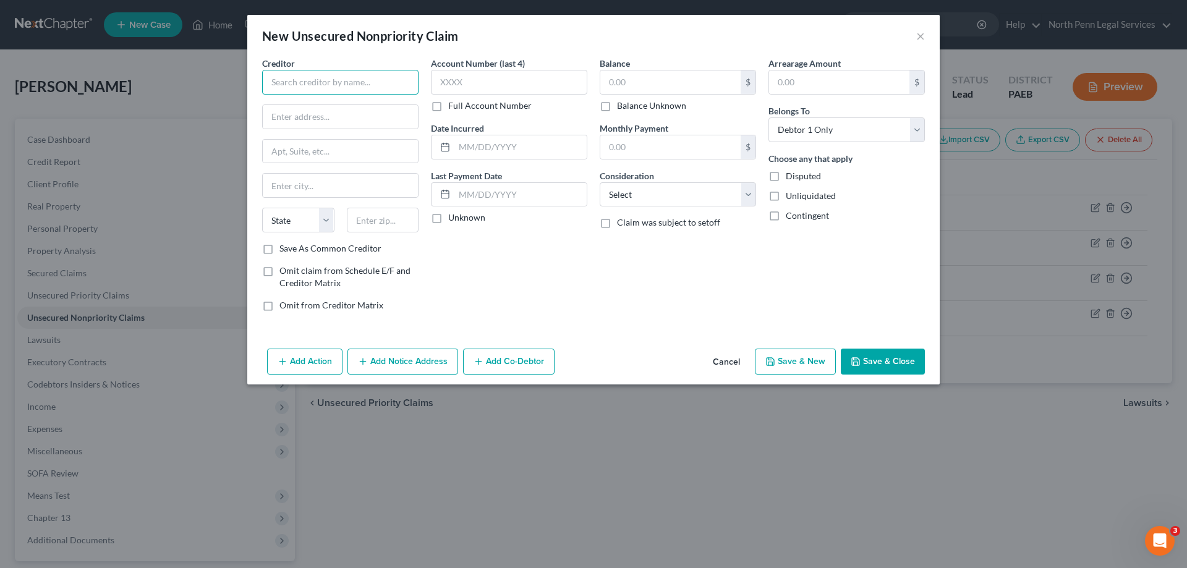
click at [387, 86] on input "text" at bounding box center [340, 82] width 156 height 25
type input "Penn Credit Corporation"
click at [543, 83] on input "text" at bounding box center [509, 82] width 156 height 25
type input "1615"
click at [615, 82] on input "text" at bounding box center [670, 81] width 140 height 23
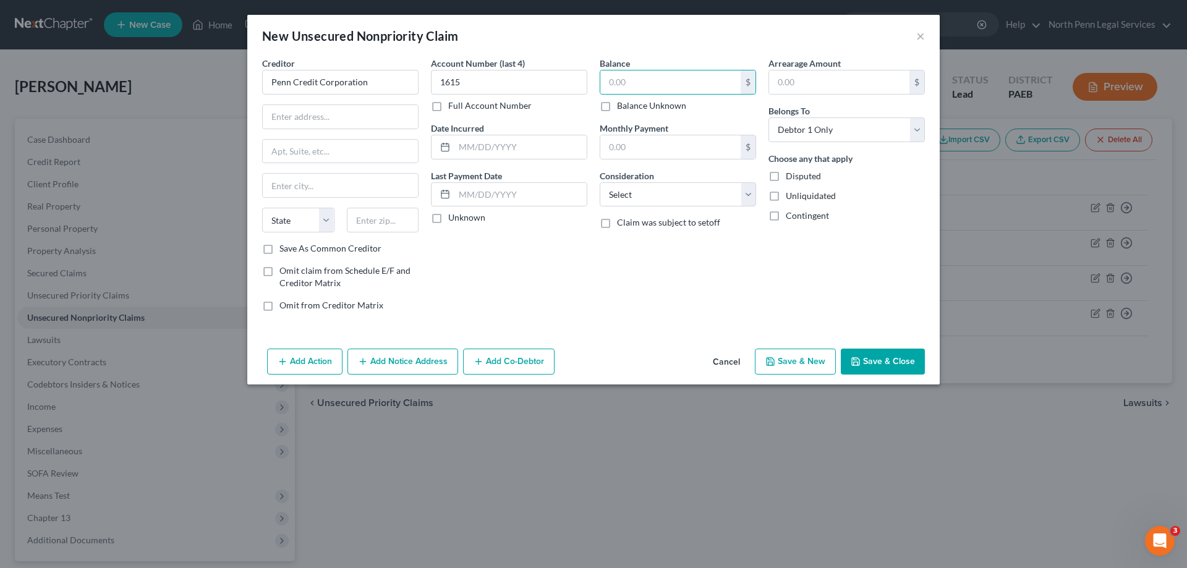
click at [617, 106] on label "Balance Unknown" at bounding box center [651, 105] width 69 height 12
click at [622, 106] on input "Balance Unknown" at bounding box center [626, 103] width 8 height 8
checkbox input "true"
type input "0.00"
click at [378, 119] on input "text" at bounding box center [340, 116] width 155 height 23
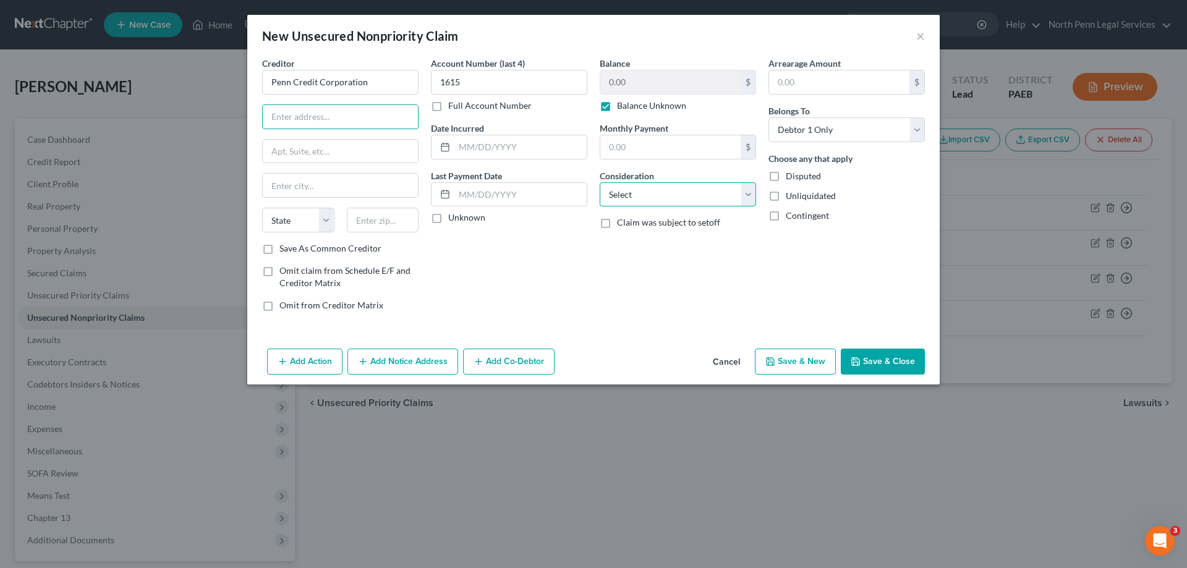
click at [653, 197] on select "Select Cable / Satellite Services Collection Agency Credit Card Debt Debt Couns…" at bounding box center [677, 194] width 156 height 25
select select "1"
click at [599, 182] on select "Select Cable / Satellite Services Collection Agency Credit Card Debt Debt Couns…" at bounding box center [677, 194] width 156 height 25
click at [323, 117] on input "text" at bounding box center [340, 116] width 155 height 23
type input "2800 Commerce Drive"
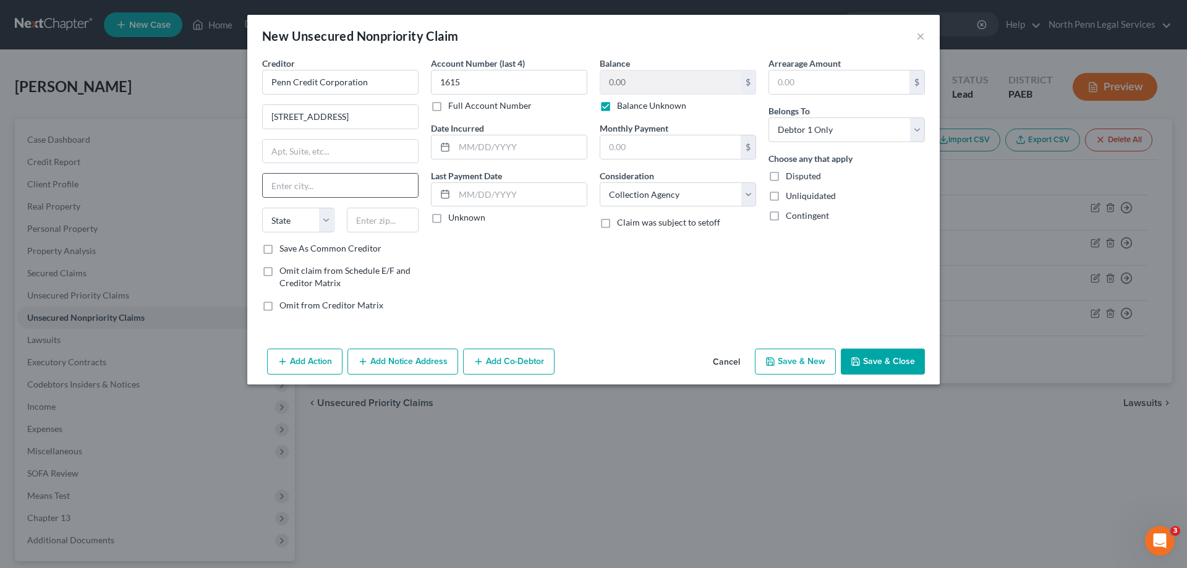
click at [312, 179] on input "text" at bounding box center [340, 185] width 155 height 23
type input "Harrisburg"
select select "39"
type input "17110"
click at [511, 197] on input "text" at bounding box center [520, 194] width 132 height 23
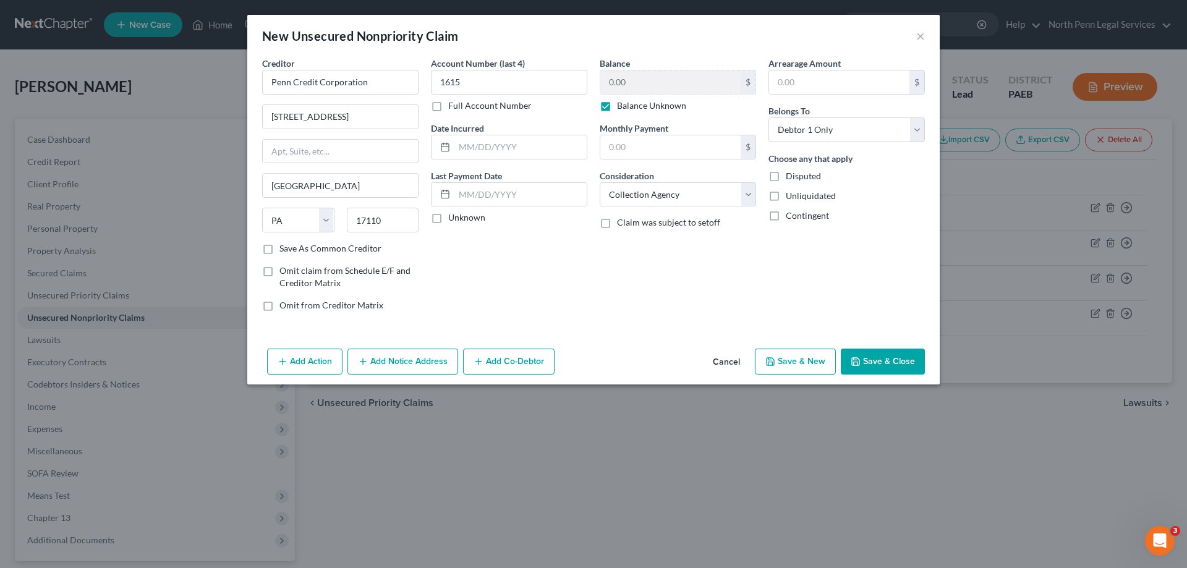
click at [466, 248] on div "Account Number (last 4) 1615 Full Account Number Date Incurred Last Payment Dat…" at bounding box center [509, 189] width 169 height 264
click at [448, 217] on label "Unknown" at bounding box center [466, 217] width 37 height 12
click at [453, 217] on input "Unknown" at bounding box center [457, 215] width 8 height 8
checkbox input "true"
click at [807, 359] on button "Save & New" at bounding box center [795, 362] width 81 height 26
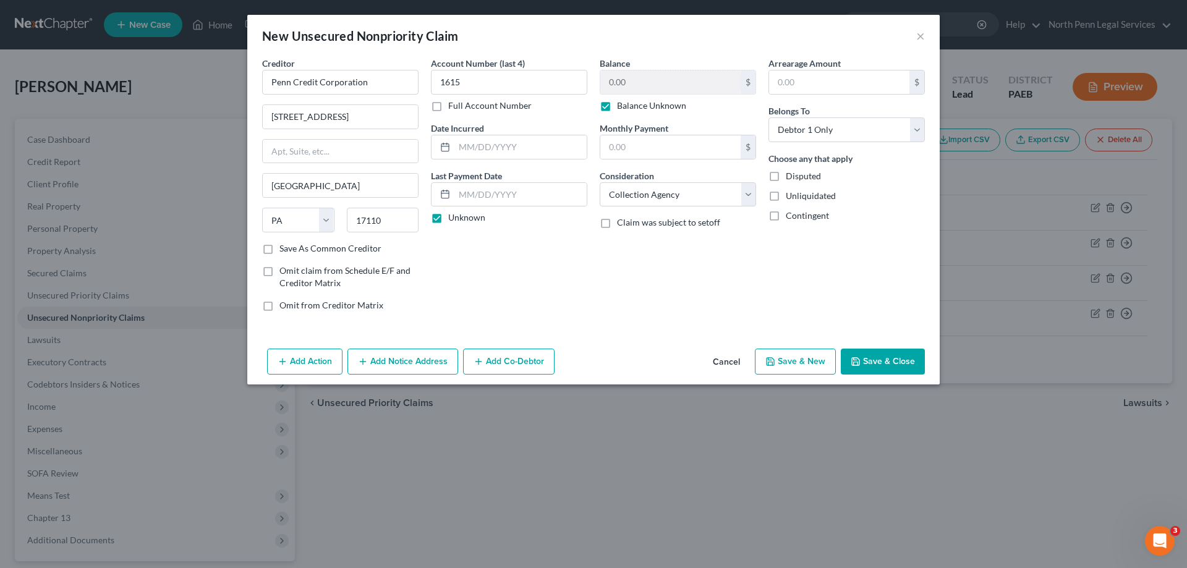
select select "0"
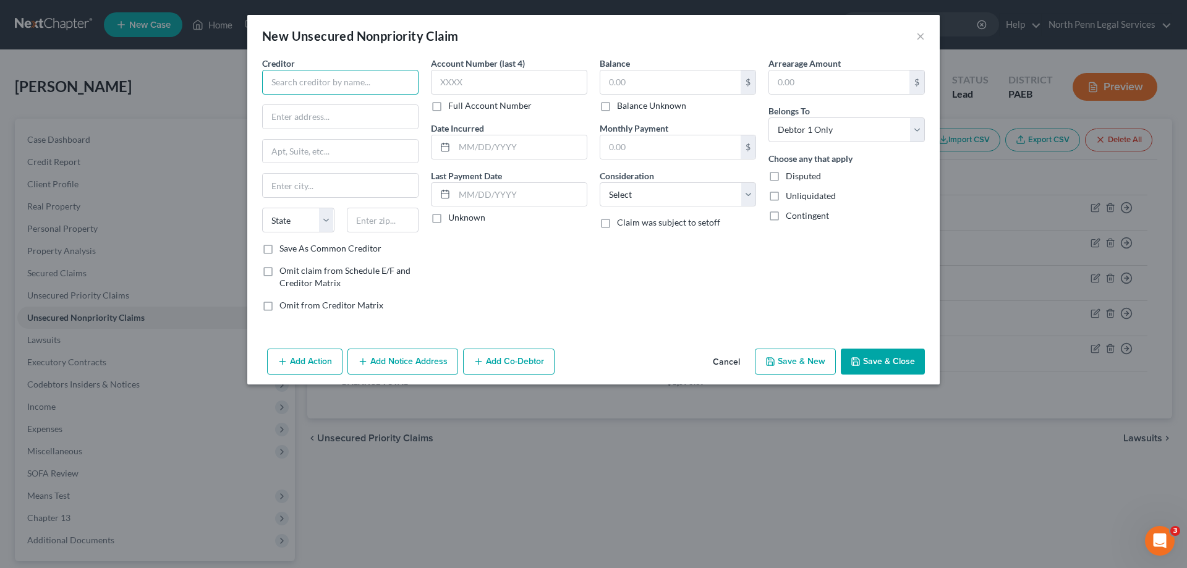
click at [363, 80] on input "text" at bounding box center [340, 82] width 156 height 25
type input "City of Allentown EMS"
click at [523, 83] on input "text" at bounding box center [509, 82] width 156 height 25
type input "1333"
click at [384, 122] on input "text" at bounding box center [340, 116] width 155 height 23
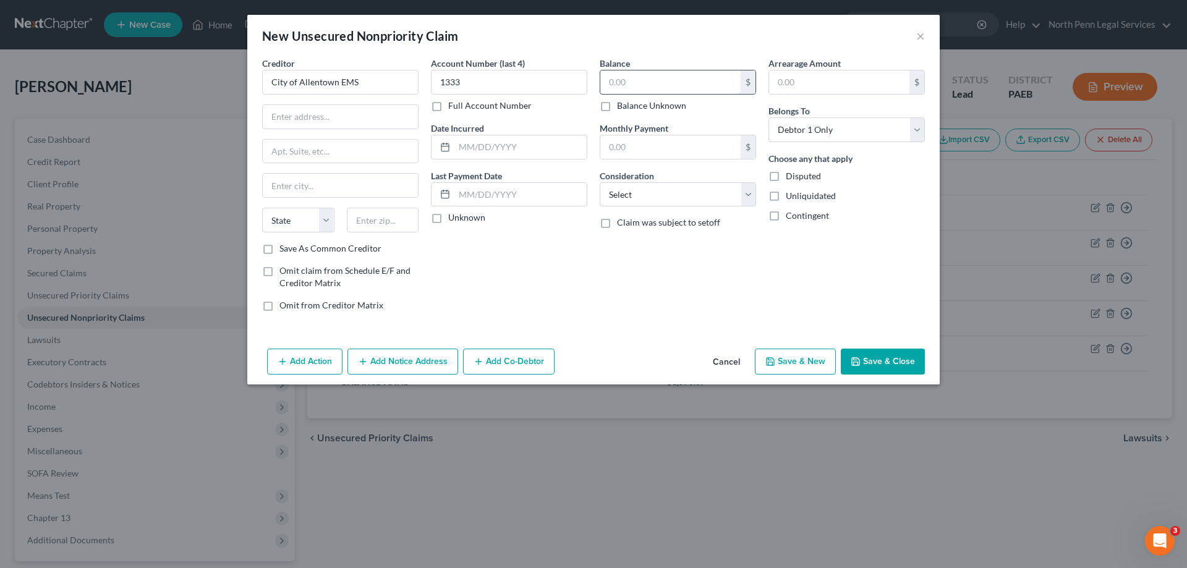
click at [675, 93] on input "text" at bounding box center [670, 81] width 140 height 23
type input "2,160"
click at [817, 84] on input "text" at bounding box center [839, 81] width 140 height 23
type input "2,160"
click at [360, 121] on input "text" at bounding box center [340, 116] width 155 height 23
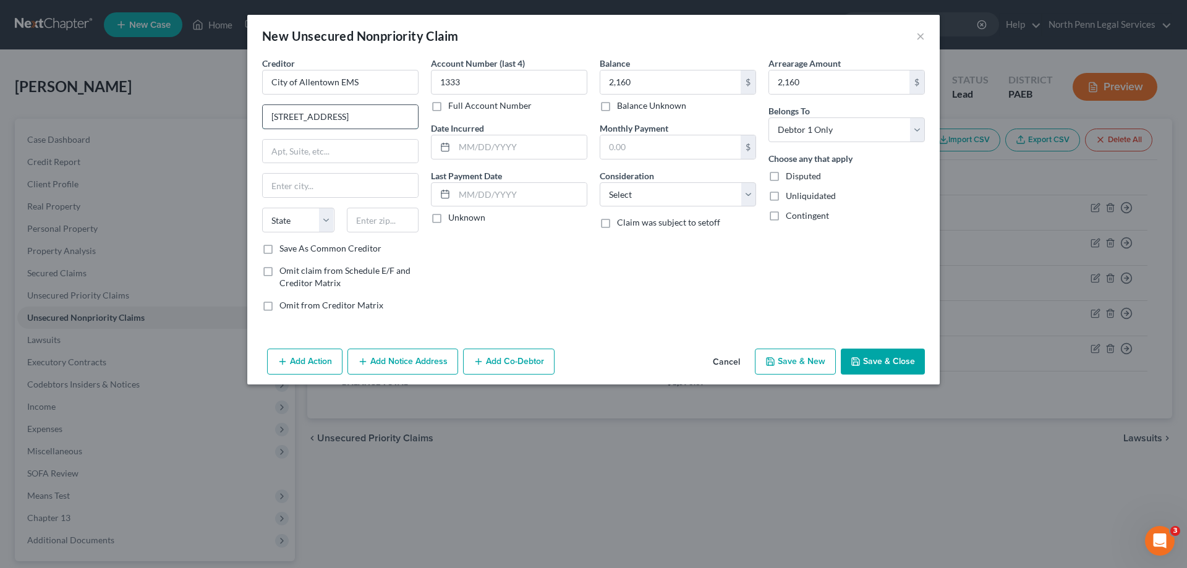
type input "723 W Chew Street"
type input "2nd Floor"
type input "Allentown"
select select "39"
type input "18102"
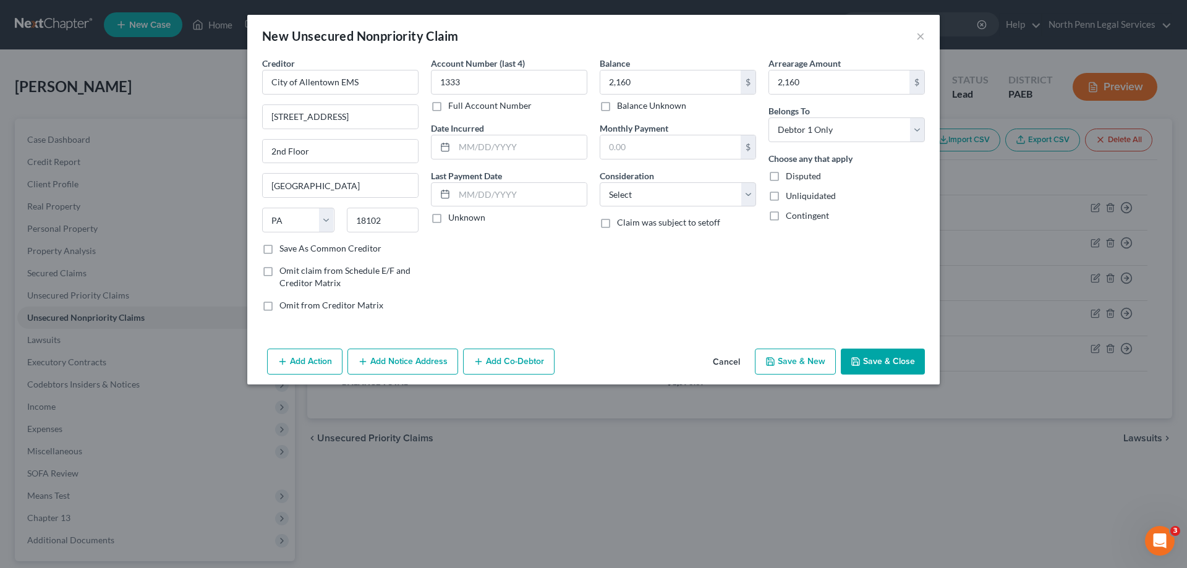
click at [473, 264] on div "Account Number (last 4) 1333 Full Account Number Date Incurred Last Payment Dat…" at bounding box center [509, 189] width 169 height 264
click at [448, 214] on label "Unknown" at bounding box center [466, 217] width 37 height 12
click at [453, 214] on input "Unknown" at bounding box center [457, 215] width 8 height 8
checkbox input "true"
click at [814, 362] on button "Save & New" at bounding box center [795, 362] width 81 height 26
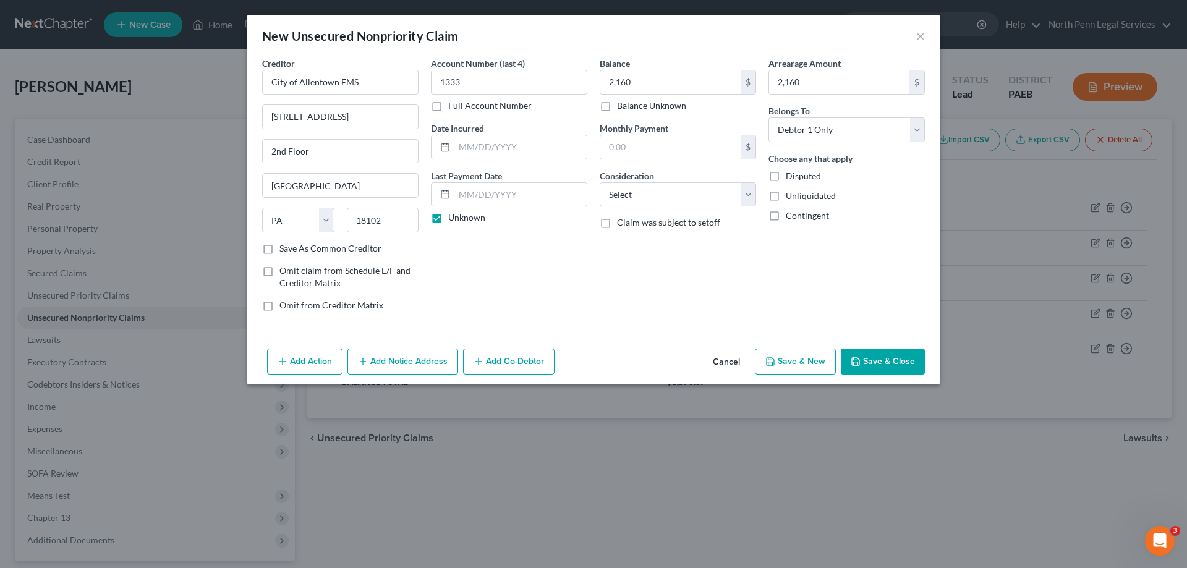
select select "0"
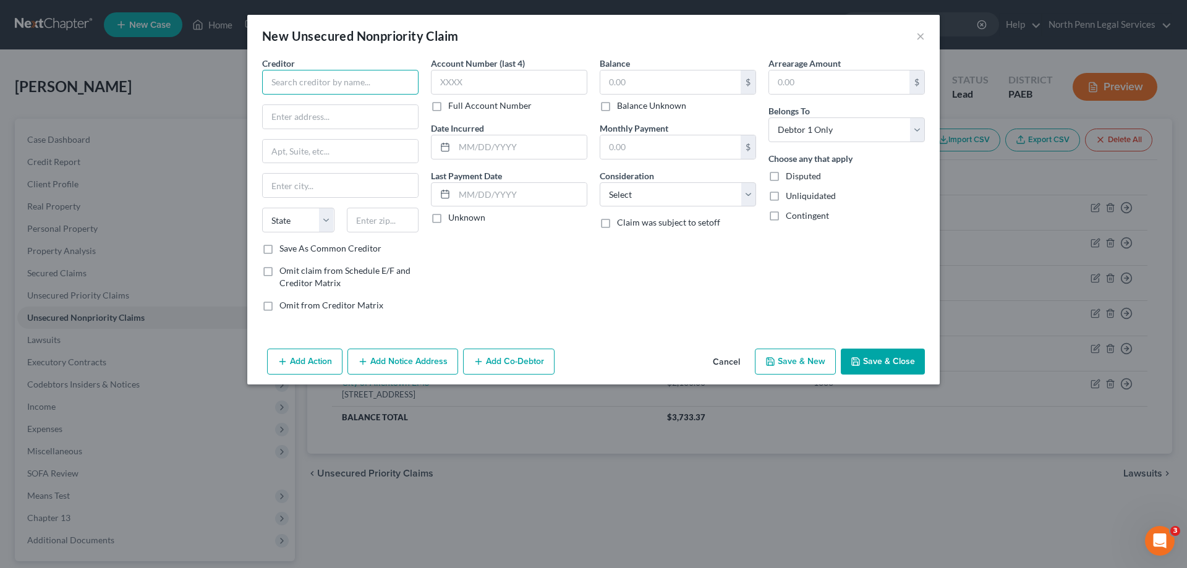
click at [347, 78] on input "text" at bounding box center [340, 82] width 156 height 25
type input "St. Luke's University Health Network"
click at [465, 88] on input "text" at bounding box center [509, 82] width 156 height 25
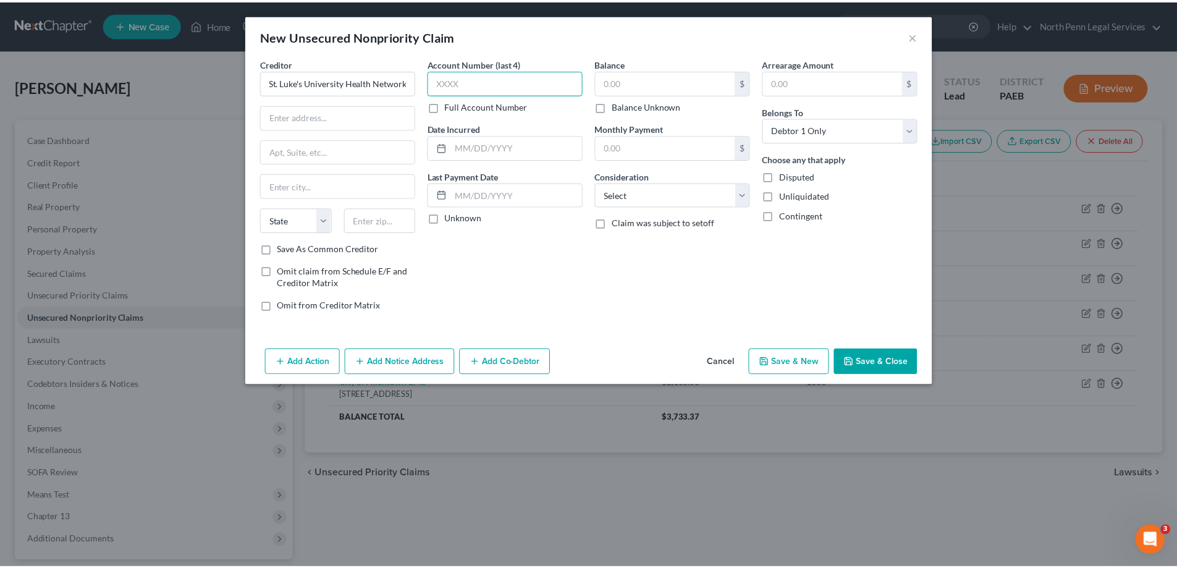
scroll to position [0, 0]
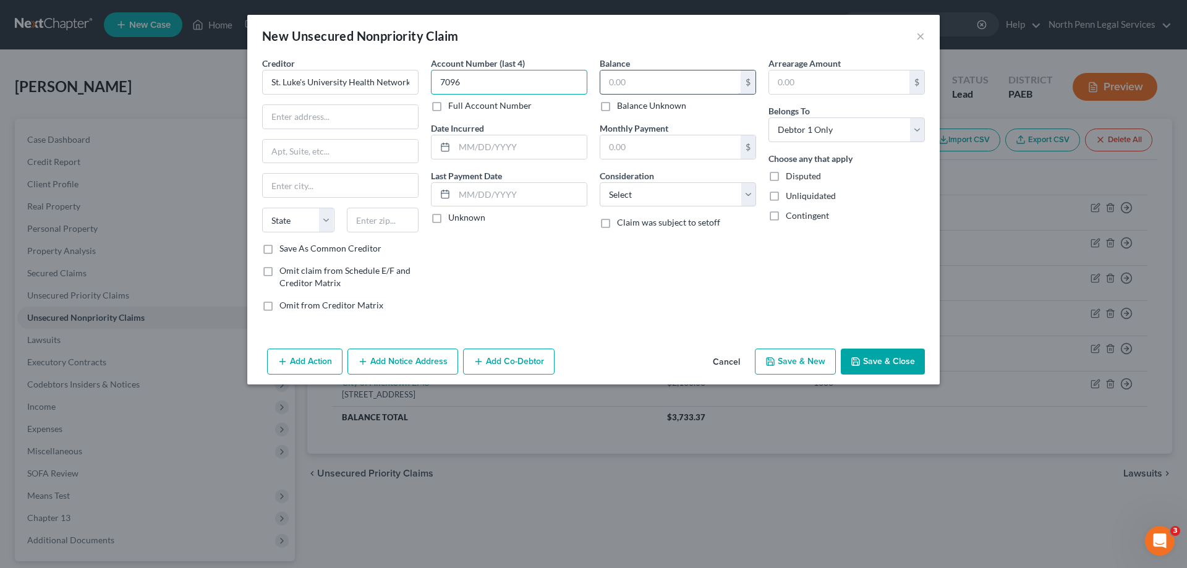
type input "7096"
click at [613, 83] on input "text" at bounding box center [670, 81] width 140 height 23
type input "195.27"
click at [798, 71] on input "text" at bounding box center [839, 81] width 140 height 23
type input "195.27"
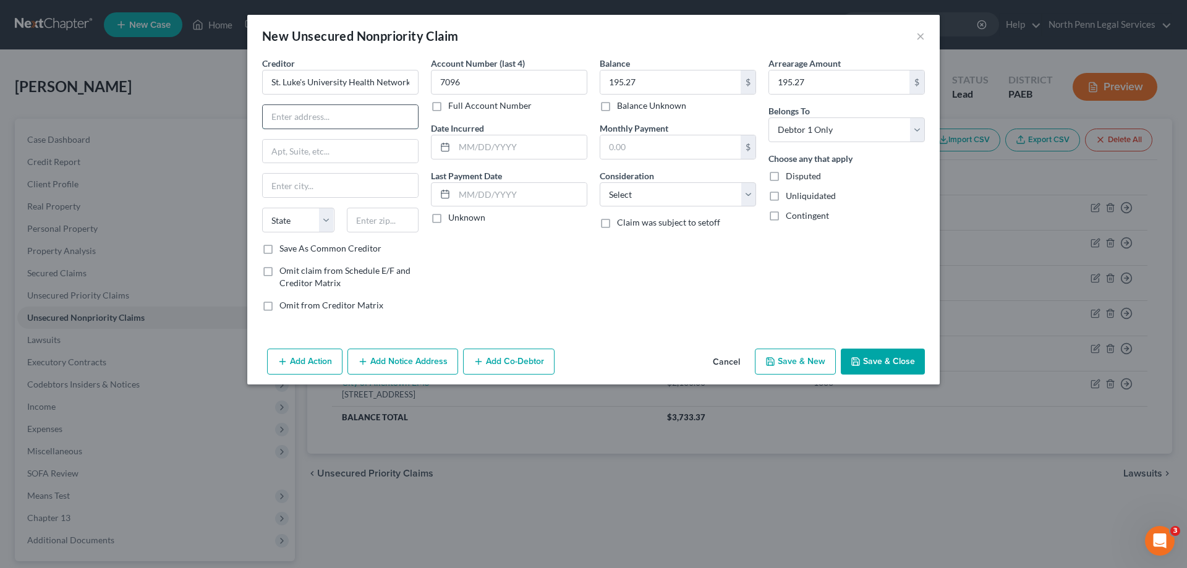
click at [353, 116] on input "text" at bounding box center [340, 116] width 155 height 23
click at [302, 114] on input "P.O. Box604152" at bounding box center [340, 116] width 155 height 23
type input "P.O. Box 604152"
click at [314, 181] on input "text" at bounding box center [340, 185] width 155 height 23
type input "Charlotte"
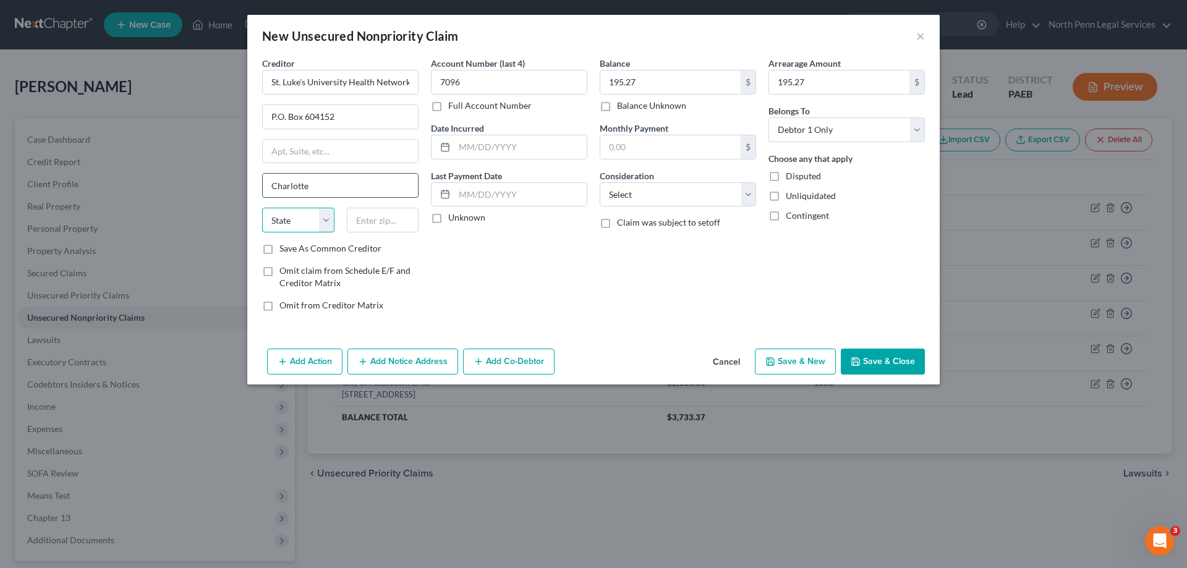
select select "28"
type input "28260-4152"
click at [448, 217] on label "Unknown" at bounding box center [466, 217] width 37 height 12
click at [453, 217] on input "Unknown" at bounding box center [457, 215] width 8 height 8
checkbox input "true"
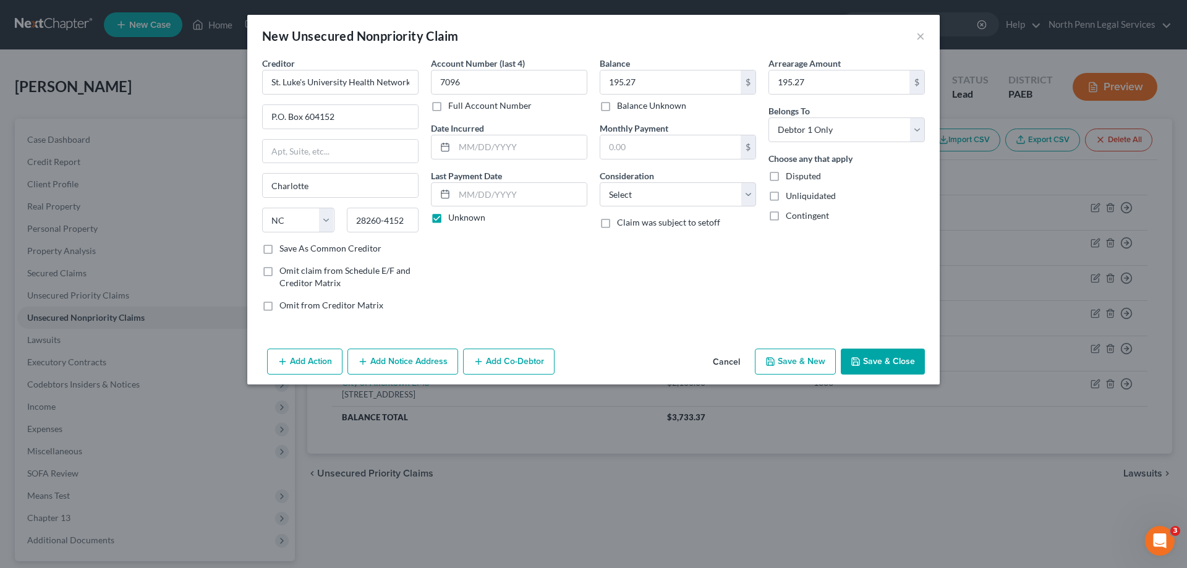
click at [875, 361] on button "Save & Close" at bounding box center [882, 362] width 84 height 26
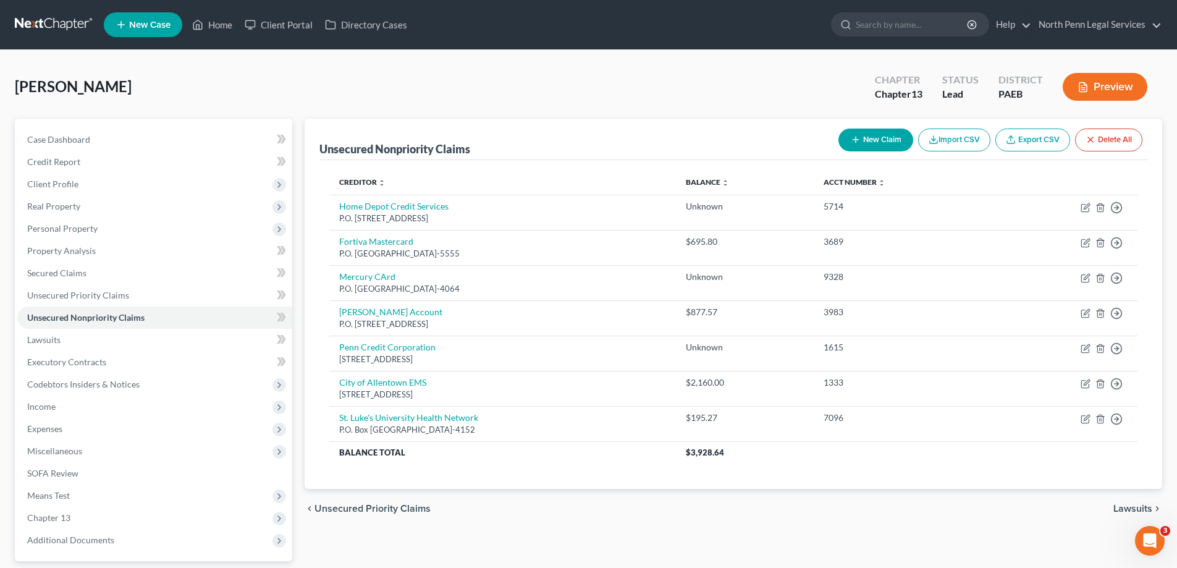
click at [893, 142] on button "New Claim" at bounding box center [876, 140] width 75 height 23
select select "0"
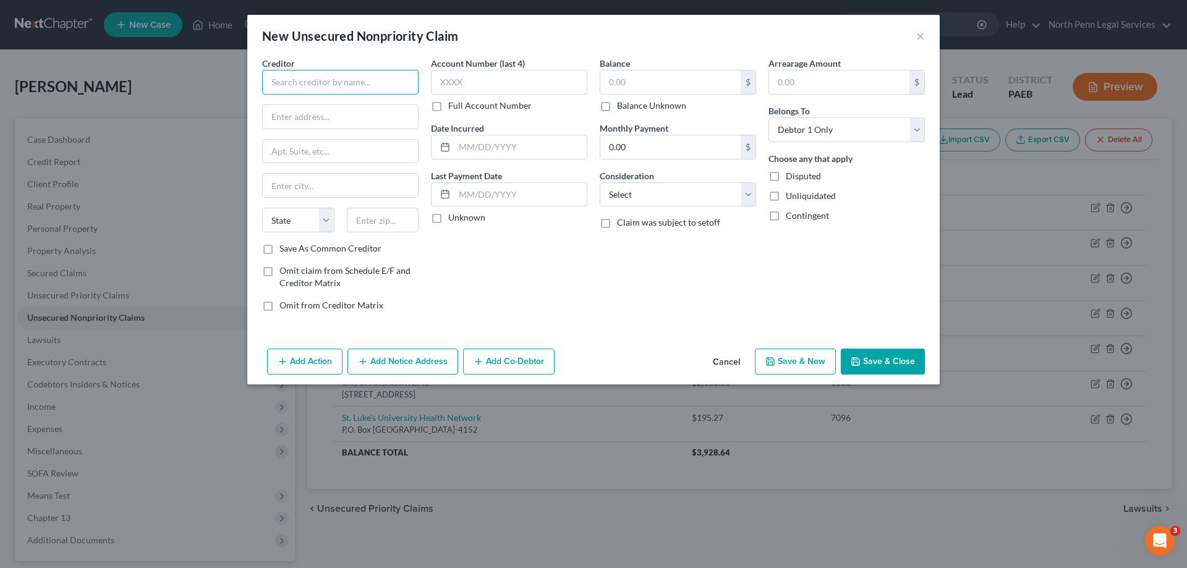
click at [318, 87] on input "text" at bounding box center [340, 82] width 156 height 25
type input "Synchrony Bank Care Credit"
type input "Box 965036"
click at [293, 184] on input "text" at bounding box center [340, 185] width 155 height 23
type input "Orlando"
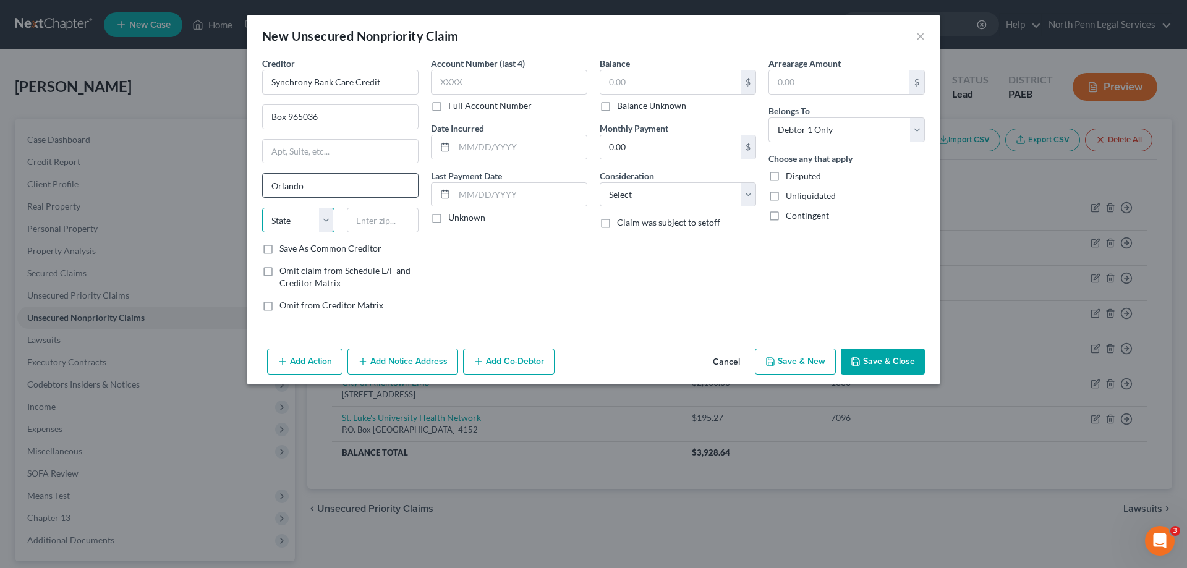
select select "9"
type input "23896-5036"
click at [448, 219] on label "Unknown" at bounding box center [466, 217] width 37 height 12
click at [453, 219] on input "Unknown" at bounding box center [457, 215] width 8 height 8
checkbox input "true"
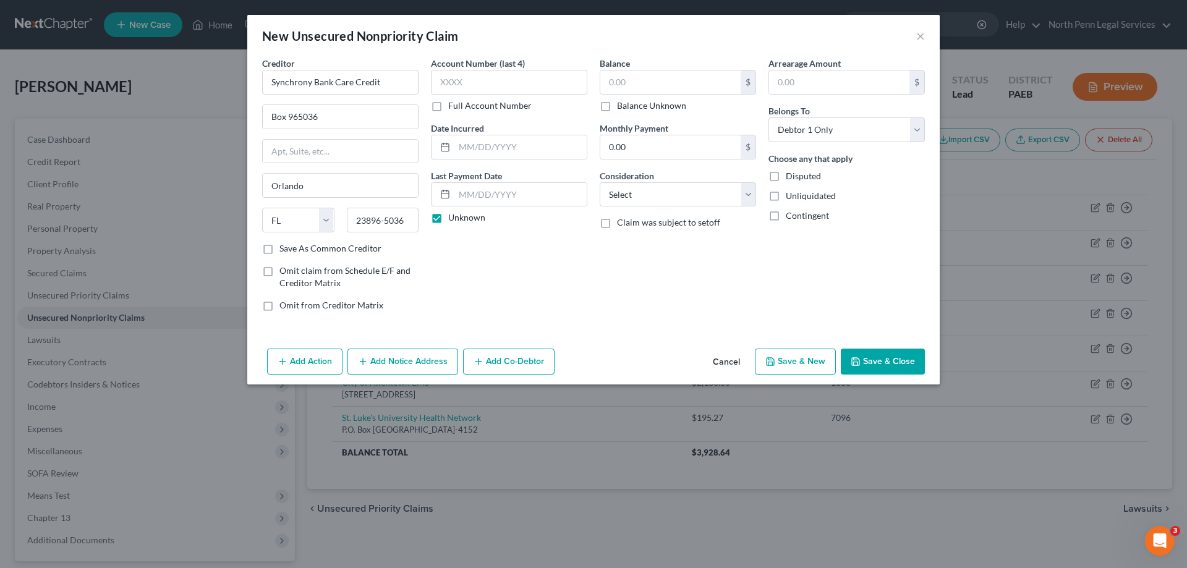
click at [617, 110] on label "Balance Unknown" at bounding box center [651, 105] width 69 height 12
click at [622, 108] on input "Balance Unknown" at bounding box center [626, 103] width 8 height 8
checkbox input "true"
type input "0.00"
click at [881, 353] on button "Save & Close" at bounding box center [882, 362] width 84 height 26
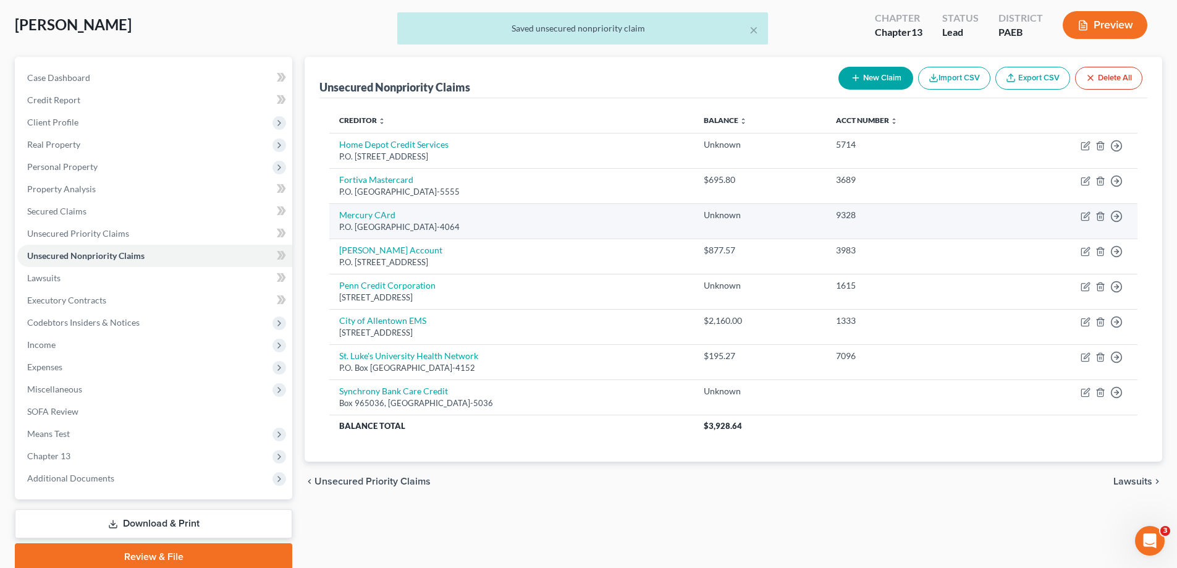
scroll to position [111, 0]
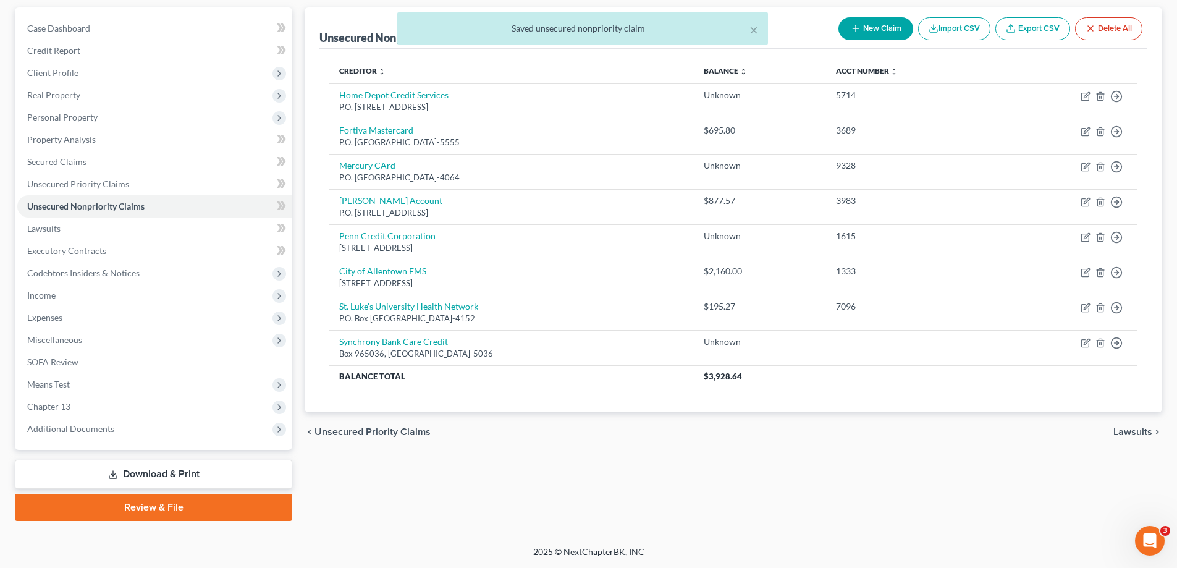
click at [1136, 439] on div "chevron_left Unsecured Priority Claims Lawsuits chevron_right" at bounding box center [734, 432] width 858 height 40
click at [1141, 433] on span "Lawsuits" at bounding box center [1133, 432] width 39 height 10
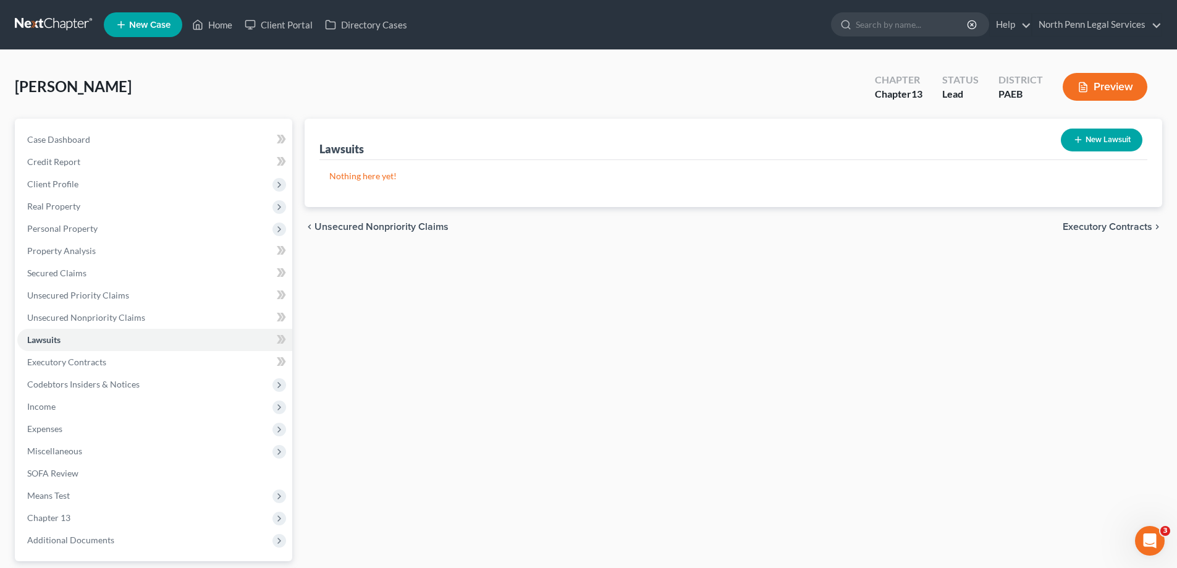
click at [1102, 224] on span "Executory Contracts" at bounding box center [1108, 227] width 90 height 10
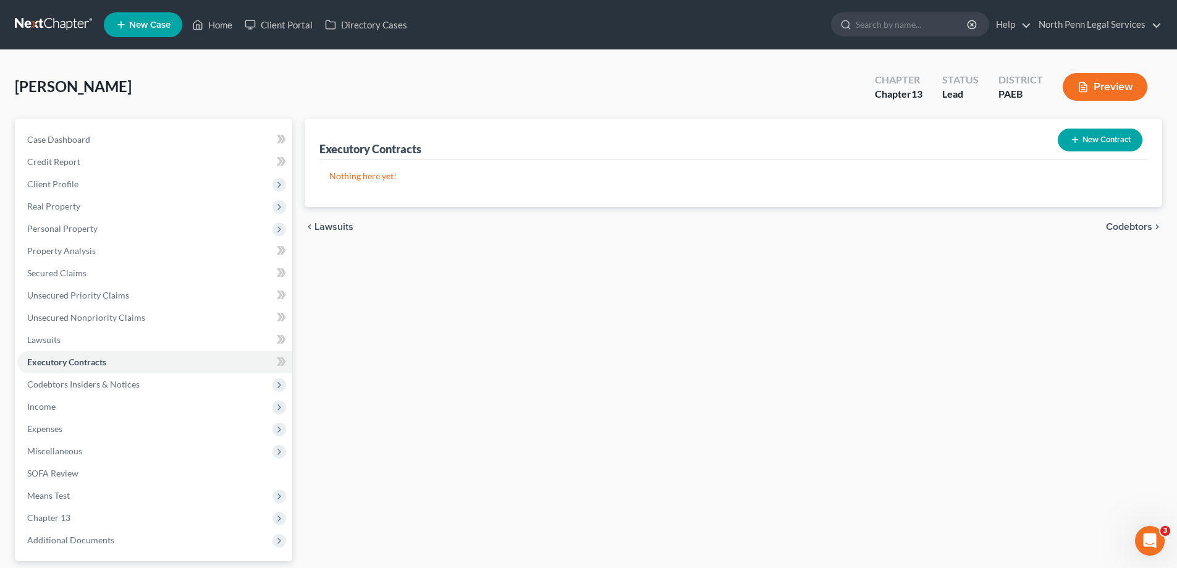
click at [1120, 228] on span "Codebtors" at bounding box center [1129, 227] width 46 height 10
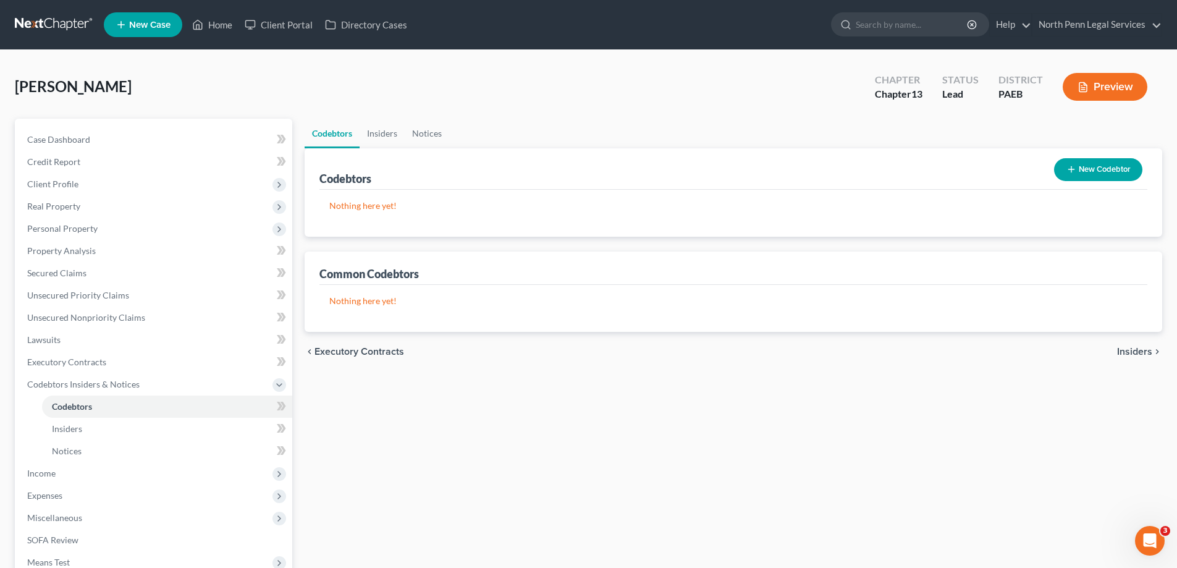
click at [1123, 350] on span "Insiders" at bounding box center [1134, 352] width 35 height 10
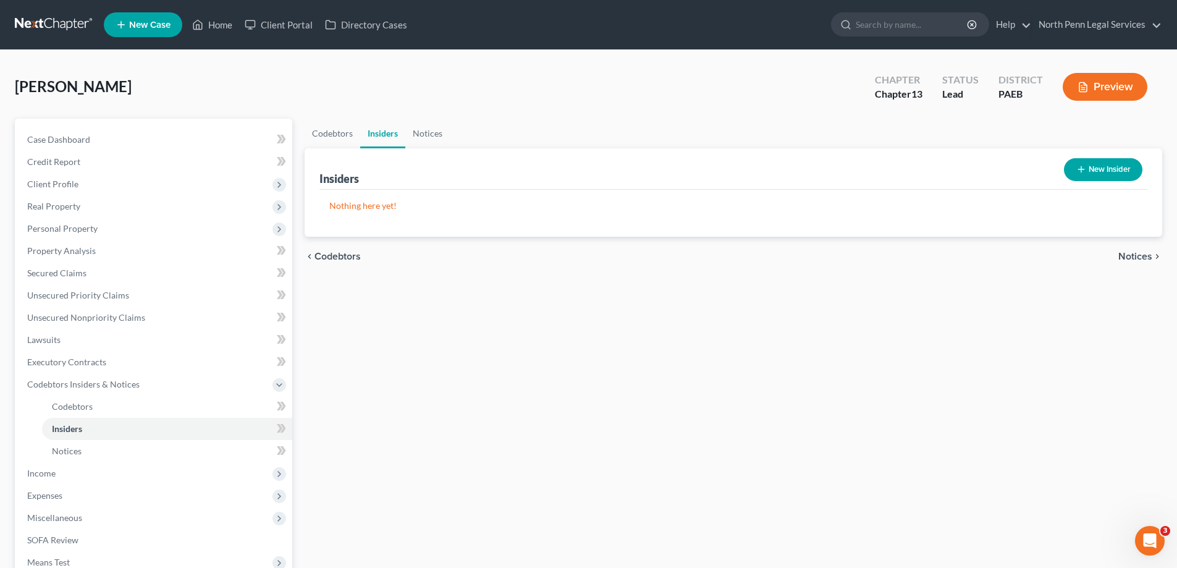
click at [1136, 260] on span "Notices" at bounding box center [1136, 257] width 34 height 10
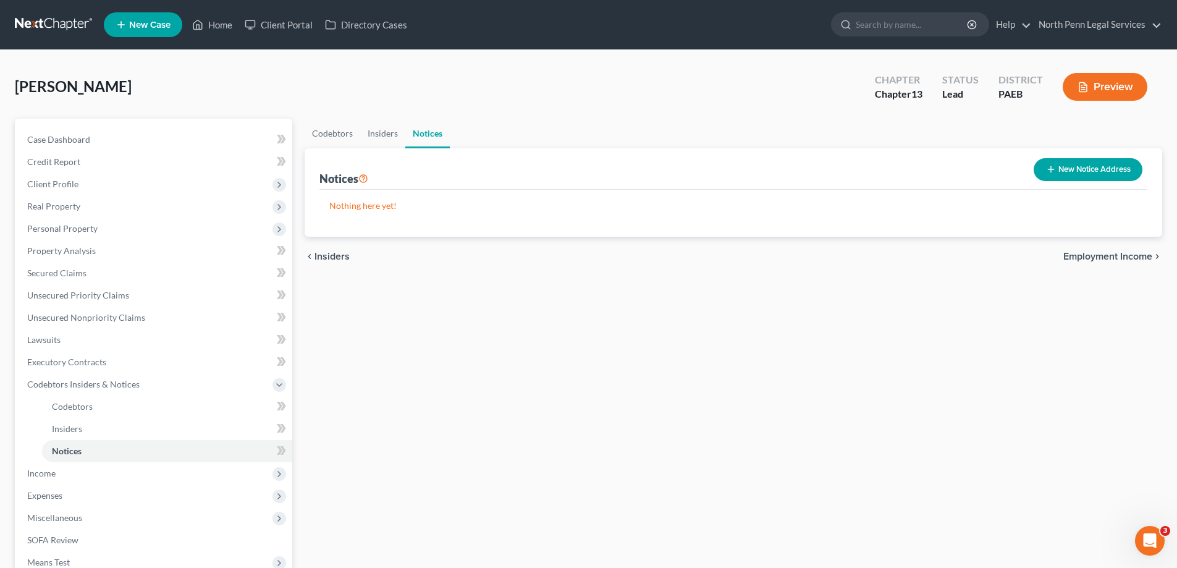
click at [1083, 177] on button "New Notice Address" at bounding box center [1088, 169] width 109 height 23
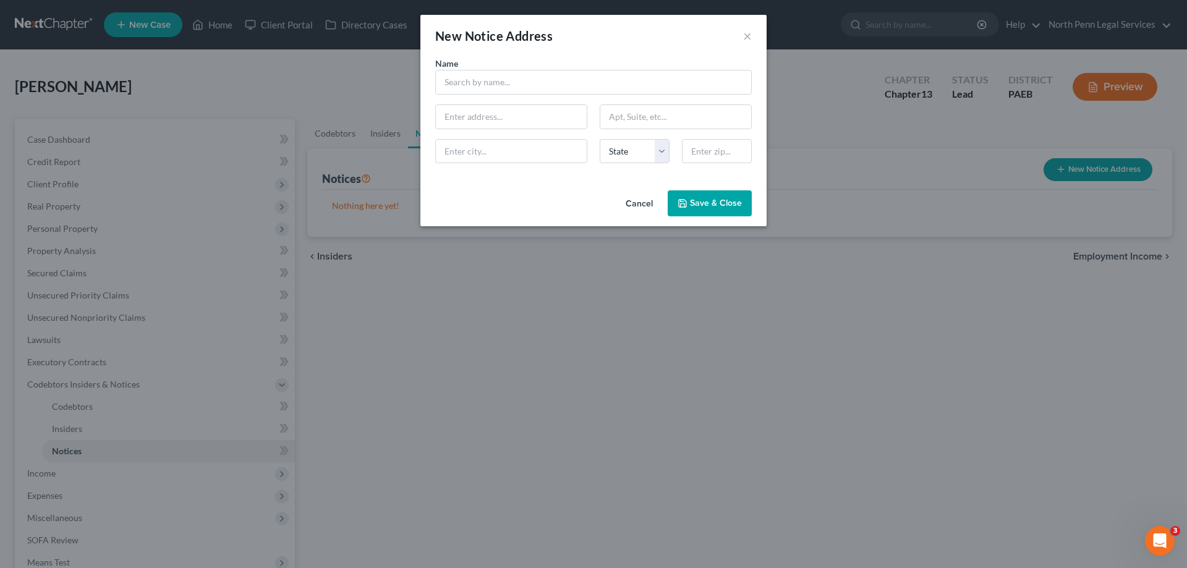
click at [753, 41] on div "New Notice Address ×" at bounding box center [593, 36] width 346 height 42
click at [746, 38] on button "×" at bounding box center [747, 35] width 9 height 15
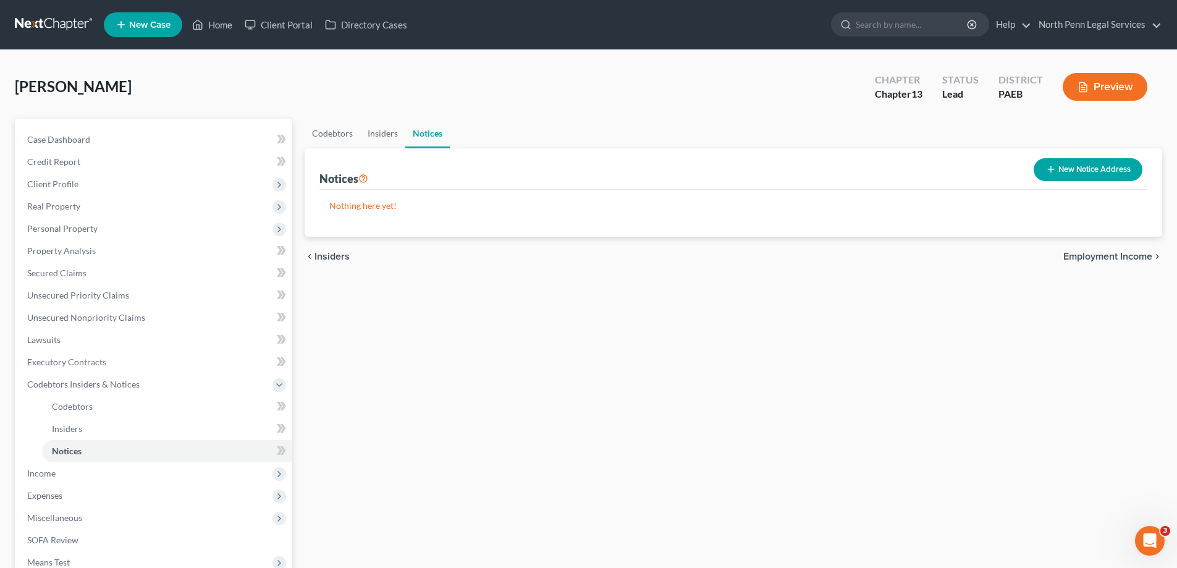
click at [1078, 260] on span "Employment Income" at bounding box center [1108, 257] width 89 height 10
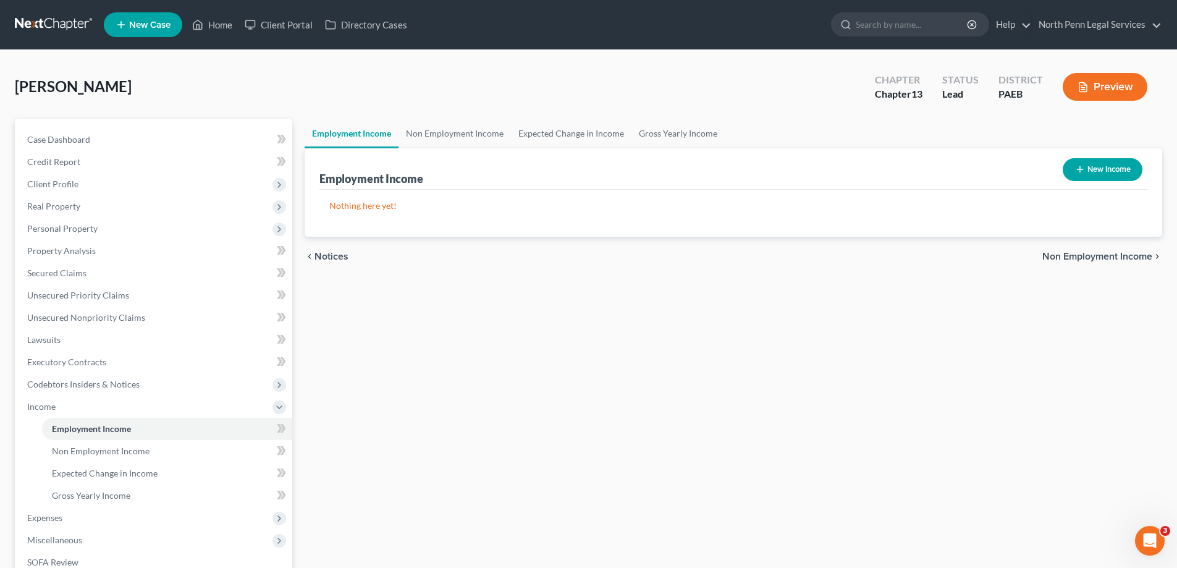
click at [1084, 261] on span "Non Employment Income" at bounding box center [1098, 257] width 110 height 10
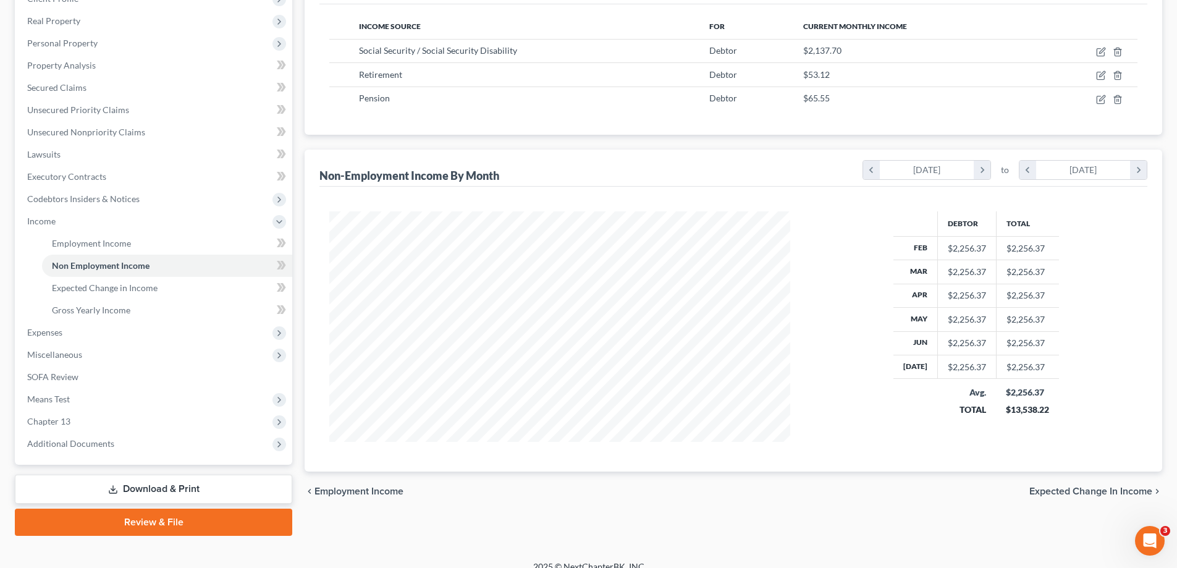
scroll to position [200, 0]
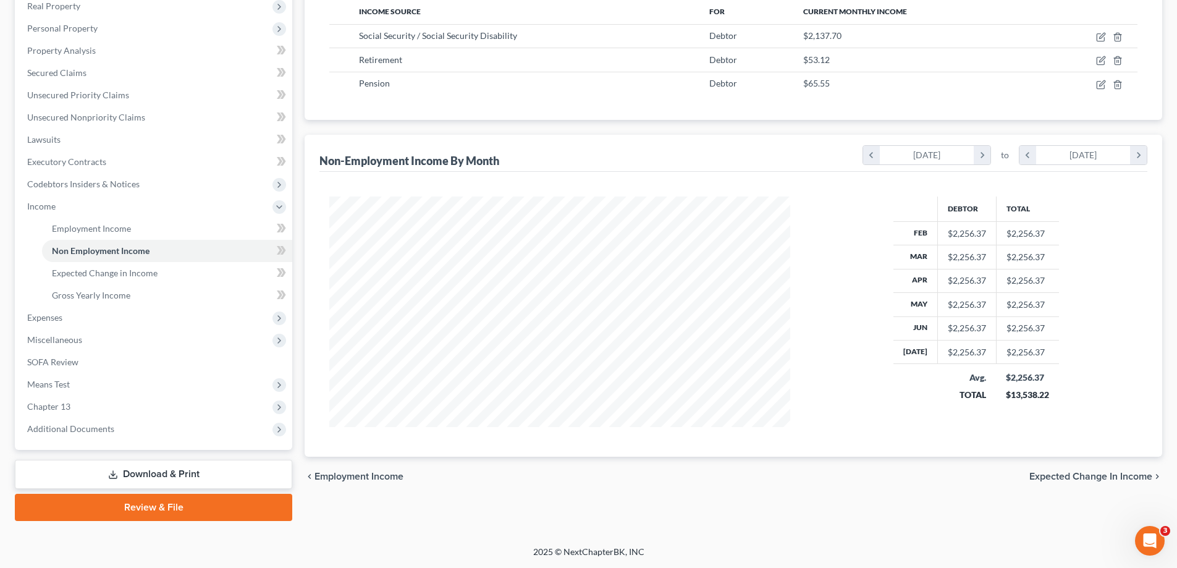
click at [1114, 476] on span "Expected Change in Income" at bounding box center [1091, 477] width 123 height 10
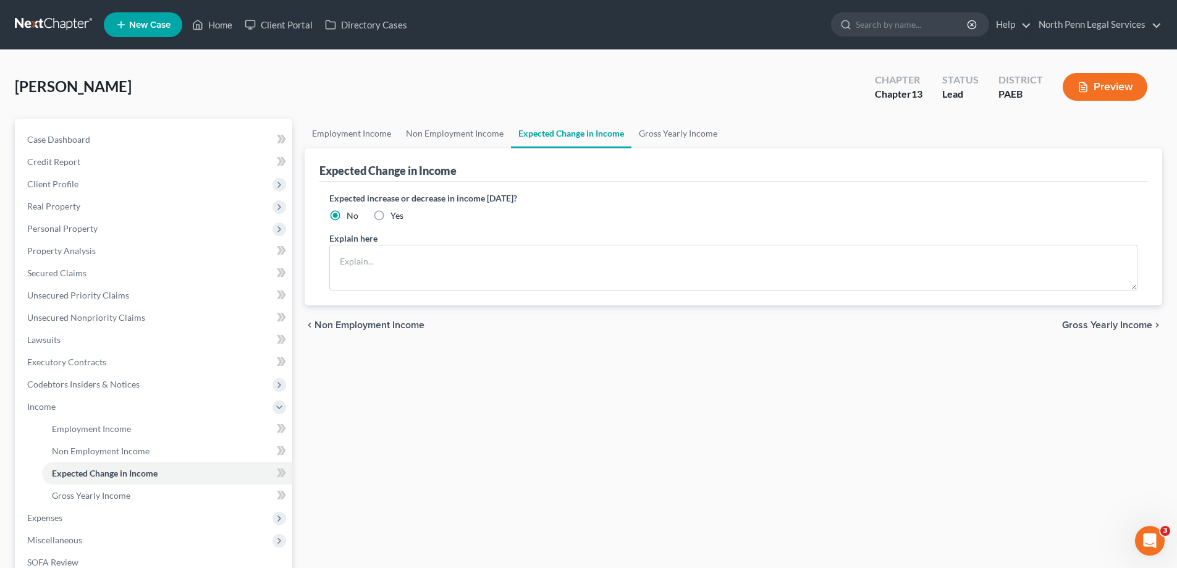
click at [1093, 326] on span "Gross Yearly Income" at bounding box center [1107, 325] width 90 height 10
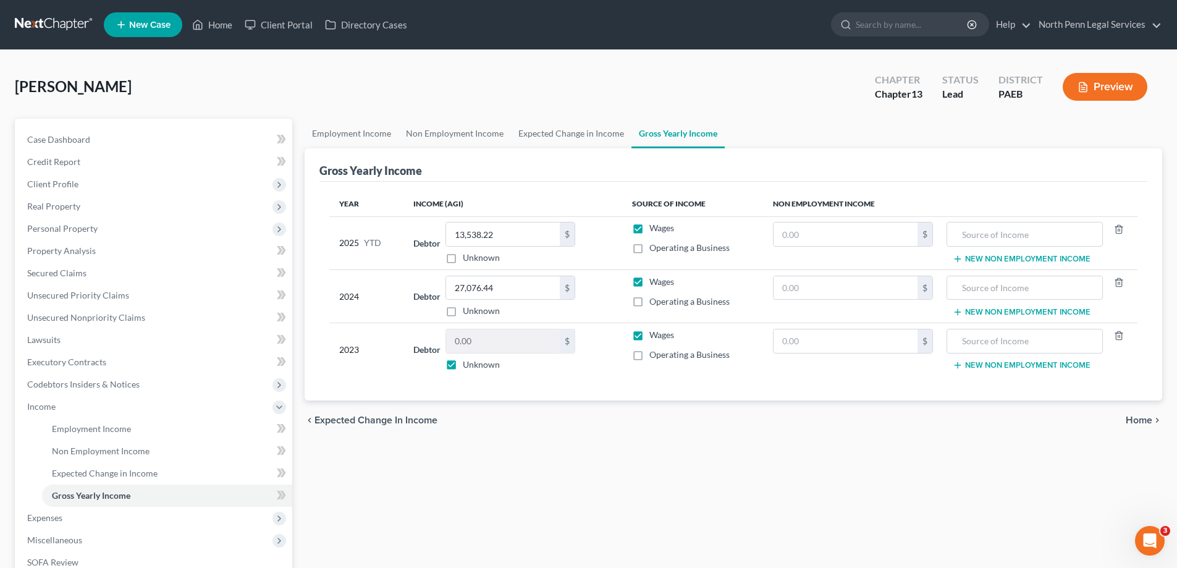
click at [1129, 417] on span "Home" at bounding box center [1139, 420] width 27 height 10
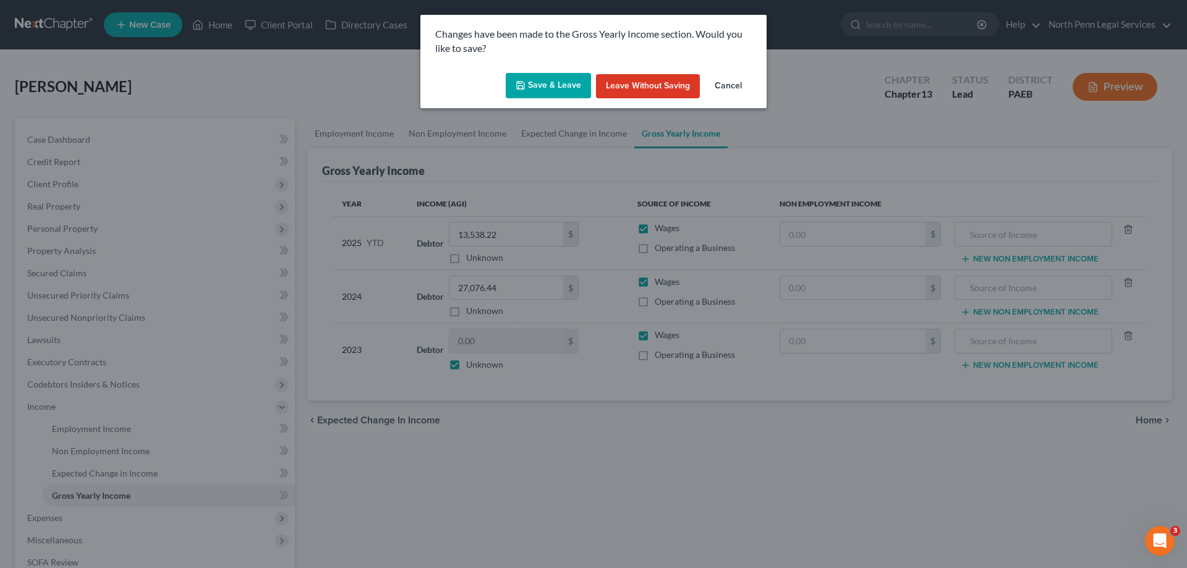
click at [544, 83] on button "Save & Leave" at bounding box center [548, 86] width 85 height 26
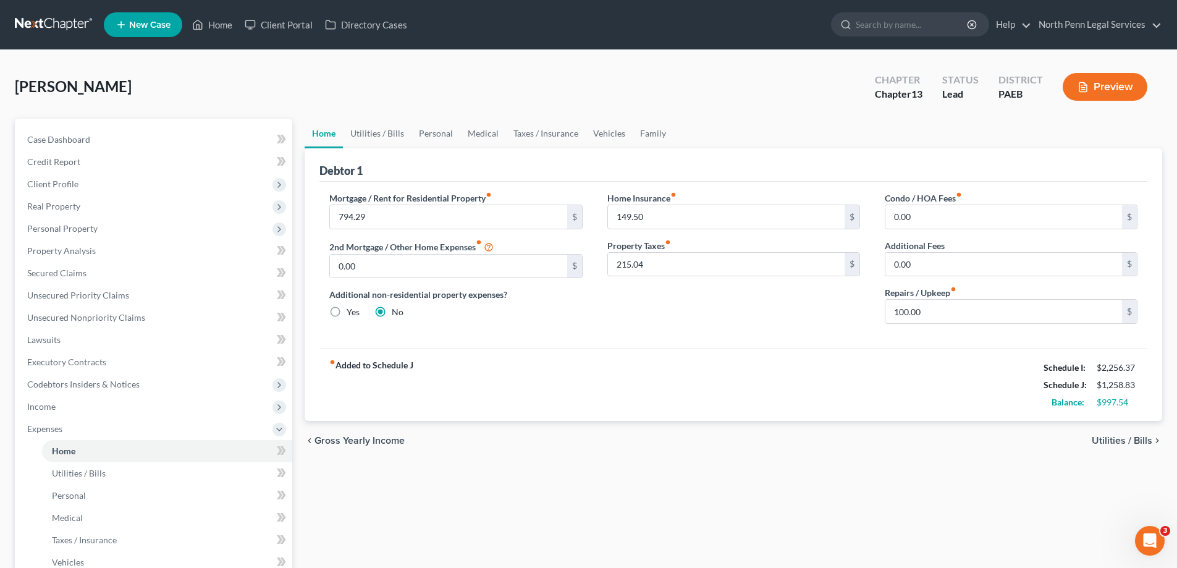
click at [1110, 439] on span "Utilities / Bills" at bounding box center [1122, 441] width 61 height 10
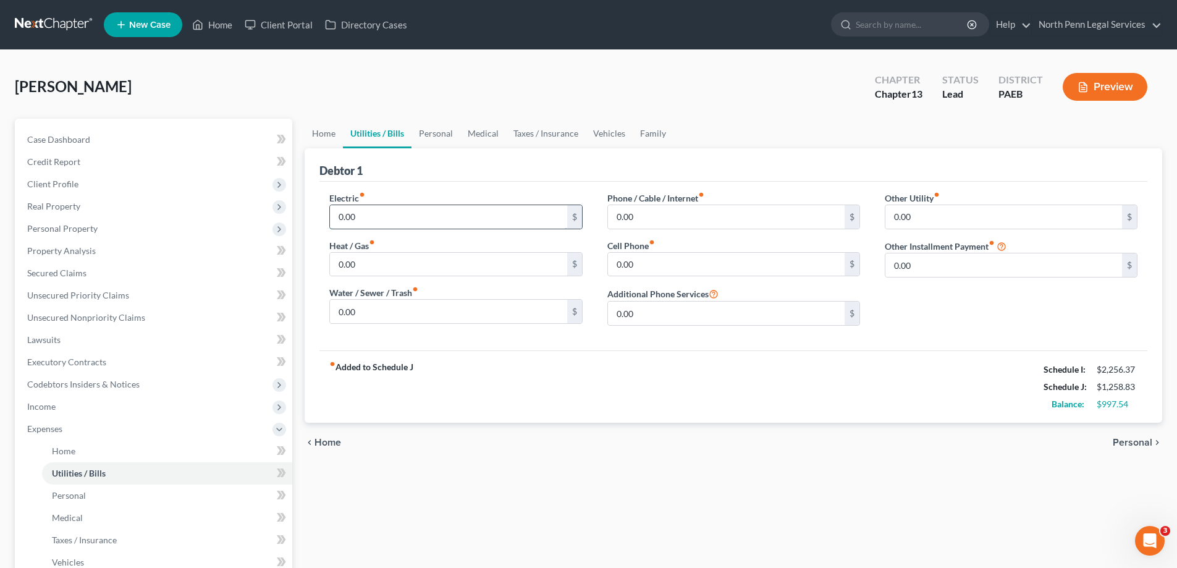
click at [488, 205] on input "0.00" at bounding box center [448, 216] width 237 height 23
drag, startPoint x: 344, startPoint y: 231, endPoint x: 359, endPoint y: 213, distance: 23.3
click at [345, 231] on div "Electric fiber_manual_record 0.00 $ Heat / Gas fiber_manual_record 0.00 $ Water…" at bounding box center [455, 264] width 277 height 144
click at [359, 213] on input "0.00" at bounding box center [448, 216] width 237 height 23
type input "100.00"
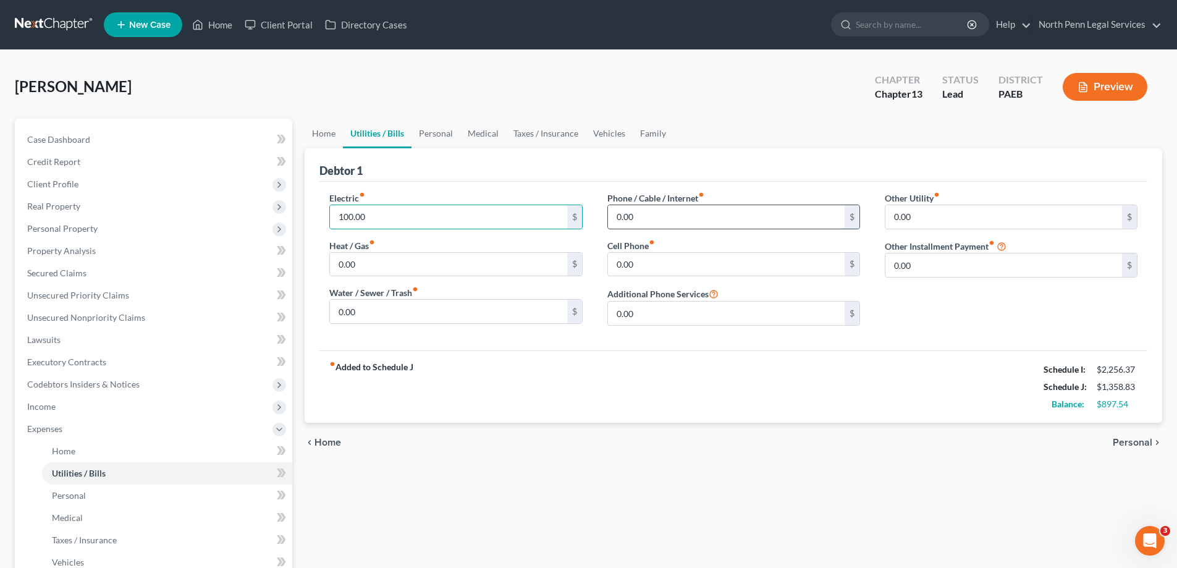
click at [661, 222] on input "0.00" at bounding box center [726, 216] width 237 height 23
type input "210.00"
click at [437, 274] on input "0.00" at bounding box center [448, 264] width 237 height 23
type input "90.00"
click at [978, 218] on input "0.00" at bounding box center [1004, 216] width 237 height 23
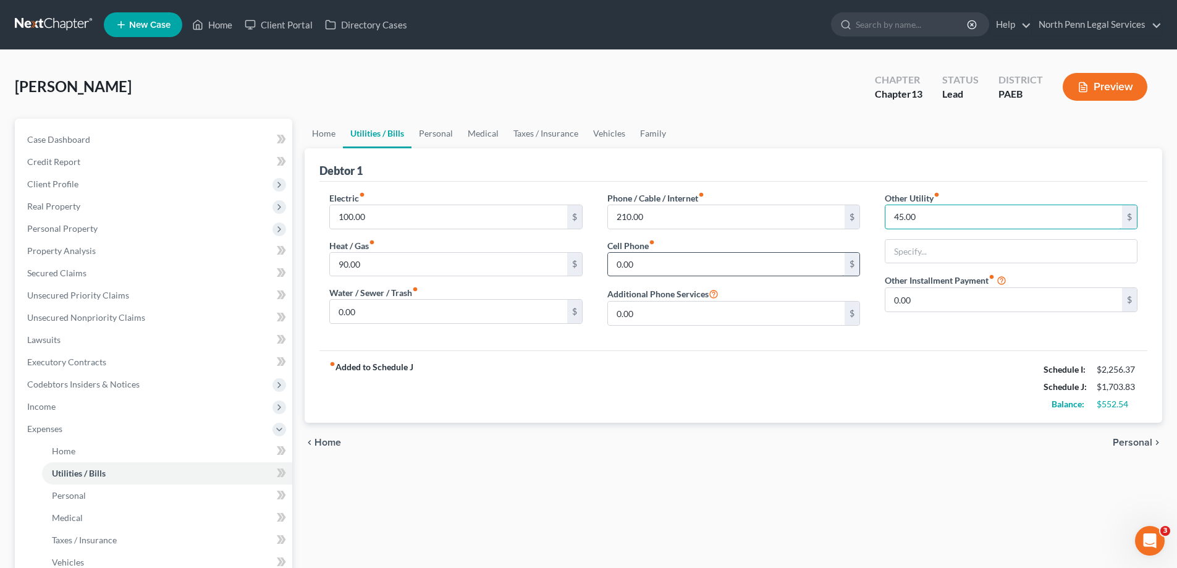
type input "45.00"
click at [750, 268] on input "0.00" at bounding box center [726, 264] width 237 height 23
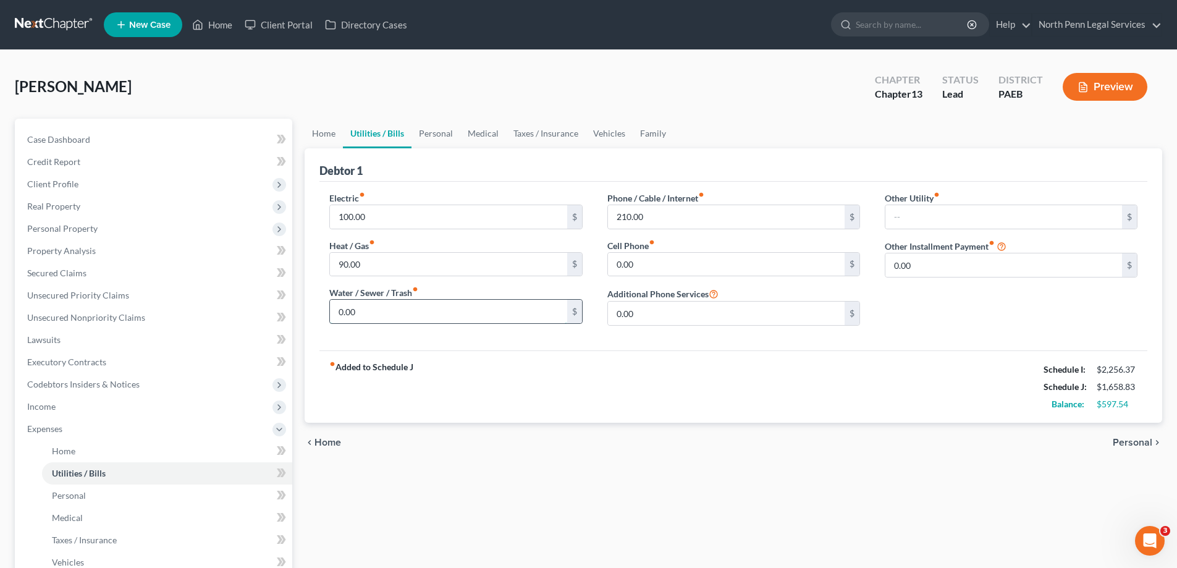
click at [488, 311] on input "0.00" at bounding box center [448, 311] width 237 height 23
type input "45.00"
click at [1124, 440] on span "Personal" at bounding box center [1133, 443] width 40 height 10
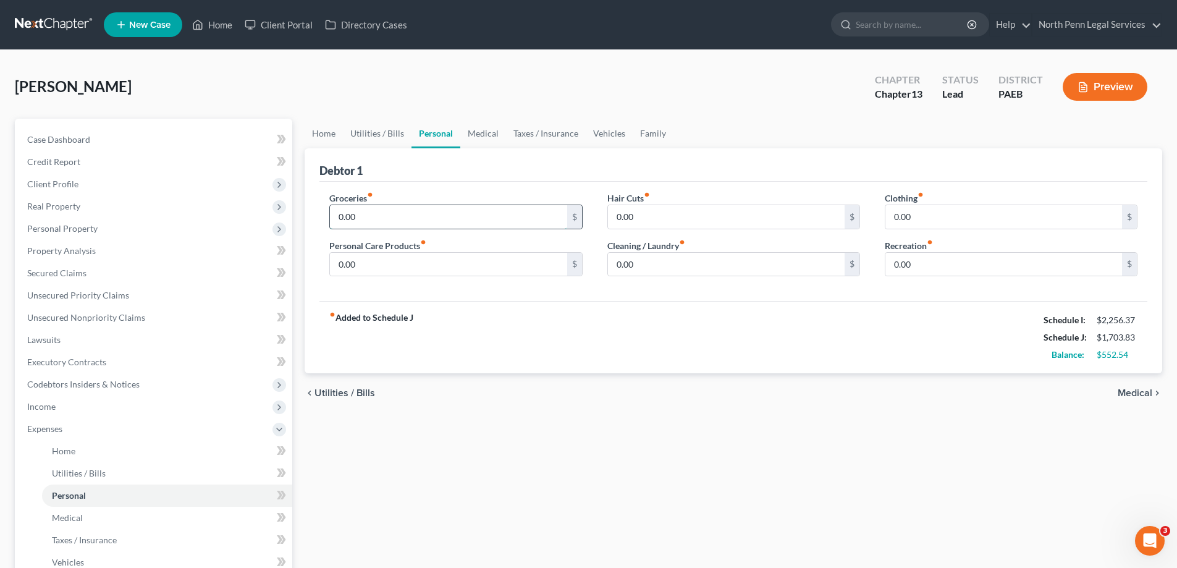
click at [447, 222] on input "0.00" at bounding box center [448, 216] width 237 height 23
type input "200.00"
click at [629, 211] on input "0.00" at bounding box center [726, 216] width 237 height 23
drag, startPoint x: 600, startPoint y: 218, endPoint x: 591, endPoint y: 219, distance: 9.3
click at [591, 219] on div "Groceries fiber_manual_record 200.00 $ Personal Care Products fiber_manual_reco…" at bounding box center [733, 239] width 833 height 95
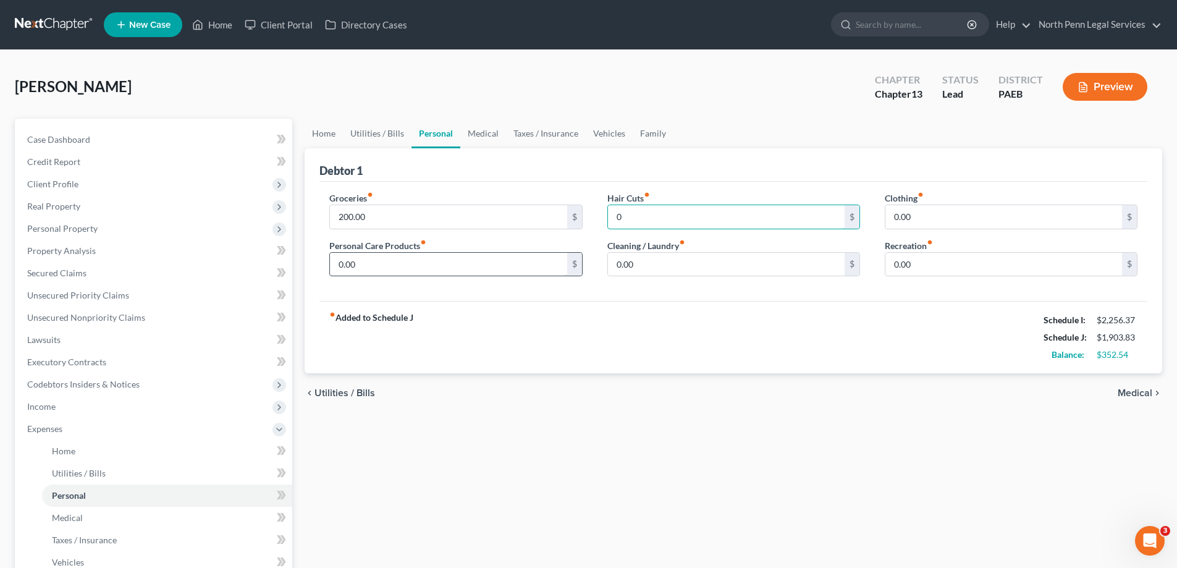
type input "0"
click at [557, 269] on input "0.00" at bounding box center [448, 264] width 237 height 23
type input "50.00"
click at [702, 265] on input "0.00" at bounding box center [726, 264] width 237 height 23
click at [909, 262] on input "0.00" at bounding box center [1004, 264] width 237 height 23
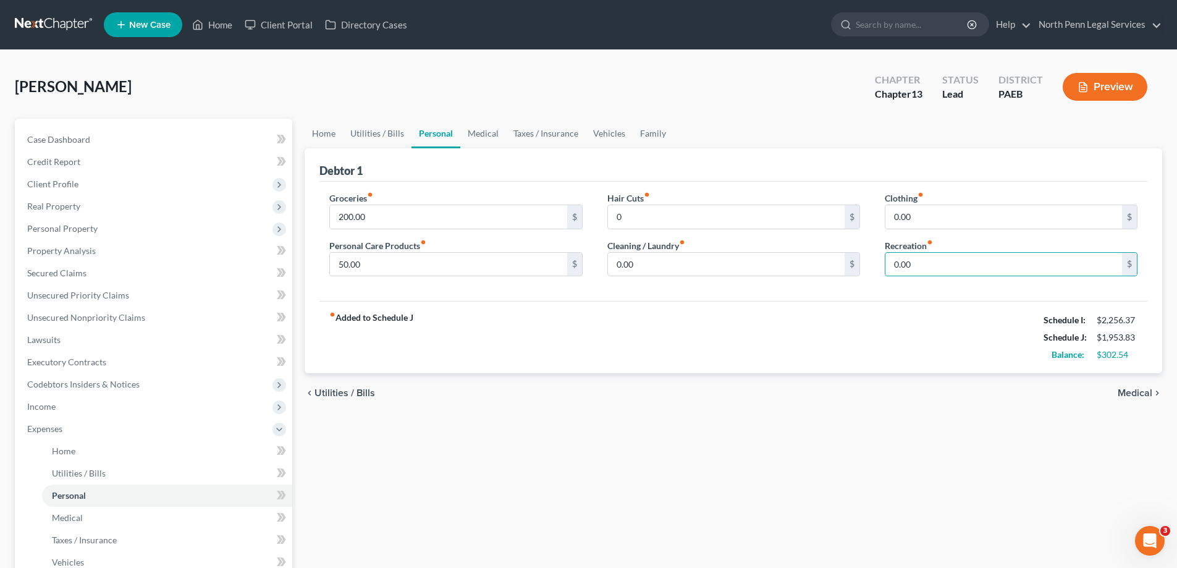
click at [1127, 390] on span "Medical" at bounding box center [1135, 393] width 35 height 10
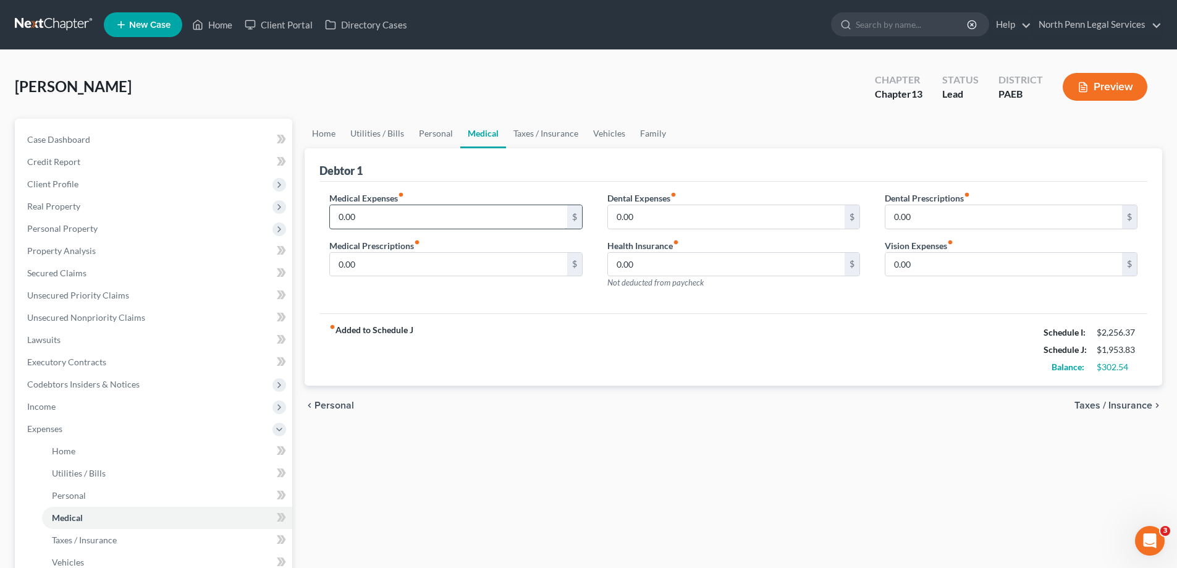
click at [371, 213] on input "0.00" at bounding box center [448, 216] width 237 height 23
type input "170.00"
click at [697, 260] on input "0.00" at bounding box center [726, 264] width 237 height 23
type input "174.70"
click at [1133, 403] on span "Taxes / Insurance" at bounding box center [1114, 405] width 78 height 10
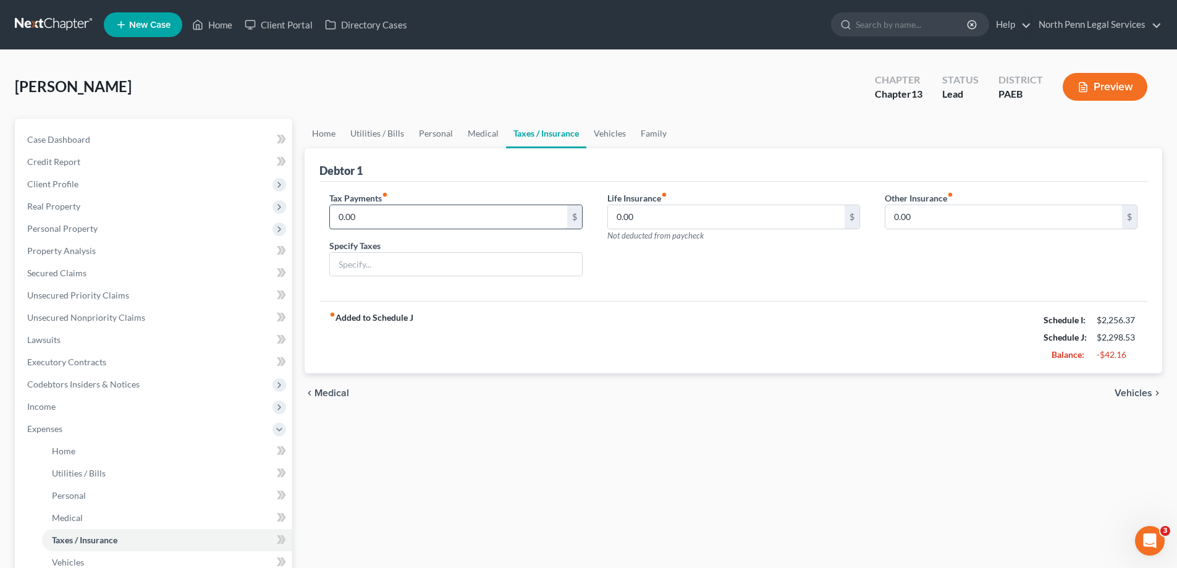
click at [464, 223] on input "0.00" at bounding box center [448, 216] width 237 height 23
click at [1130, 391] on span "Vehicles" at bounding box center [1134, 393] width 38 height 10
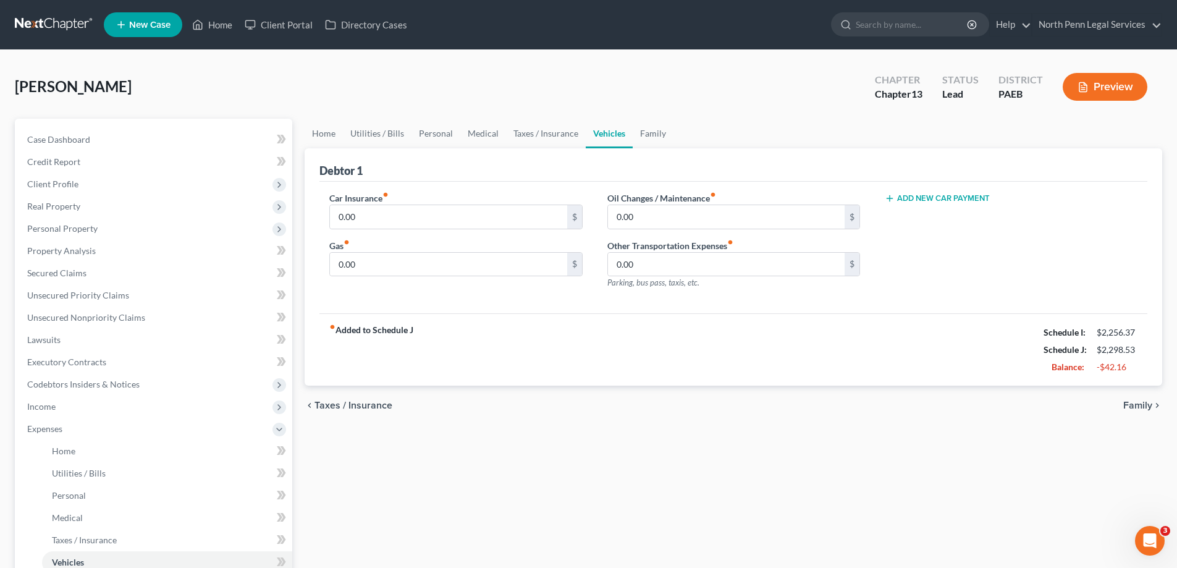
click at [1129, 402] on span "Family" at bounding box center [1137, 405] width 29 height 10
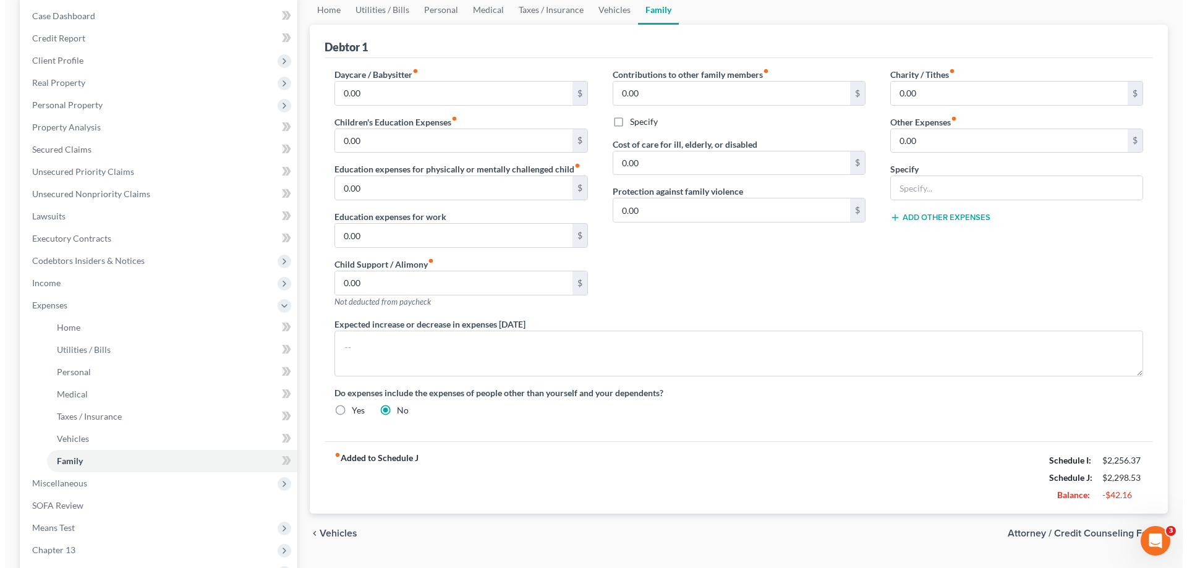
scroll to position [247, 0]
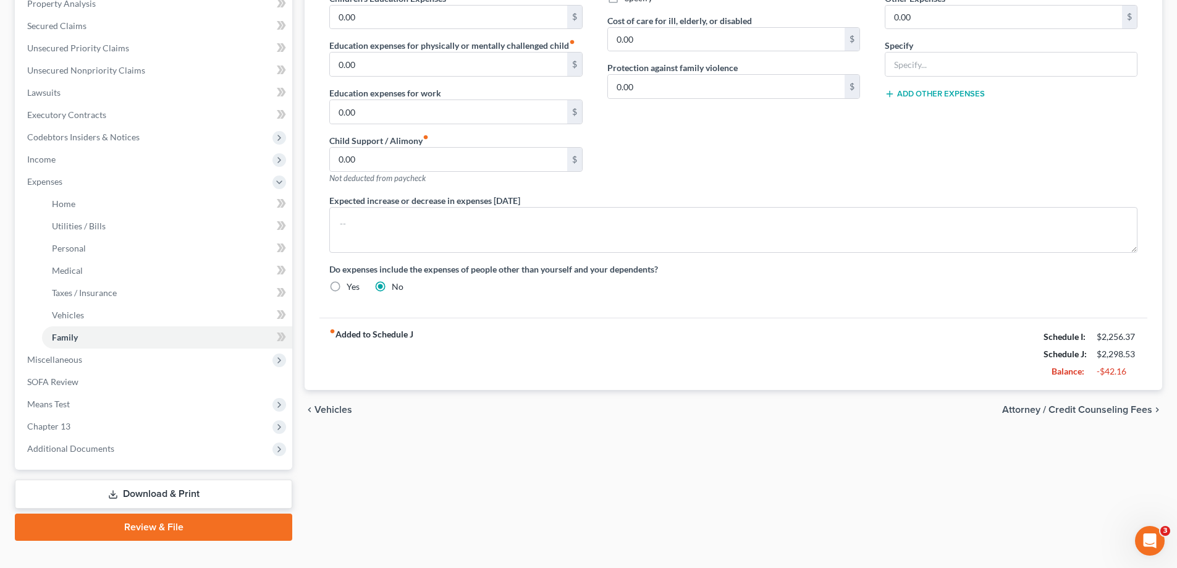
click at [1090, 410] on span "Attorney / Credit Counseling Fees" at bounding box center [1077, 410] width 150 height 10
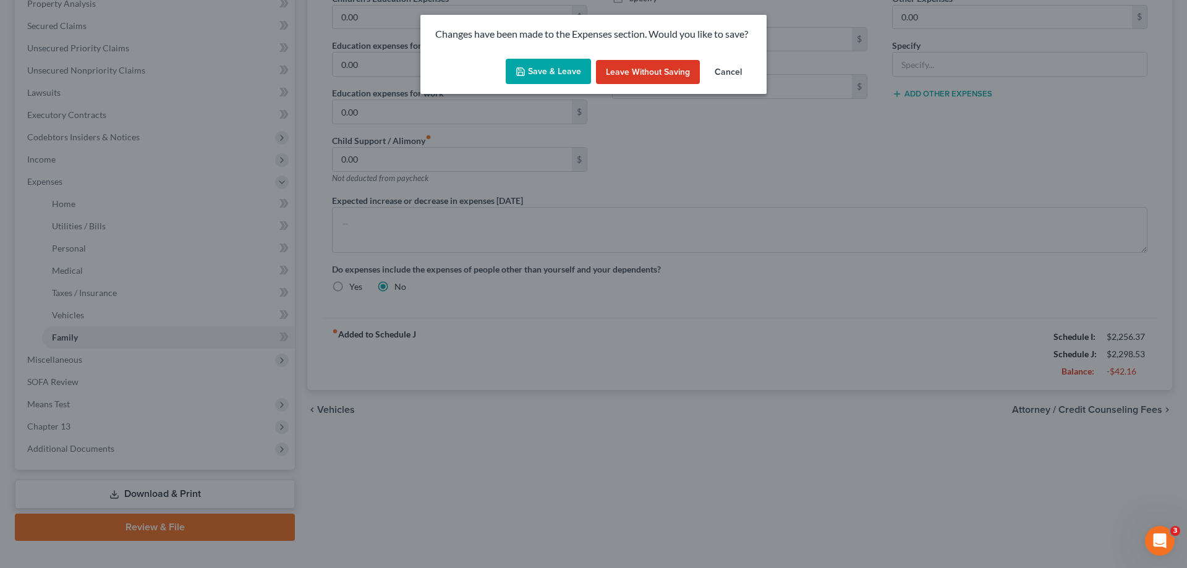
click at [525, 67] on icon "button" at bounding box center [520, 72] width 10 height 10
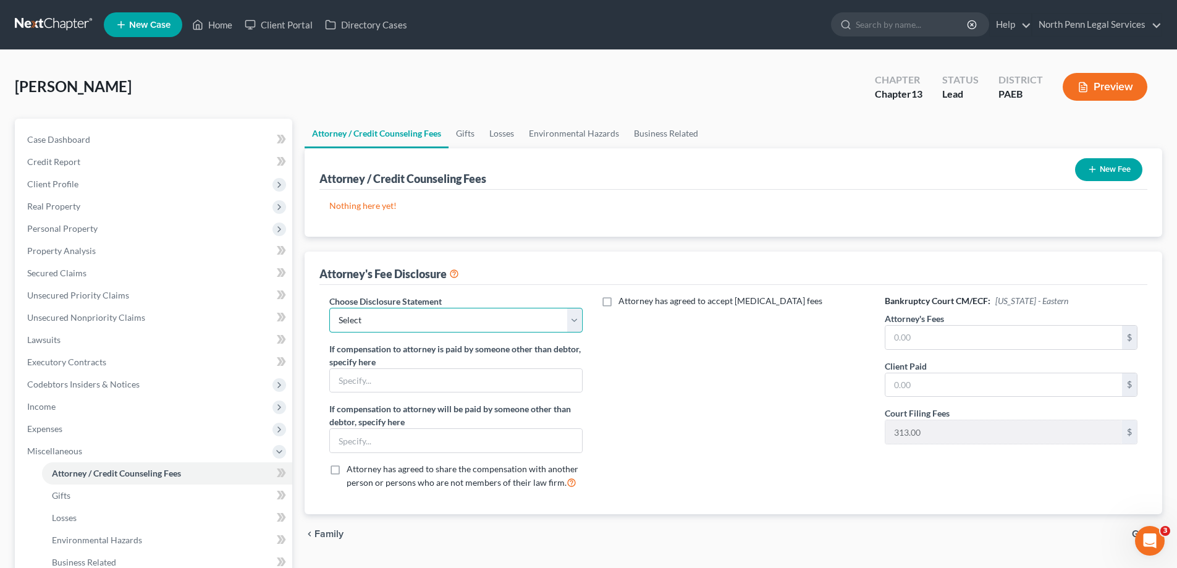
click at [572, 321] on select "Select Fee Disclosure" at bounding box center [455, 320] width 253 height 25
select select "0"
click at [329, 308] on select "Select Fee Disclosure" at bounding box center [455, 320] width 253 height 25
click at [685, 387] on div "Attorney has agreed to accept retainer fees" at bounding box center [733, 397] width 277 height 205
click at [1002, 332] on input "text" at bounding box center [1004, 337] width 237 height 23
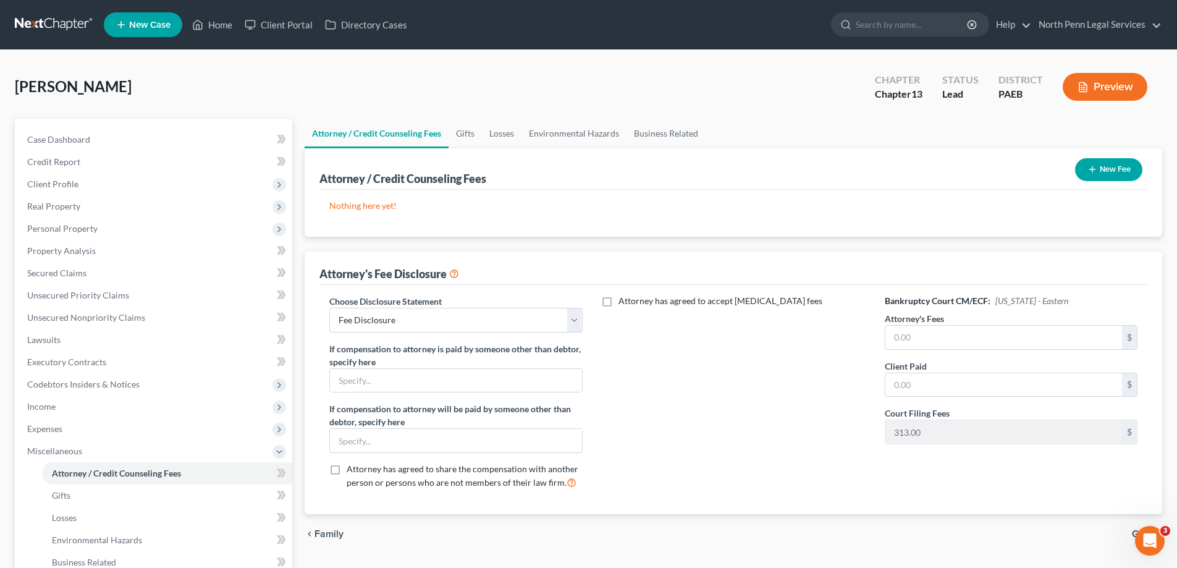
click at [1101, 175] on button "New Fee" at bounding box center [1108, 169] width 67 height 23
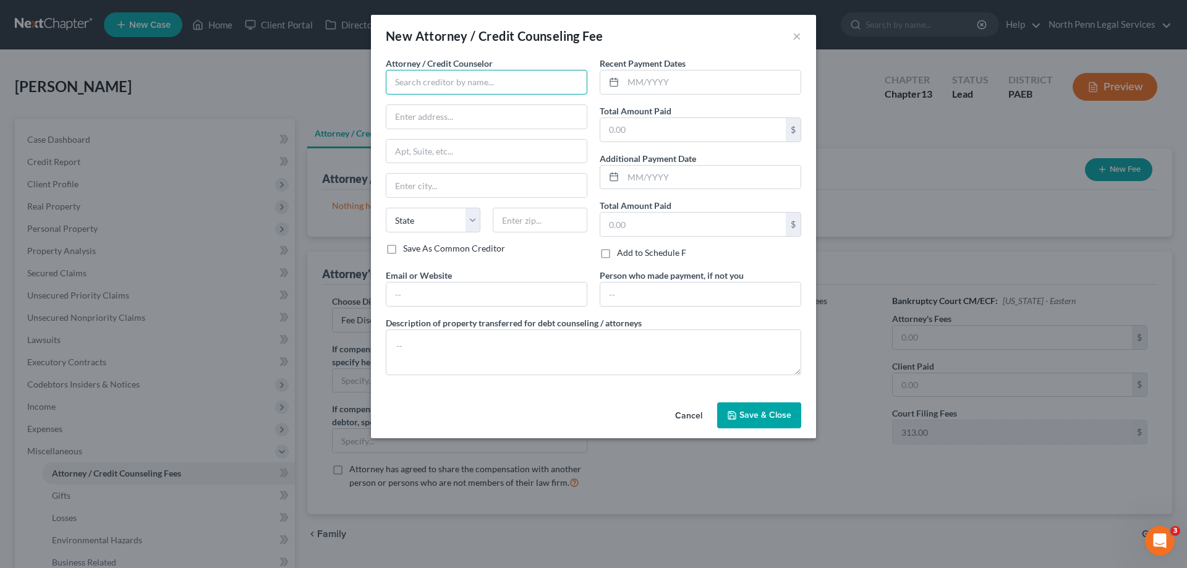
click at [473, 80] on input "text" at bounding box center [486, 82] width 201 height 25
type input "Sarah M. Andrew"
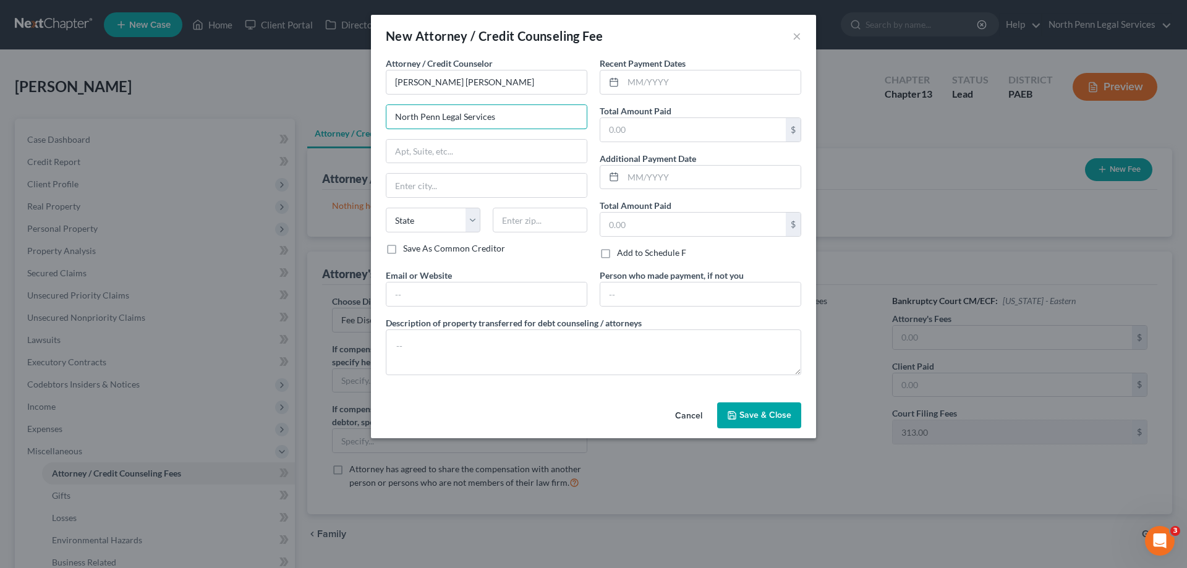
type input "North Penn Legal Services"
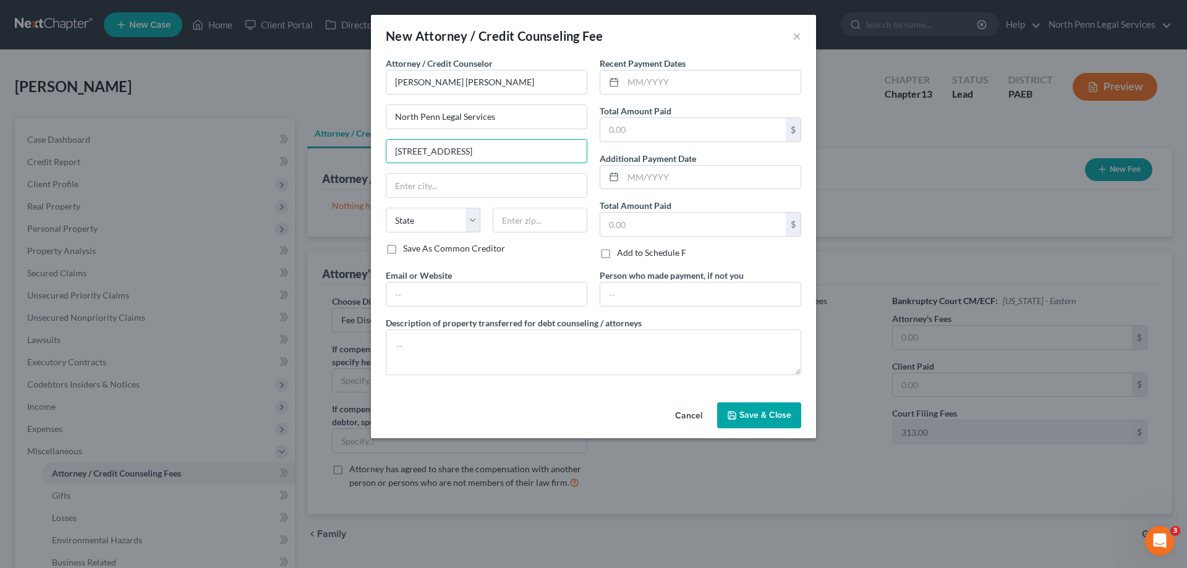
type input "559 Main Street, Suite 200"
type input "Bethlehem"
select select "39"
type input "18018"
click at [522, 255] on div "Attorney / Credit Counselor * Sarah M. Andrew North Penn Legal Services 559 Mai…" at bounding box center [486, 163] width 214 height 212
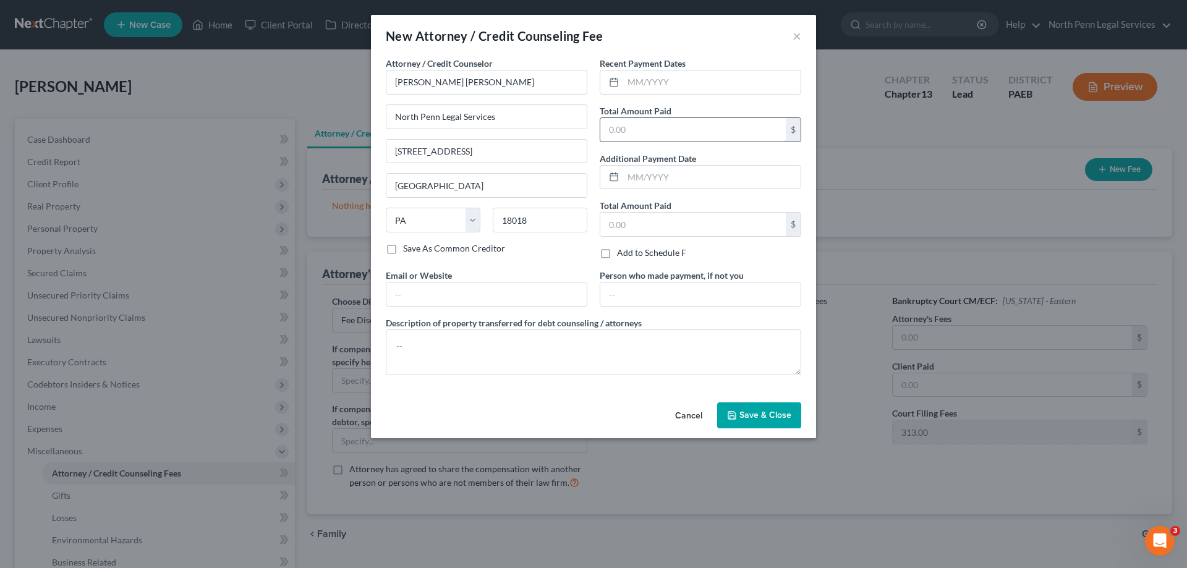
click at [636, 122] on input "text" at bounding box center [692, 129] width 185 height 23
click at [617, 255] on label "Add to Schedule F" at bounding box center [651, 253] width 69 height 12
click at [622, 255] on input "Add to Schedule F" at bounding box center [626, 251] width 8 height 8
click at [617, 255] on label "Add to Schedule F" at bounding box center [651, 253] width 69 height 12
click at [622, 255] on input "Add to Schedule F" at bounding box center [626, 251] width 8 height 8
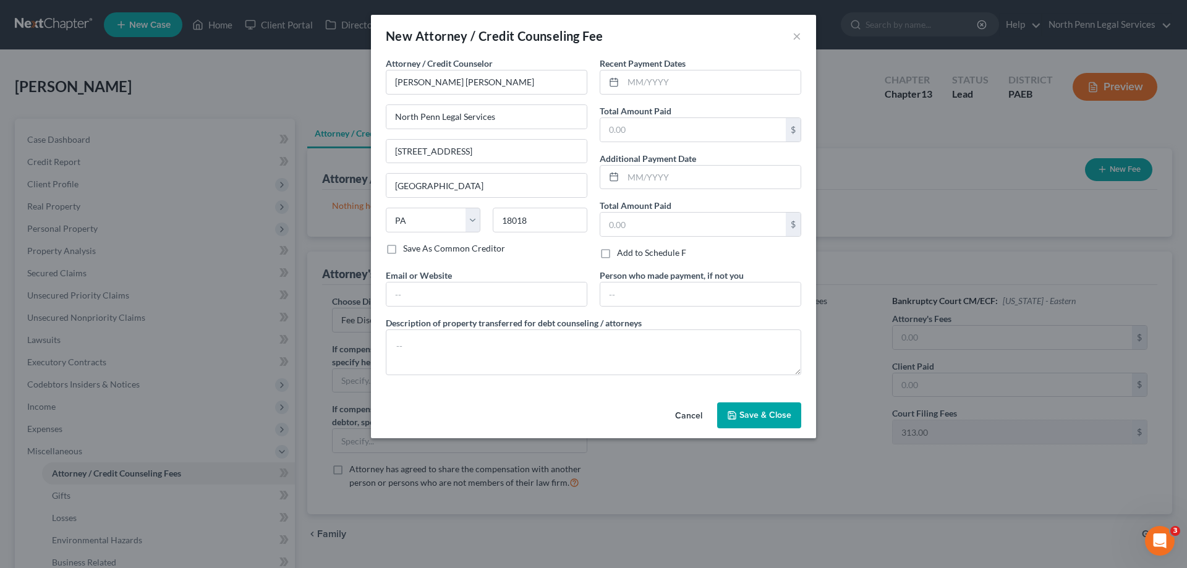
click at [617, 250] on label "Add to Schedule F" at bounding box center [651, 253] width 69 height 12
click at [622, 250] on input "Add to Schedule F" at bounding box center [626, 251] width 8 height 8
checkbox input "true"
click at [531, 260] on div "Attorney / Credit Counselor * Sarah M. Andrew North Penn Legal Services 559 Mai…" at bounding box center [486, 163] width 214 height 212
click at [627, 127] on input "text" at bounding box center [692, 129] width 185 height 23
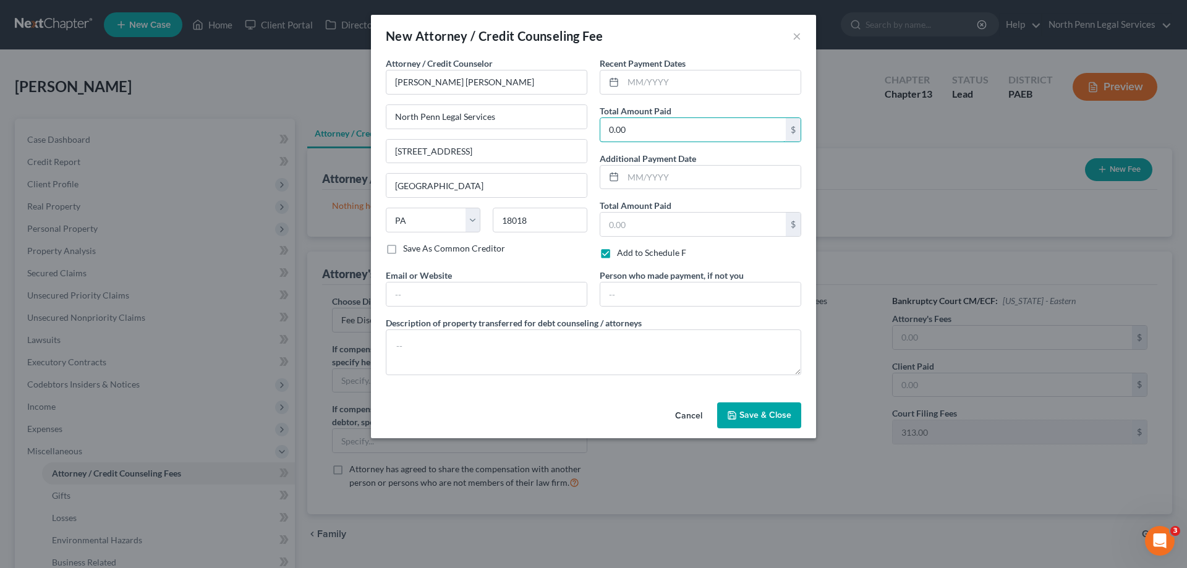
type input "0.00"
click at [540, 269] on div "Email or Website" at bounding box center [486, 288] width 214 height 38
click at [733, 419] on icon "button" at bounding box center [731, 415] width 7 height 7
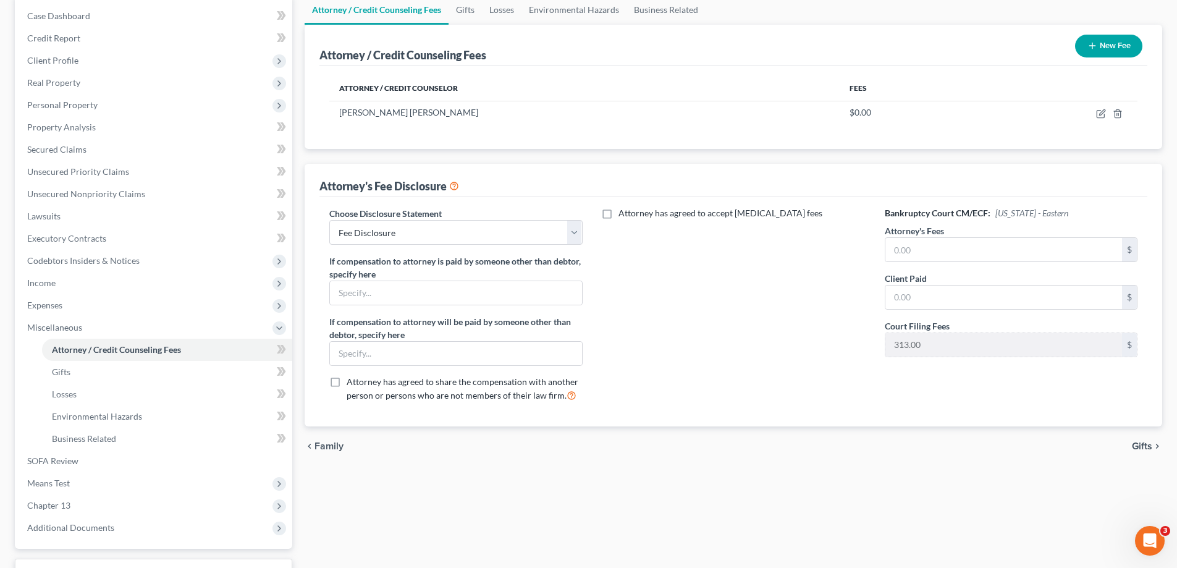
scroll to position [185, 0]
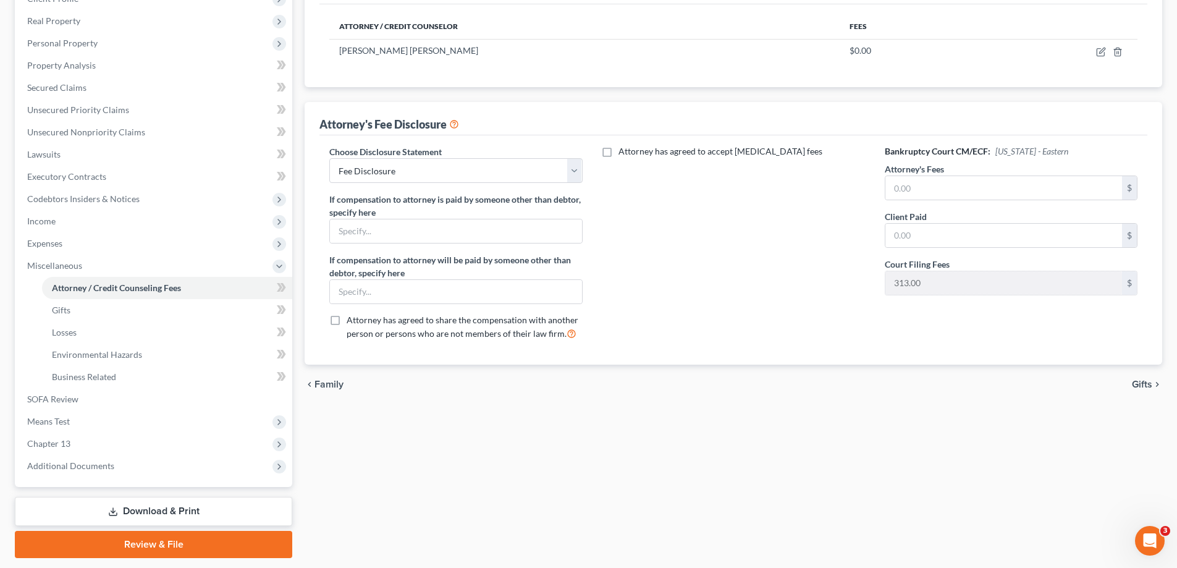
click at [1134, 382] on span "Gifts" at bounding box center [1142, 384] width 20 height 10
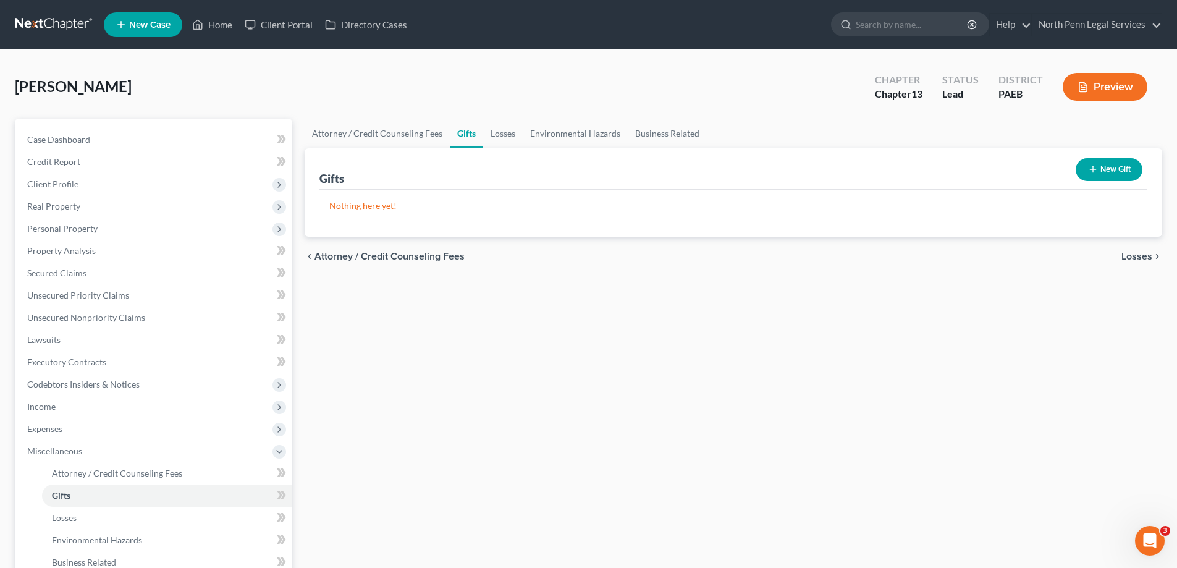
click at [1129, 261] on span "Losses" at bounding box center [1137, 257] width 31 height 10
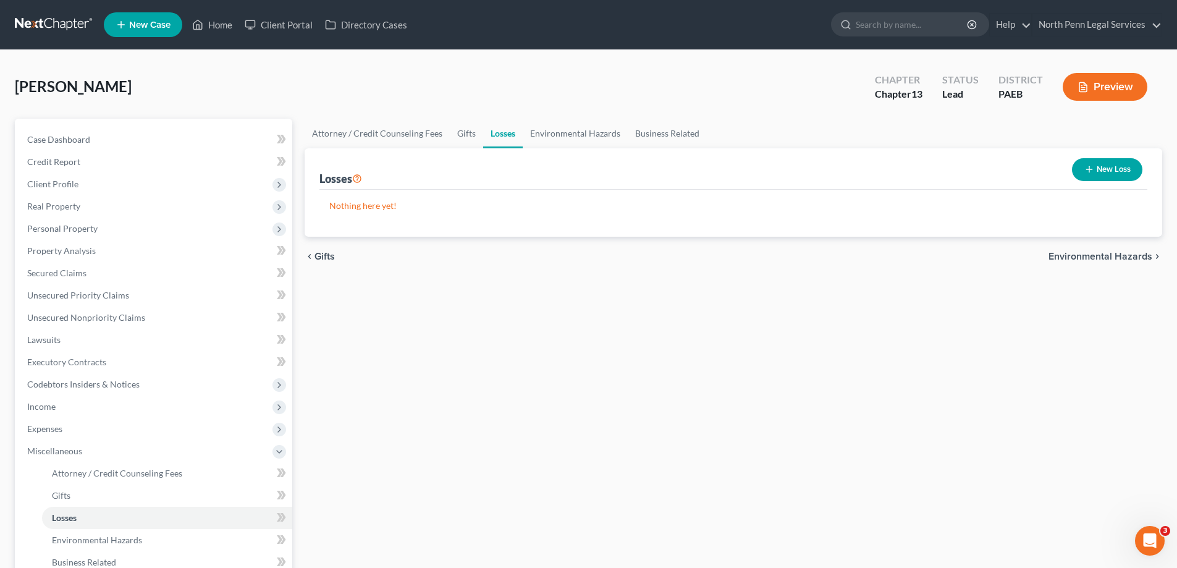
click at [1124, 257] on span "Environmental Hazards" at bounding box center [1101, 257] width 104 height 10
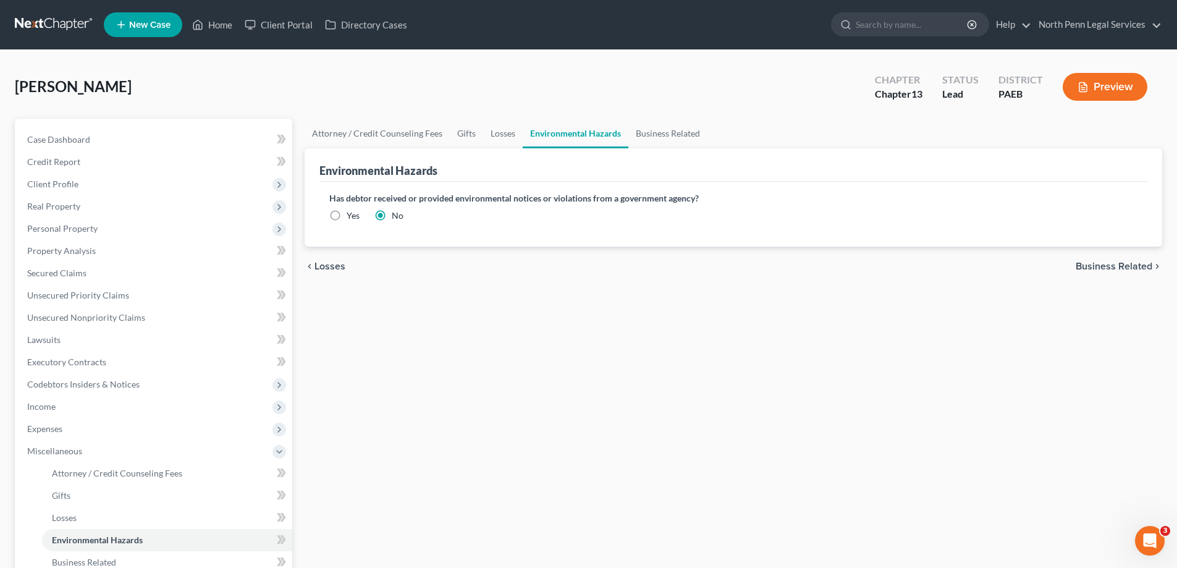
click at [1122, 265] on span "Business Related" at bounding box center [1114, 266] width 77 height 10
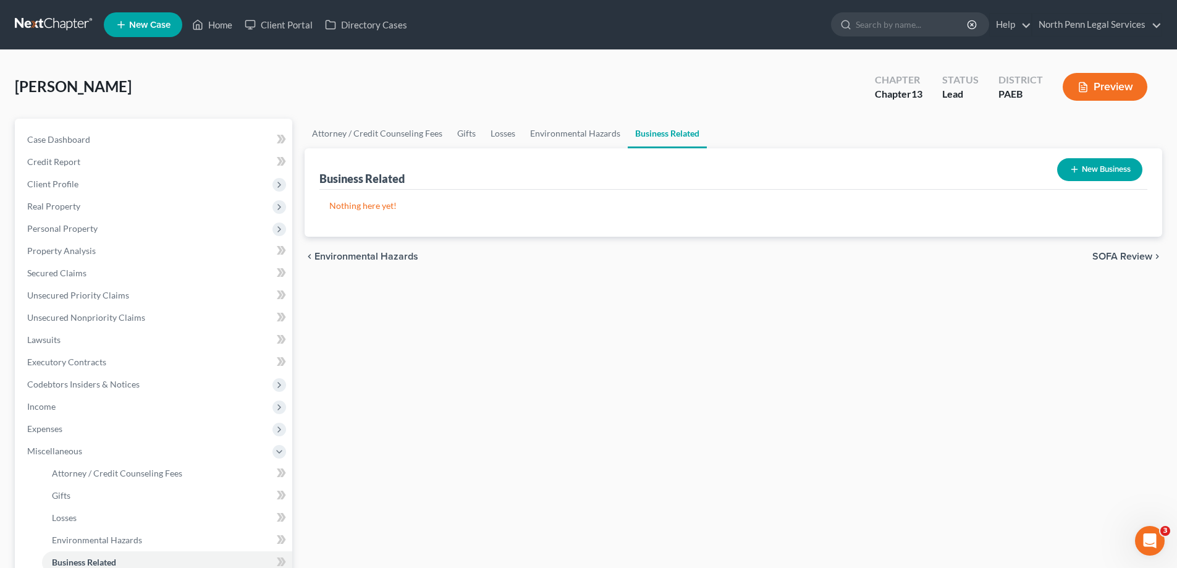
click at [1120, 258] on span "SOFA Review" at bounding box center [1123, 257] width 60 height 10
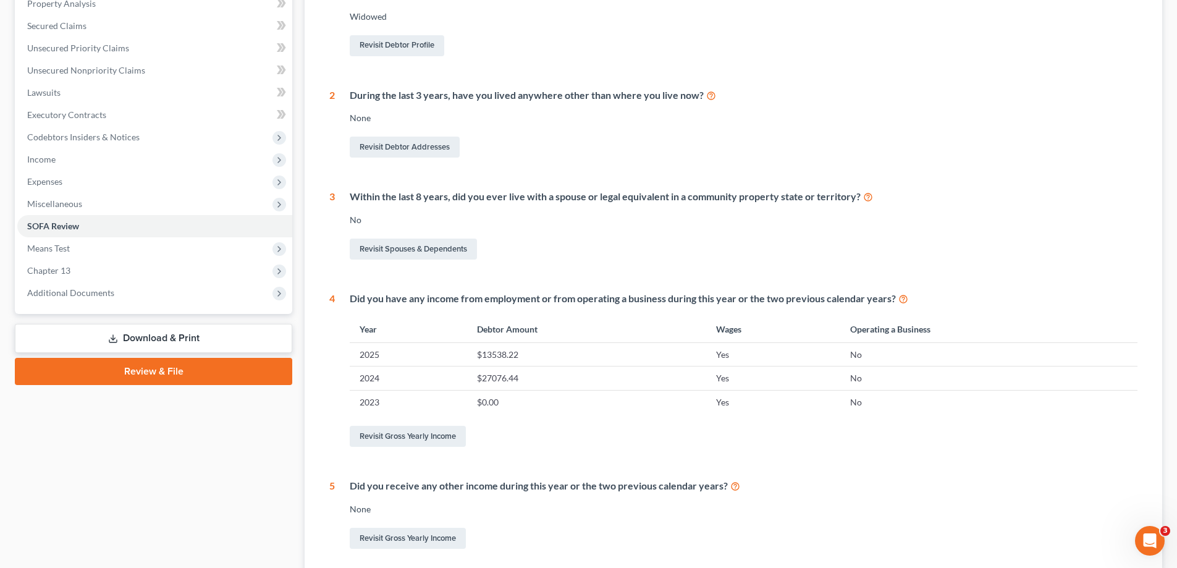
scroll to position [362, 0]
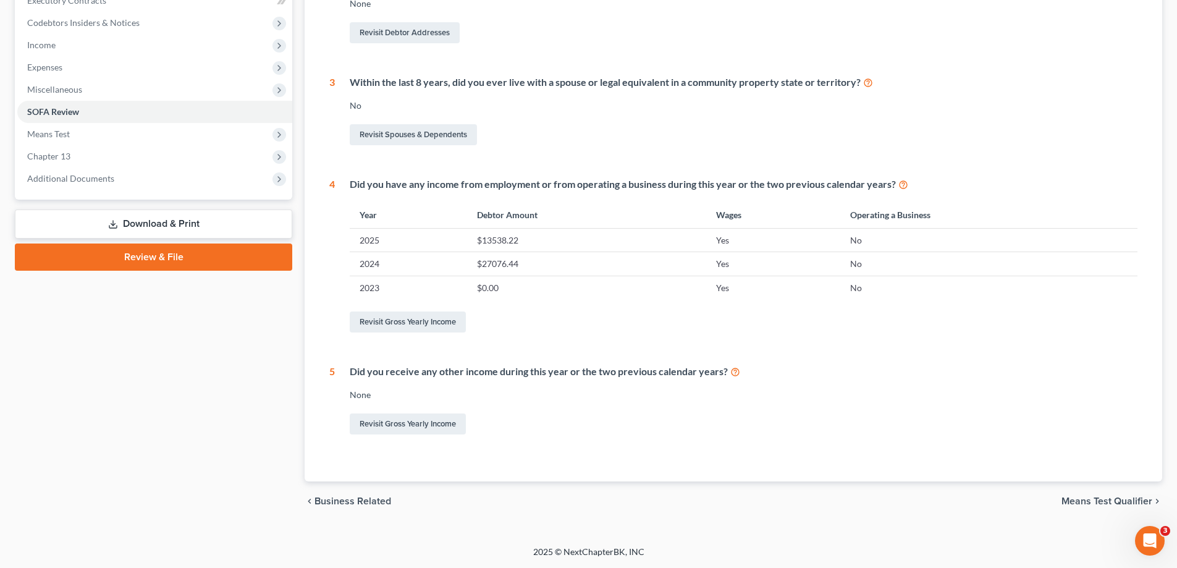
click at [1086, 504] on span "Means Test Qualifier" at bounding box center [1107, 501] width 91 height 10
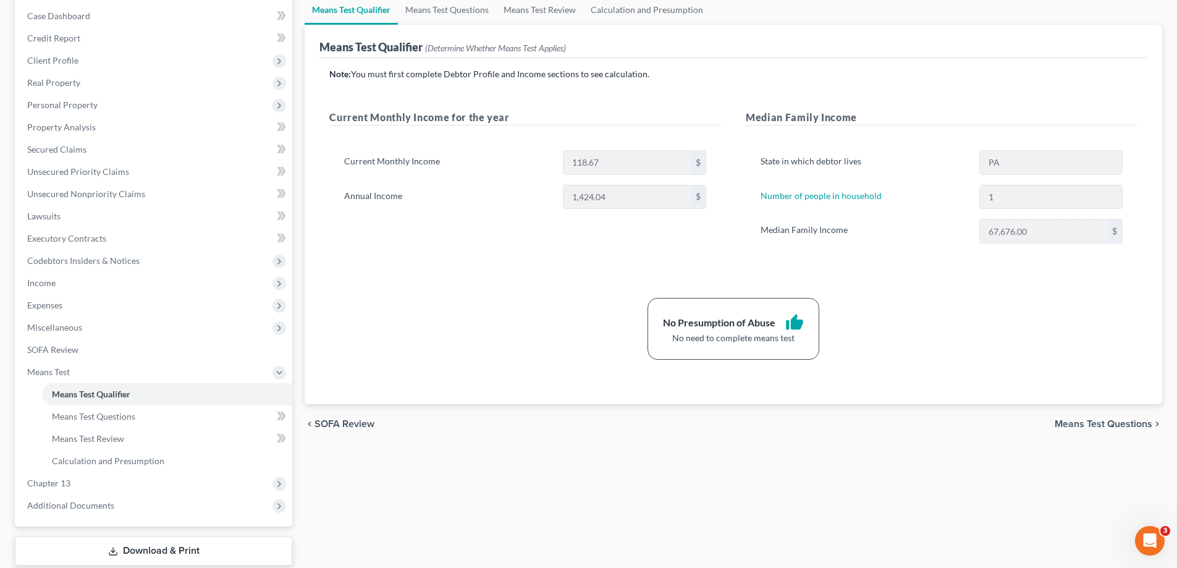
scroll to position [185, 0]
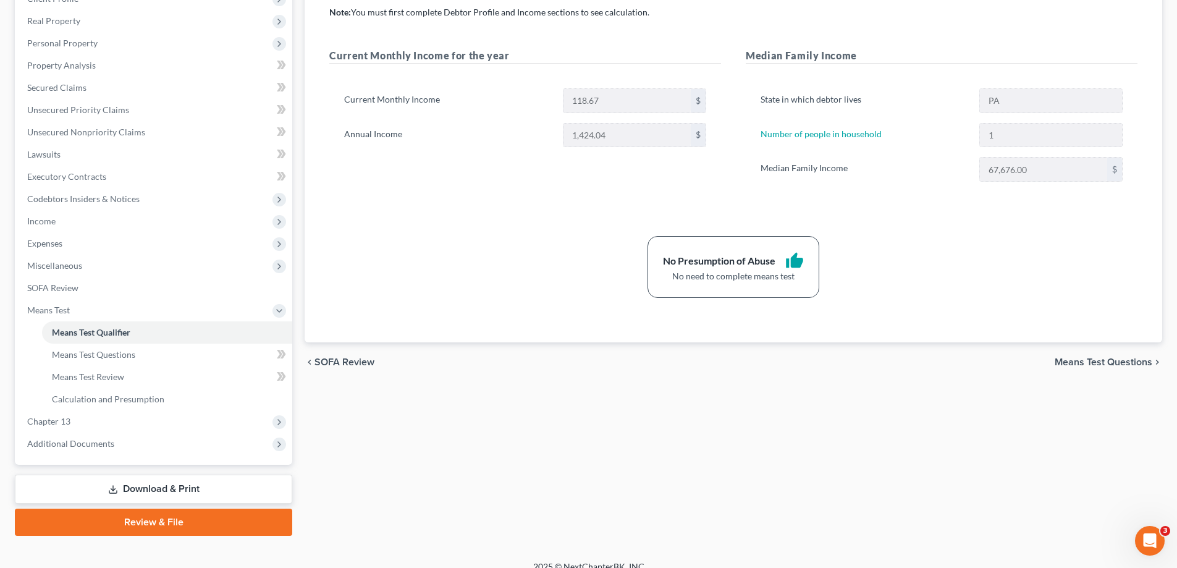
click at [1077, 365] on span "Means Test Questions" at bounding box center [1104, 362] width 98 height 10
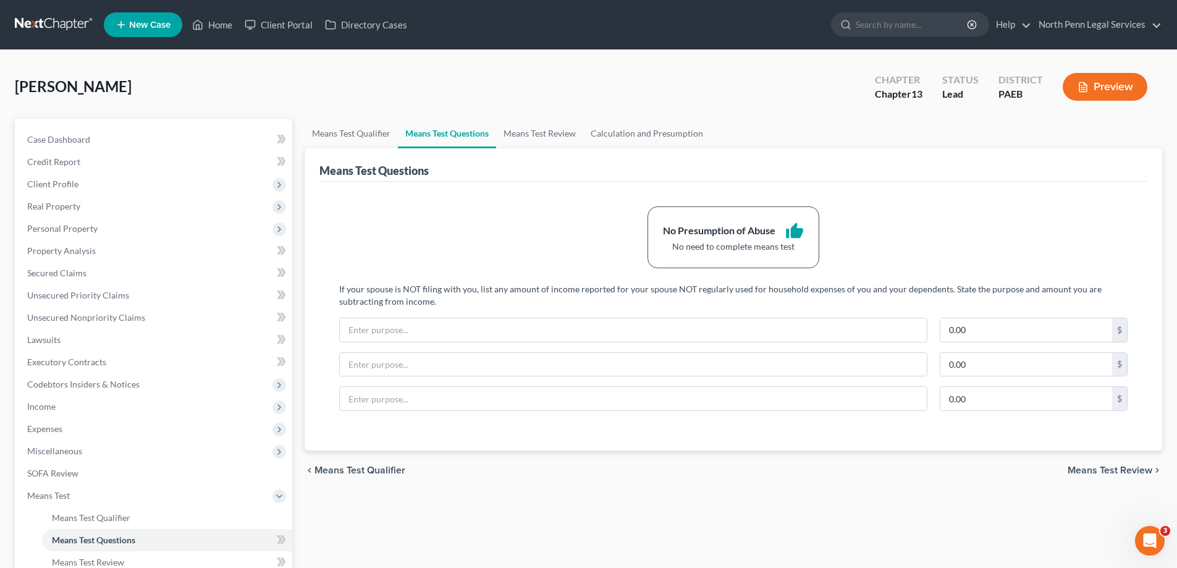
click at [1093, 468] on span "Means Test Review" at bounding box center [1110, 470] width 85 height 10
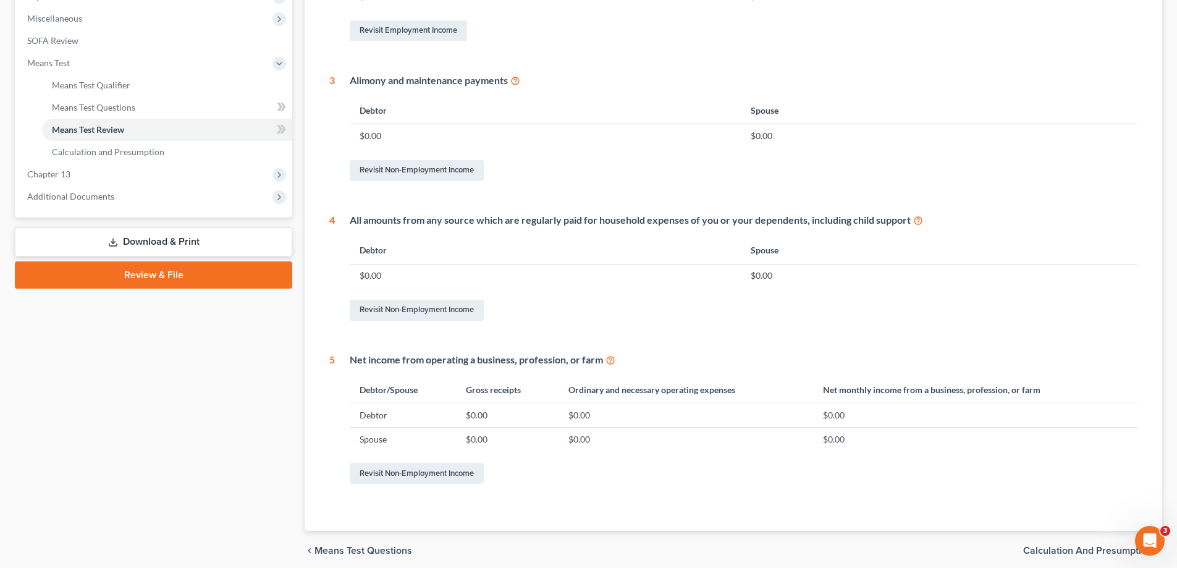
scroll to position [482, 0]
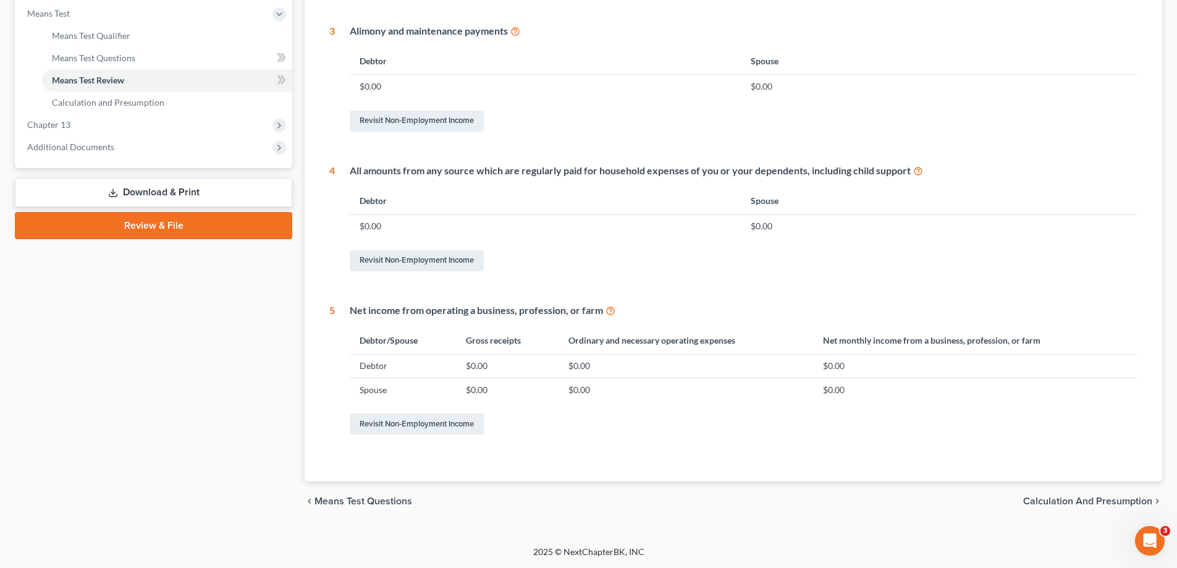
click at [1064, 504] on span "Calculation and Presumption" at bounding box center [1087, 501] width 129 height 10
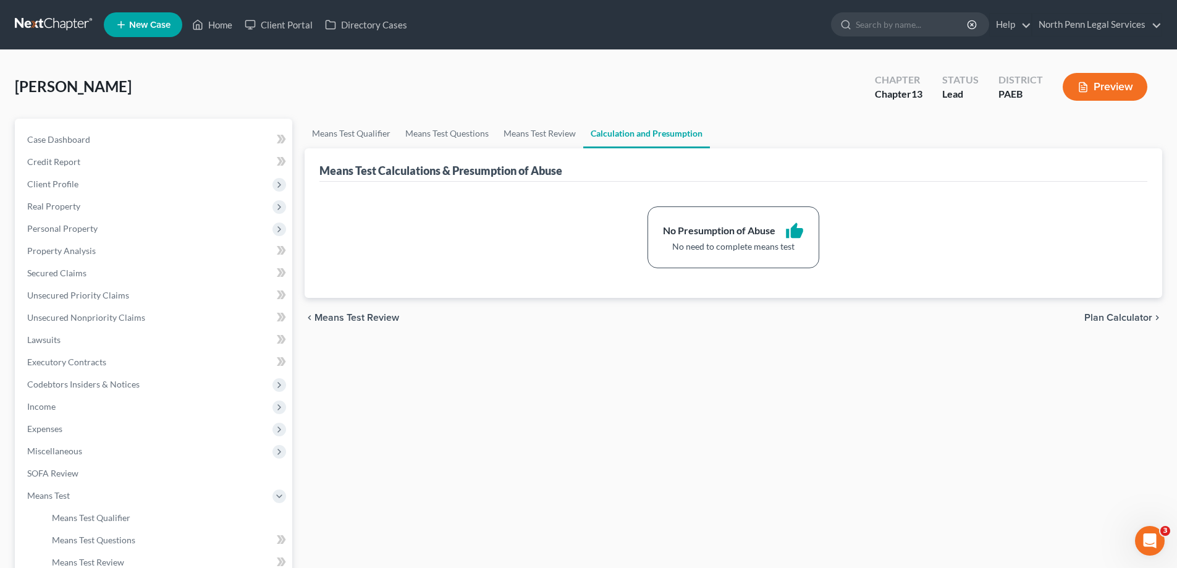
click at [1130, 315] on span "Plan Calculator" at bounding box center [1119, 318] width 68 height 10
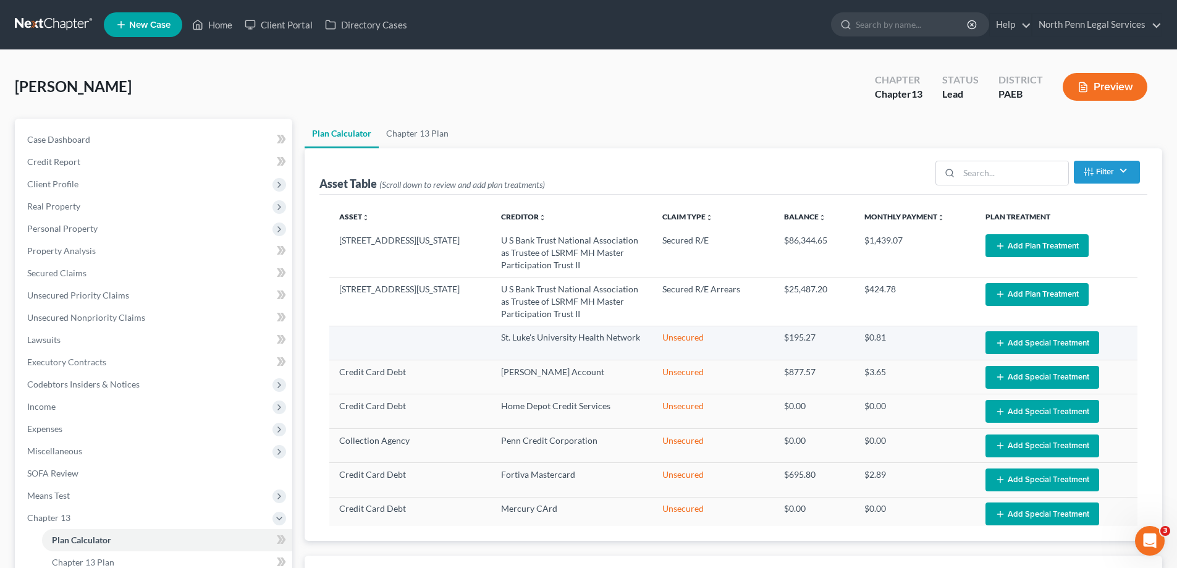
select select "59"
click at [83, 208] on span "Real Property" at bounding box center [154, 206] width 275 height 22
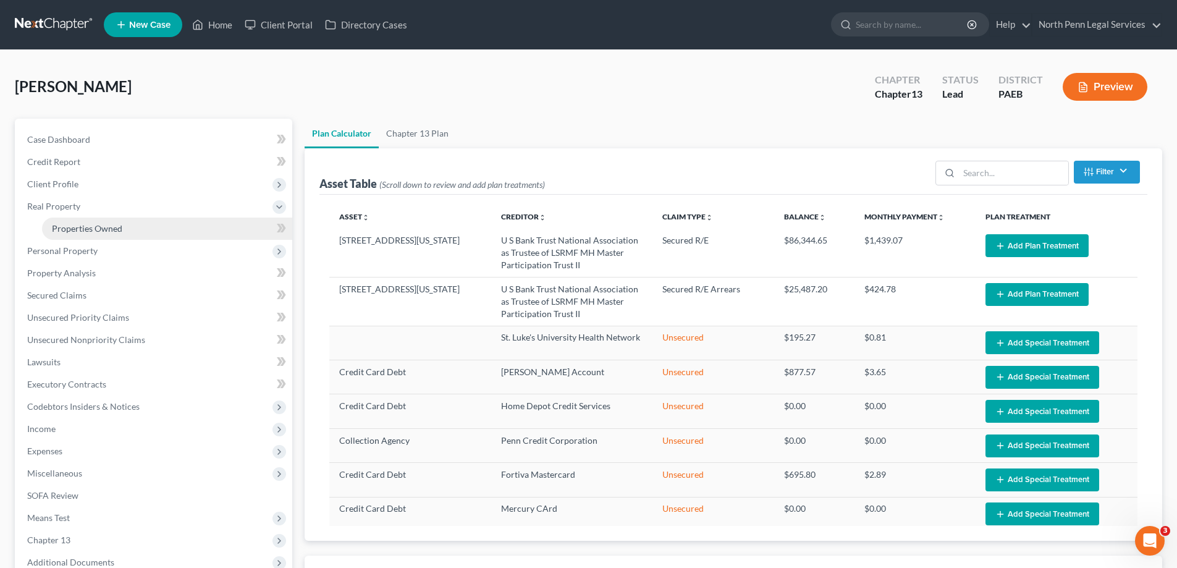
click at [88, 226] on span "Properties Owned" at bounding box center [87, 228] width 70 height 11
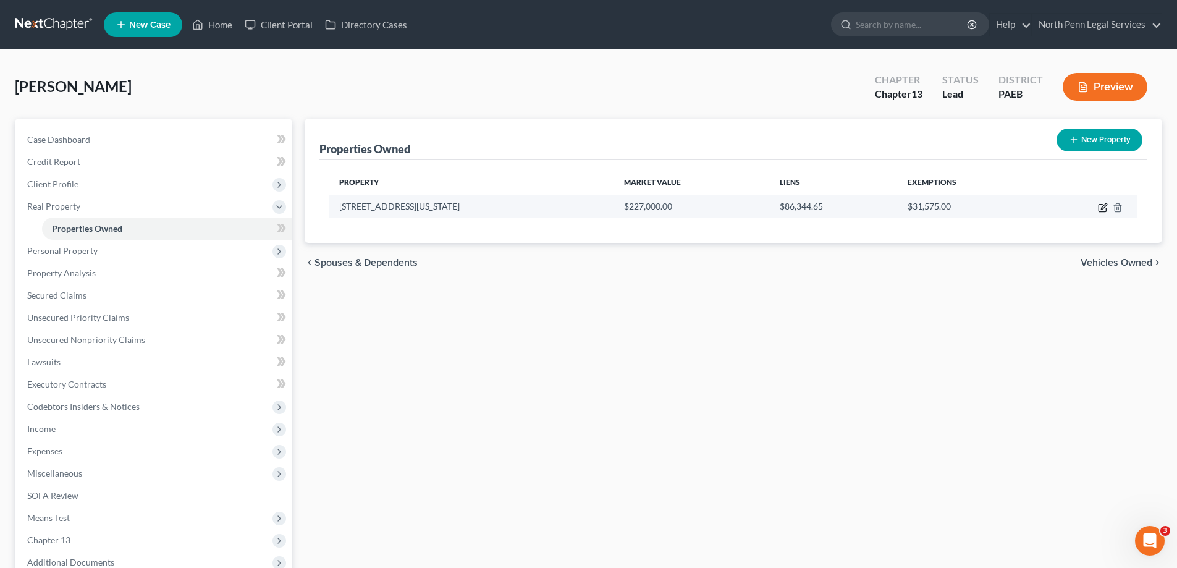
click at [1104, 209] on icon "button" at bounding box center [1103, 208] width 10 height 10
select select "39"
select select "0"
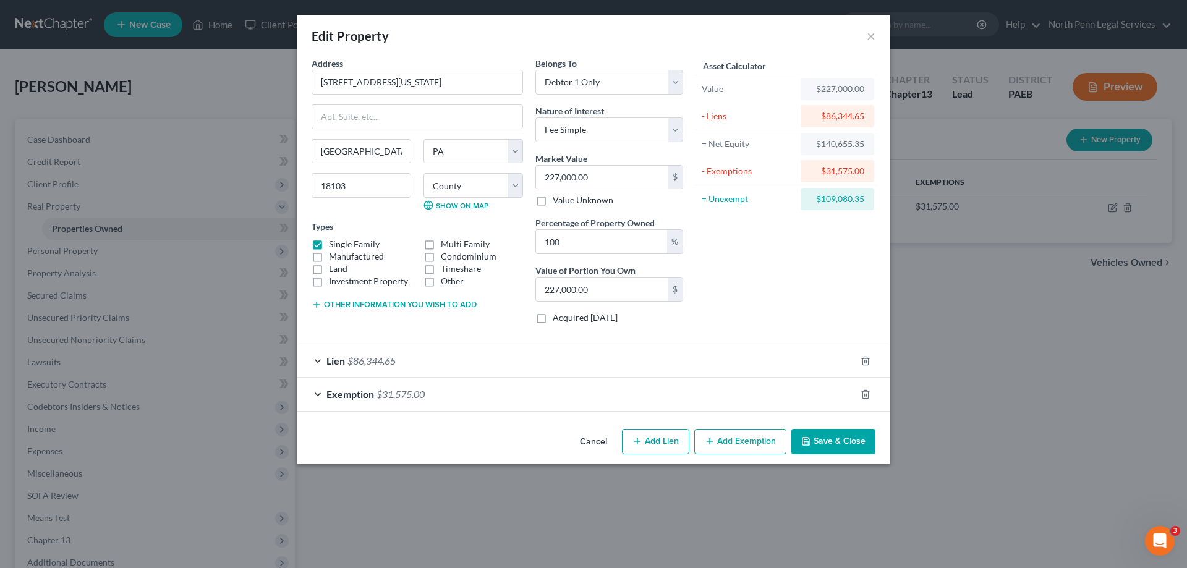
click at [319, 358] on div "Lien $86,344.65" at bounding box center [576, 360] width 559 height 33
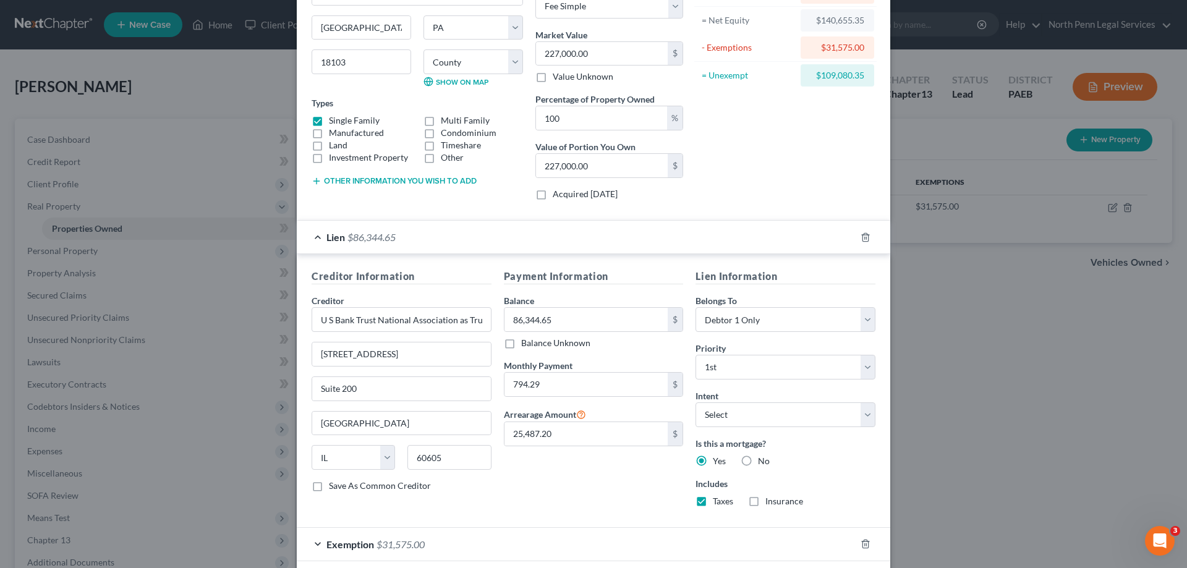
scroll to position [185, 0]
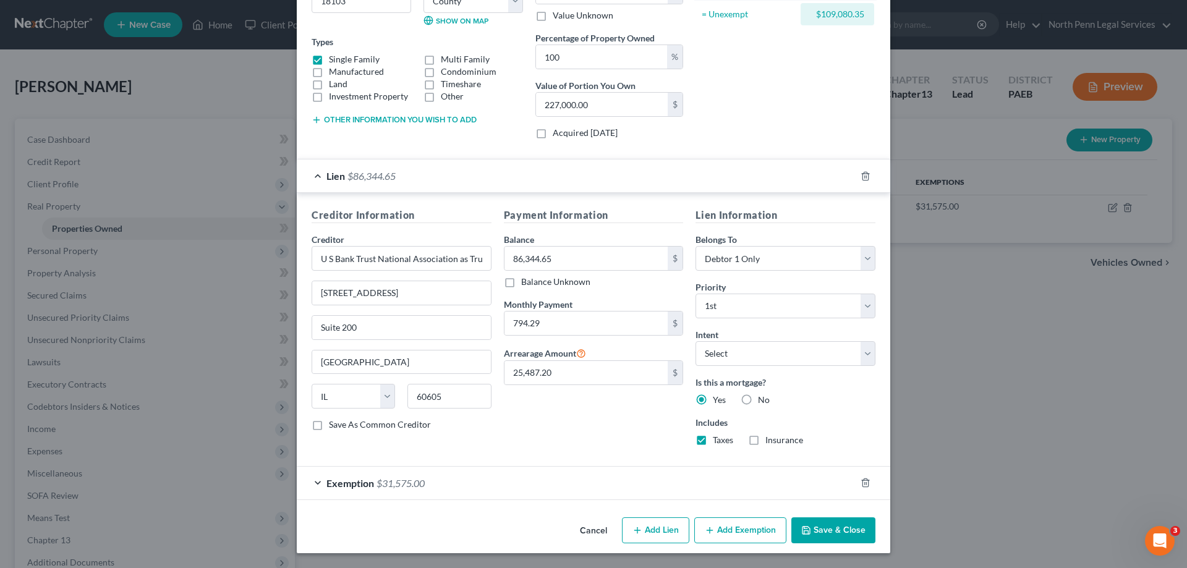
click at [313, 485] on div "Exemption $31,575.00" at bounding box center [576, 483] width 559 height 33
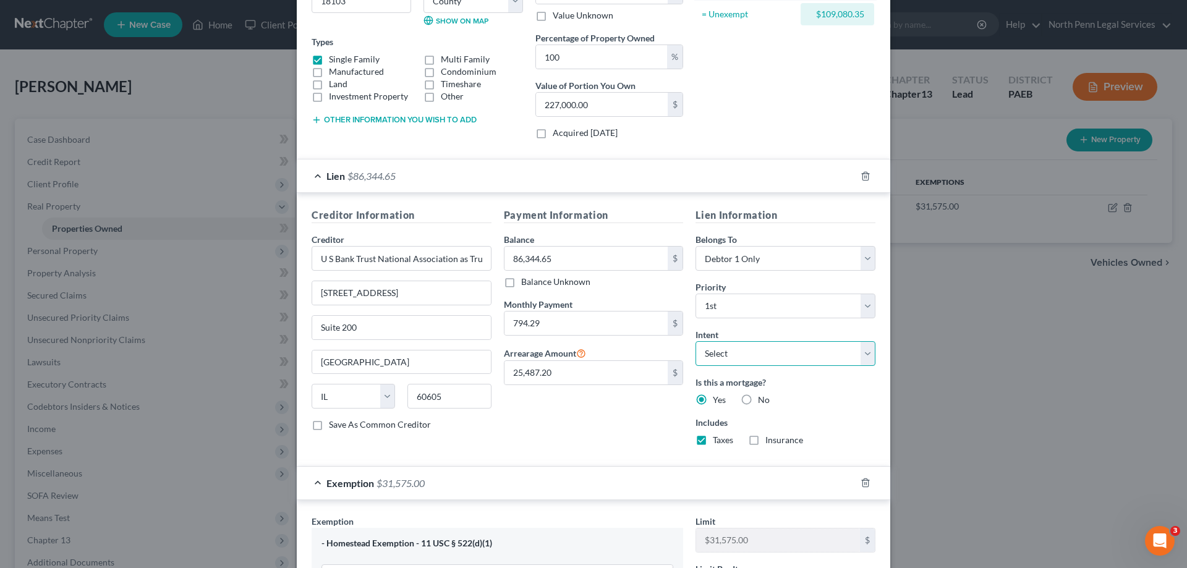
click at [745, 347] on select "Select Surrender Redeem Reaffirm Avoid Other" at bounding box center [785, 353] width 180 height 25
select select "2"
click at [695, 341] on select "Select Surrender Redeem Reaffirm Avoid Other" at bounding box center [785, 353] width 180 height 25
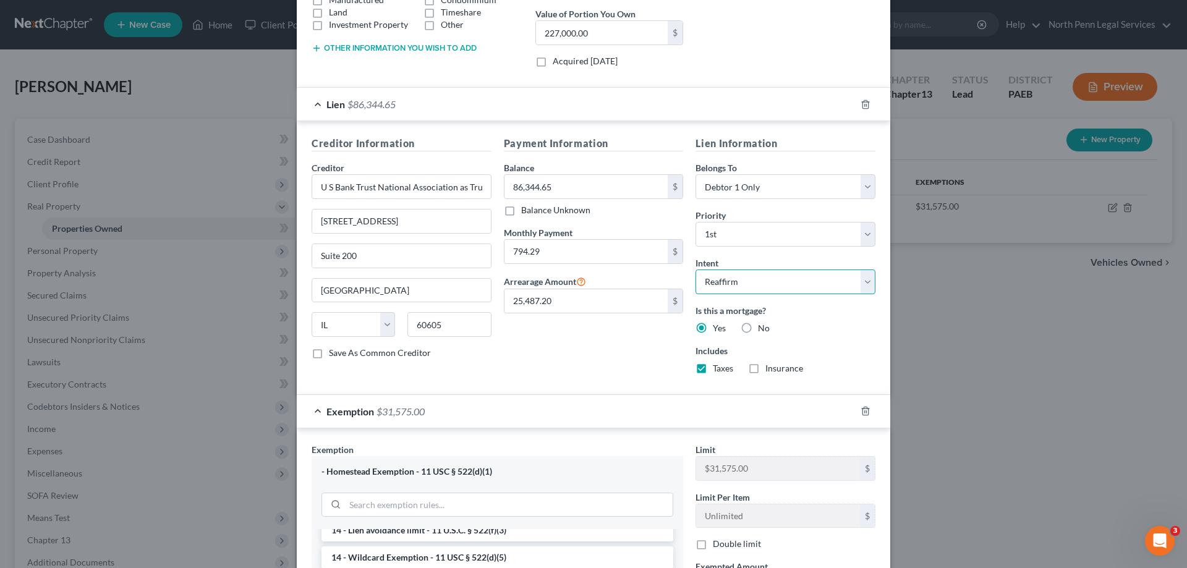
scroll to position [9, 0]
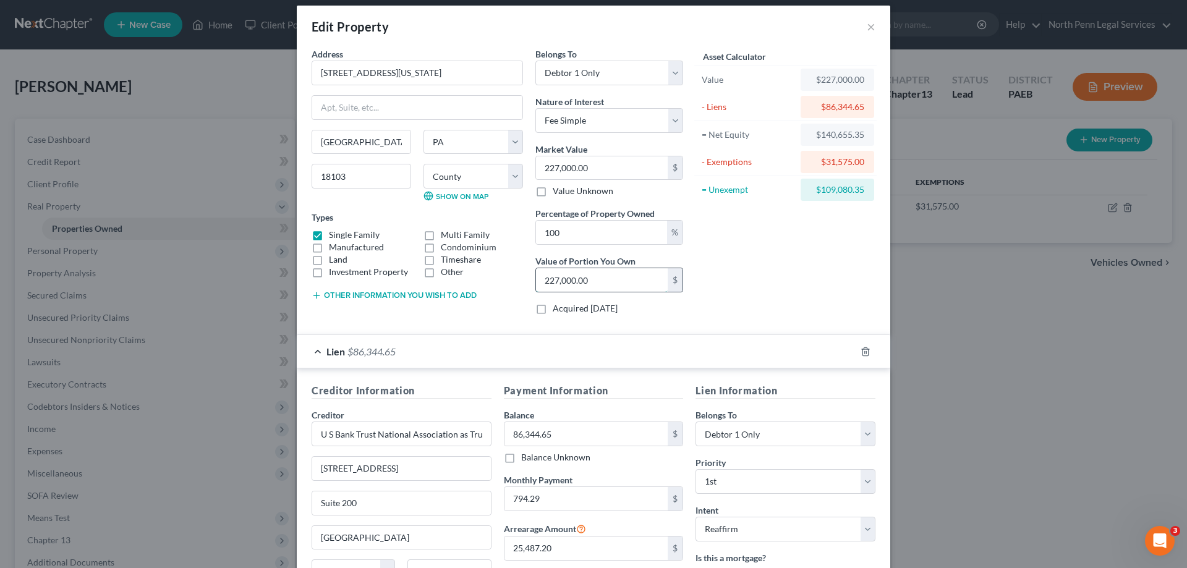
click at [604, 288] on input "227,000.00" at bounding box center [602, 279] width 132 height 23
click at [734, 282] on div "Asset Calculator Value $227,000.00 - Liens $86,344.65 = Net Equity $140,655.35 …" at bounding box center [785, 186] width 192 height 277
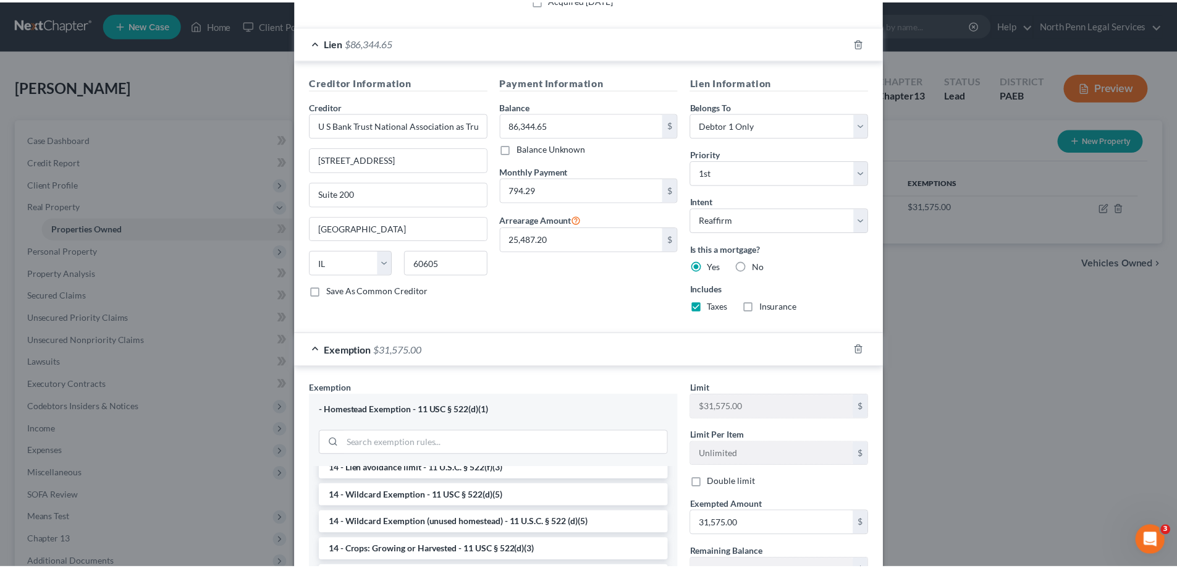
scroll to position [504, 0]
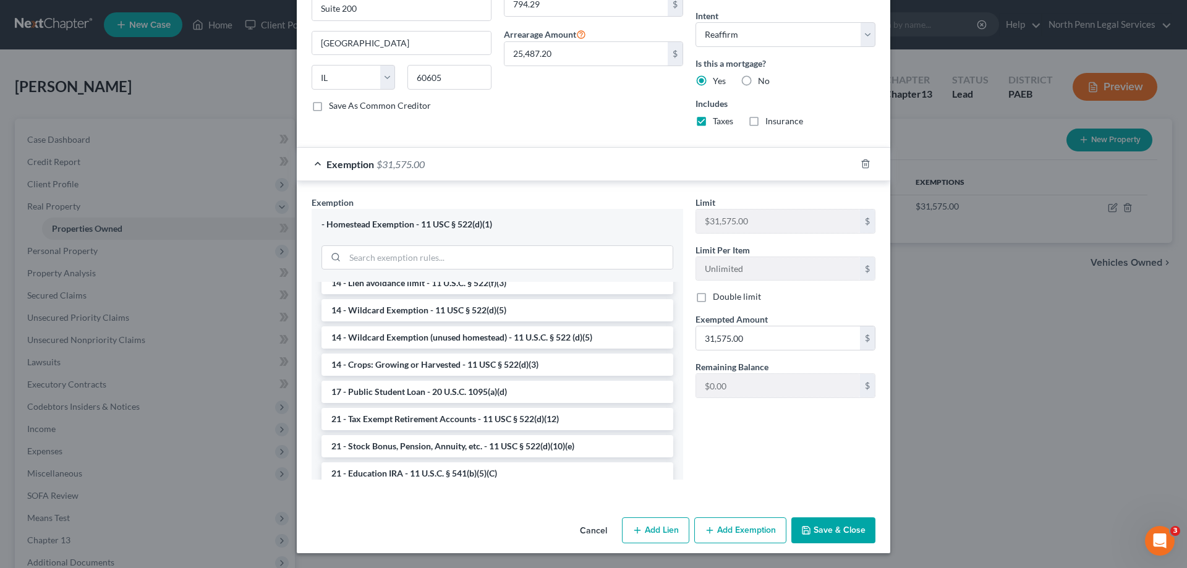
click at [835, 533] on button "Save & Close" at bounding box center [833, 530] width 84 height 26
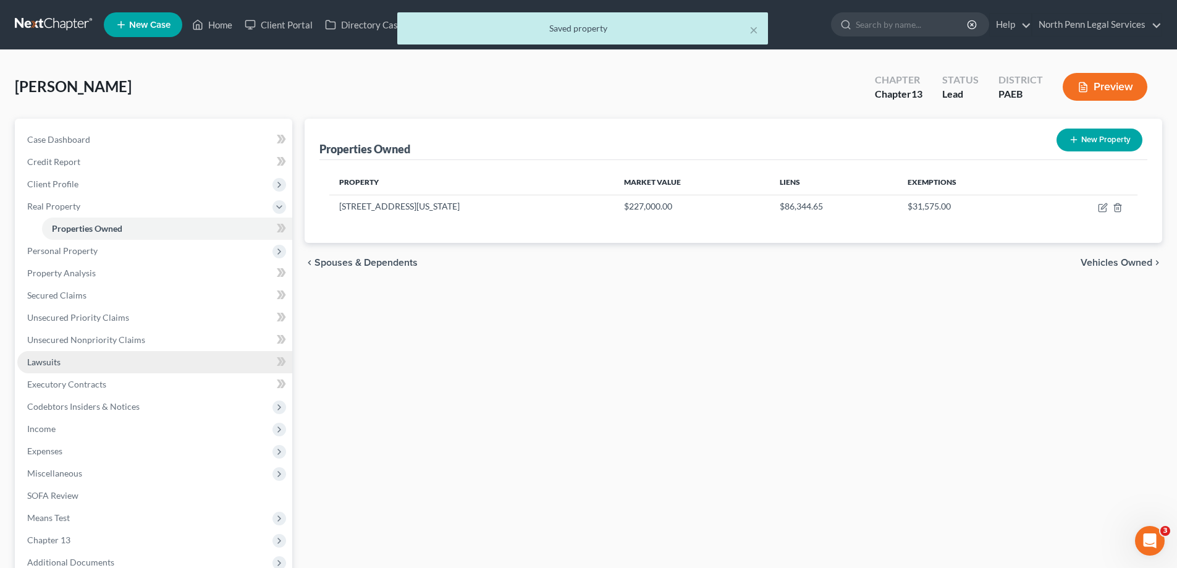
scroll to position [133, 0]
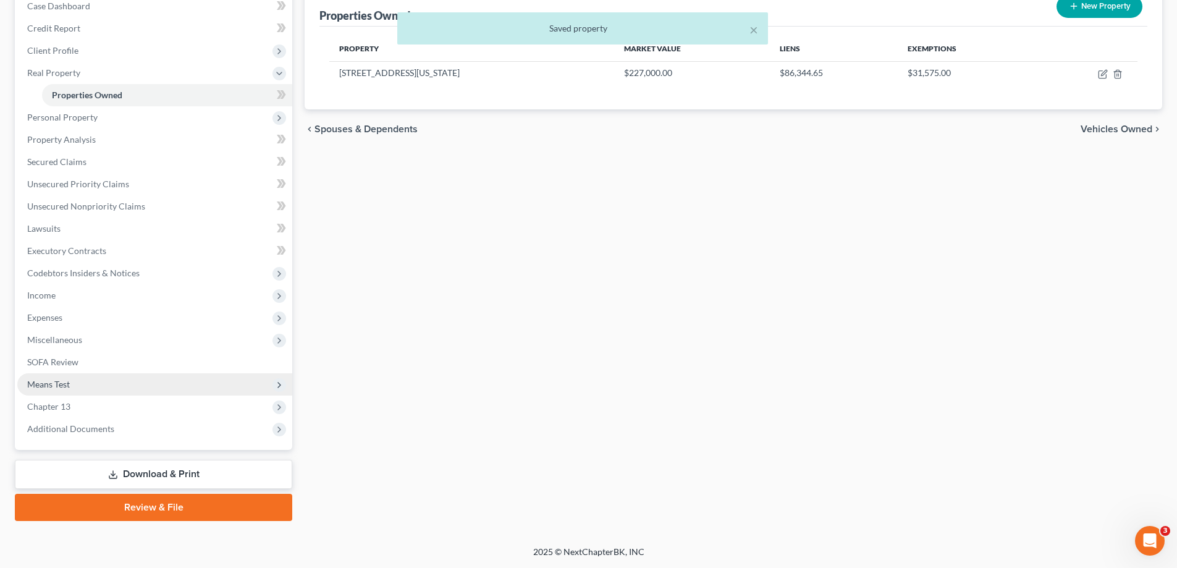
click at [68, 387] on span "Means Test" at bounding box center [48, 384] width 43 height 11
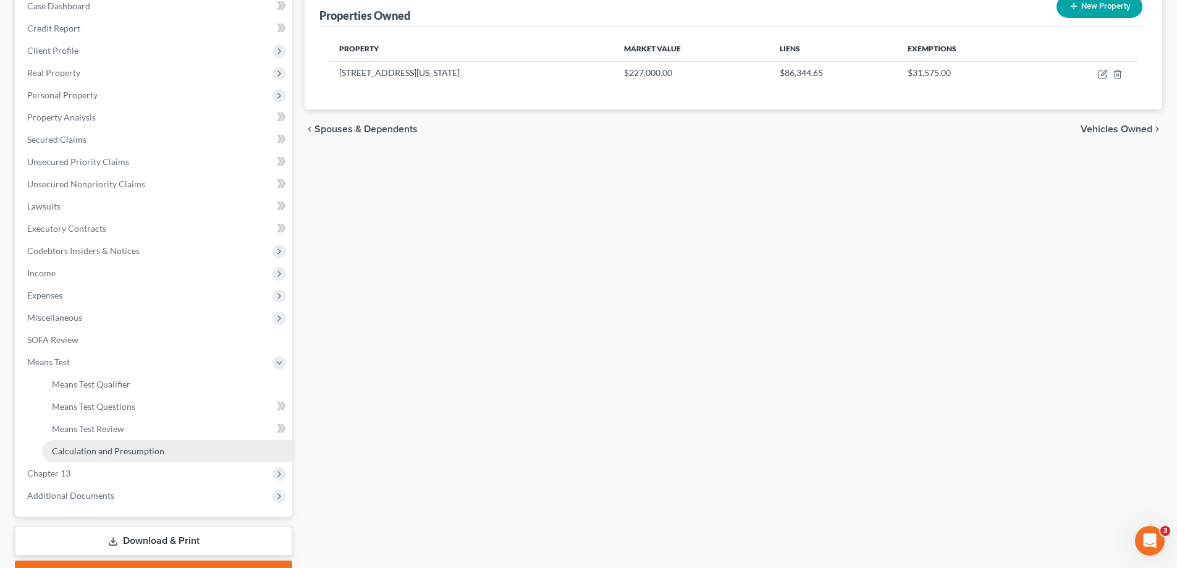
click at [189, 448] on link "Calculation and Presumption" at bounding box center [167, 451] width 250 height 22
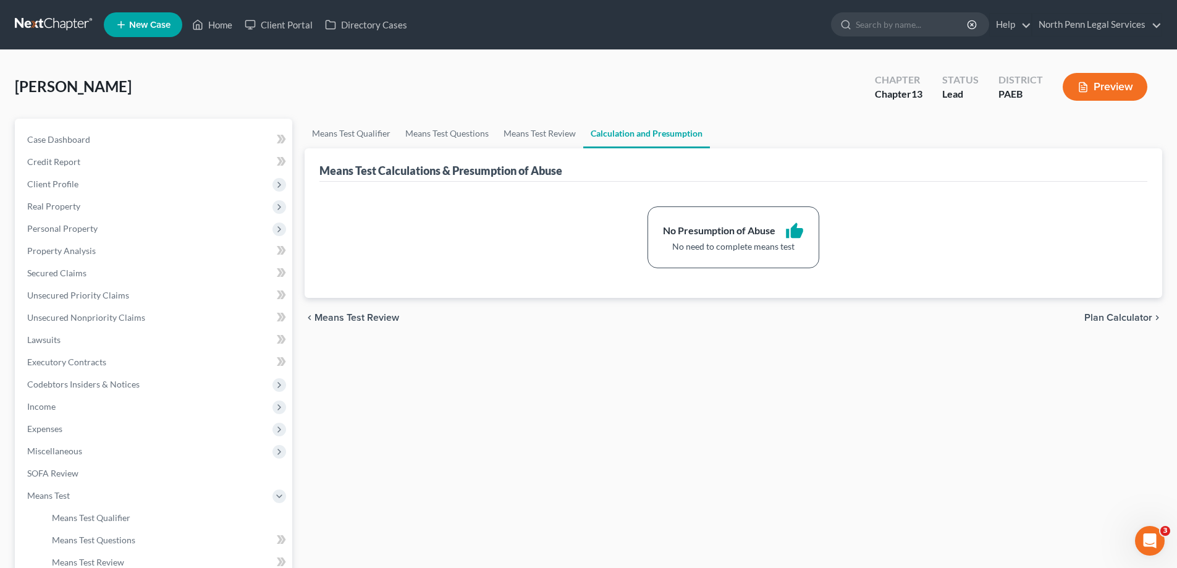
click at [1101, 318] on span "Plan Calculator" at bounding box center [1119, 318] width 68 height 10
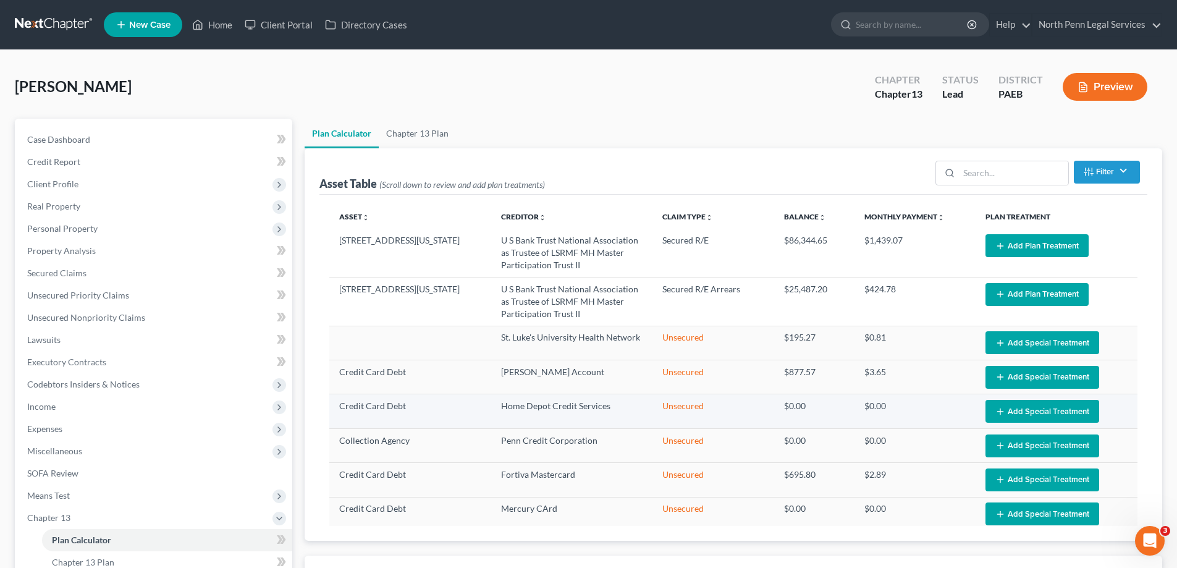
select select "59"
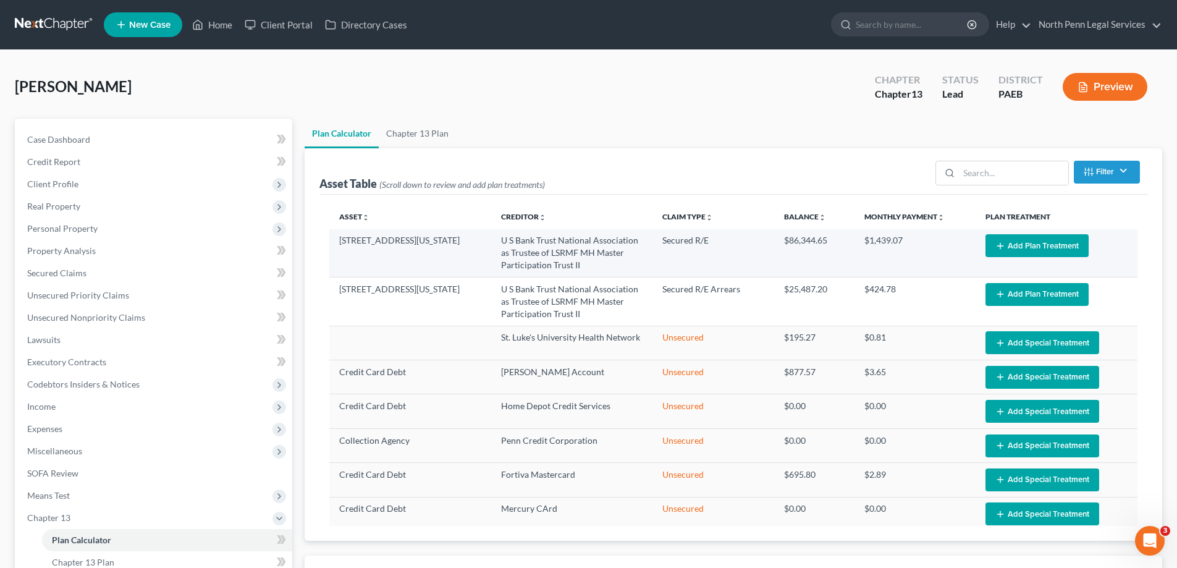
click at [1011, 249] on button "Add Plan Treatment" at bounding box center [1037, 245] width 103 height 23
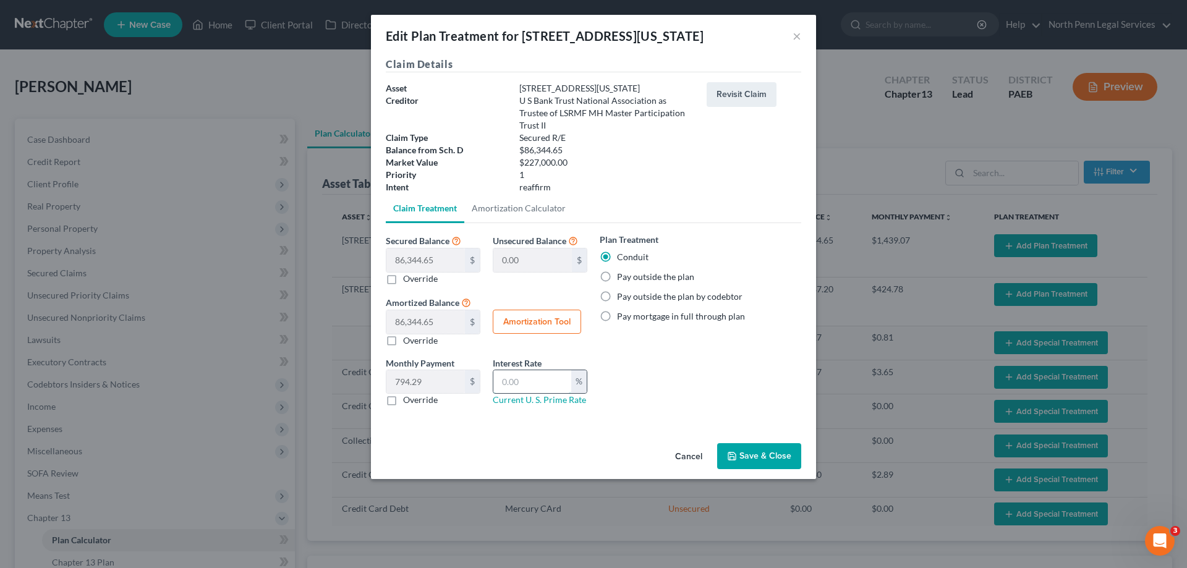
click at [538, 386] on input "text" at bounding box center [532, 381] width 78 height 23
type input "4.00"
click at [696, 370] on div "Plan Treatment Conduit Pay outside the plan Pay outside the plan by codebtor Pa…" at bounding box center [700, 324] width 214 height 183
click at [751, 458] on button "Save & Close" at bounding box center [759, 456] width 84 height 26
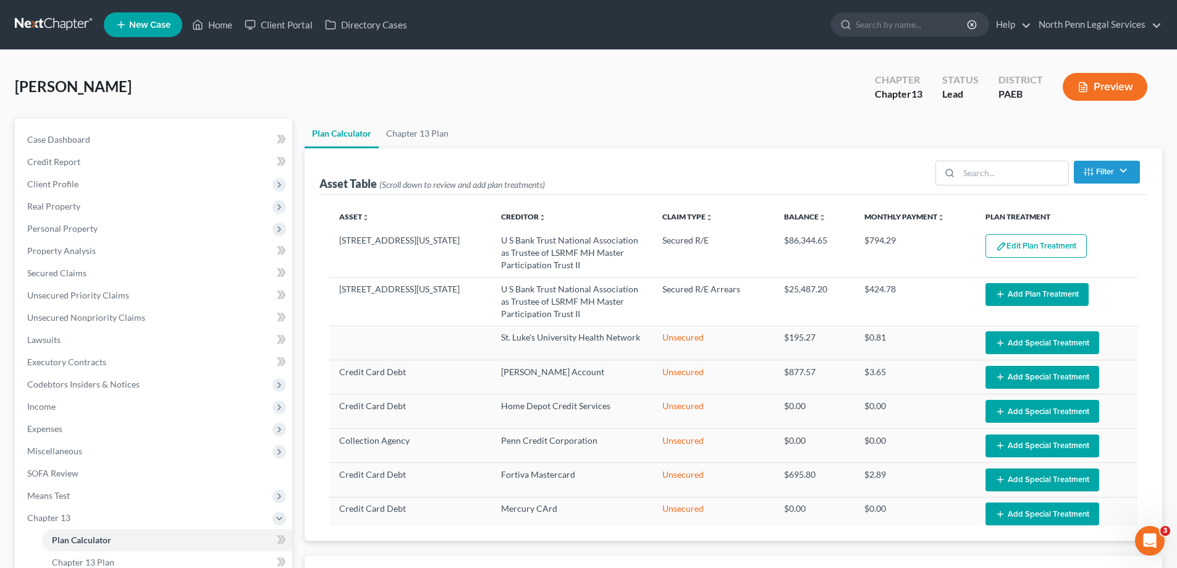
select select "59"
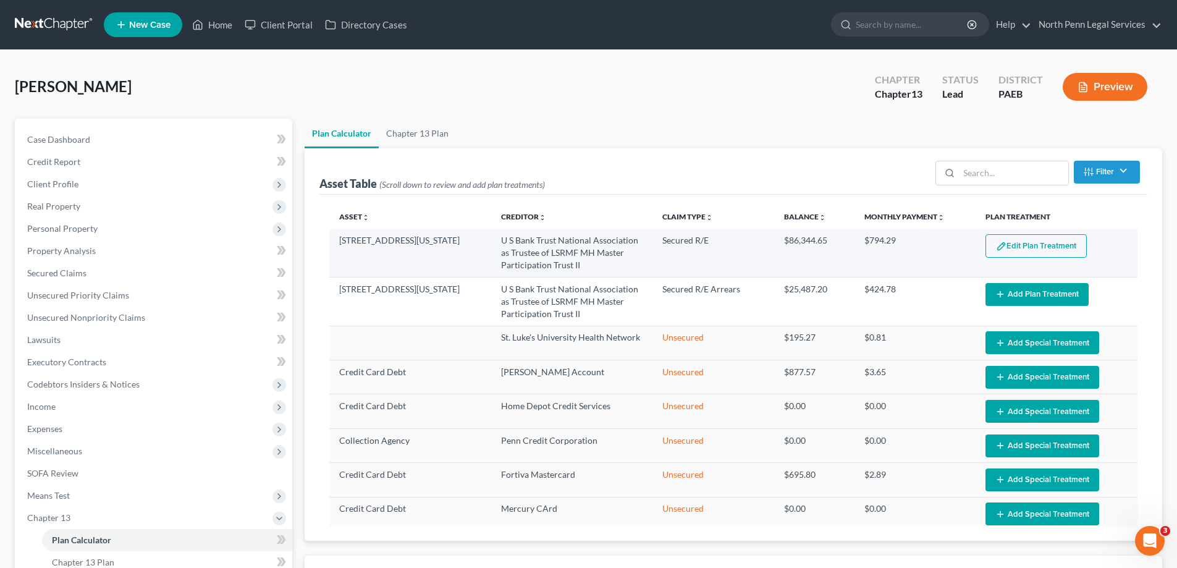
click at [1013, 252] on button "Edit Plan Treatment" at bounding box center [1036, 245] width 101 height 23
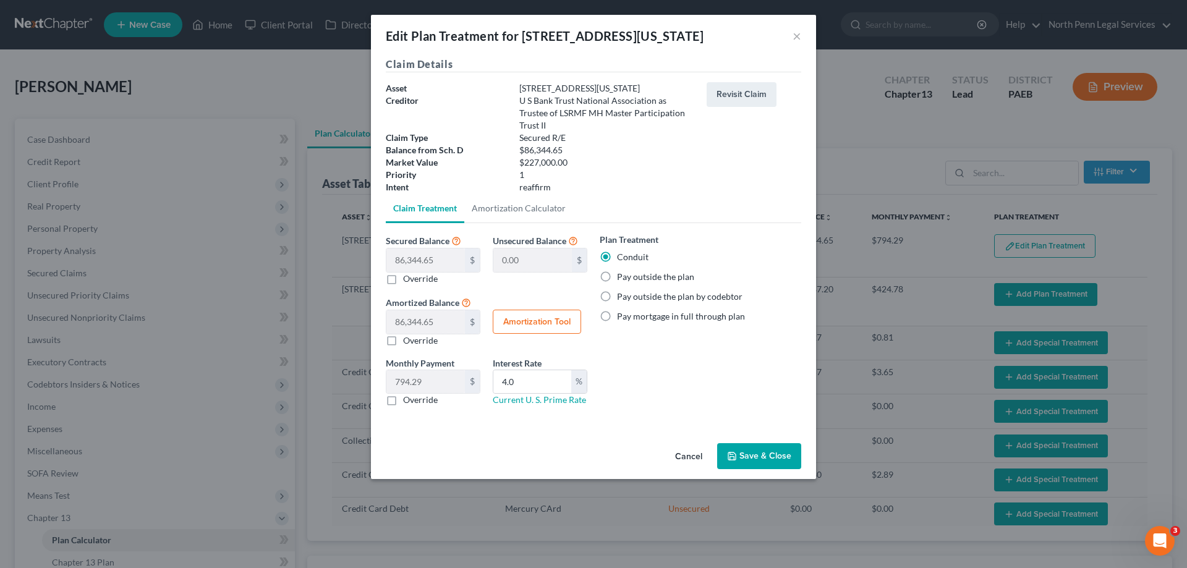
click at [617, 319] on label "Pay mortgage in full through plan" at bounding box center [681, 316] width 128 height 12
click at [622, 318] on input "Pay mortgage in full through plan" at bounding box center [626, 314] width 8 height 8
radio input "true"
click at [769, 454] on button "Save & Close" at bounding box center [759, 456] width 84 height 26
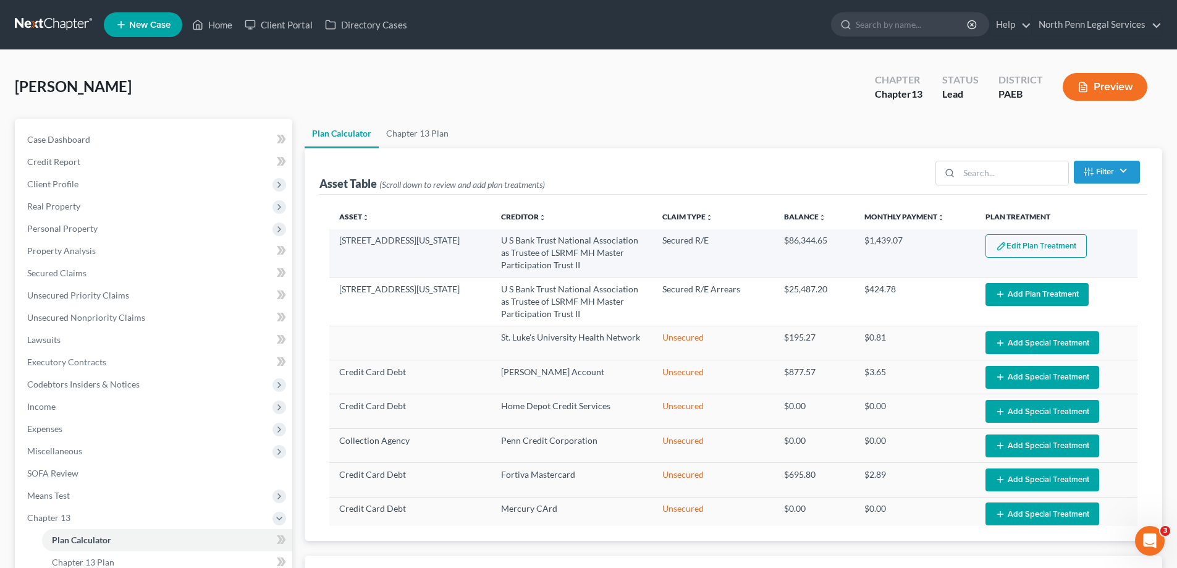
select select "59"
click at [1058, 248] on button "Edit Plan Treatment" at bounding box center [1036, 245] width 101 height 23
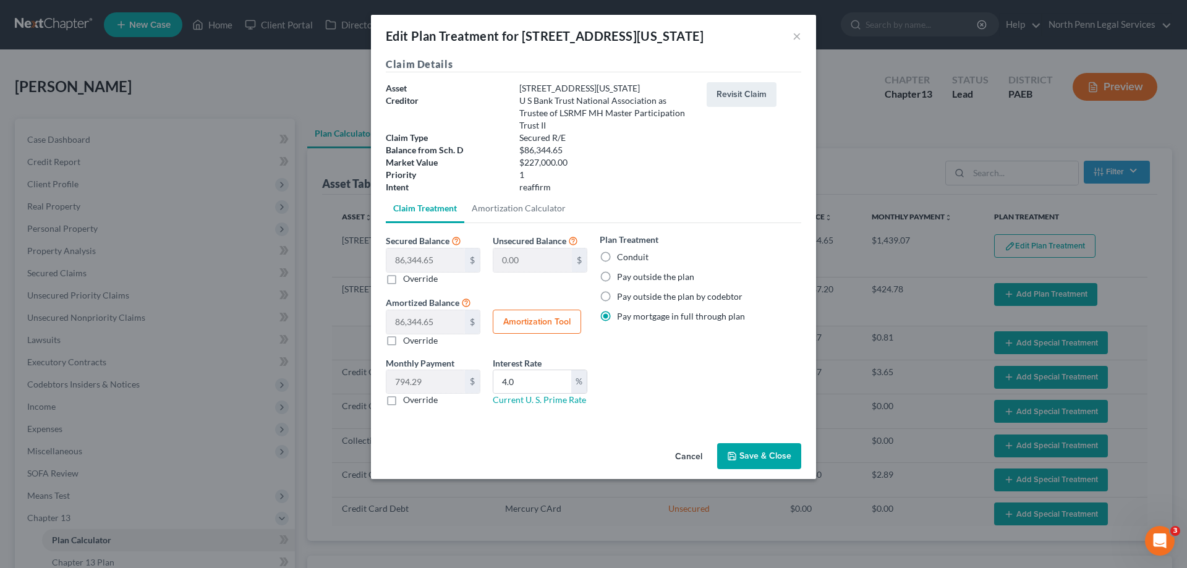
click at [618, 256] on label "Conduit" at bounding box center [633, 257] width 32 height 12
click at [622, 256] on input "Conduit" at bounding box center [626, 255] width 8 height 8
radio input "true"
click at [560, 204] on link "Amortization Calculator" at bounding box center [518, 208] width 109 height 30
type input "86,344.65"
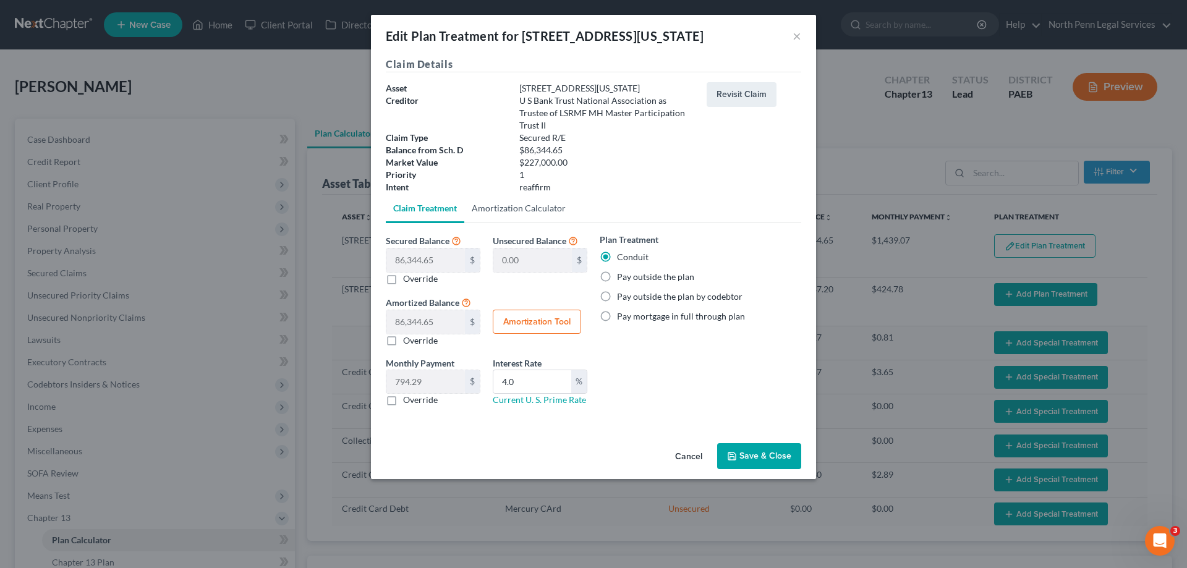
type input "4.0"
type input "60"
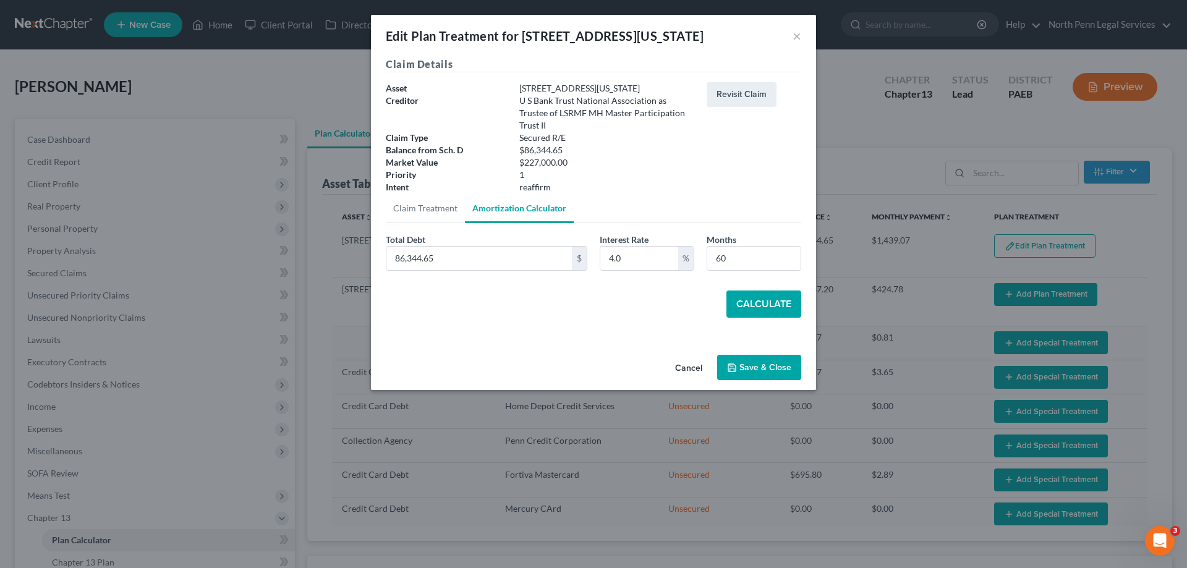
click at [771, 305] on button "Calculate" at bounding box center [763, 303] width 75 height 27
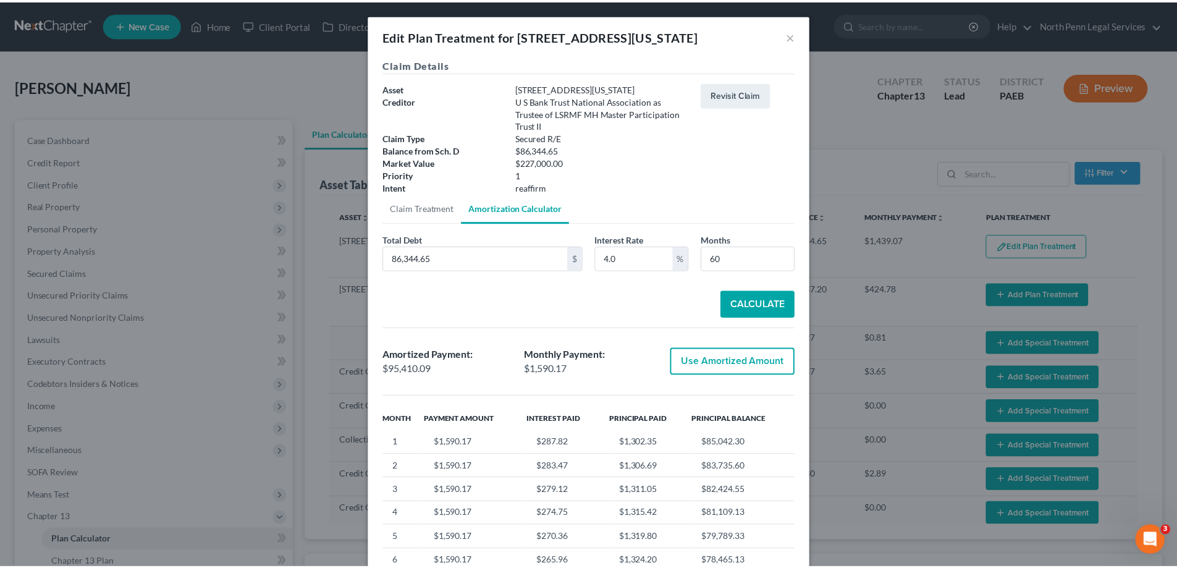
scroll to position [124, 0]
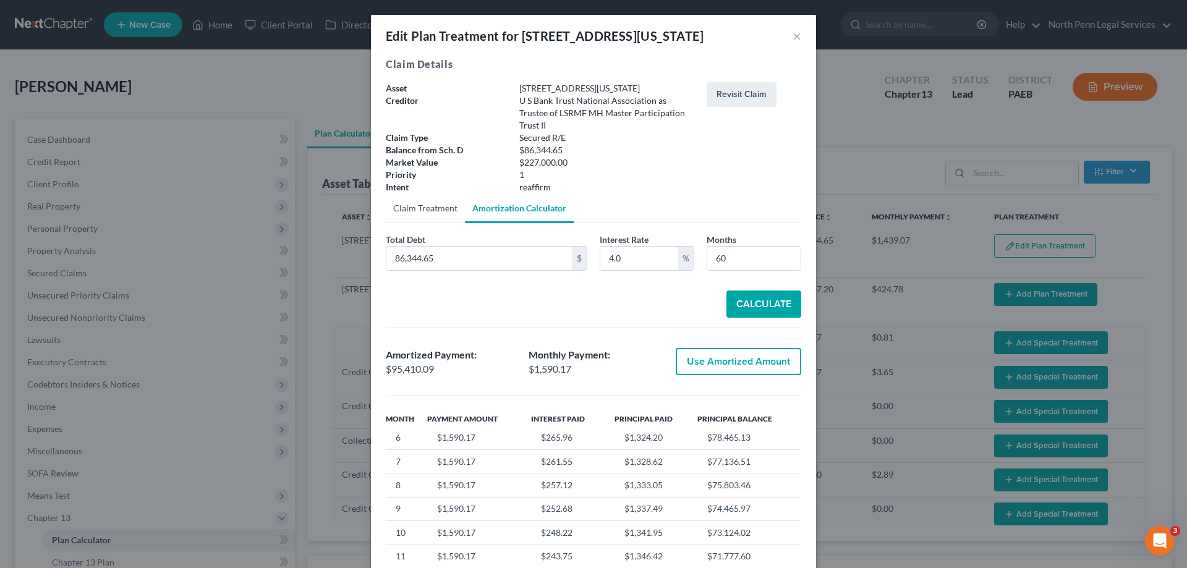
click at [429, 208] on link "Claim Treatment" at bounding box center [425, 208] width 79 height 30
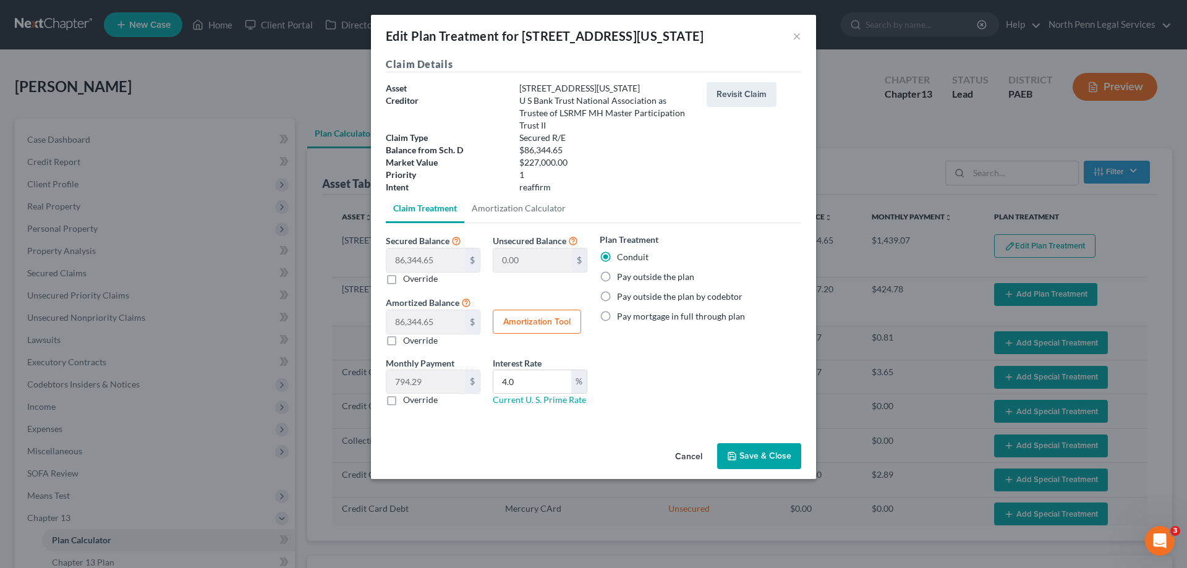
click at [769, 460] on button "Save & Close" at bounding box center [759, 456] width 84 height 26
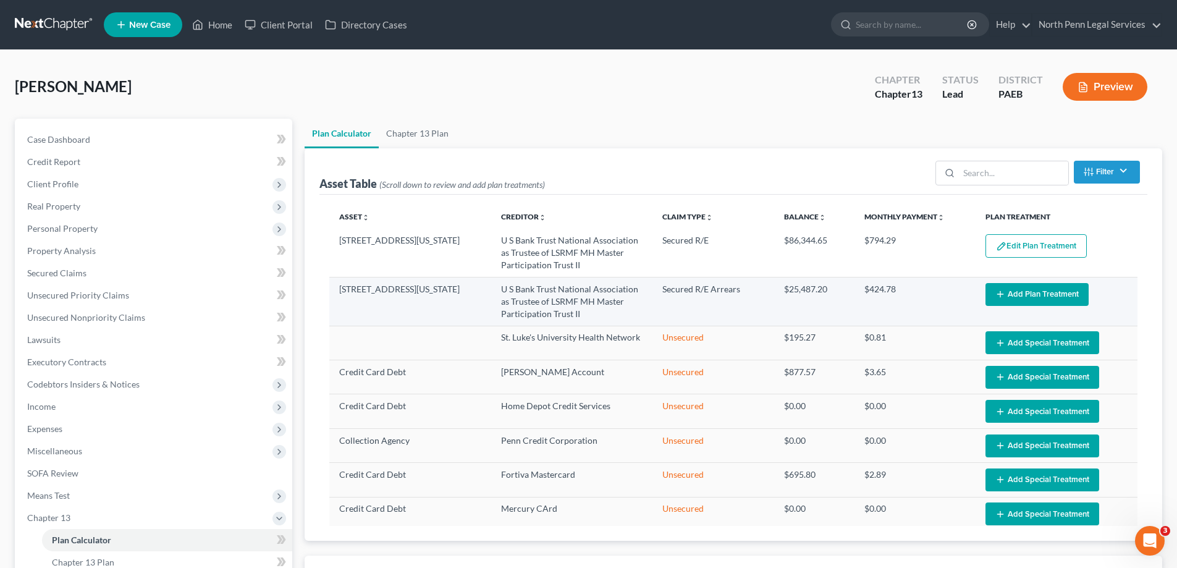
select select "59"
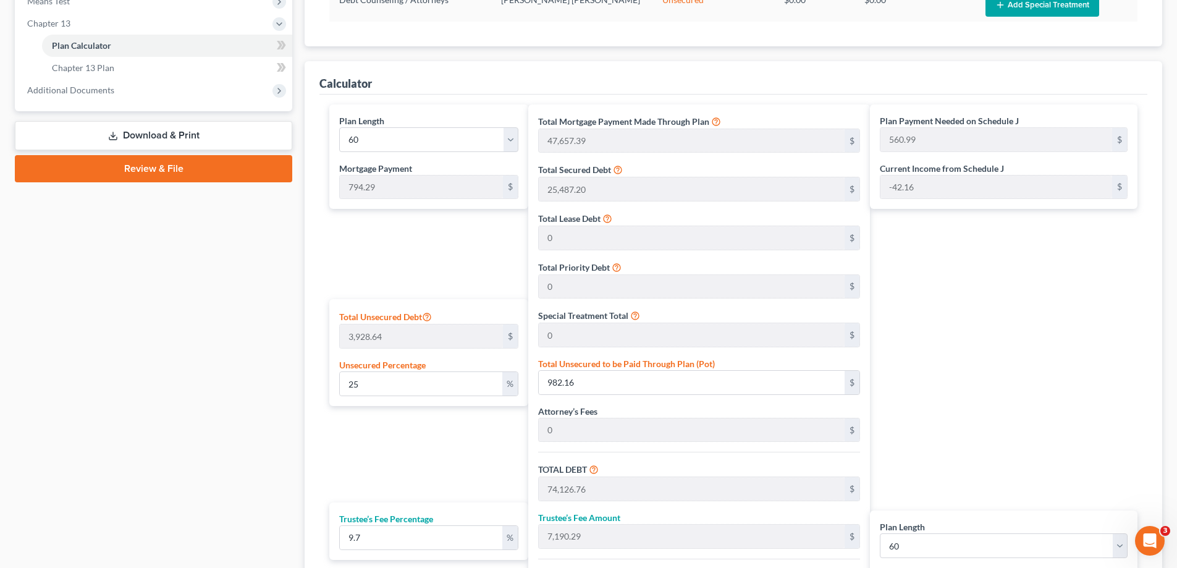
scroll to position [556, 0]
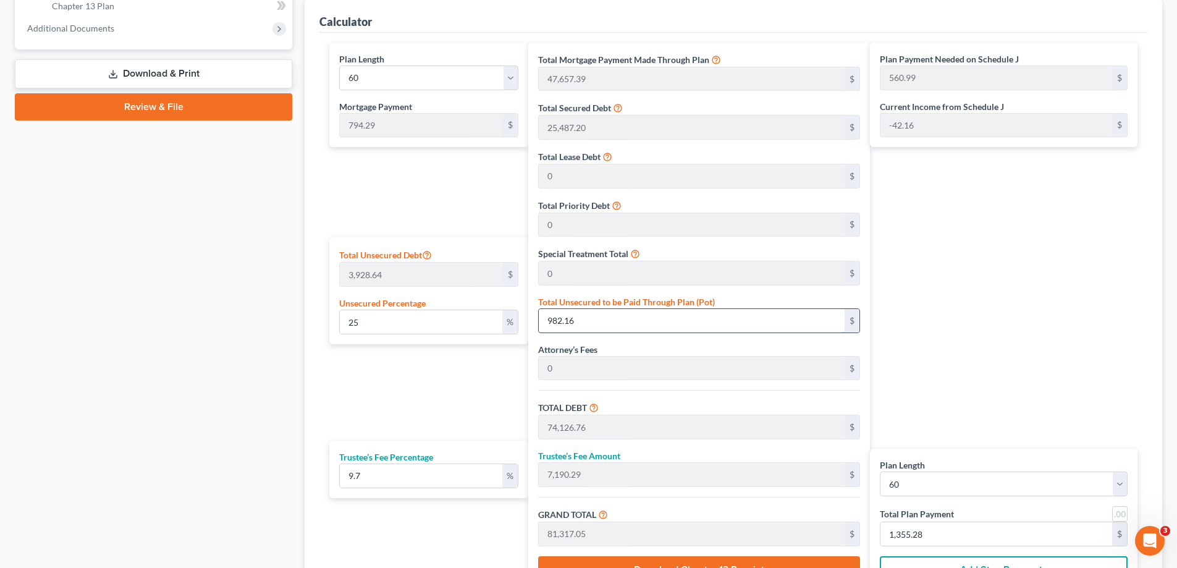
click at [727, 324] on input "982.16" at bounding box center [692, 320] width 306 height 23
type input "0"
type input "73,144.59"
type input "7,095.02"
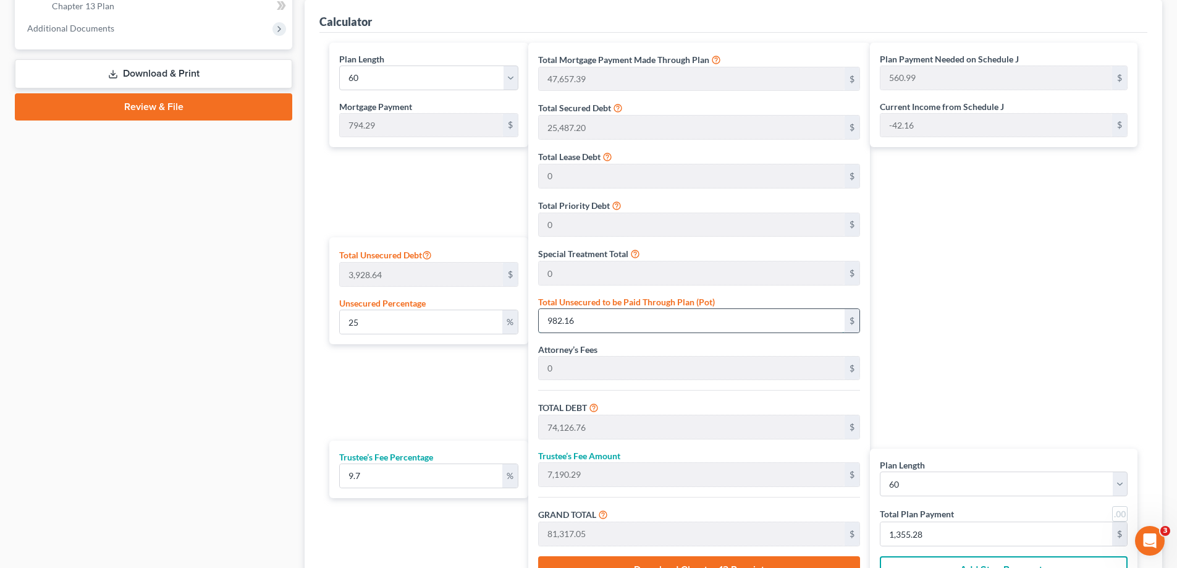
type input "80,239.62"
type input "543.03"
type input "1,337.32"
type input "0.00"
click at [730, 353] on div "Attorney’s Fees 0 $" at bounding box center [699, 362] width 322 height 38
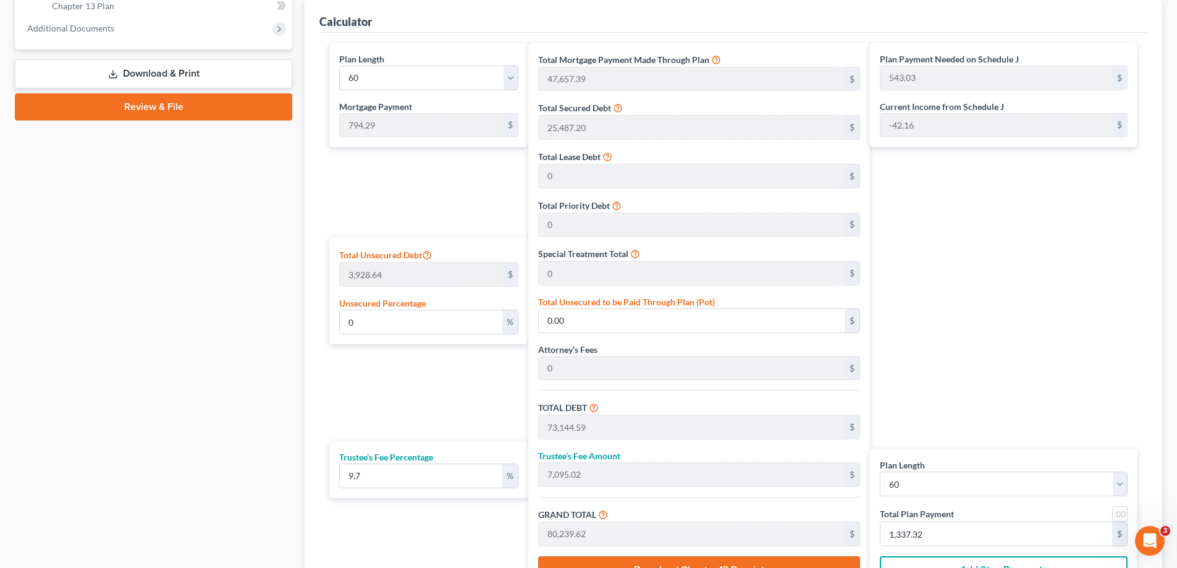
click at [992, 337] on div "Plan Payment Needed on Schedule J 543.03 $ Current Income from Schedule J -42.1…" at bounding box center [1007, 318] width 274 height 551
click at [687, 323] on input "0.00" at bounding box center [692, 320] width 306 height 23
click at [721, 323] on input "0.00" at bounding box center [692, 320] width 306 height 23
click at [729, 345] on div "Attorney’s Fees 0 $" at bounding box center [699, 362] width 322 height 38
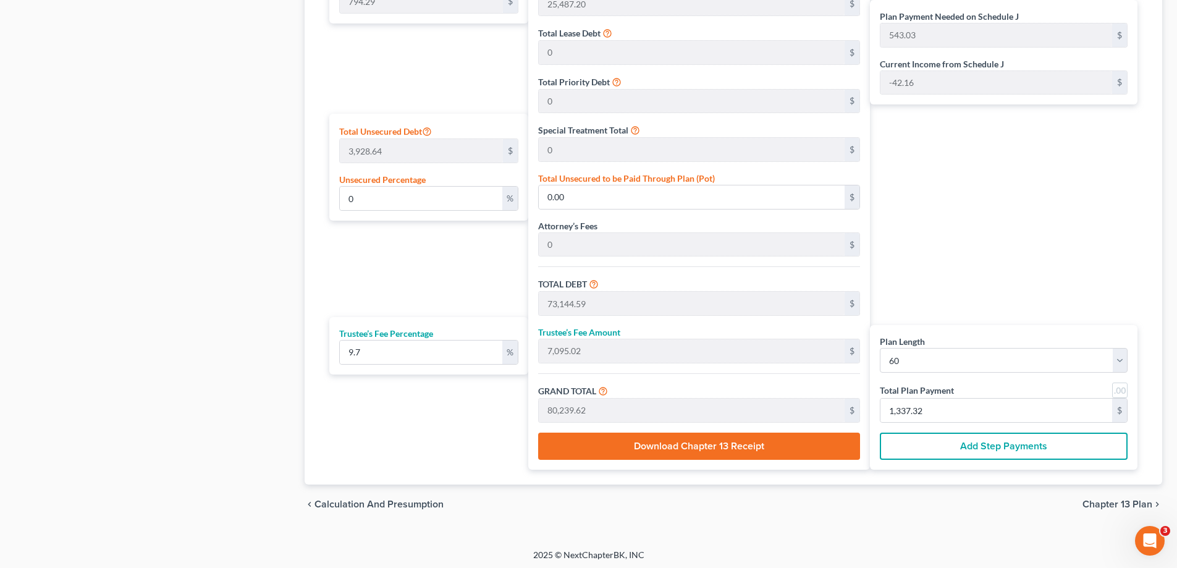
scroll to position [683, 0]
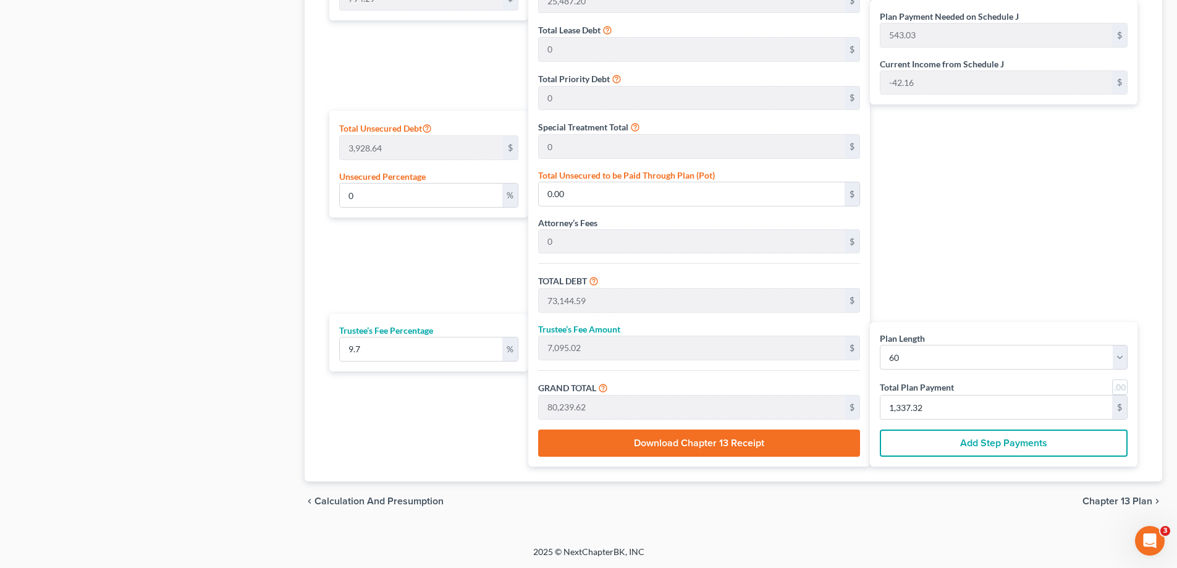
click at [707, 439] on button "Download Chapter 13 Receipt" at bounding box center [699, 442] width 322 height 27
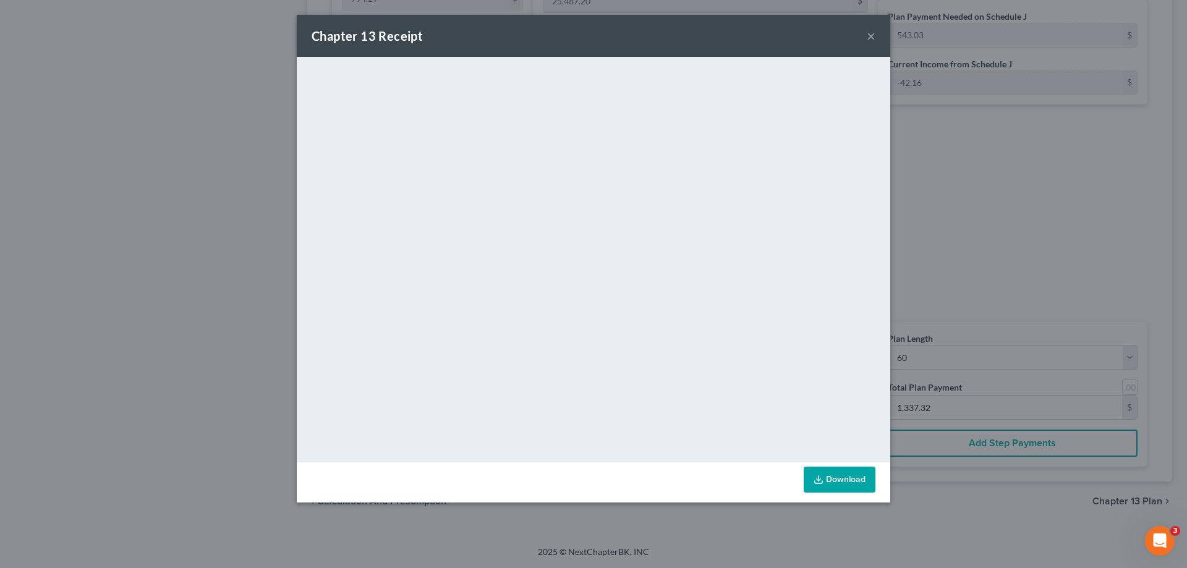
click at [869, 38] on button "×" at bounding box center [870, 35] width 9 height 15
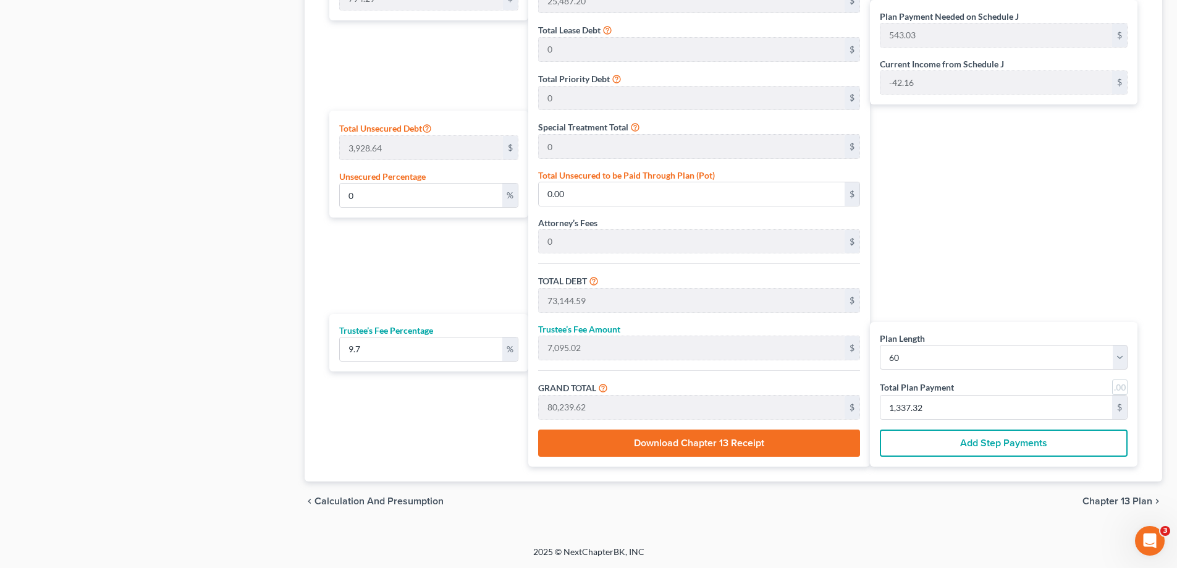
click at [1047, 451] on button "Add Step Payments" at bounding box center [1004, 442] width 248 height 27
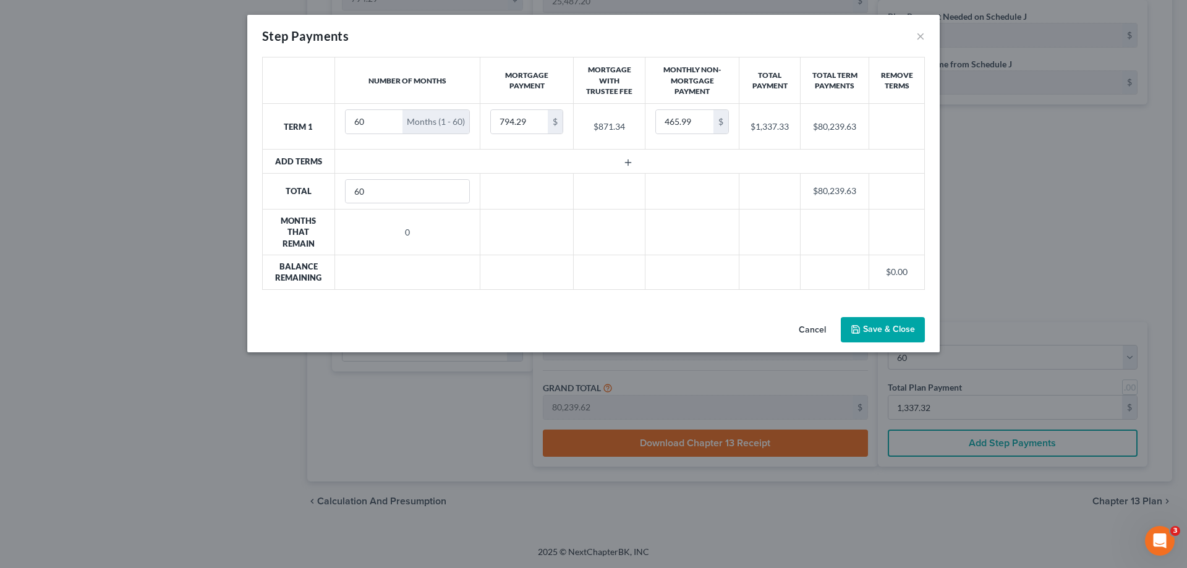
click at [889, 331] on button "Save & Close" at bounding box center [882, 330] width 84 height 26
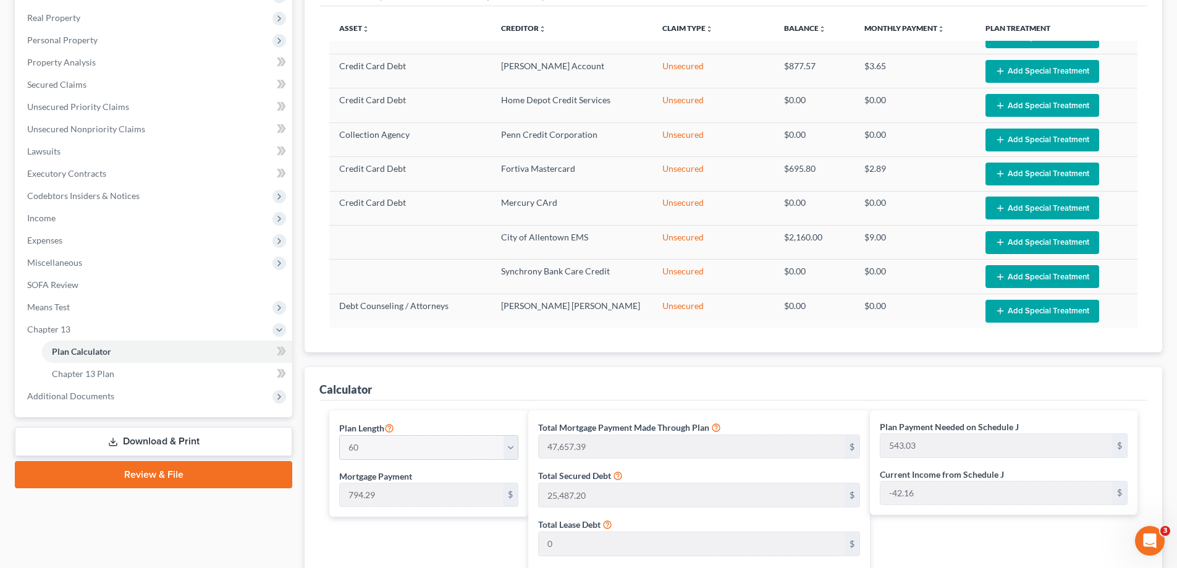
scroll to position [312, 0]
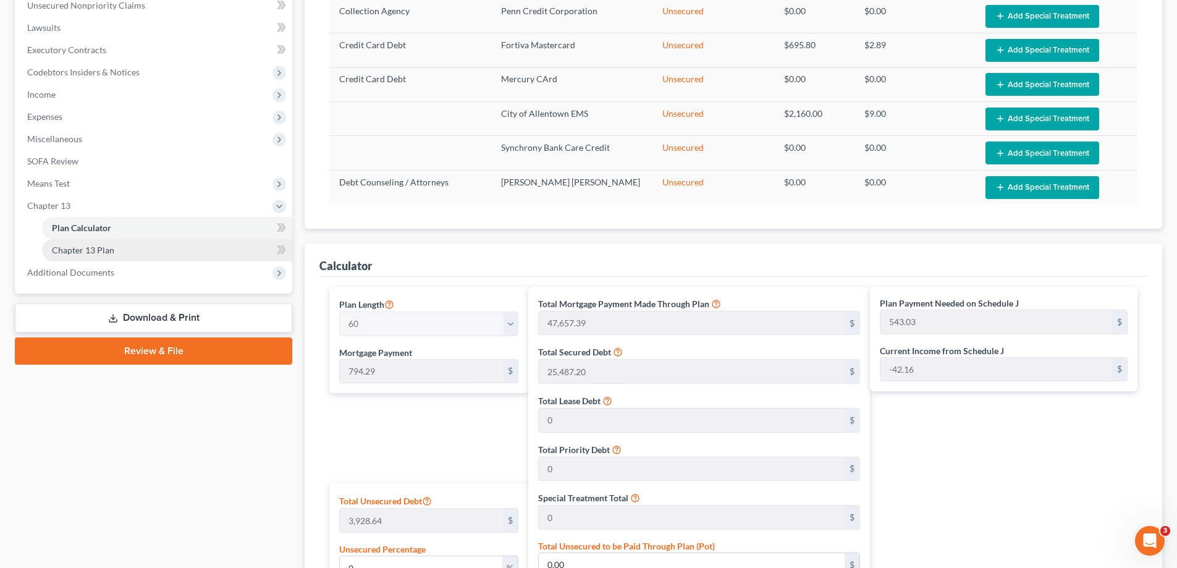
click at [140, 256] on link "Chapter 13 Plan" at bounding box center [167, 250] width 250 height 22
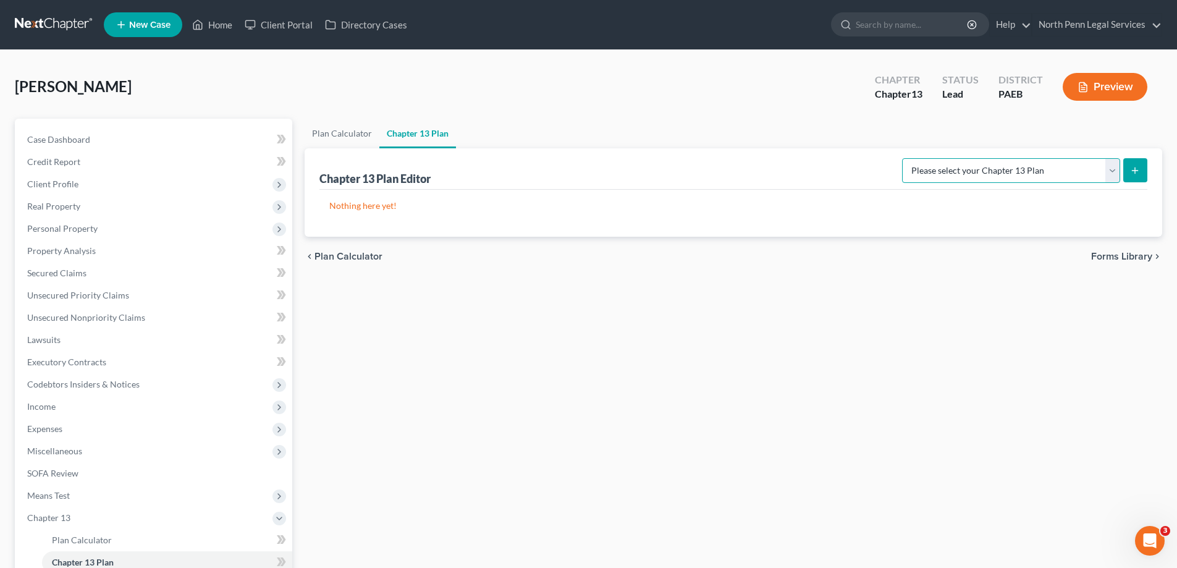
click at [953, 160] on select "Please select your Chapter 13 Plan Eastern District of Pennsylvania - Effective…" at bounding box center [1011, 170] width 218 height 25
select select "2"
click at [902, 158] on select "Please select your Chapter 13 Plan Eastern District of Pennsylvania - Effective…" at bounding box center [1011, 170] width 218 height 25
click at [1138, 167] on icon "submit" at bounding box center [1135, 171] width 10 height 10
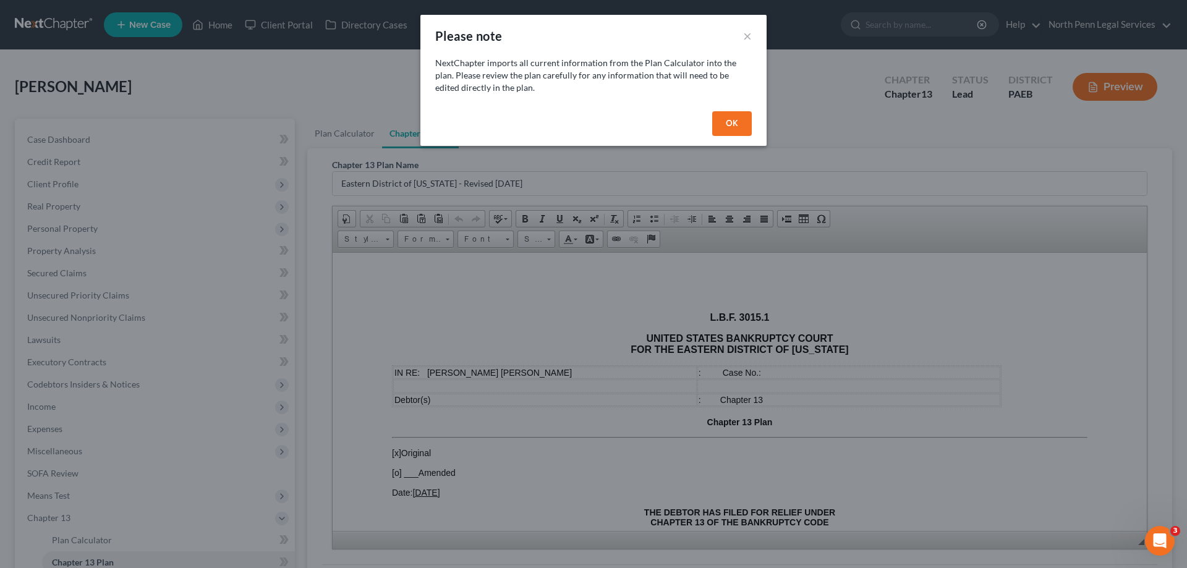
click at [737, 119] on button "OK" at bounding box center [732, 123] width 40 height 25
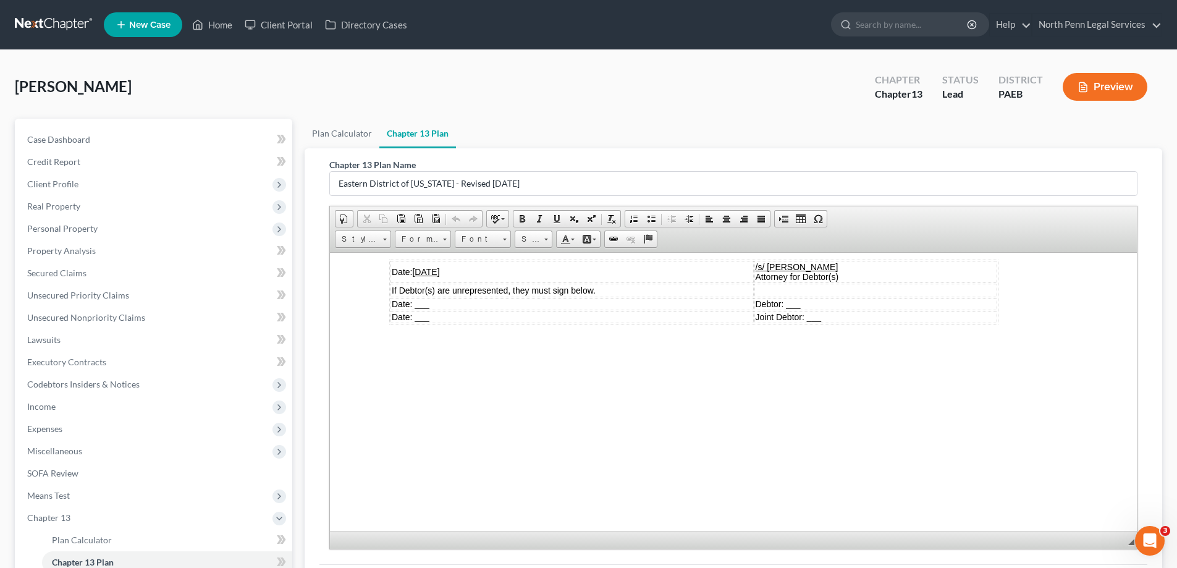
scroll to position [156, 0]
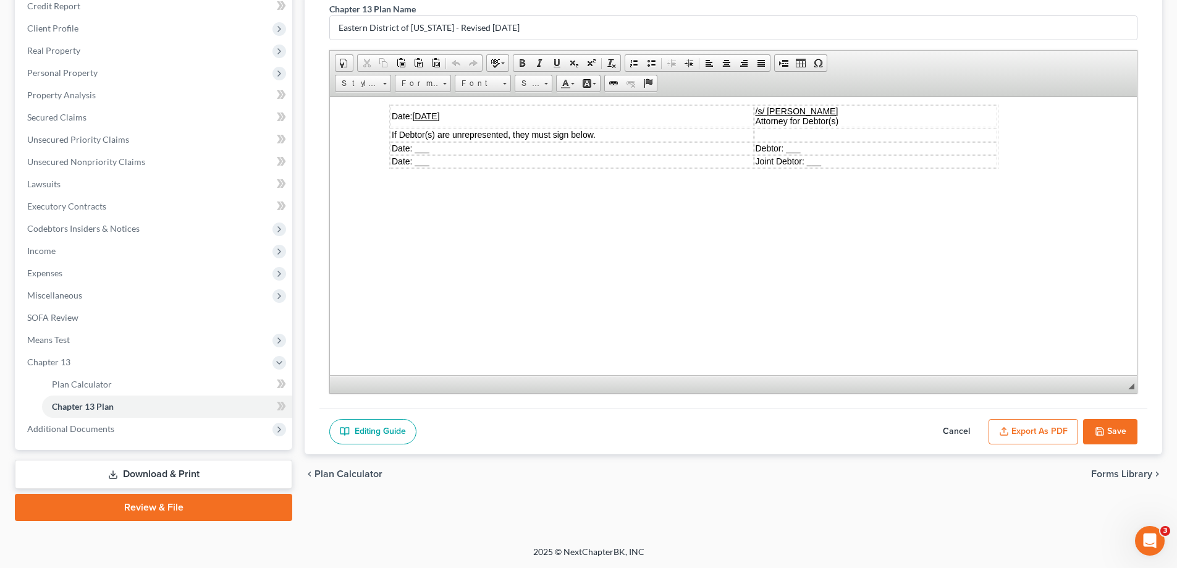
click at [1119, 434] on button "Save" at bounding box center [1110, 432] width 54 height 26
select select "2"
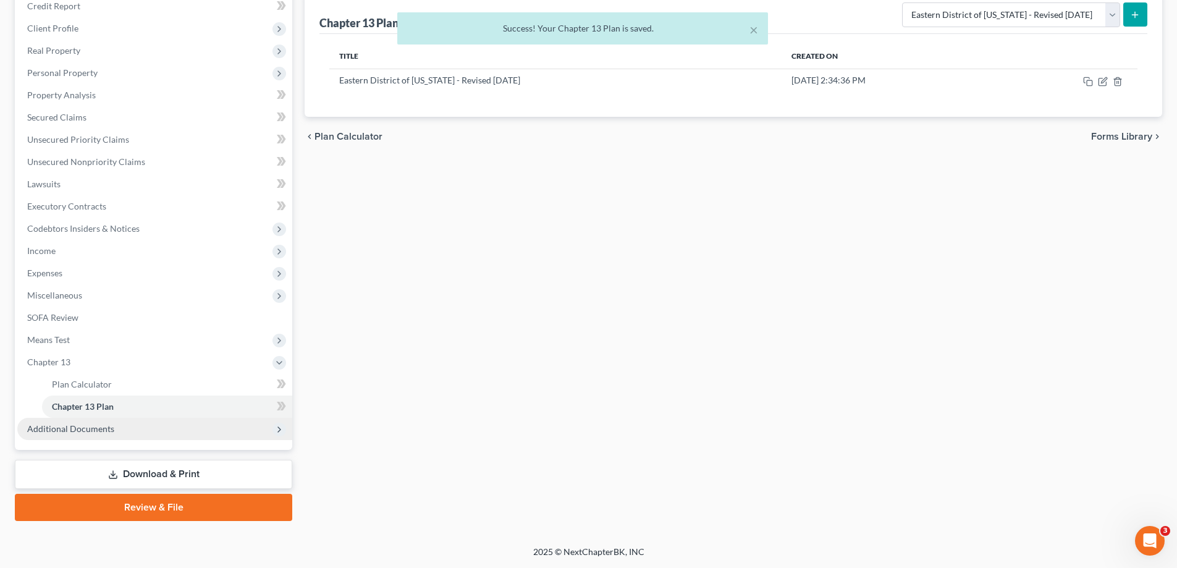
click at [169, 436] on span "Additional Documents" at bounding box center [154, 429] width 275 height 22
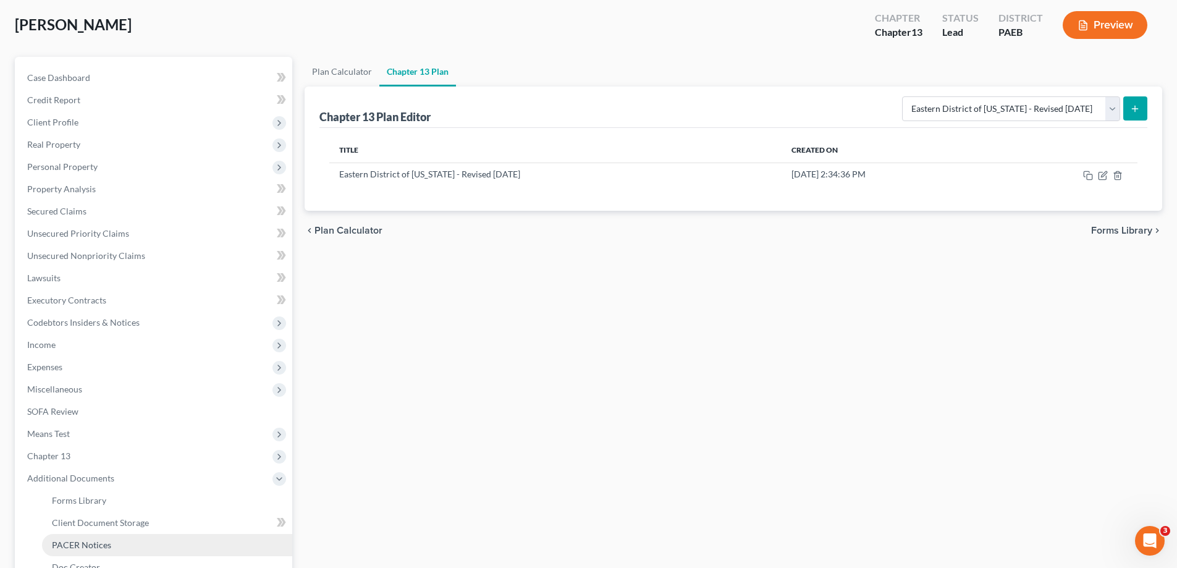
scroll to position [222, 0]
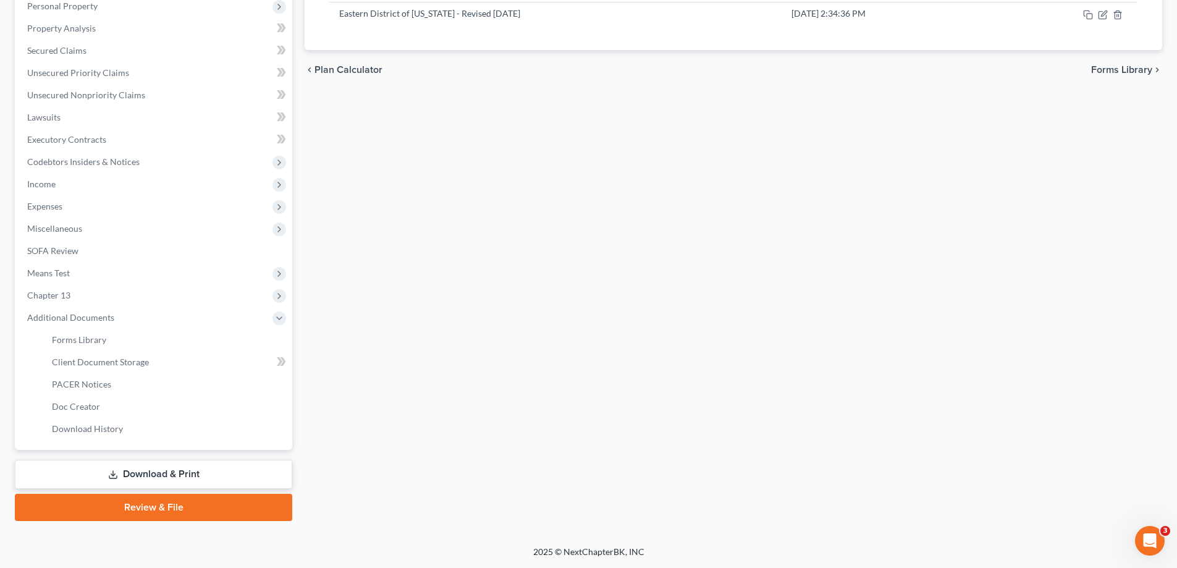
click at [204, 472] on link "Download & Print" at bounding box center [153, 474] width 277 height 29
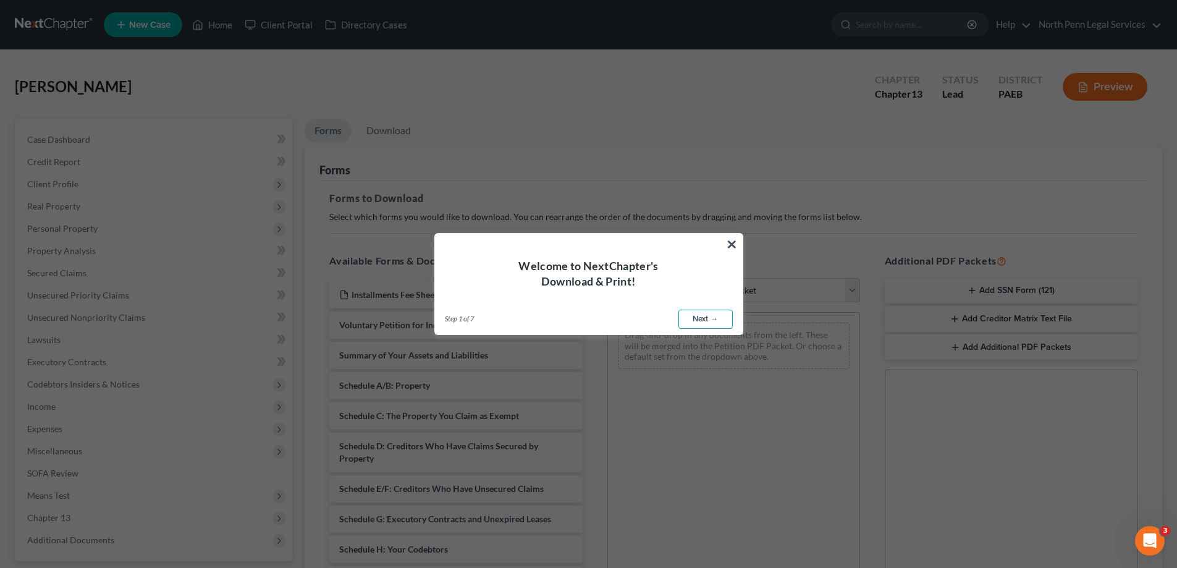
click at [695, 319] on link "Next →" at bounding box center [706, 320] width 54 height 20
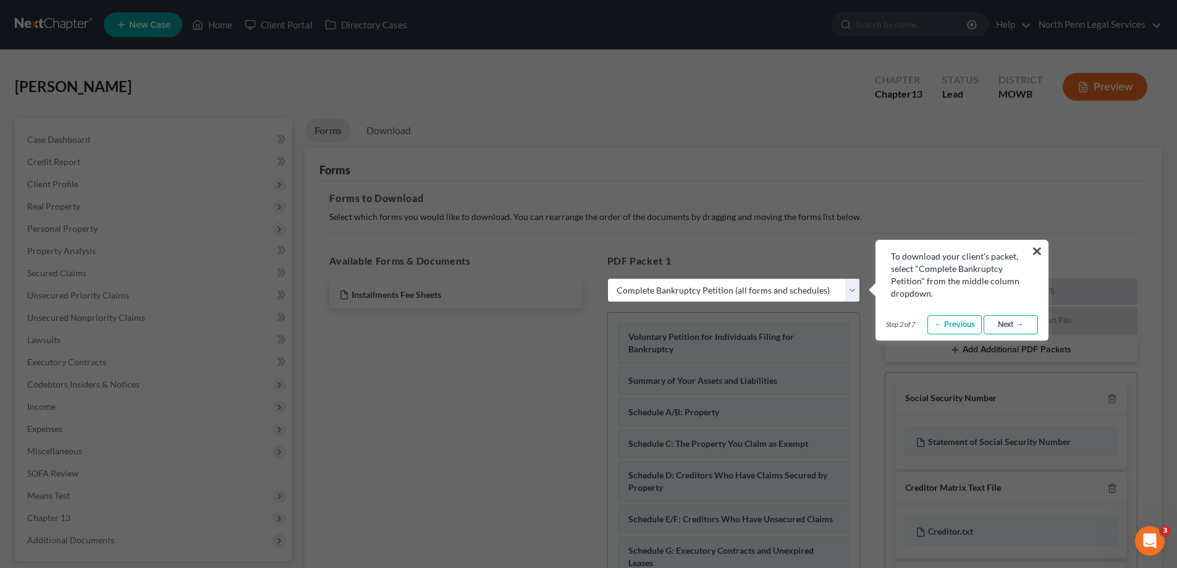
click at [1001, 329] on link "Next →" at bounding box center [1011, 325] width 54 height 20
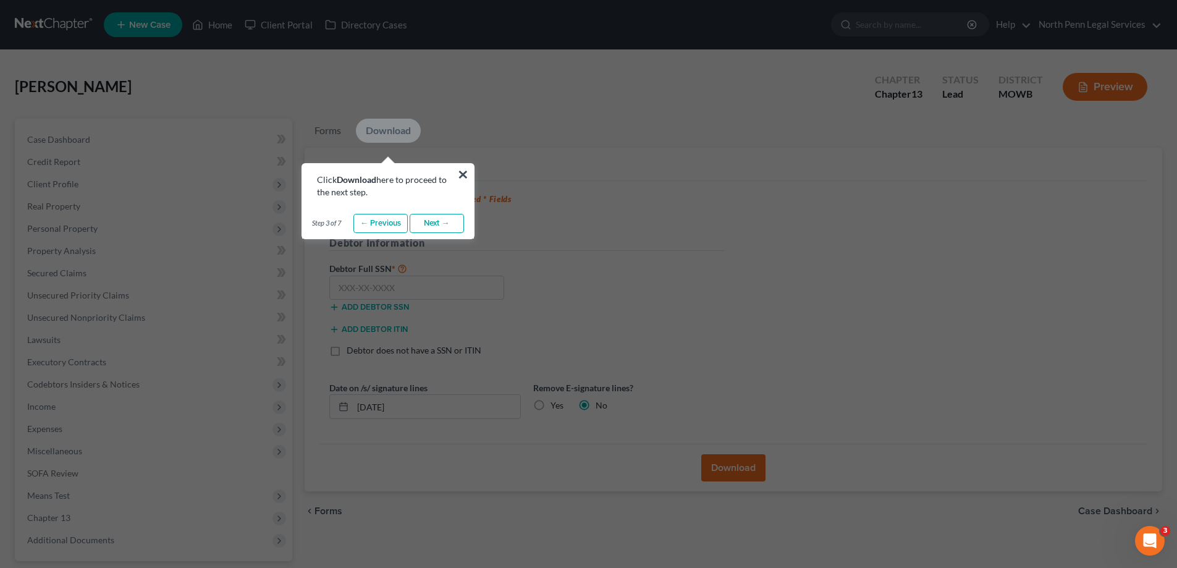
click at [439, 226] on link "Next →" at bounding box center [437, 224] width 54 height 20
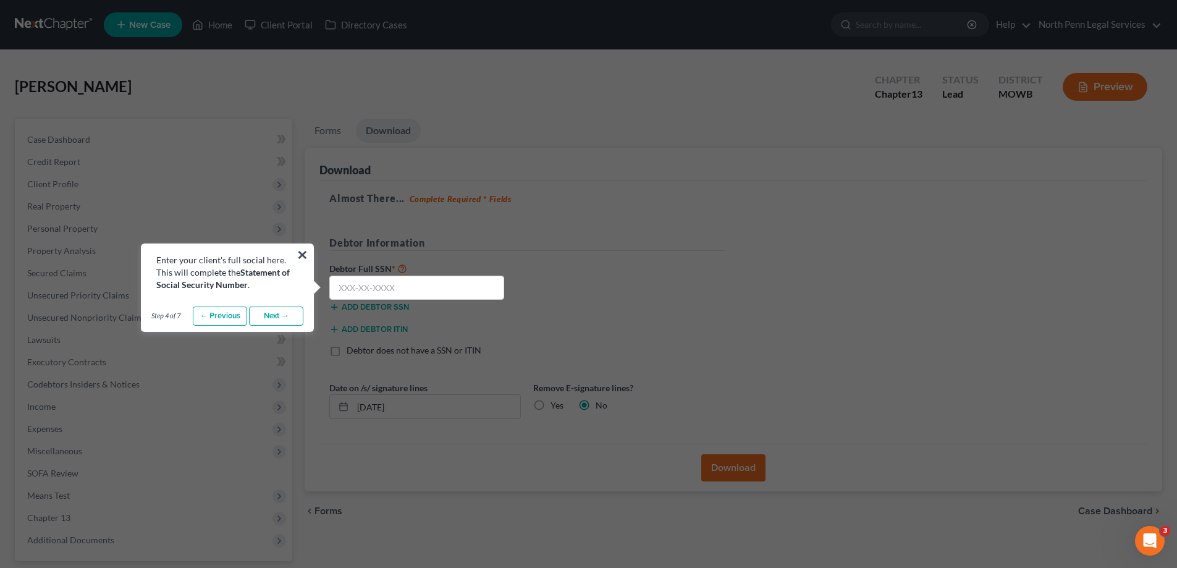
click at [285, 319] on link "Next →" at bounding box center [276, 317] width 54 height 20
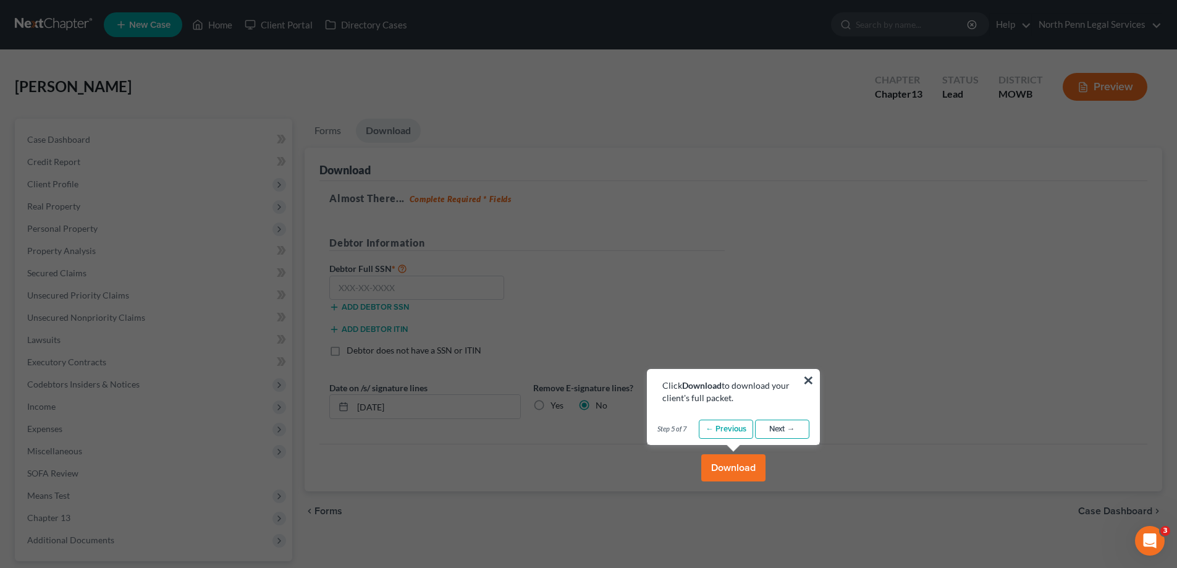
click at [775, 432] on link "Next →" at bounding box center [782, 430] width 54 height 20
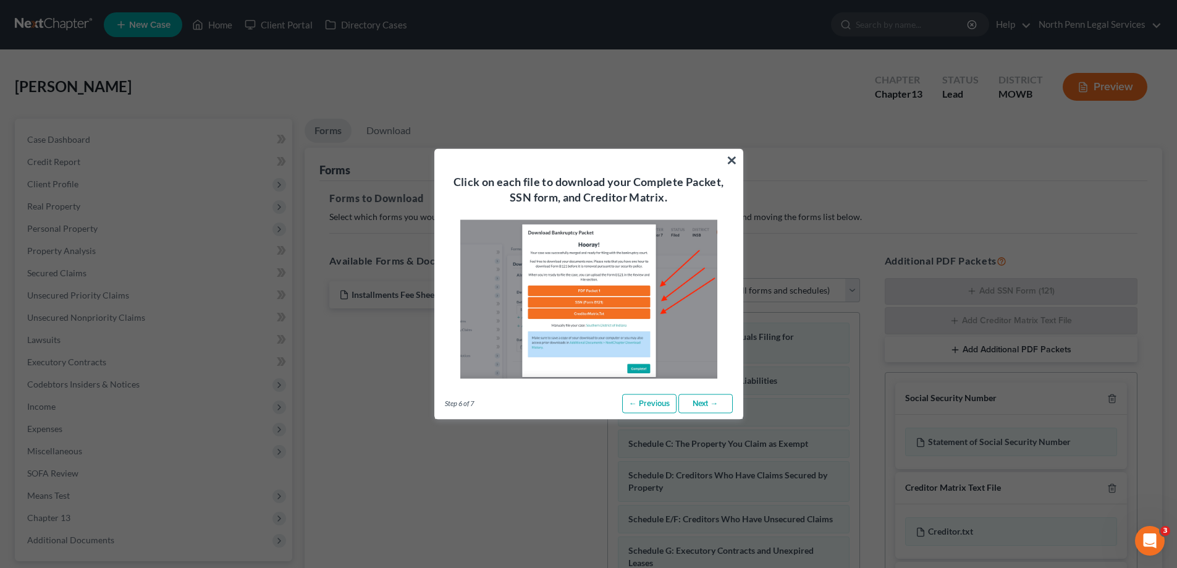
click at [706, 401] on link "Next →" at bounding box center [706, 404] width 54 height 20
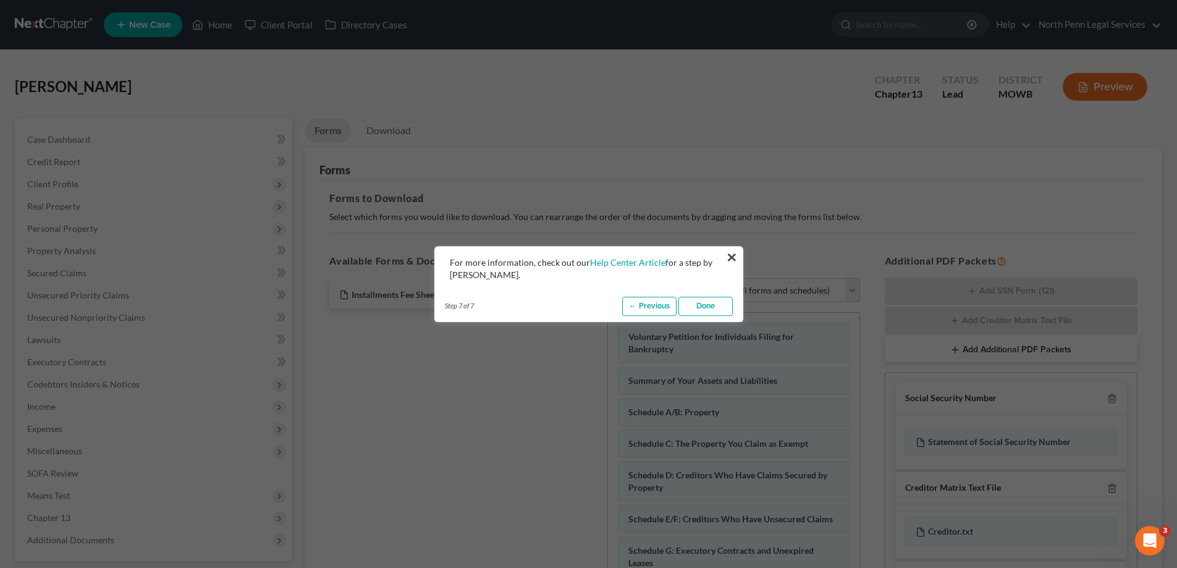
click at [709, 312] on link "Done" at bounding box center [706, 307] width 54 height 20
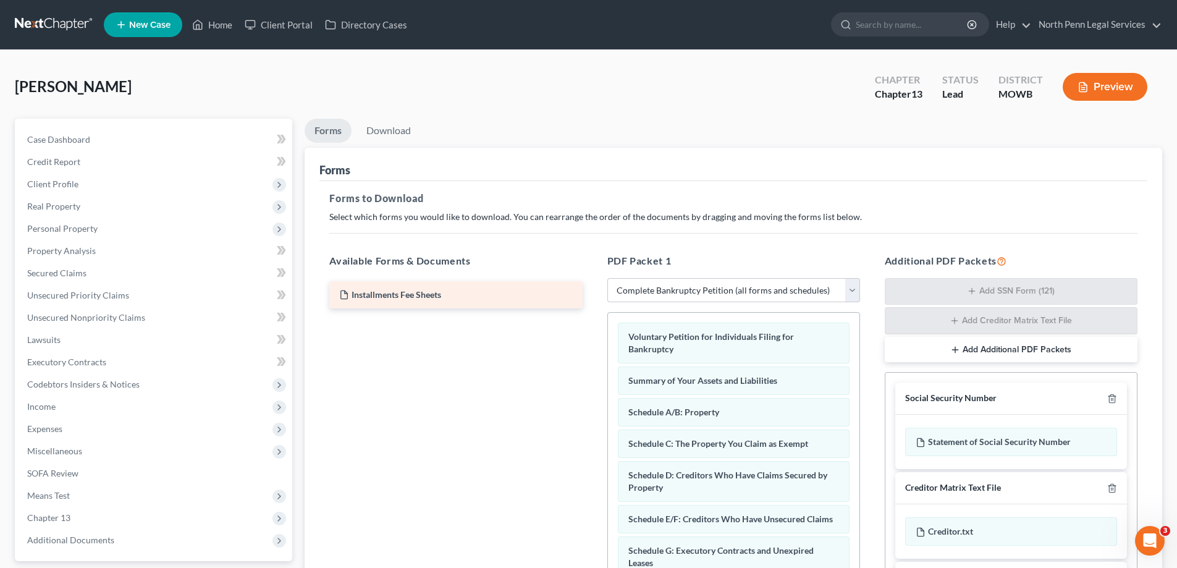
click at [458, 298] on div "Installments Fee Sheets" at bounding box center [455, 294] width 253 height 27
click at [420, 299] on span "Installments Fee Sheets" at bounding box center [397, 294] width 90 height 11
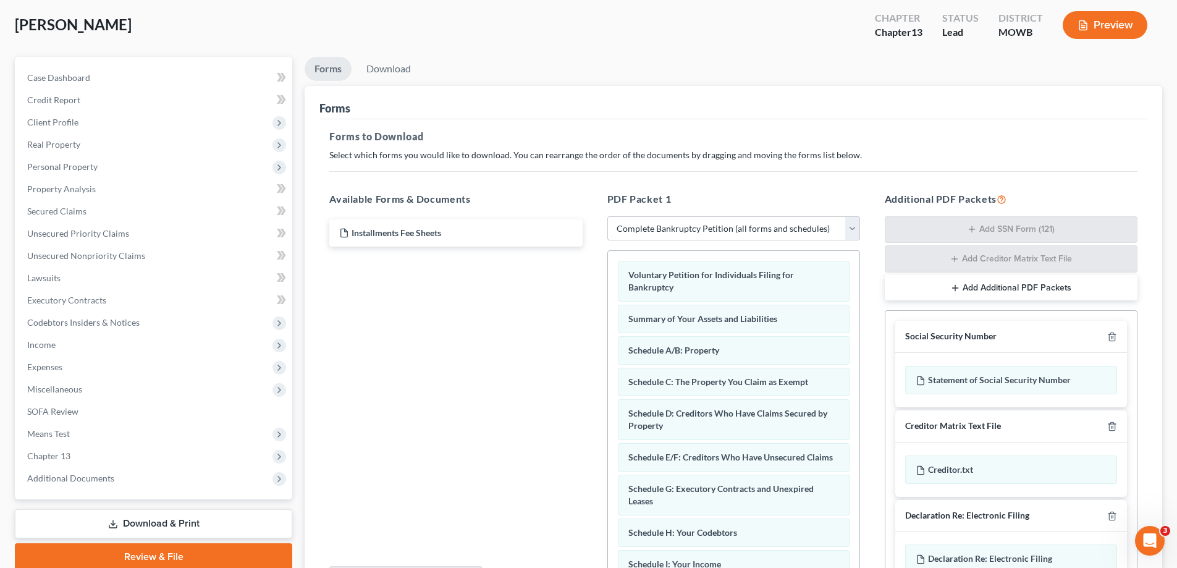
scroll to position [124, 0]
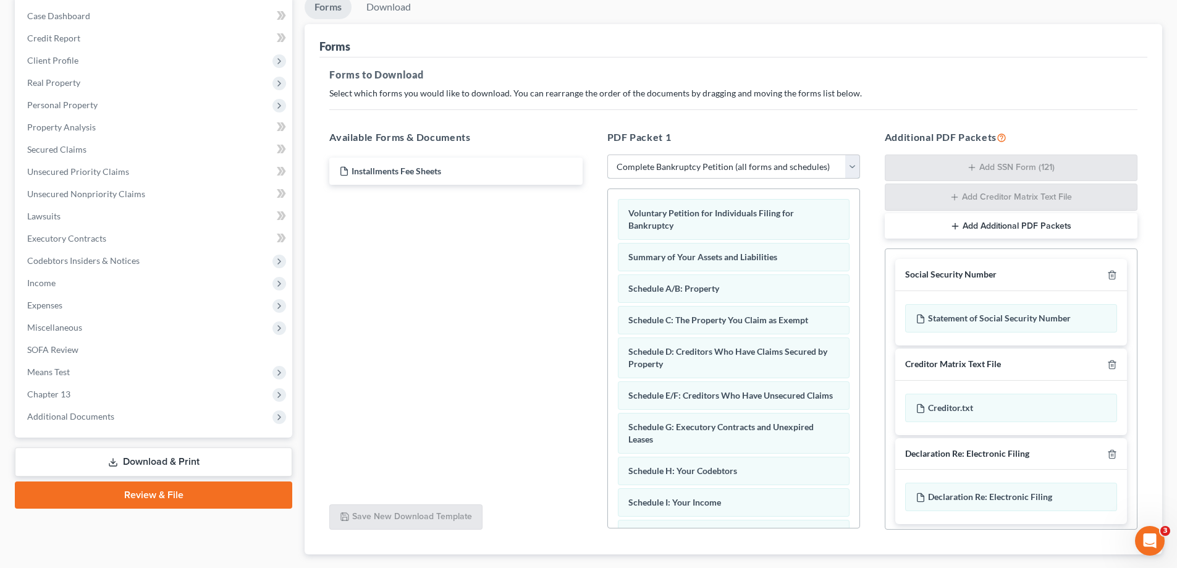
click at [685, 167] on select "Choose Default Petition PDF Packet Complete Bankruptcy Petition (all forms and …" at bounding box center [733, 166] width 253 height 25
select select "7"
click at [607, 154] on select "Choose Default Petition PDF Packet Complete Bankruptcy Petition (all forms and …" at bounding box center [733, 166] width 253 height 25
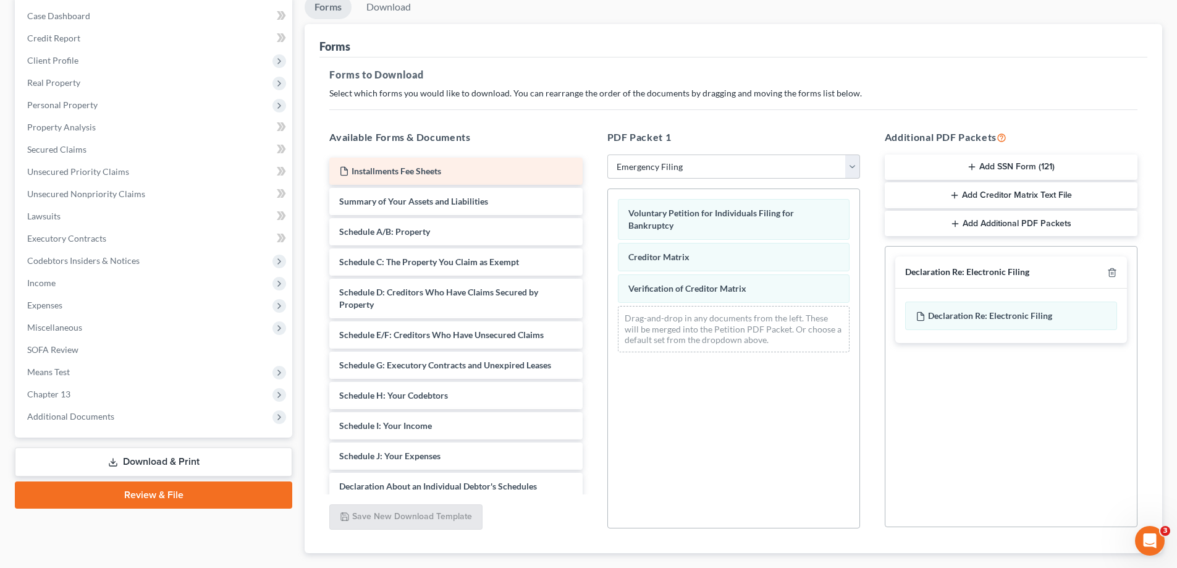
click at [421, 170] on span "Installments Fee Sheets" at bounding box center [397, 171] width 90 height 11
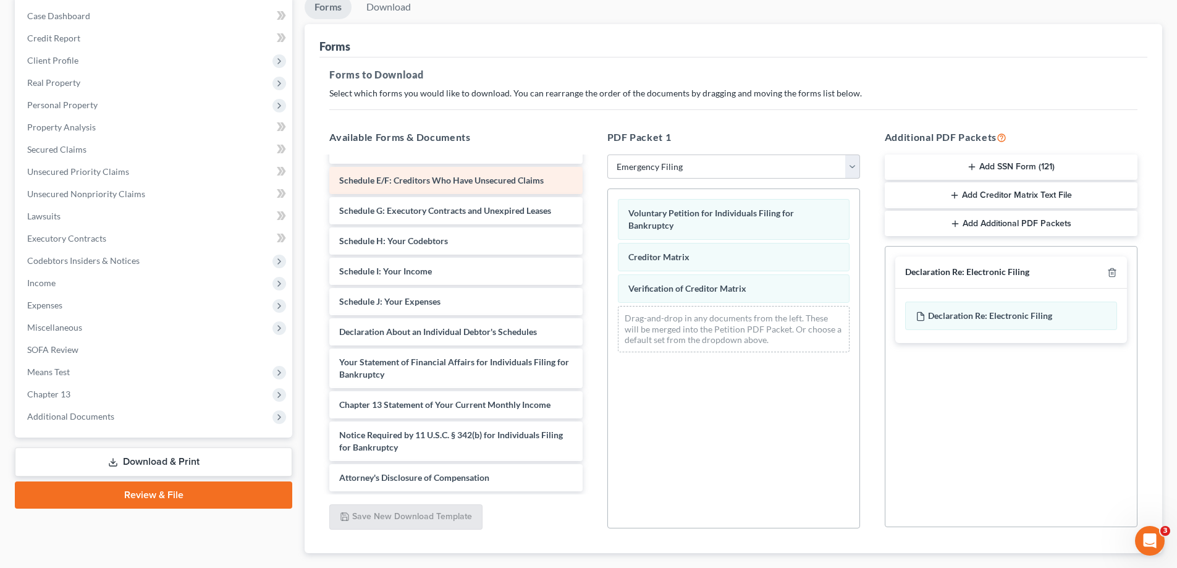
scroll to position [185, 0]
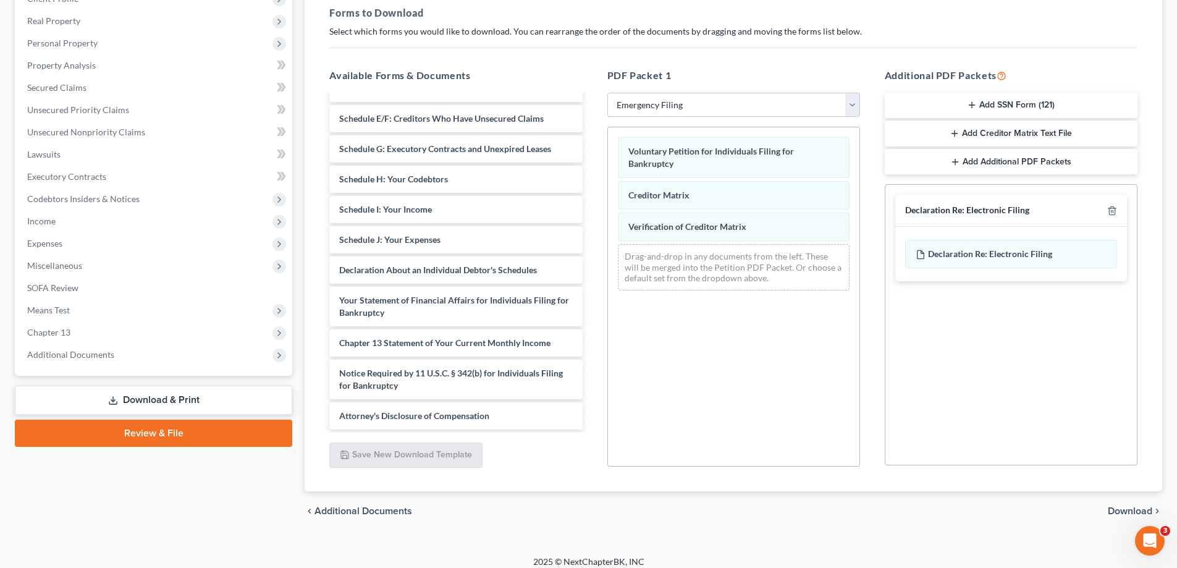
click at [1018, 103] on button "Add SSN Form (121)" at bounding box center [1011, 106] width 253 height 26
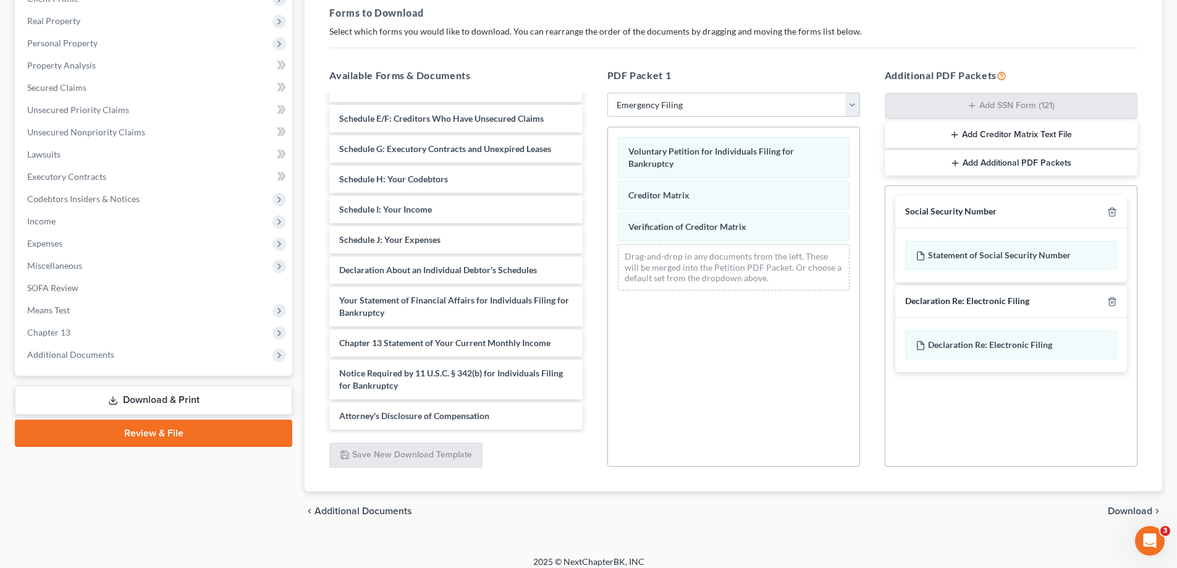
click at [981, 214] on div "Social Security Number" at bounding box center [950, 212] width 91 height 12
click at [988, 253] on div "Statement of Social Security Number" at bounding box center [1011, 255] width 212 height 28
drag, startPoint x: 954, startPoint y: 213, endPoint x: 964, endPoint y: 250, distance: 38.4
click at [955, 213] on div "Social Security Number" at bounding box center [950, 212] width 91 height 12
click at [964, 257] on div "Statement of Social Security Number" at bounding box center [1011, 255] width 212 height 28
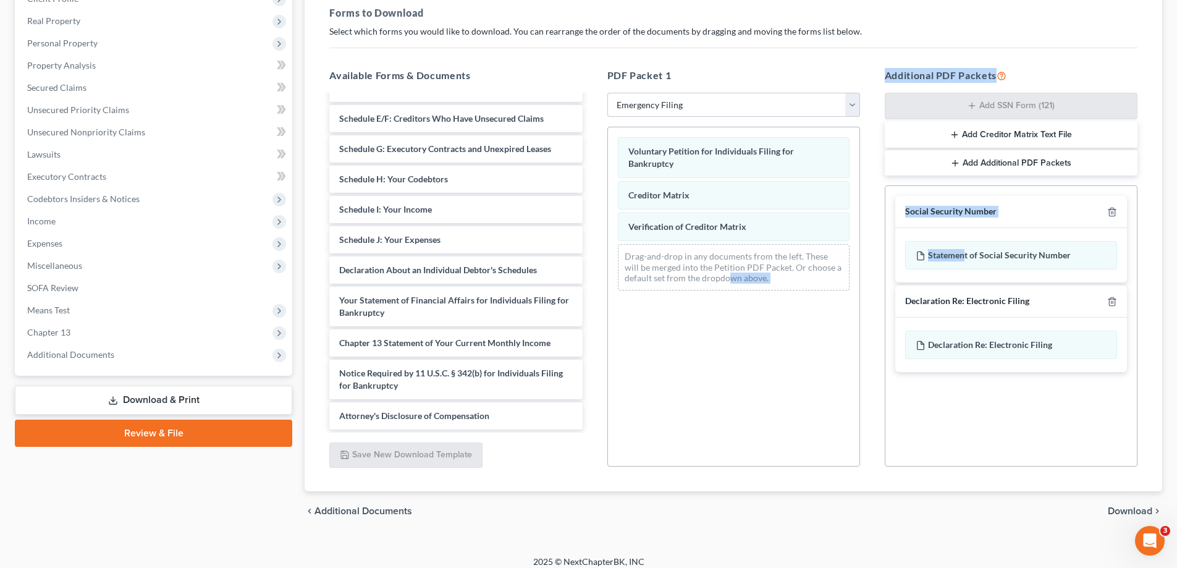
drag, startPoint x: 964, startPoint y: 257, endPoint x: 729, endPoint y: 278, distance: 236.4
click at [729, 278] on div "Available Forms & Documents Installments Fee Sheets Summary of Your Assets and …" at bounding box center [733, 267] width 833 height 419
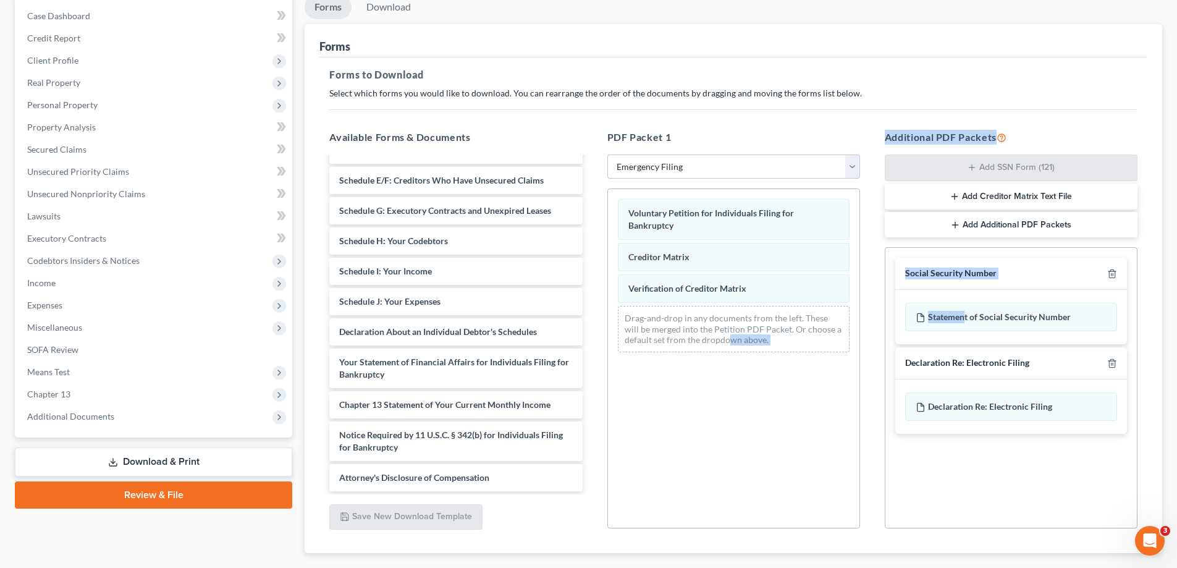
click at [758, 399] on div "Voluntary Petition for Individuals Filing for Bankruptcy Creditor Matrix Verifi…" at bounding box center [733, 358] width 253 height 340
drag, startPoint x: 976, startPoint y: 322, endPoint x: 761, endPoint y: 383, distance: 224.2
click at [761, 383] on div "Available Forms & Documents Installments Fee Sheets Summary of Your Assets and …" at bounding box center [733, 329] width 833 height 419
click at [761, 383] on div "Voluntary Petition for Individuals Filing for Bankruptcy Creditor Matrix Verifi…" at bounding box center [733, 358] width 253 height 340
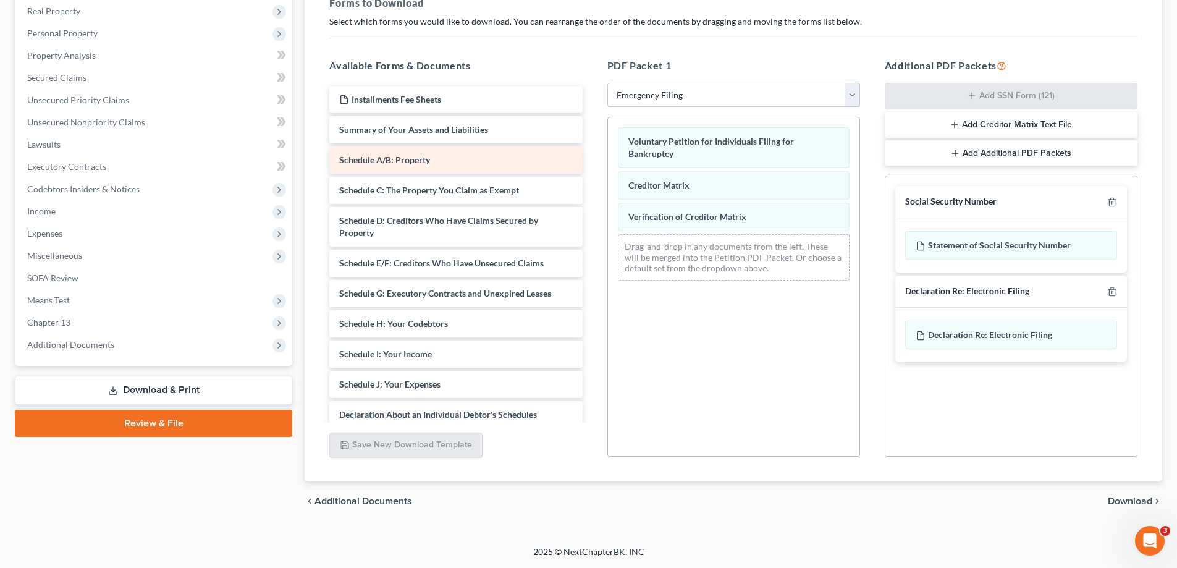
scroll to position [72, 0]
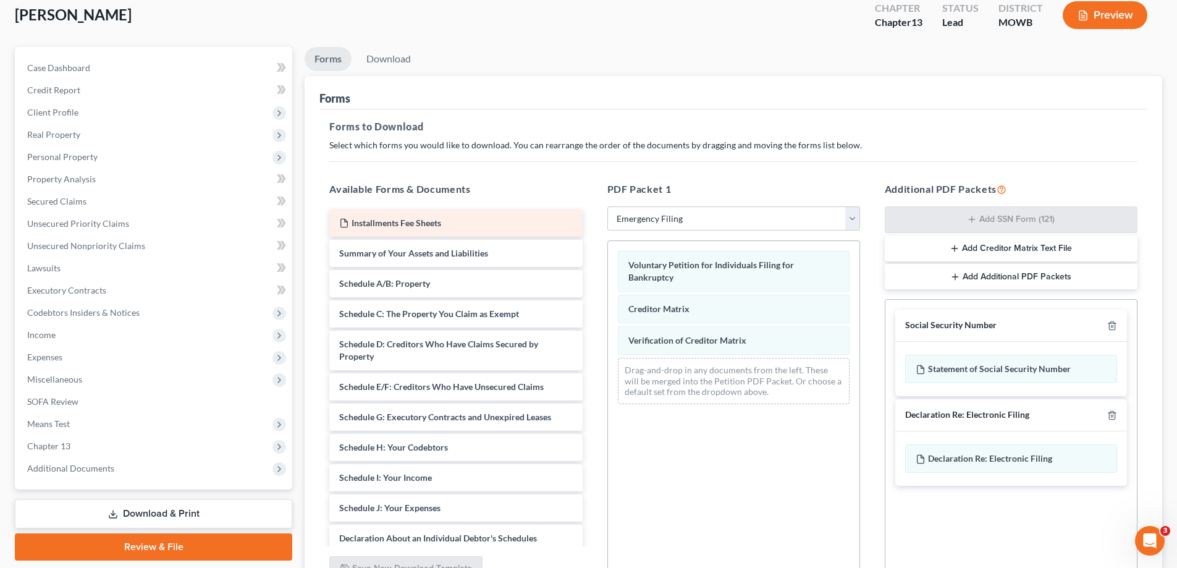
click at [413, 224] on span "Installments Fee Sheets" at bounding box center [397, 223] width 90 height 11
click at [401, 62] on link "Download" at bounding box center [389, 59] width 64 height 24
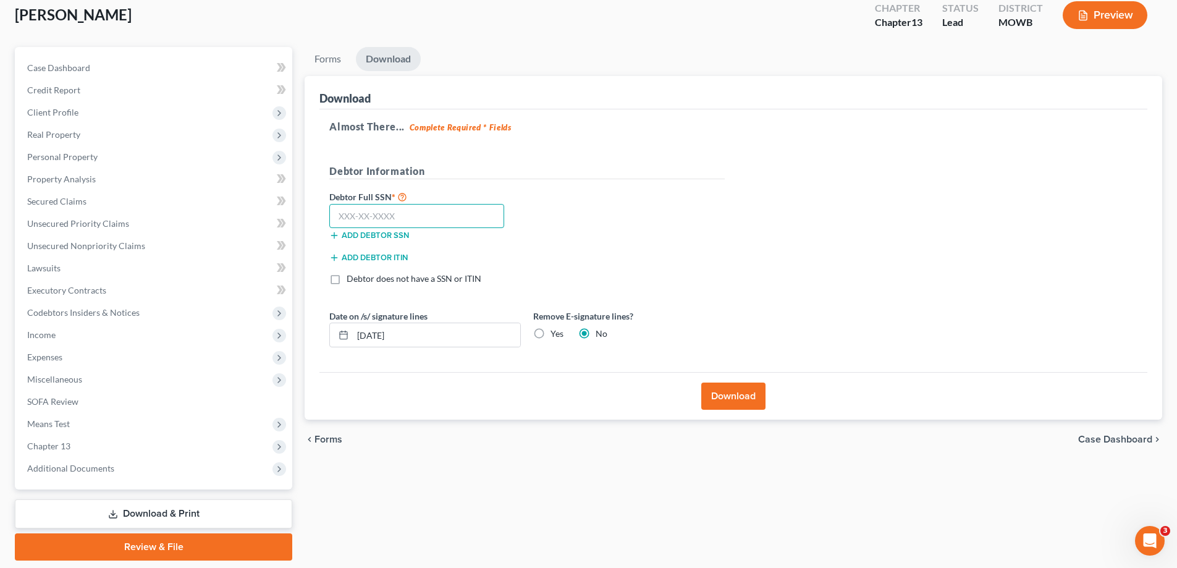
click at [408, 219] on input "text" at bounding box center [416, 216] width 175 height 25
type input "170-40-3178"
click at [735, 396] on button "Download" at bounding box center [733, 396] width 64 height 27
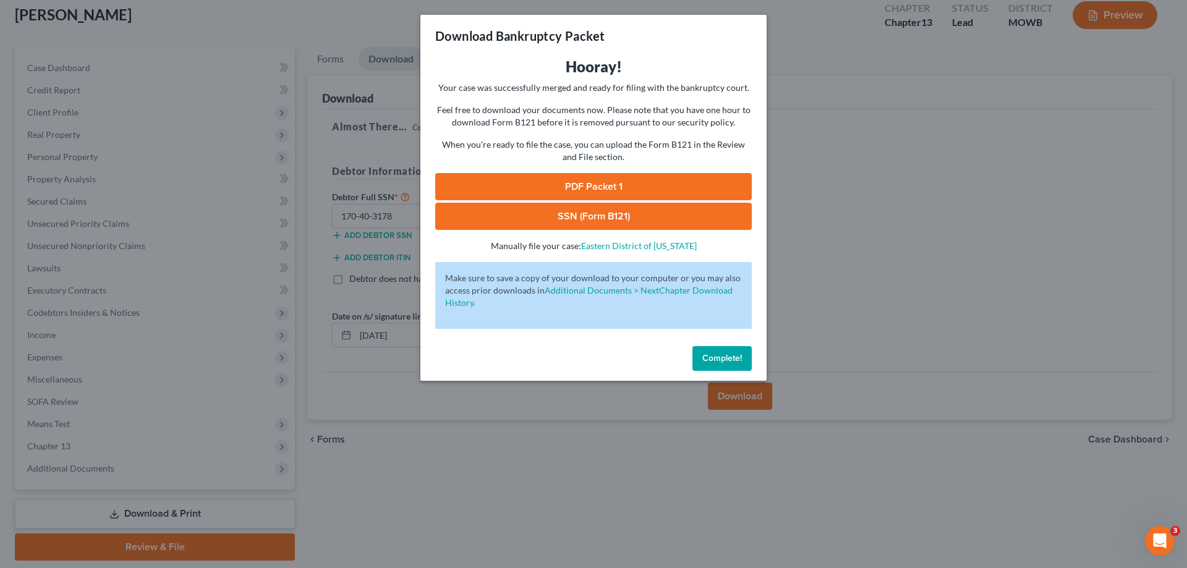
click at [629, 172] on div "Hooray! Your case was successfully merged and ready for filing with the bankrup…" at bounding box center [593, 154] width 316 height 195
click at [633, 185] on link "PDF Packet 1" at bounding box center [593, 186] width 316 height 27
click at [615, 220] on link "SSN (Form B121)" at bounding box center [593, 216] width 316 height 27
click at [715, 361] on span "Complete!" at bounding box center [722, 358] width 40 height 11
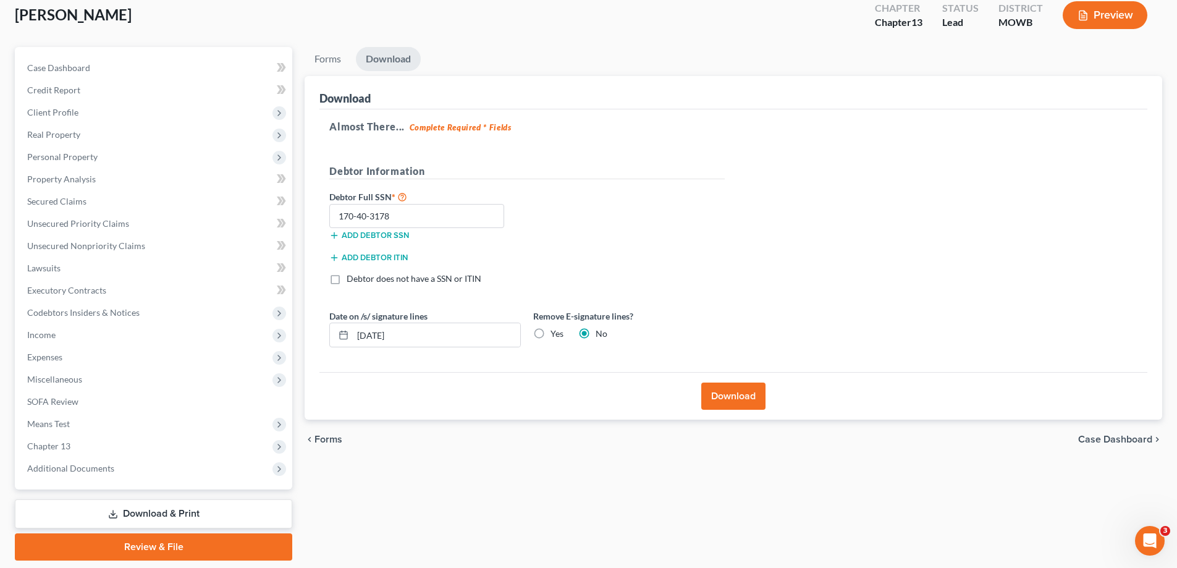
click at [551, 334] on label "Yes" at bounding box center [557, 334] width 13 height 12
click at [556, 334] on input "Yes" at bounding box center [560, 332] width 8 height 8
radio input "true"
radio input "false"
click at [727, 407] on button "Download" at bounding box center [733, 396] width 64 height 27
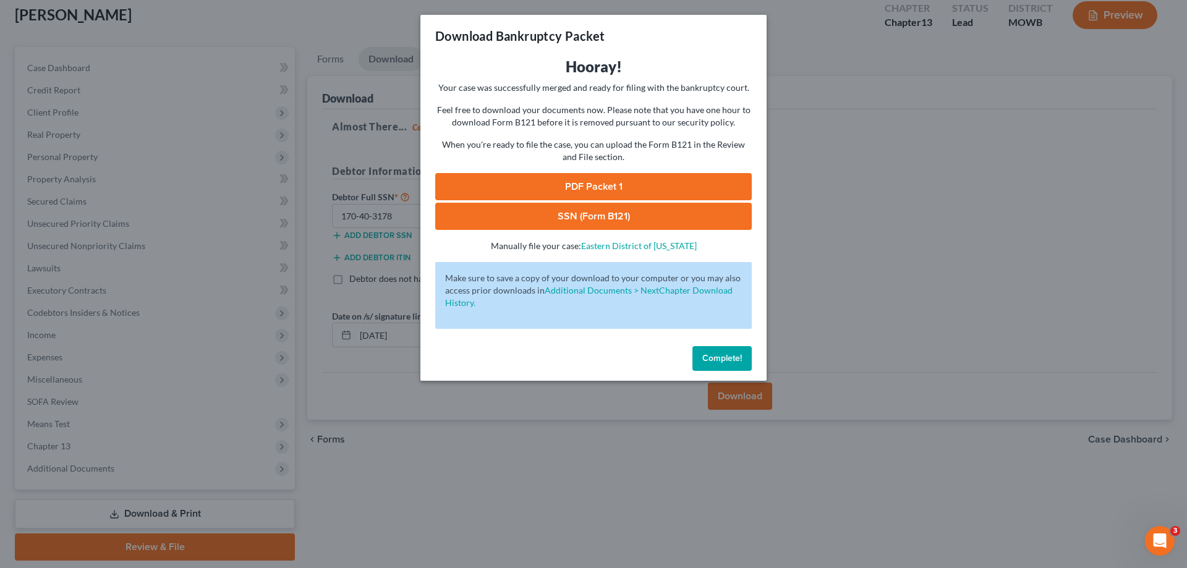
click at [593, 187] on link "PDF Packet 1" at bounding box center [593, 186] width 316 height 27
click at [727, 363] on span "Complete!" at bounding box center [722, 358] width 40 height 11
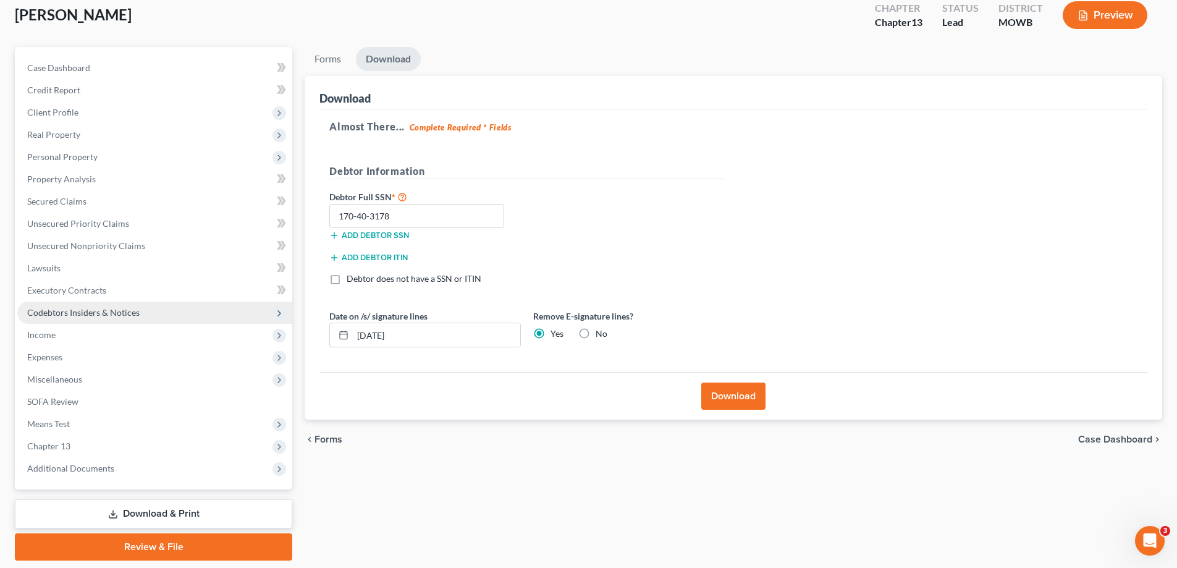
scroll to position [0, 0]
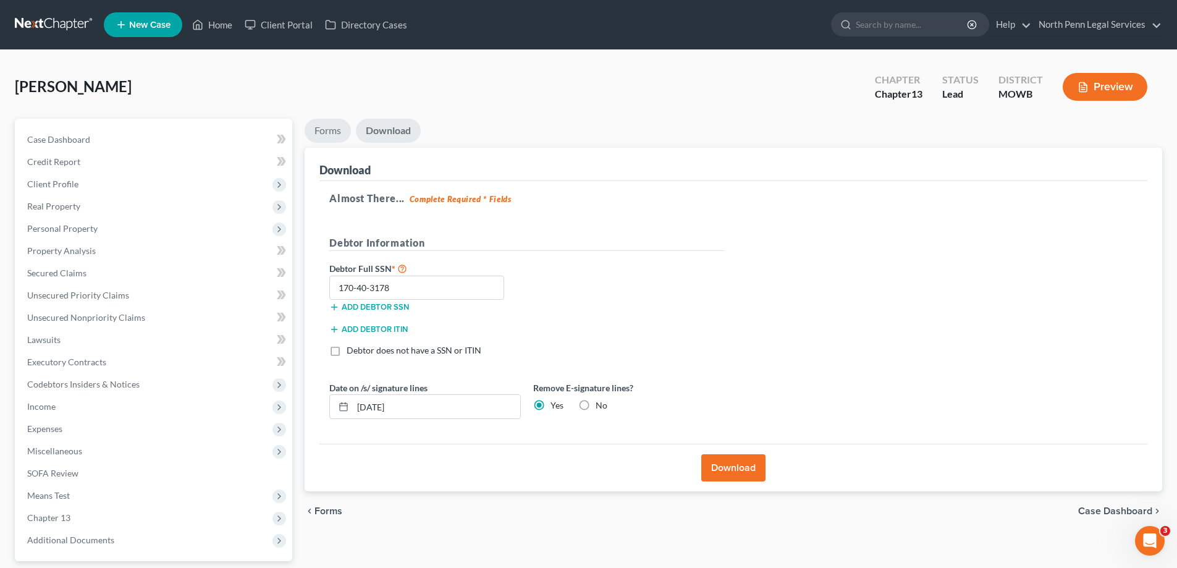
click at [317, 129] on link "Forms" at bounding box center [328, 131] width 46 height 24
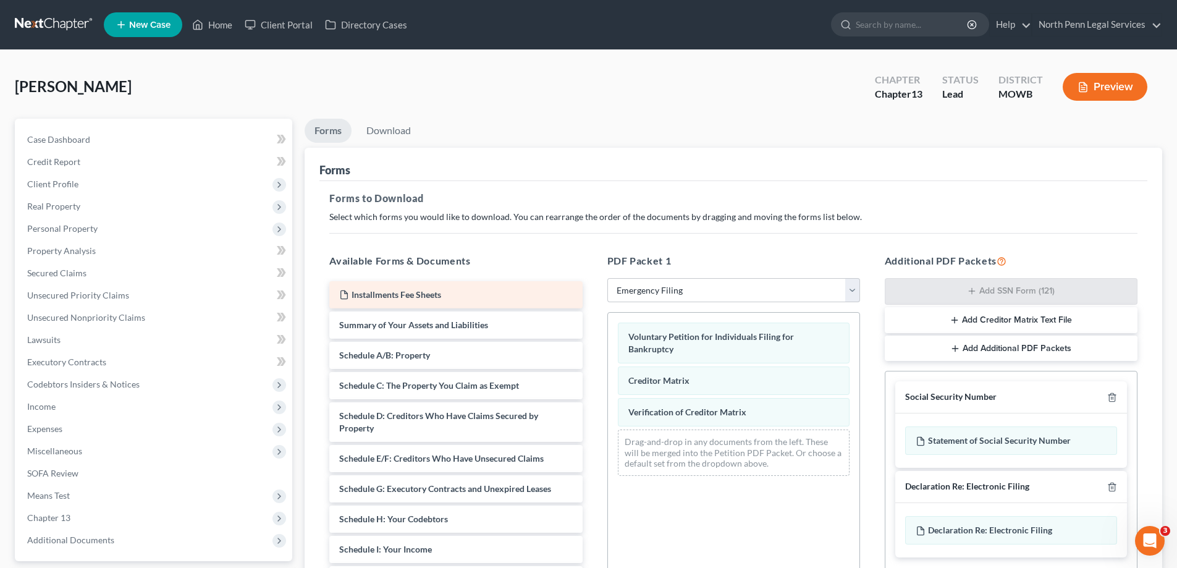
click at [371, 299] on span "Installments Fee Sheets" at bounding box center [397, 294] width 90 height 11
click at [412, 292] on span "Installments Fee Sheets" at bounding box center [397, 294] width 90 height 11
click at [412, 292] on div "Installments Fee Sheets Summary of Your Assets and Liabilities Schedule A/B: Pr…" at bounding box center [455, 525] width 273 height 488
click at [336, 291] on div "Installments Fee Sheets Summary of Your Assets and Liabilities Schedule A/B: Pr…" at bounding box center [455, 525] width 273 height 488
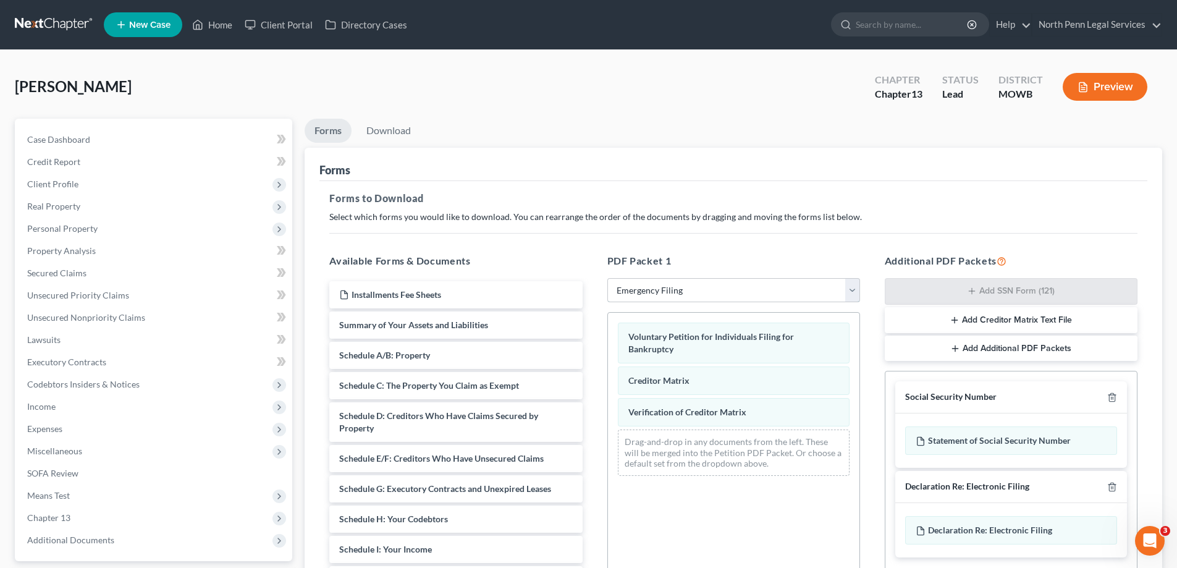
click at [692, 285] on select "Choose Default Petition PDF Packet Complete Bankruptcy Petition (all forms and …" at bounding box center [733, 290] width 253 height 25
select select
click at [607, 278] on select "Choose Default Petition PDF Packet Complete Bankruptcy Petition (all forms and …" at bounding box center [733, 290] width 253 height 25
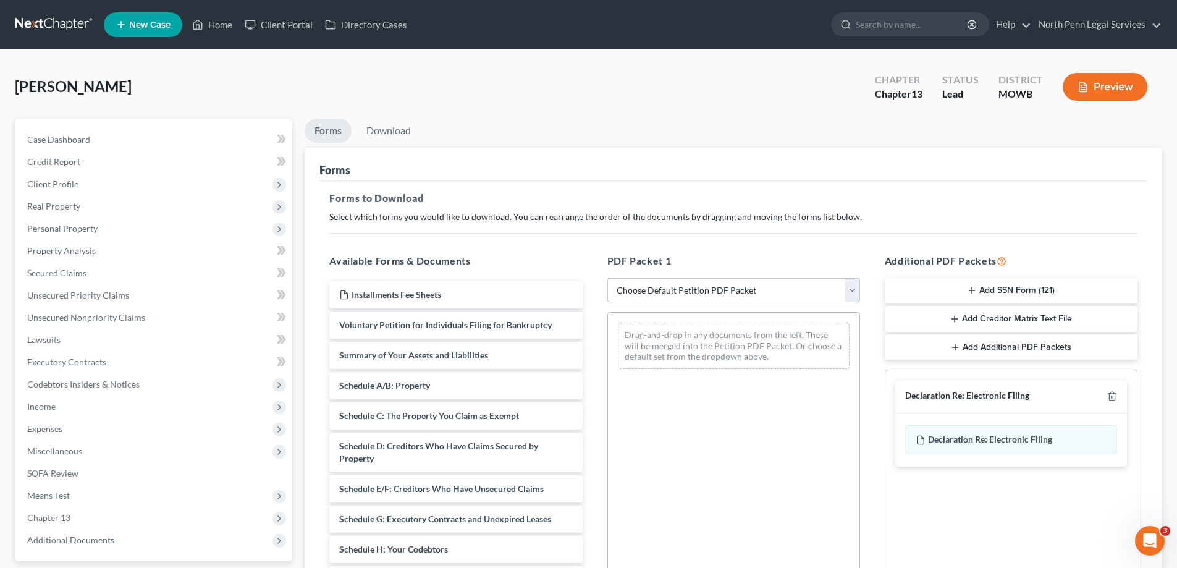
scroll to position [124, 0]
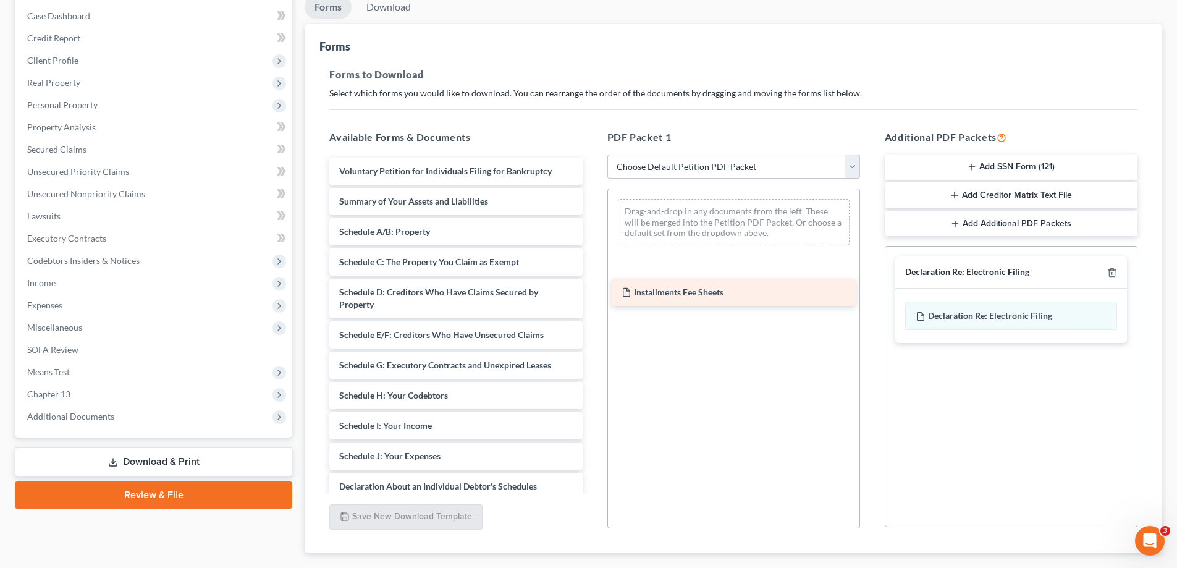
drag, startPoint x: 394, startPoint y: 166, endPoint x: 677, endPoint y: 287, distance: 307.3
click at [592, 287] on div "Installments Fee Sheets Installments Fee Sheets Voluntary Petition for Individu…" at bounding box center [455, 432] width 273 height 549
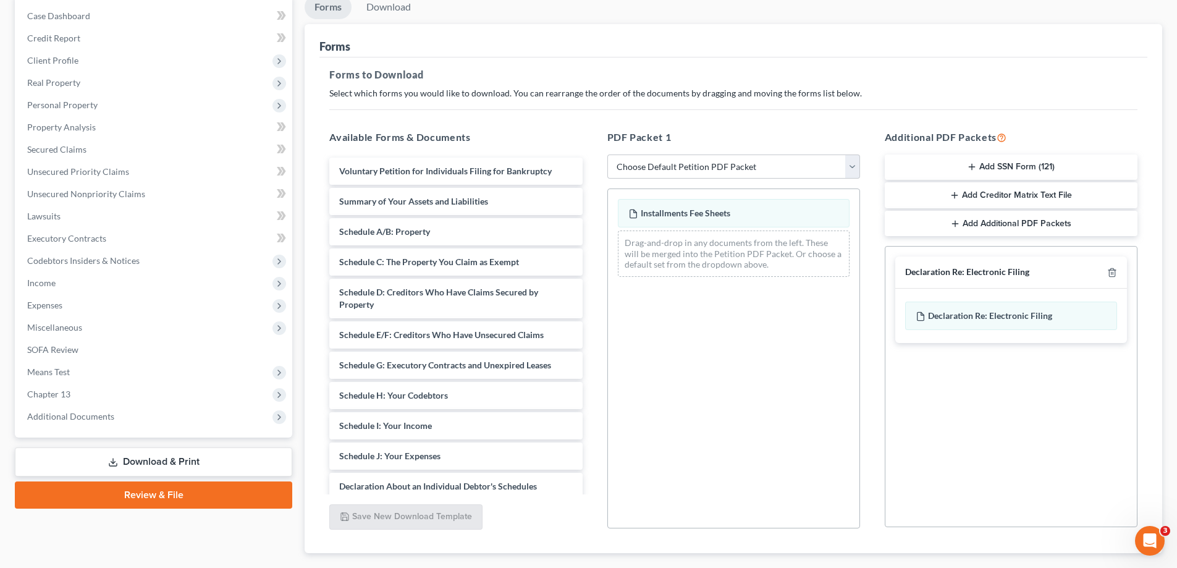
click at [982, 193] on button "Add Creditor Matrix Text File" at bounding box center [1011, 195] width 253 height 26
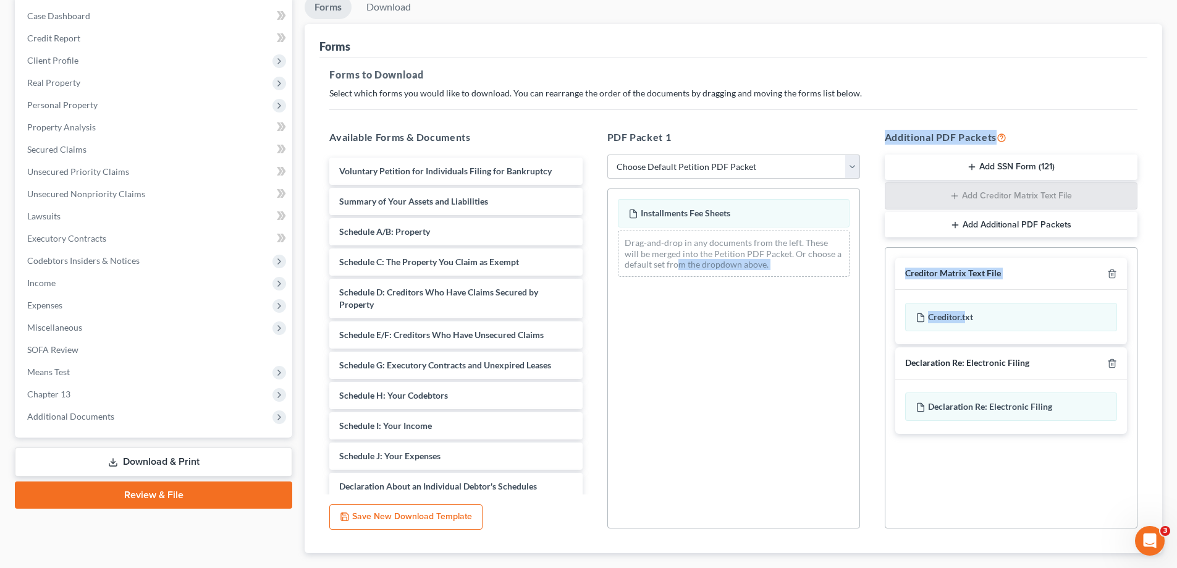
drag, startPoint x: 968, startPoint y: 320, endPoint x: 680, endPoint y: 295, distance: 288.4
click at [680, 295] on div "Available Forms & Documents Voluntary Petition for Individuals Filing for Bankr…" at bounding box center [733, 329] width 833 height 419
click at [685, 328] on div "Installments Fee Sheets Drag-and-drop in any documents from the left. These wil…" at bounding box center [733, 358] width 253 height 340
click at [1031, 274] on div "Creditor Matrix Text File" at bounding box center [1011, 274] width 232 height 32
drag, startPoint x: 1020, startPoint y: 314, endPoint x: 891, endPoint y: 287, distance: 131.9
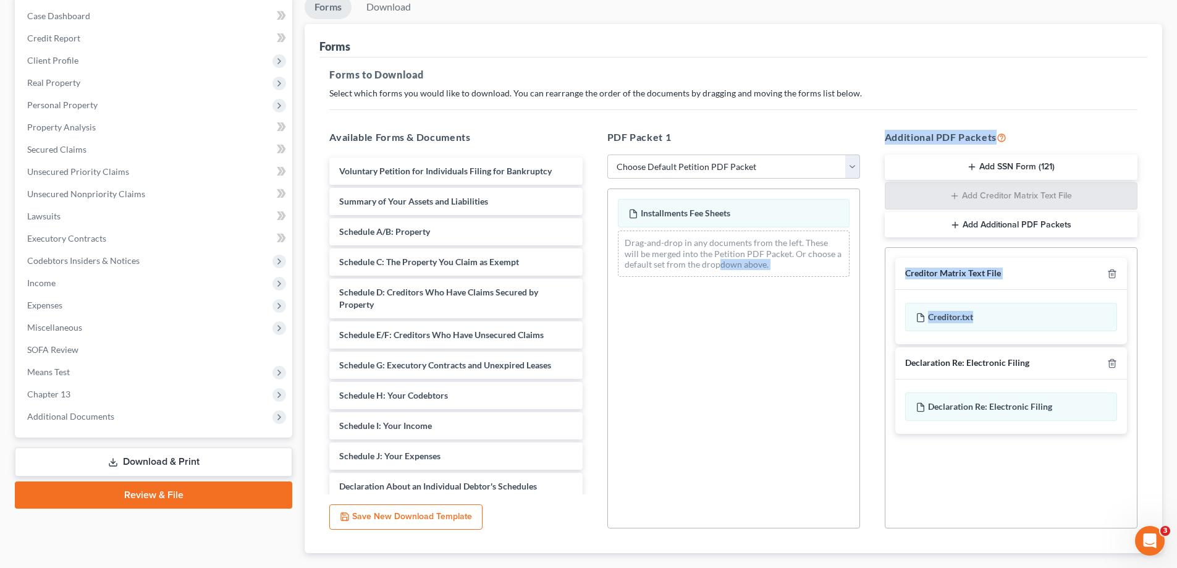
click at [720, 368] on div "Available Forms & Documents Voluntary Petition for Individuals Filing for Bankr…" at bounding box center [733, 329] width 833 height 419
click at [721, 362] on div "Installments Fee Sheets Drag-and-drop in any documents from the left. These wil…" at bounding box center [733, 358] width 253 height 340
click at [1046, 268] on div "Creditor Matrix Text File" at bounding box center [1011, 274] width 232 height 32
click at [681, 407] on div "Installments Fee Sheets Drag-and-drop in any documents from the left. These wil…" at bounding box center [733, 358] width 253 height 340
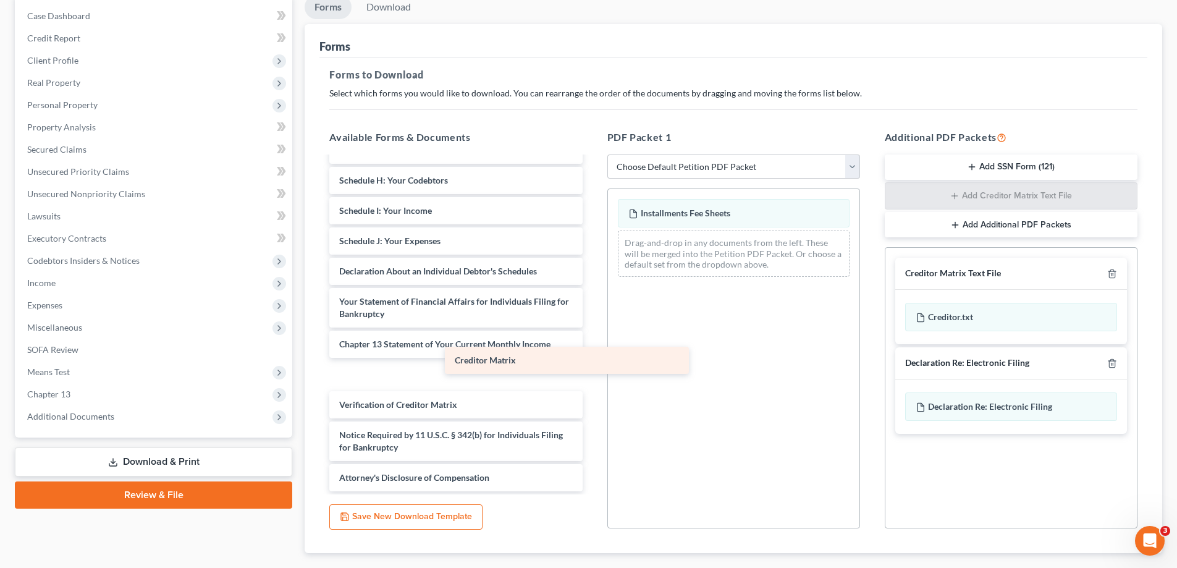
scroll to position [185, 0]
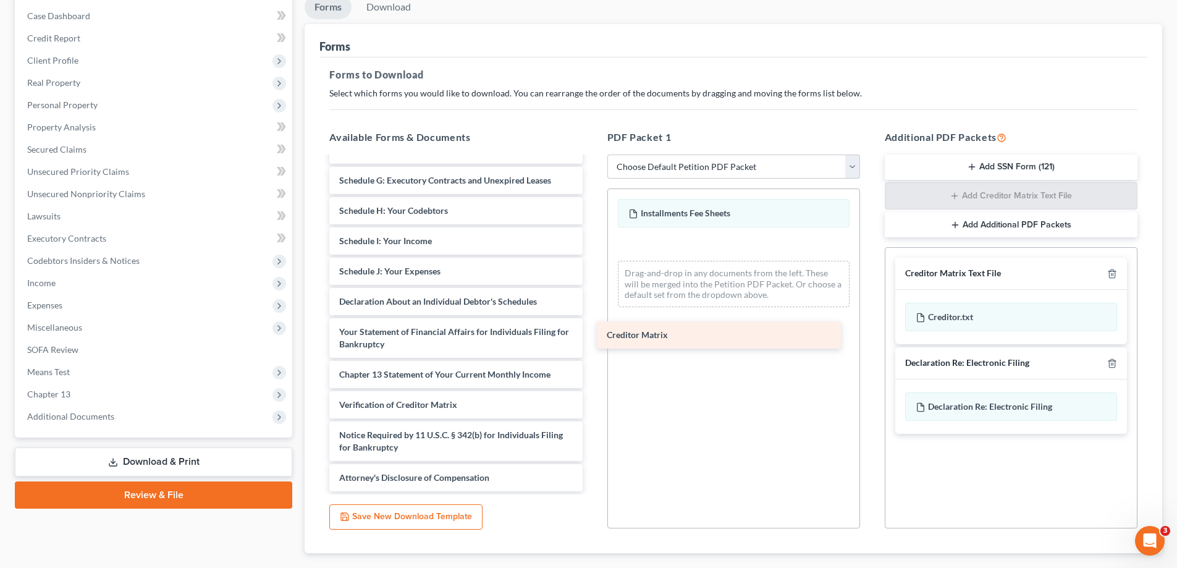
drag, startPoint x: 443, startPoint y: 379, endPoint x: 711, endPoint y: 339, distance: 270.5
click at [592, 339] on div "Creditor Matrix Voluntary Petition for Individuals Filing for Bankruptcy Summar…" at bounding box center [455, 232] width 273 height 518
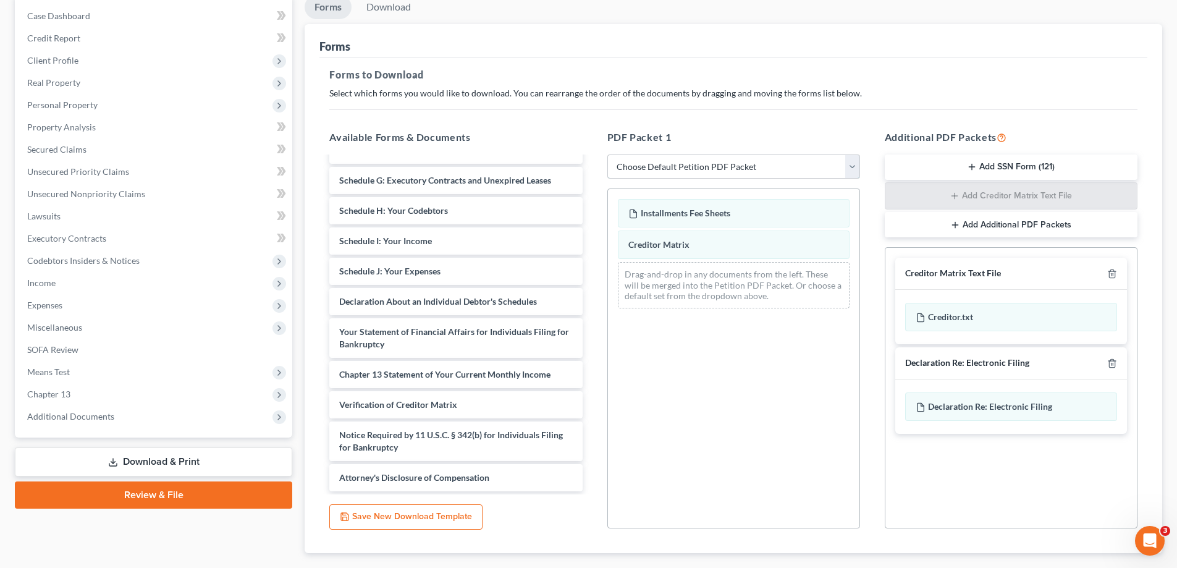
click at [723, 167] on select "Choose Default Petition PDF Packet Complete Bankruptcy Petition (all forms and …" at bounding box center [733, 166] width 253 height 25
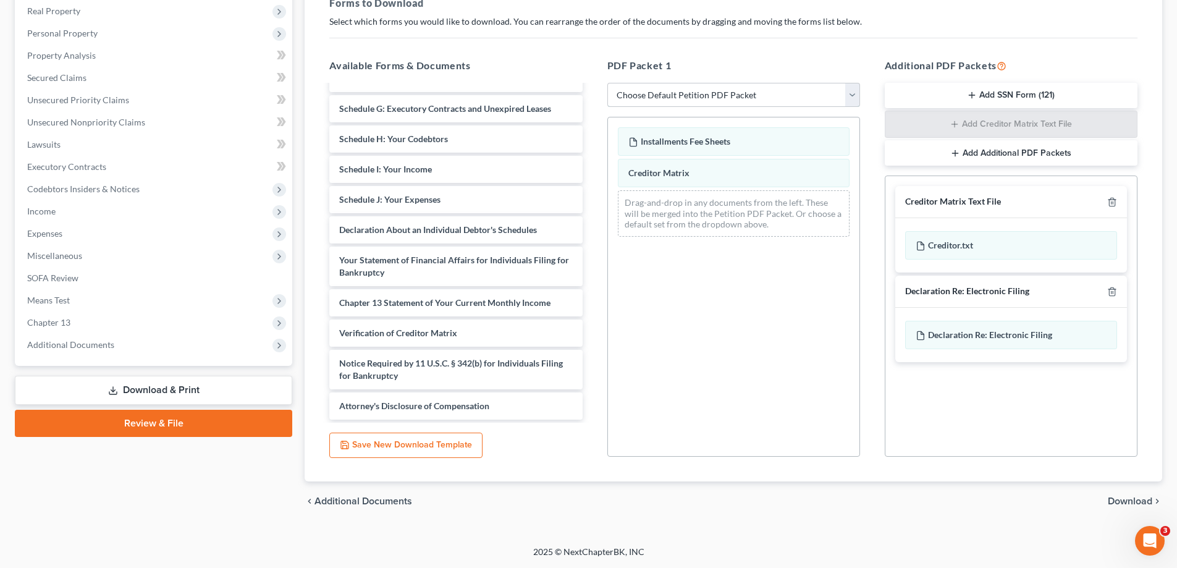
scroll to position [0, 0]
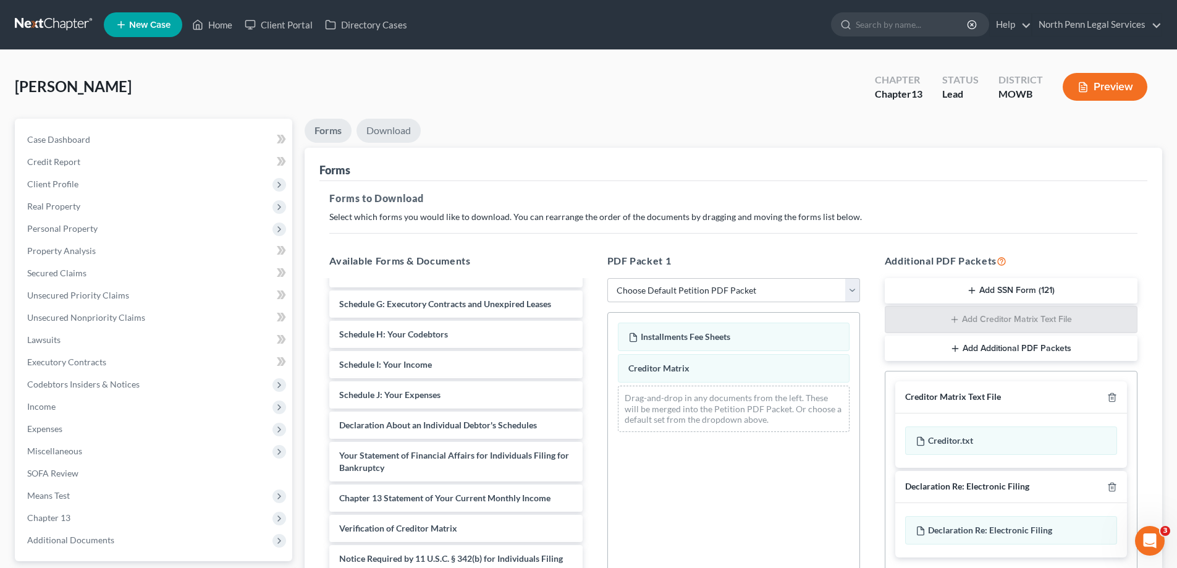
click at [392, 135] on link "Download" at bounding box center [389, 131] width 64 height 24
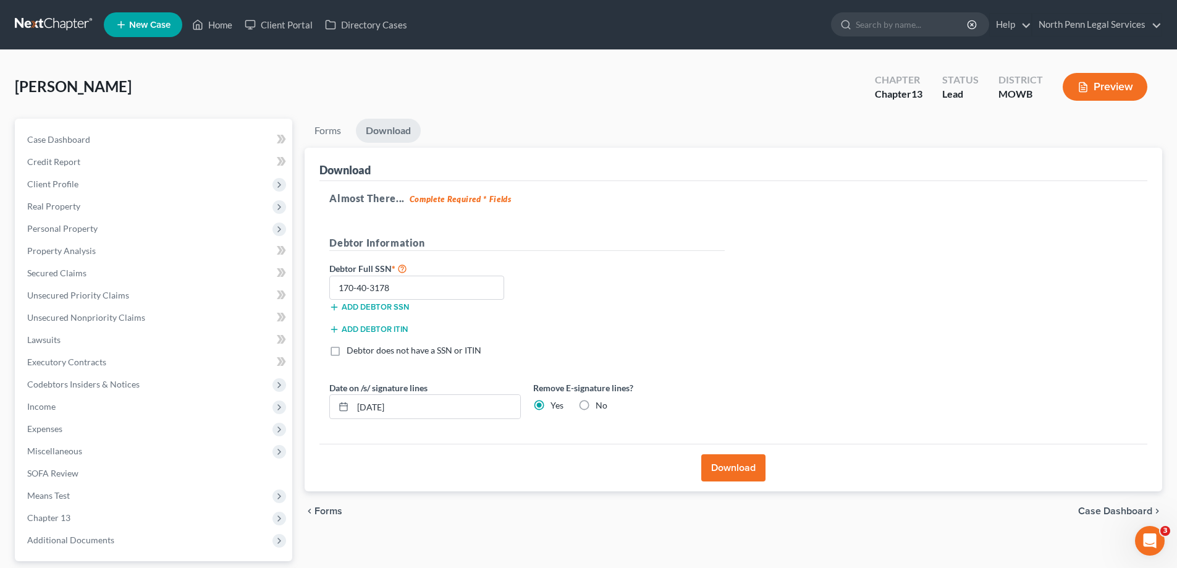
click at [751, 472] on button "Download" at bounding box center [733, 467] width 64 height 27
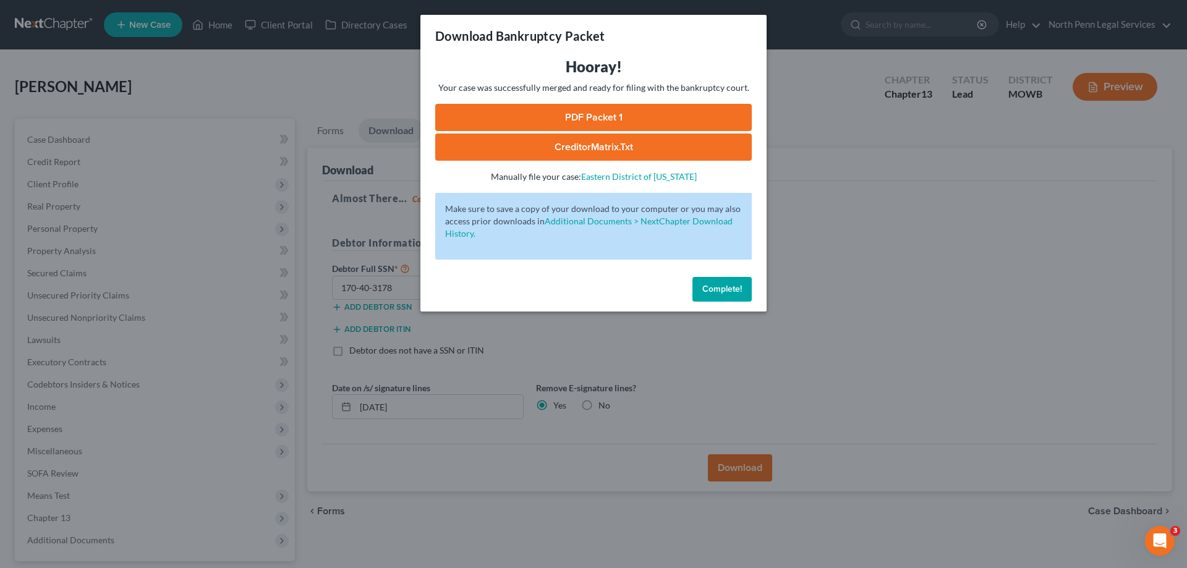
click at [613, 114] on link "PDF Packet 1" at bounding box center [593, 117] width 316 height 27
click at [709, 297] on button "Complete!" at bounding box center [721, 289] width 59 height 25
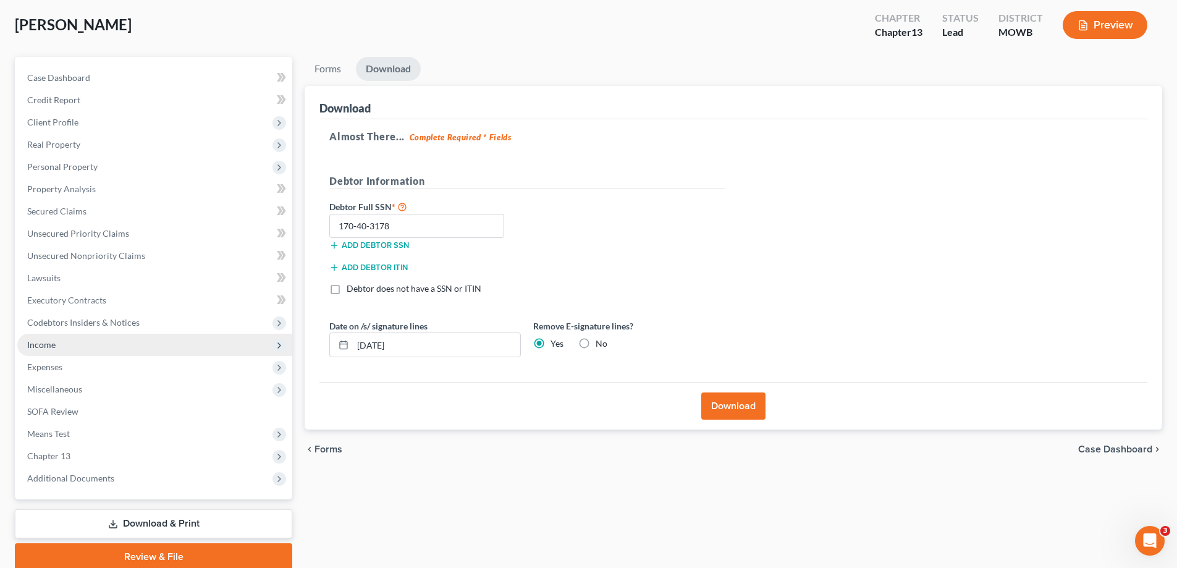
scroll to position [111, 0]
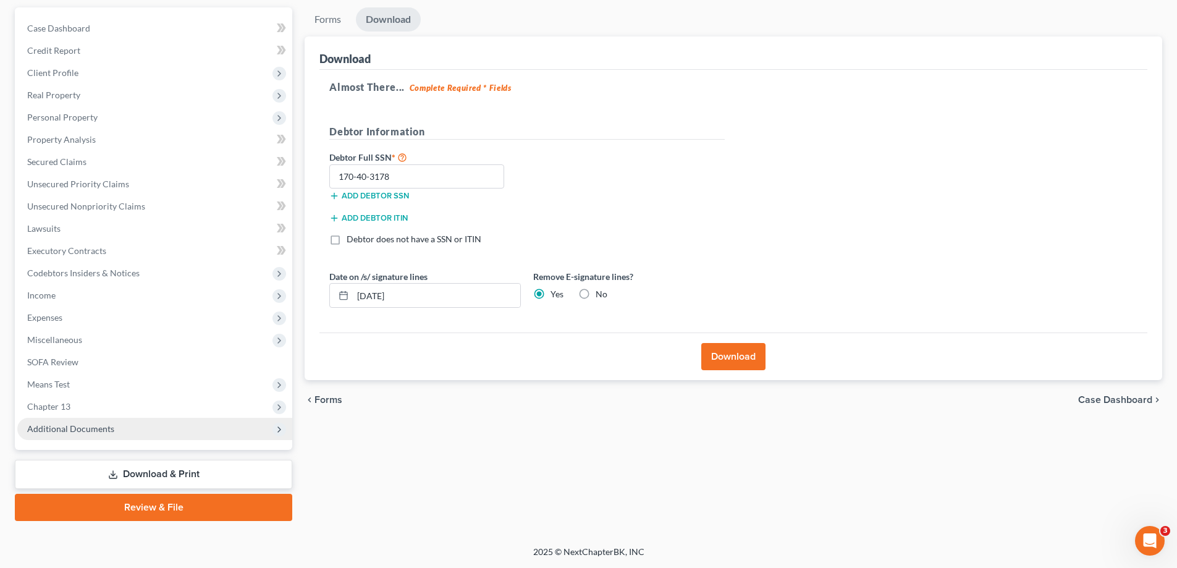
click at [95, 434] on span "Additional Documents" at bounding box center [154, 429] width 275 height 22
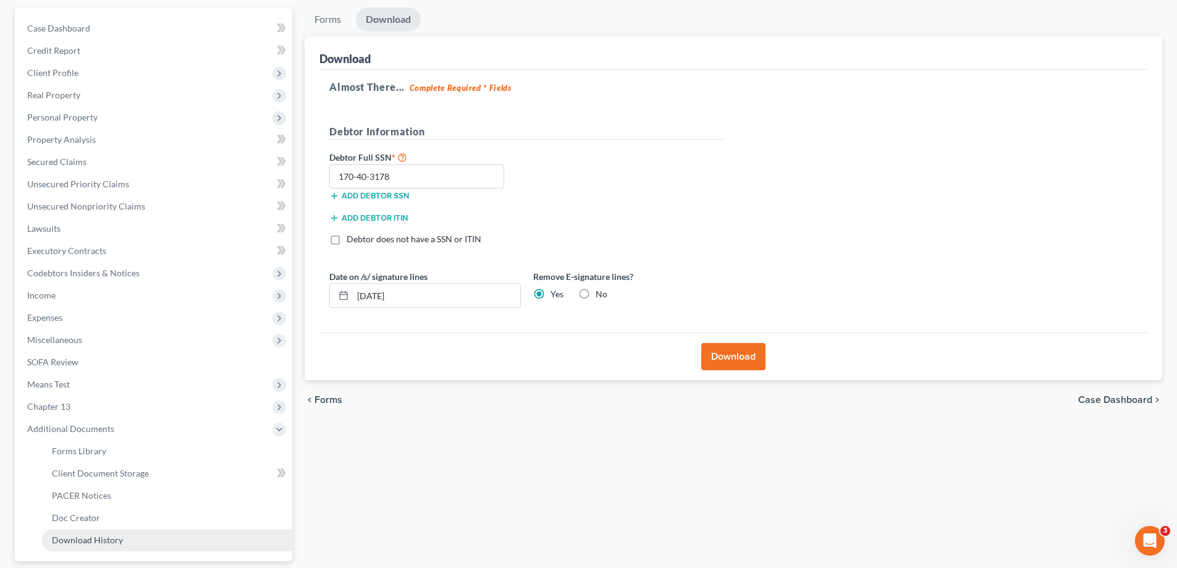
scroll to position [173, 0]
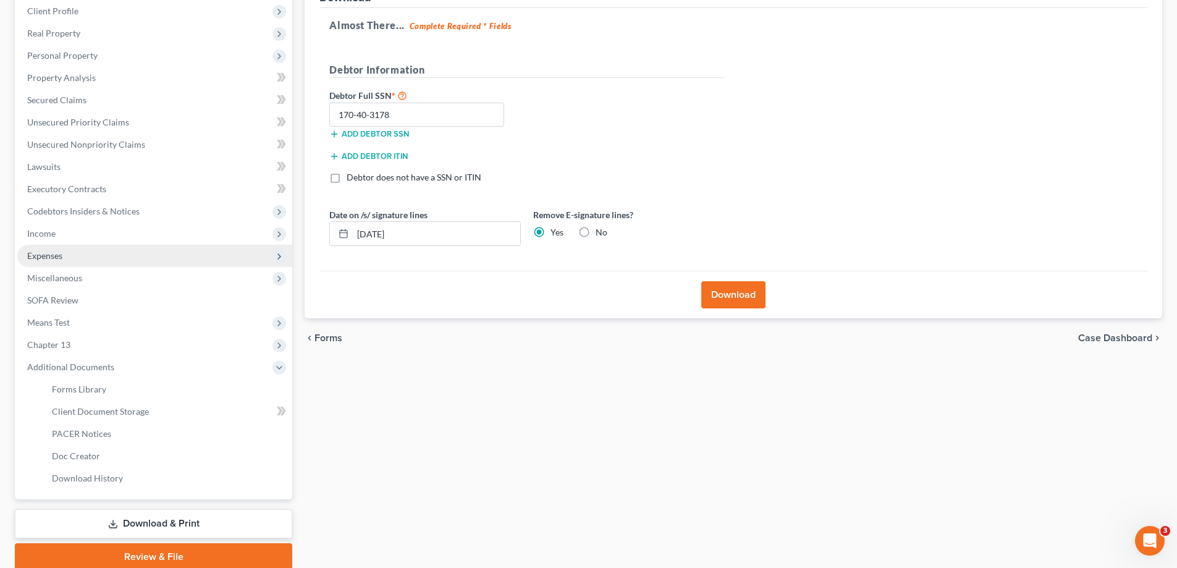
click at [76, 255] on span "Expenses" at bounding box center [154, 256] width 275 height 22
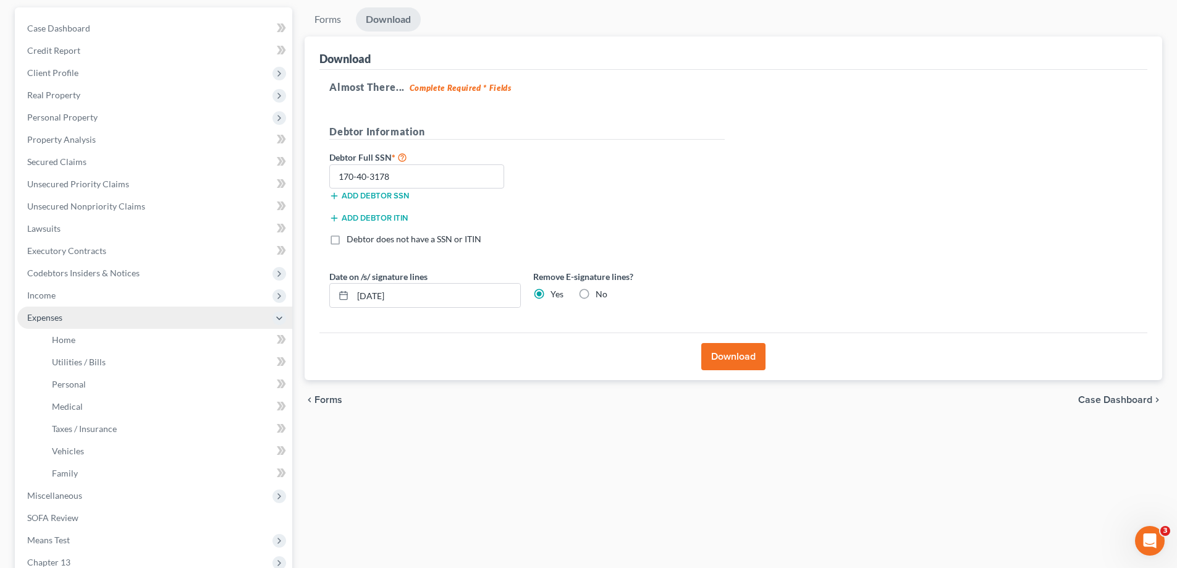
scroll to position [0, 0]
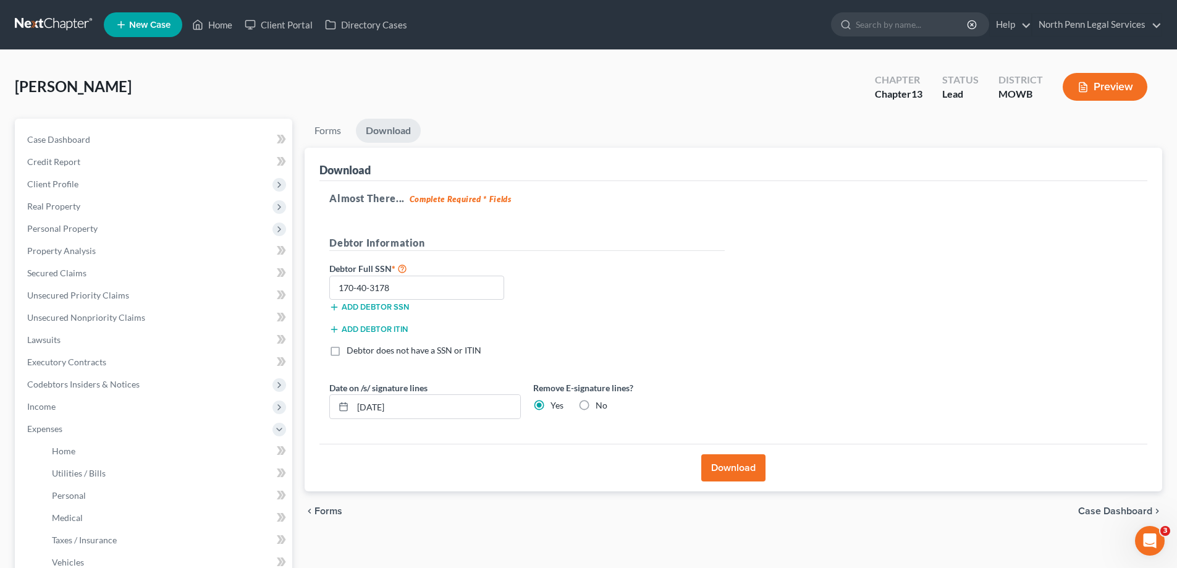
click at [682, 325] on div "Add debtor ITIN" at bounding box center [527, 333] width 408 height 22
click at [72, 187] on span "Client Profile" at bounding box center [52, 184] width 51 height 11
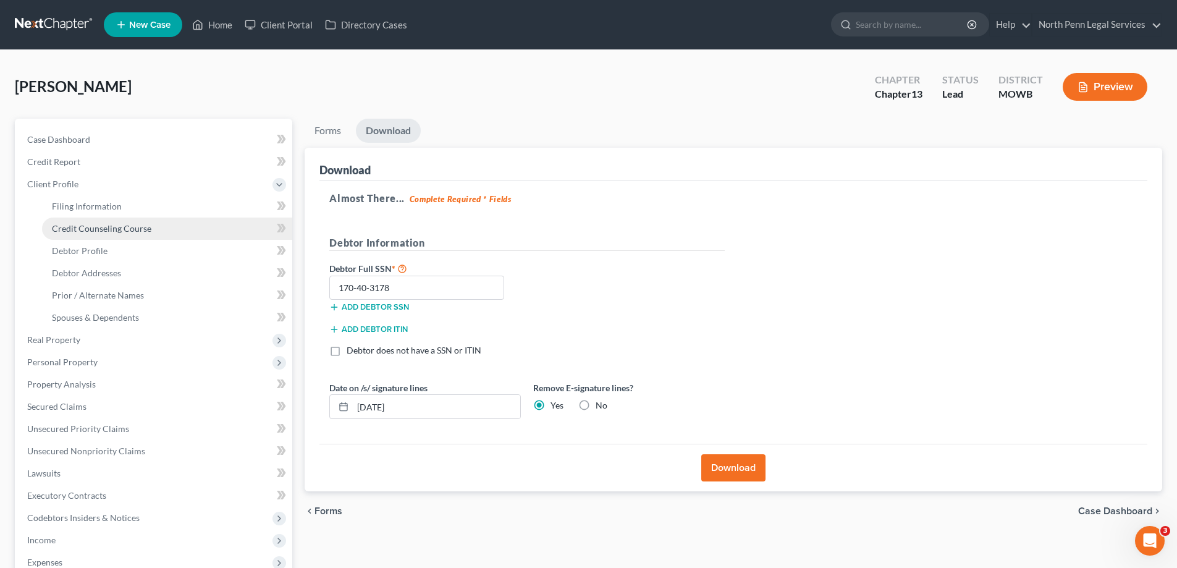
click at [114, 231] on span "Credit Counseling Course" at bounding box center [101, 228] width 99 height 11
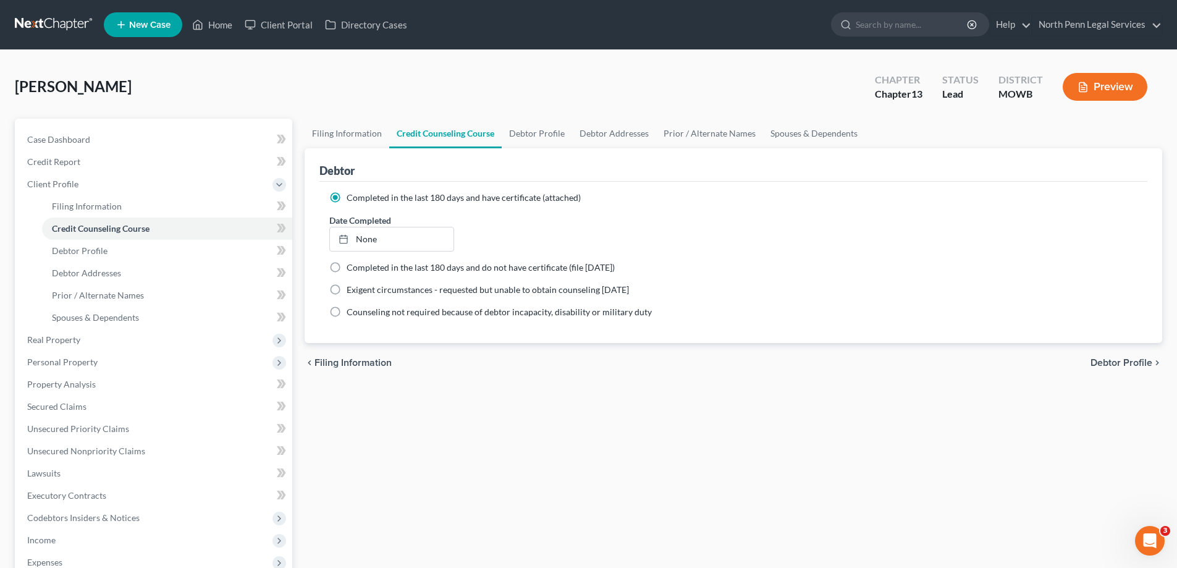
click at [347, 270] on label "Completed in the last 180 days and do not have certificate (file within 14 days)" at bounding box center [481, 267] width 268 height 12
click at [352, 269] on input "Completed in the last 180 days and do not have certificate (file within 14 days)" at bounding box center [356, 265] width 8 height 8
radio input "true"
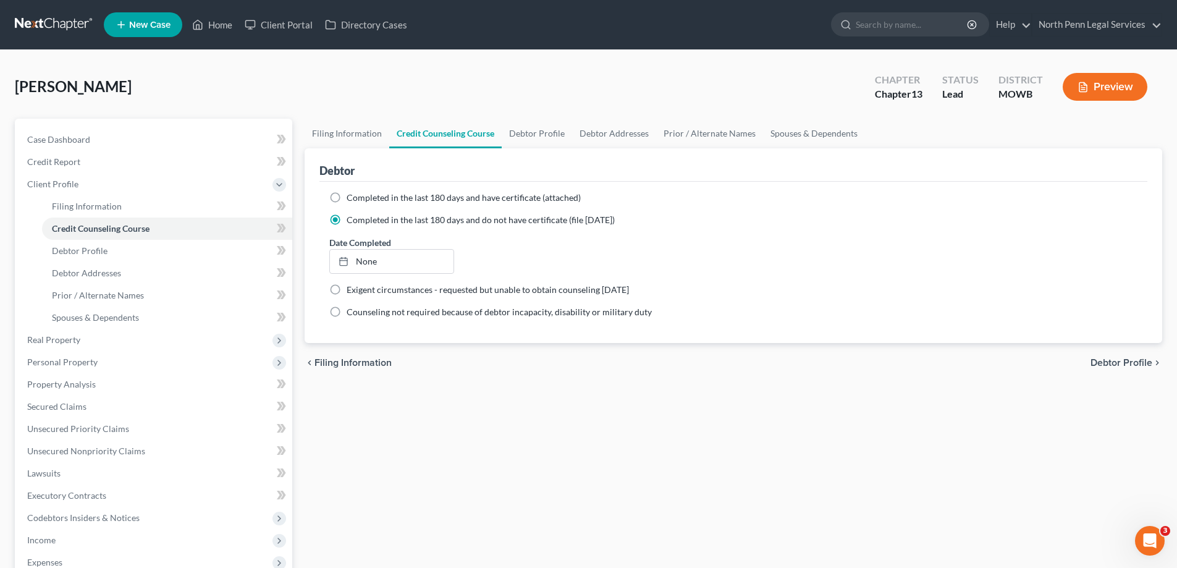
click at [347, 198] on label "Completed in the last 180 days and have certificate (attached)" at bounding box center [464, 198] width 234 height 12
click at [352, 198] on input "Completed in the last 180 days and have certificate (attached)" at bounding box center [356, 196] width 8 height 8
radio input "true"
radio input "false"
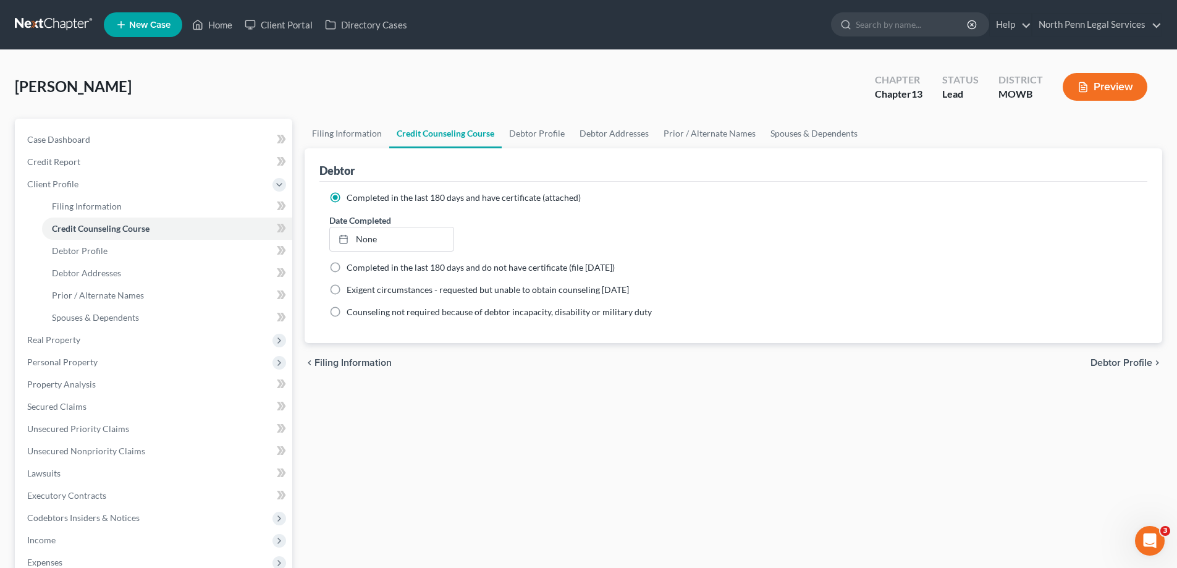
click at [1120, 363] on span "Debtor Profile" at bounding box center [1122, 363] width 62 height 10
select select "4"
select select "0"
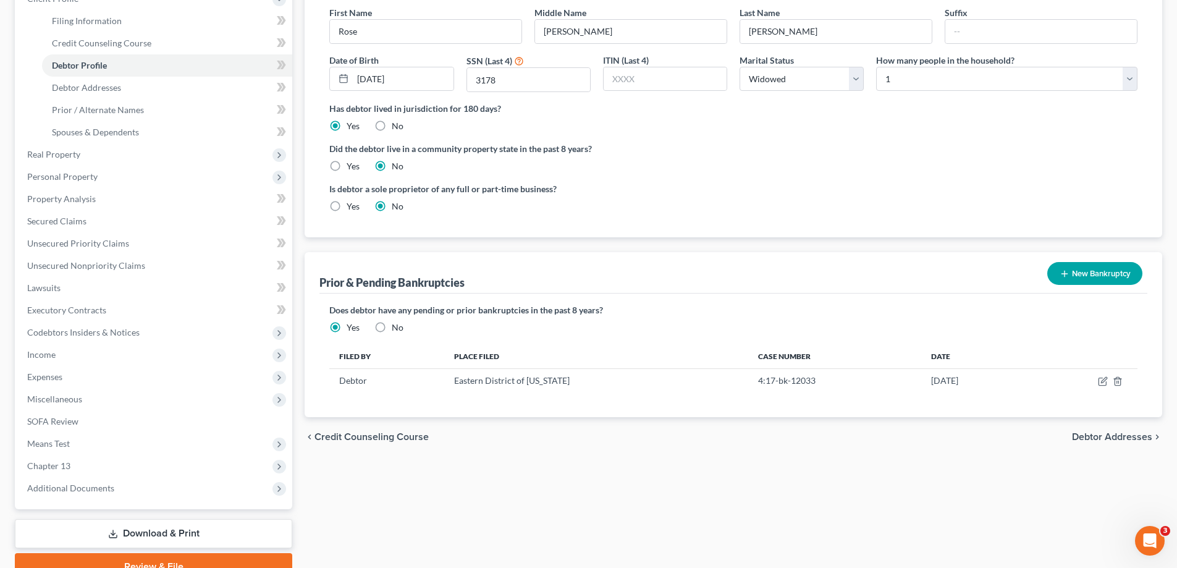
scroll to position [245, 0]
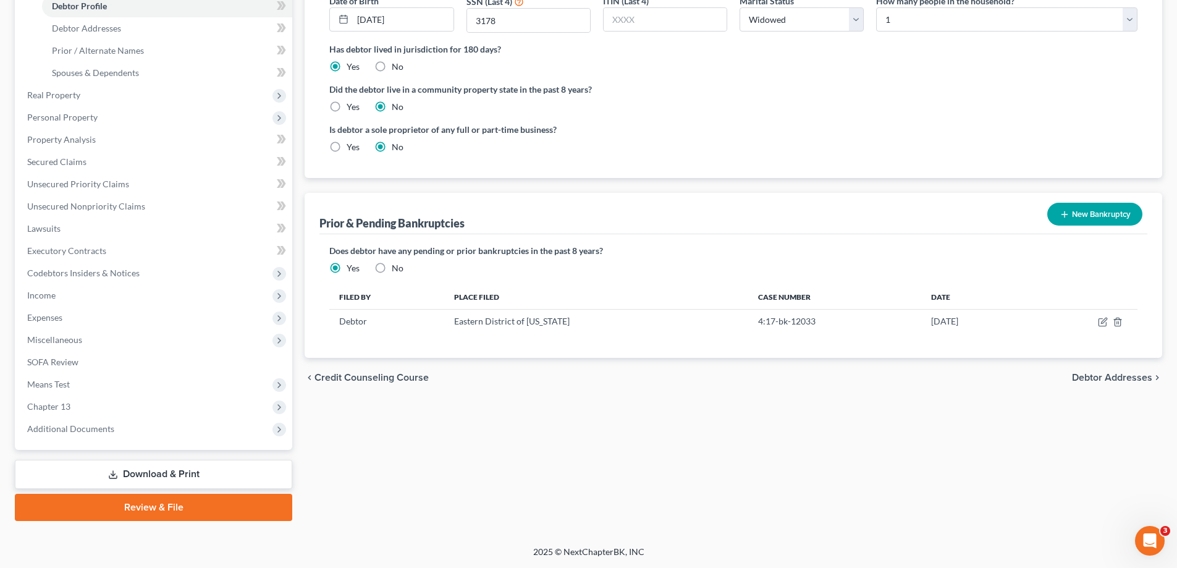
click at [1127, 373] on span "Debtor Addresses" at bounding box center [1112, 378] width 80 height 10
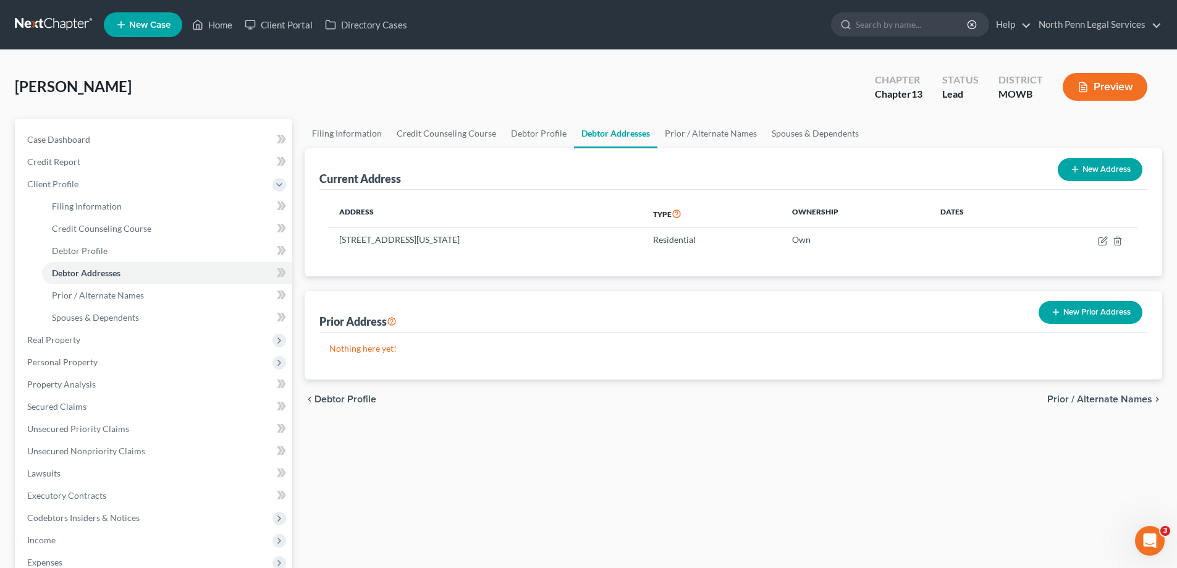
click at [1112, 401] on span "Prior / Alternate Names" at bounding box center [1099, 399] width 105 height 10
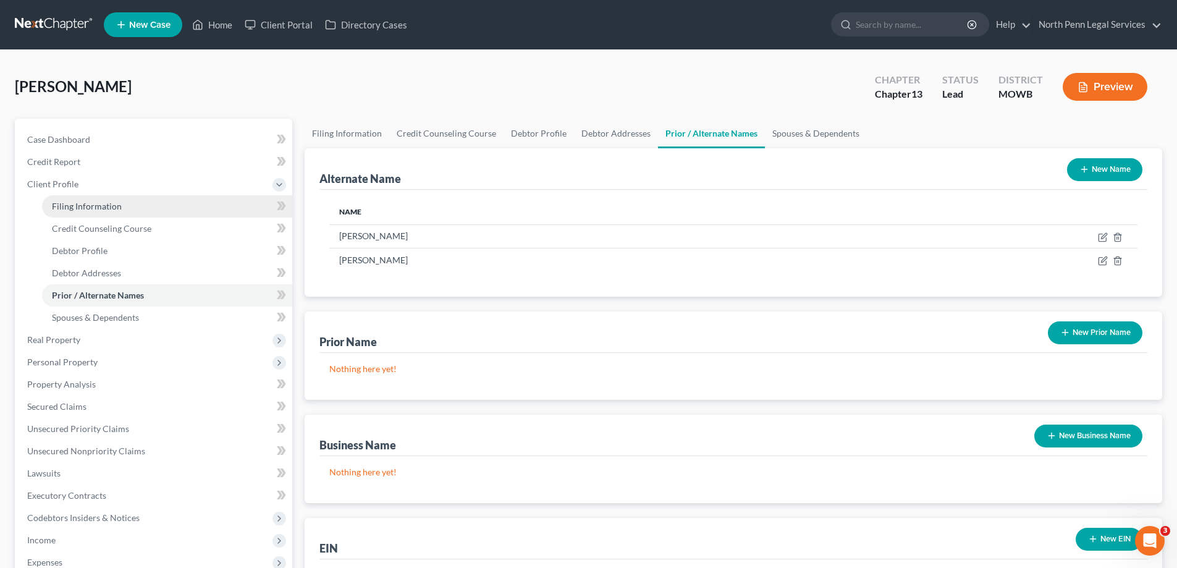
click at [104, 203] on span "Filing Information" at bounding box center [87, 206] width 70 height 11
select select "1"
select select "0"
select select "3"
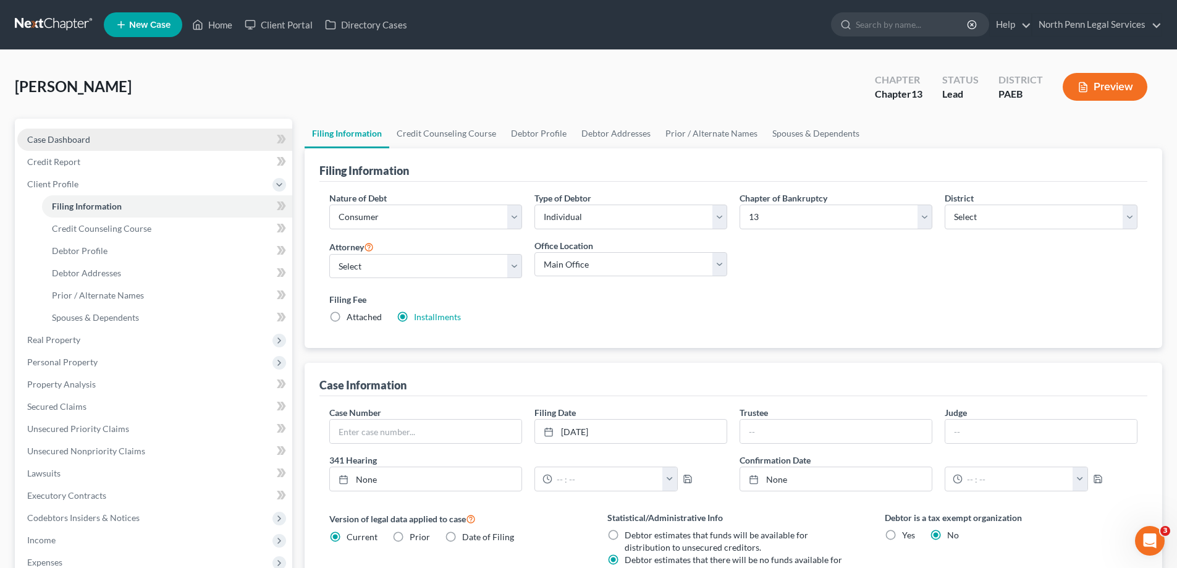
click at [54, 142] on span "Case Dashboard" at bounding box center [58, 139] width 63 height 11
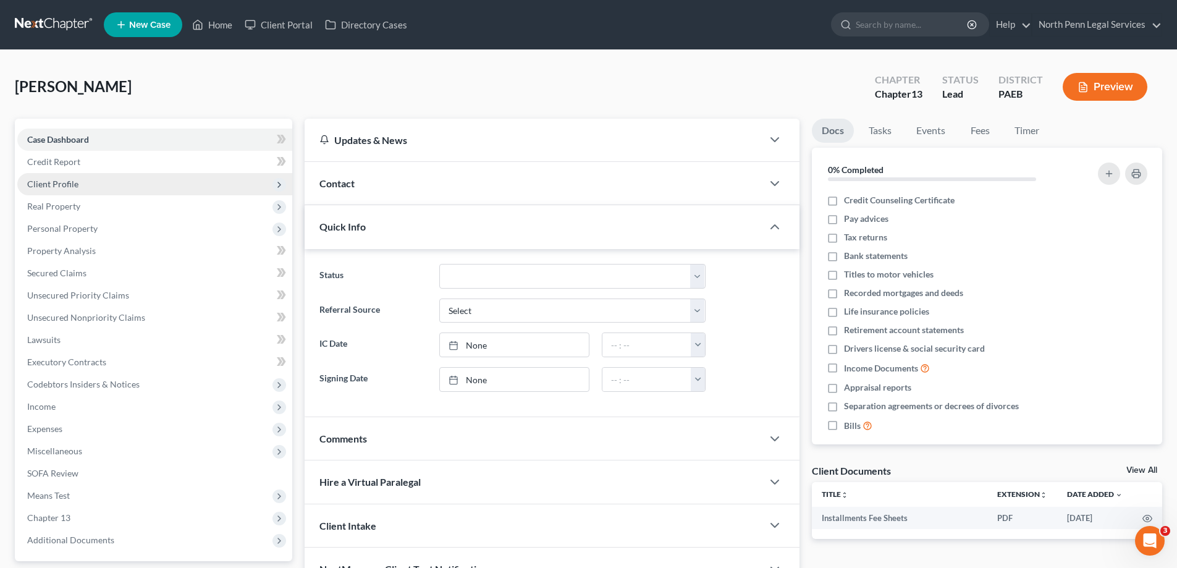
click at [72, 190] on span "Client Profile" at bounding box center [154, 184] width 275 height 22
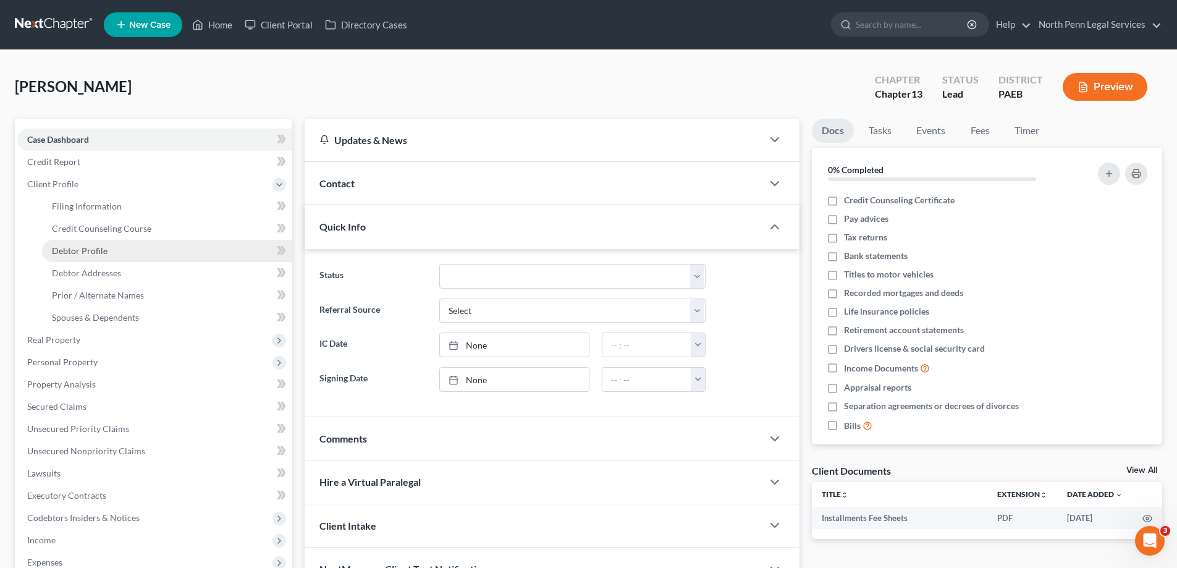
click at [90, 250] on span "Debtor Profile" at bounding box center [80, 250] width 56 height 11
select select "4"
select select "0"
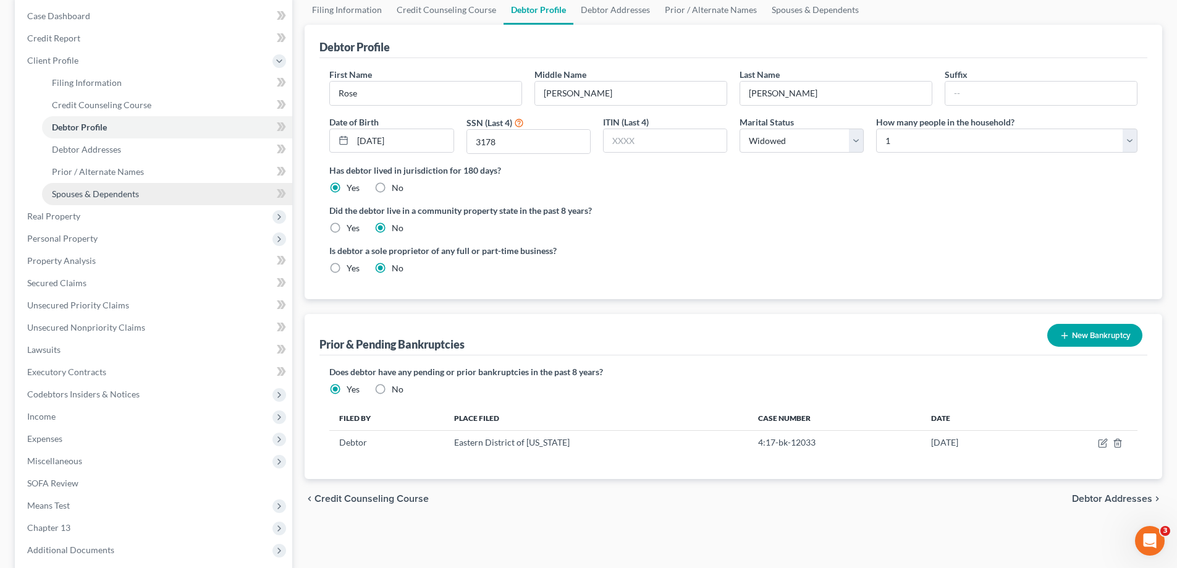
scroll to position [245, 0]
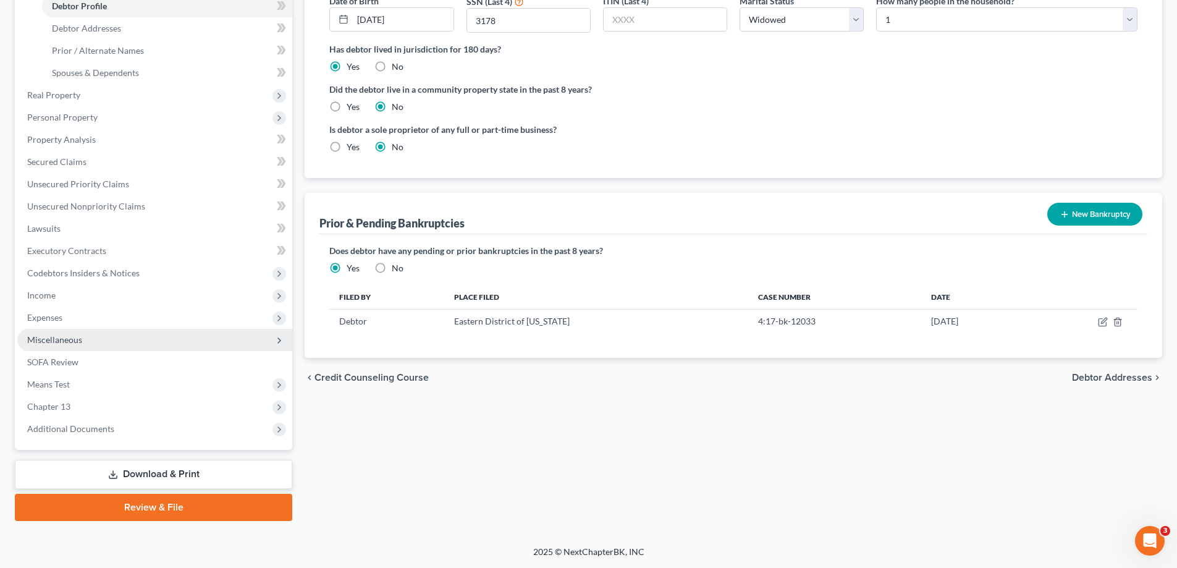
click at [79, 341] on span "Miscellaneous" at bounding box center [54, 339] width 55 height 11
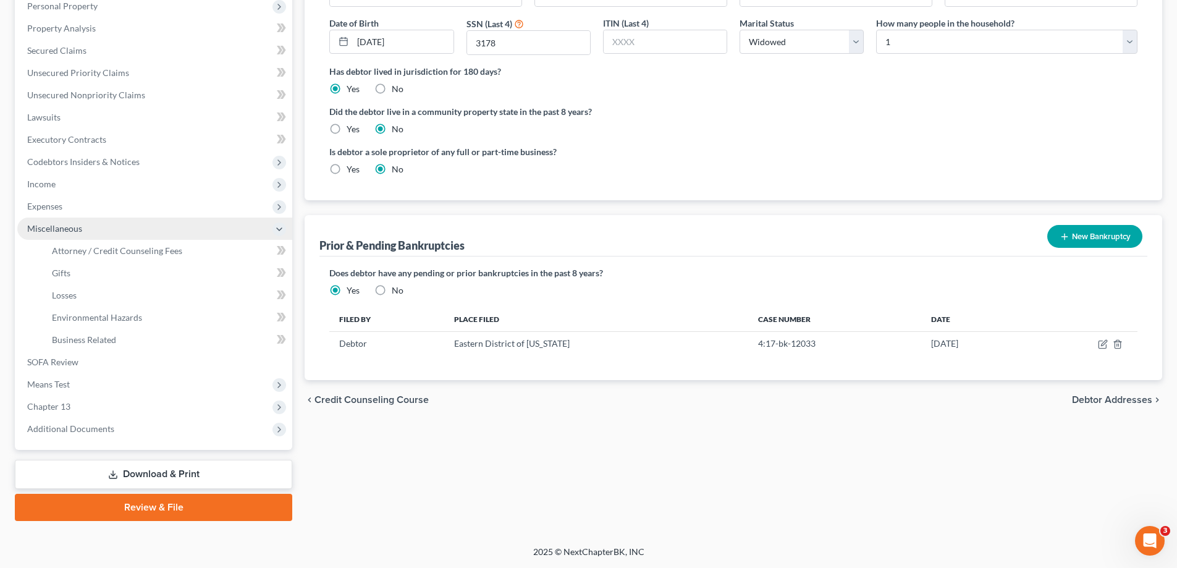
scroll to position [222, 0]
click at [95, 252] on span "Attorney / Credit Counseling Fees" at bounding box center [117, 250] width 130 height 11
select select "0"
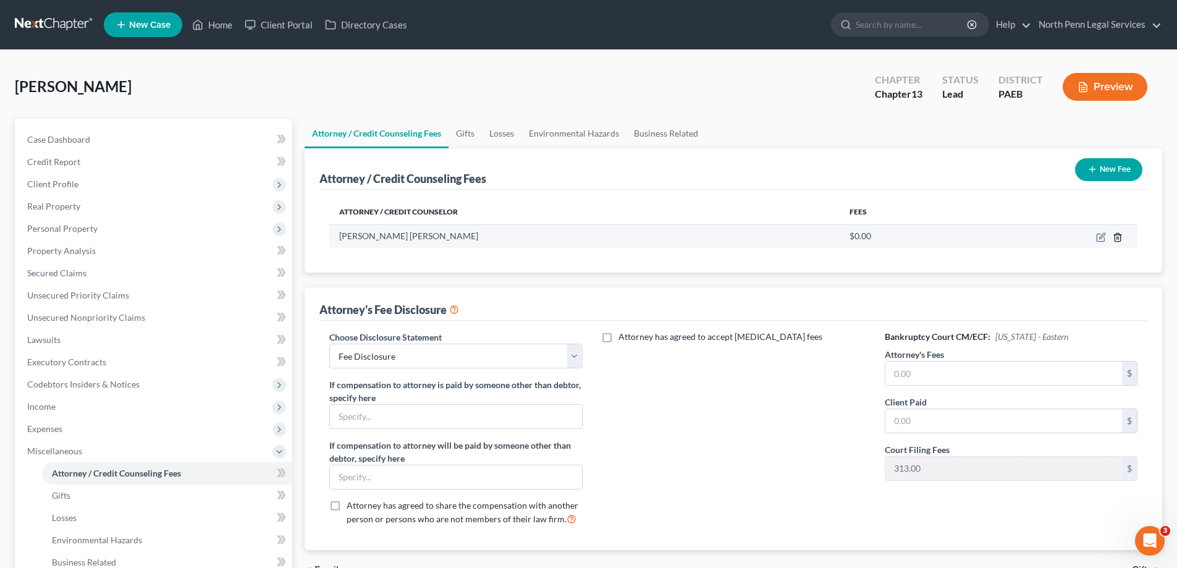
click at [1118, 239] on icon "button" at bounding box center [1118, 237] width 10 height 10
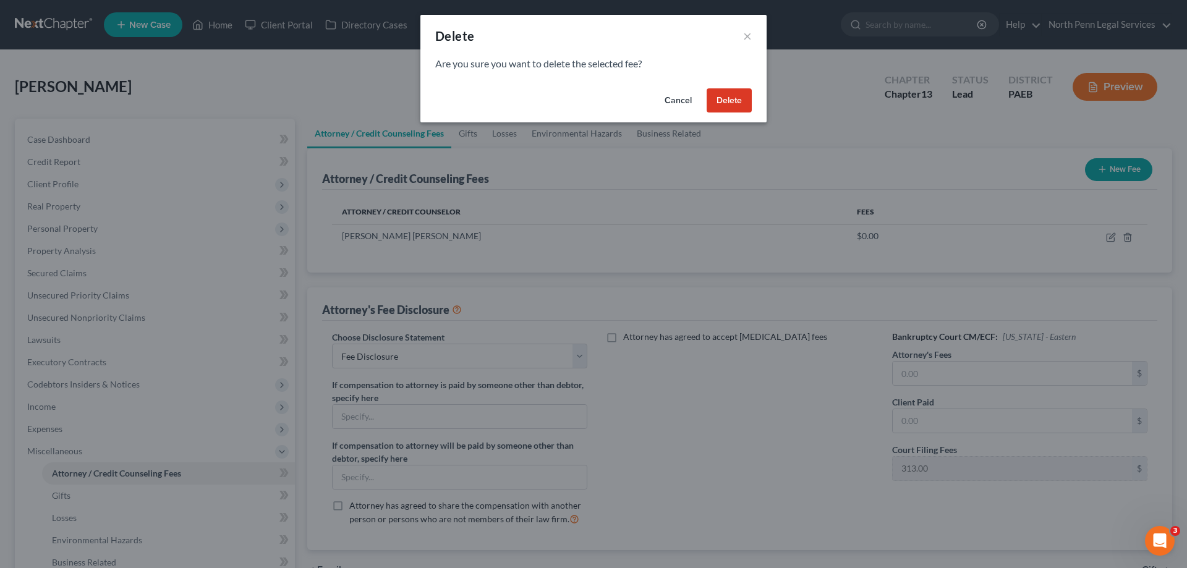
click at [719, 104] on button "Delete" at bounding box center [728, 100] width 45 height 25
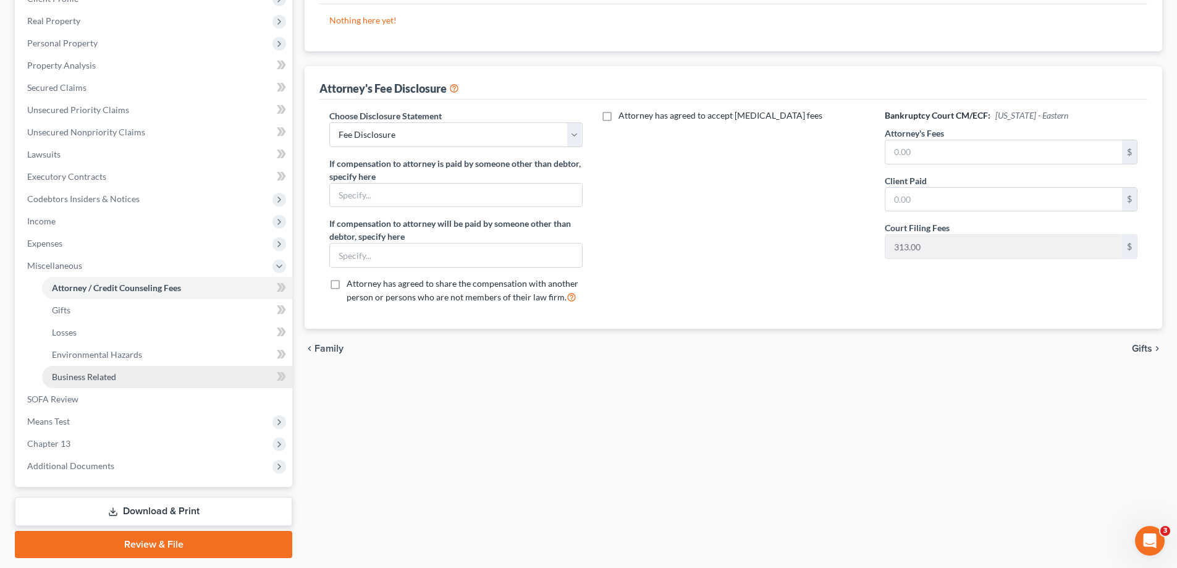
scroll to position [222, 0]
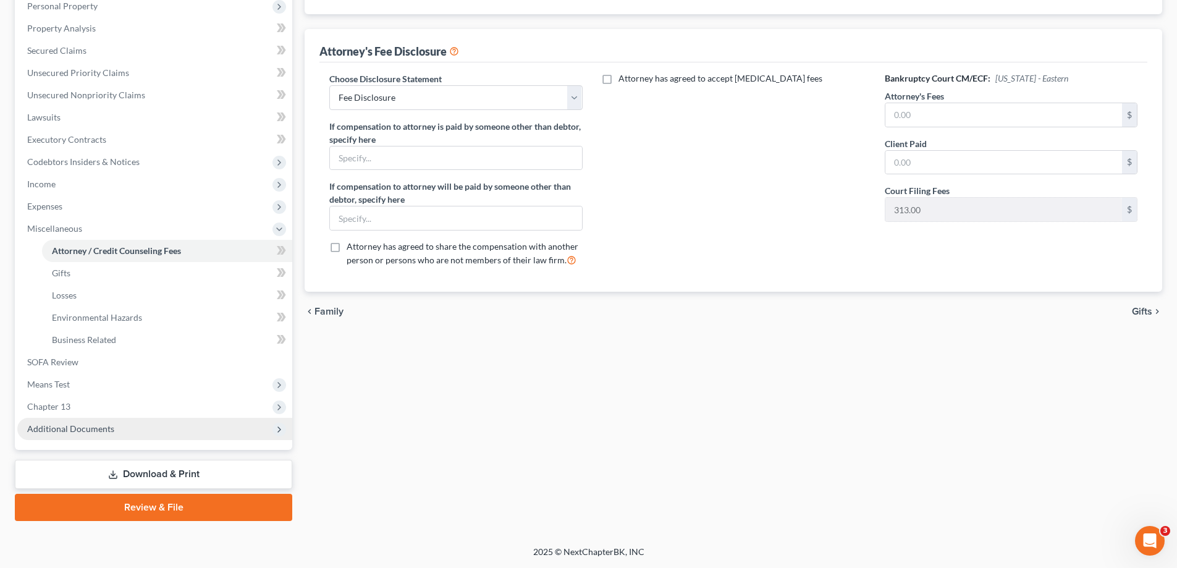
click at [74, 425] on span "Additional Documents" at bounding box center [70, 428] width 87 height 11
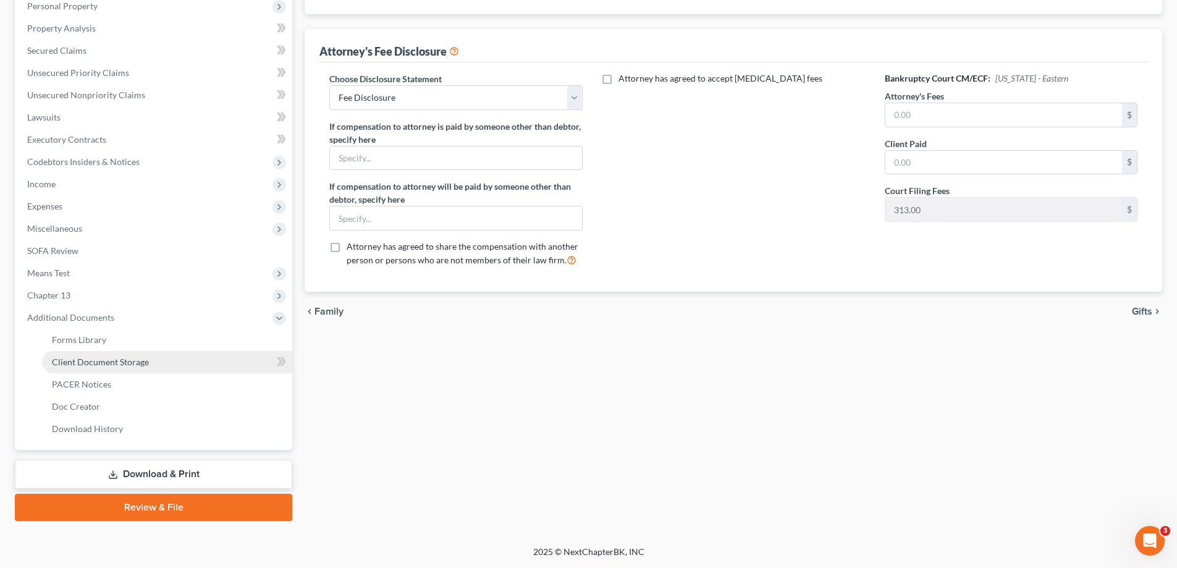
scroll to position [0, 0]
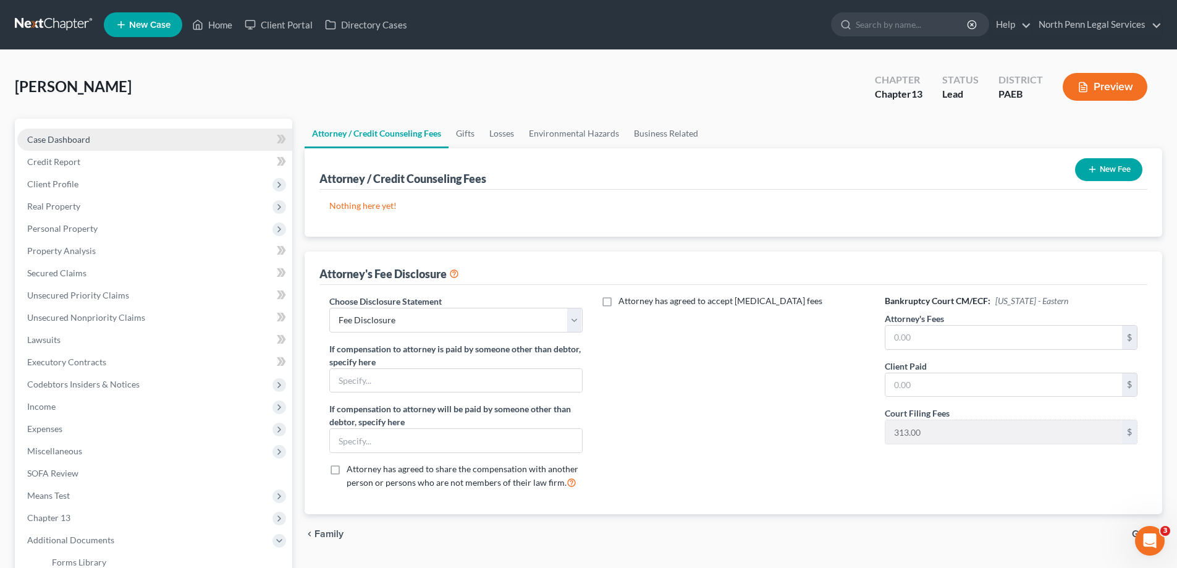
click at [121, 130] on link "Case Dashboard" at bounding box center [154, 140] width 275 height 22
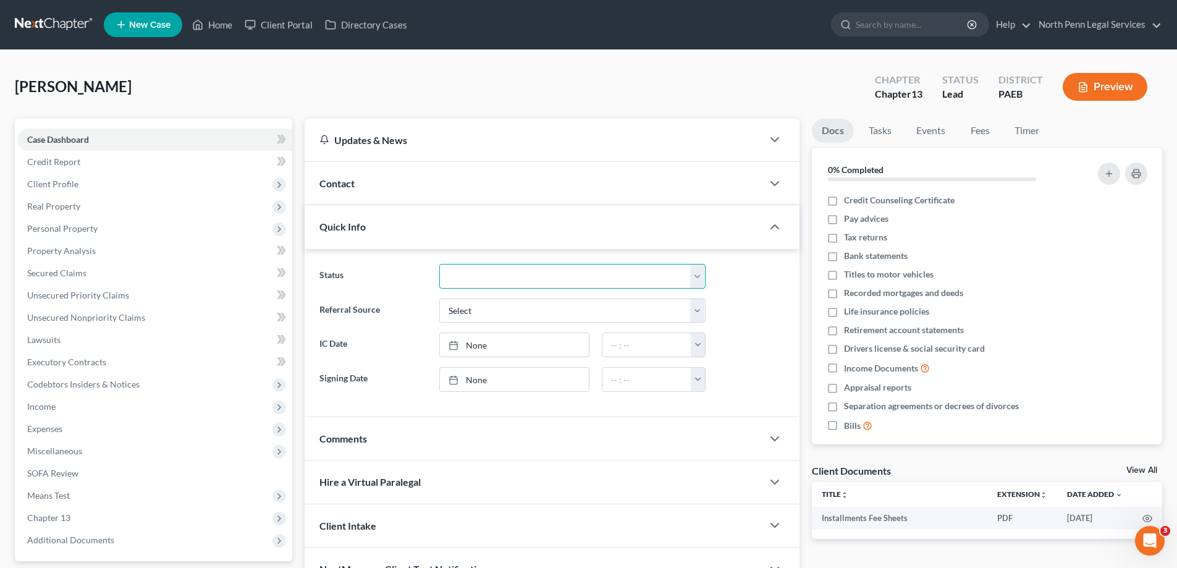
click at [543, 279] on select "Discharged Discharged & Reported Discharge Litigation Dismissal Notice Dismisse…" at bounding box center [572, 276] width 266 height 25
select select "9"
click at [439, 264] on select "Discharged Discharged & Reported Discharge Litigation Dismissal Notice Dismisse…" at bounding box center [572, 276] width 266 height 25
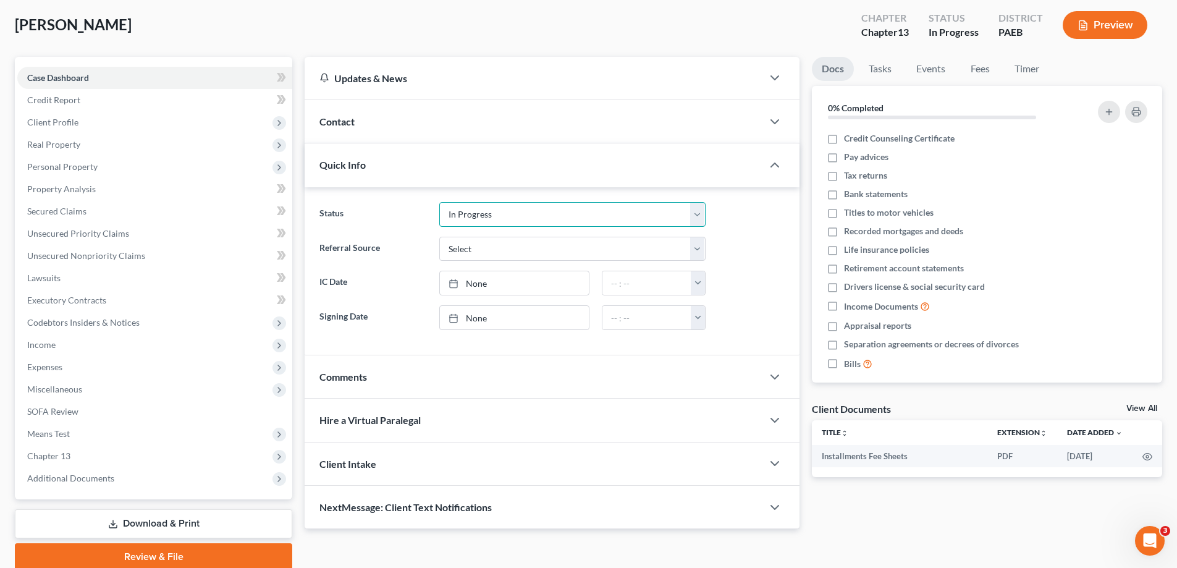
scroll to position [111, 0]
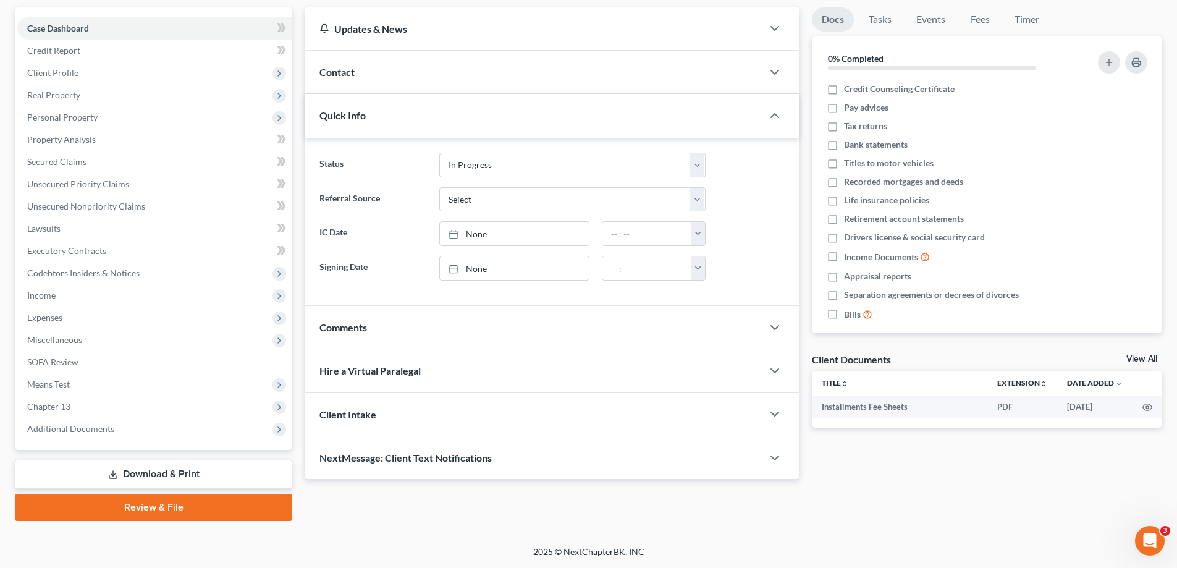
click at [383, 408] on div "Client Intake" at bounding box center [534, 414] width 458 height 43
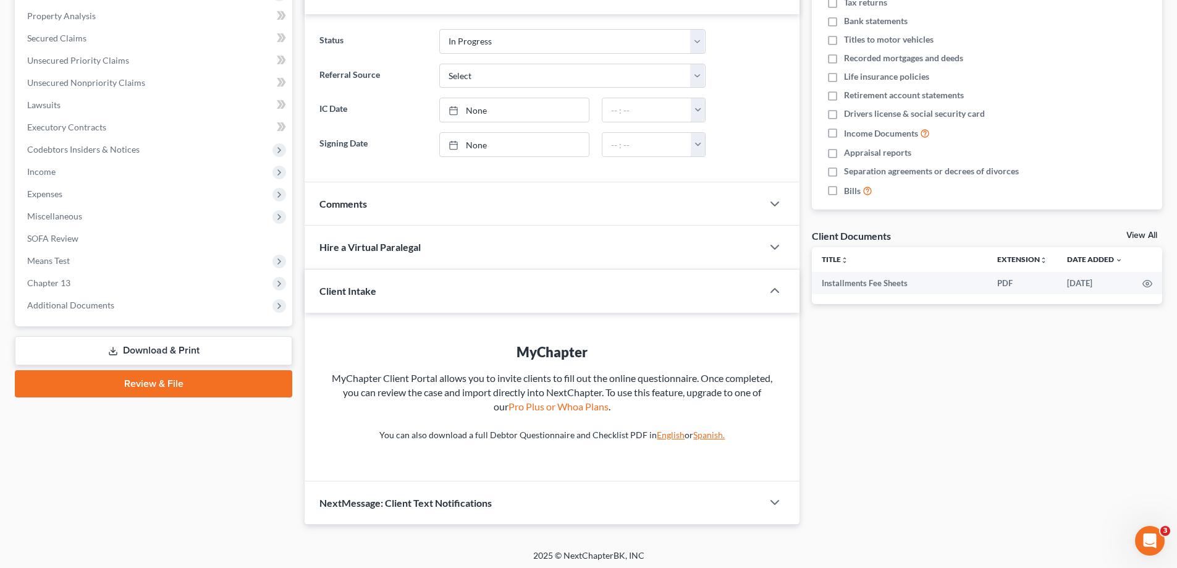
scroll to position [239, 0]
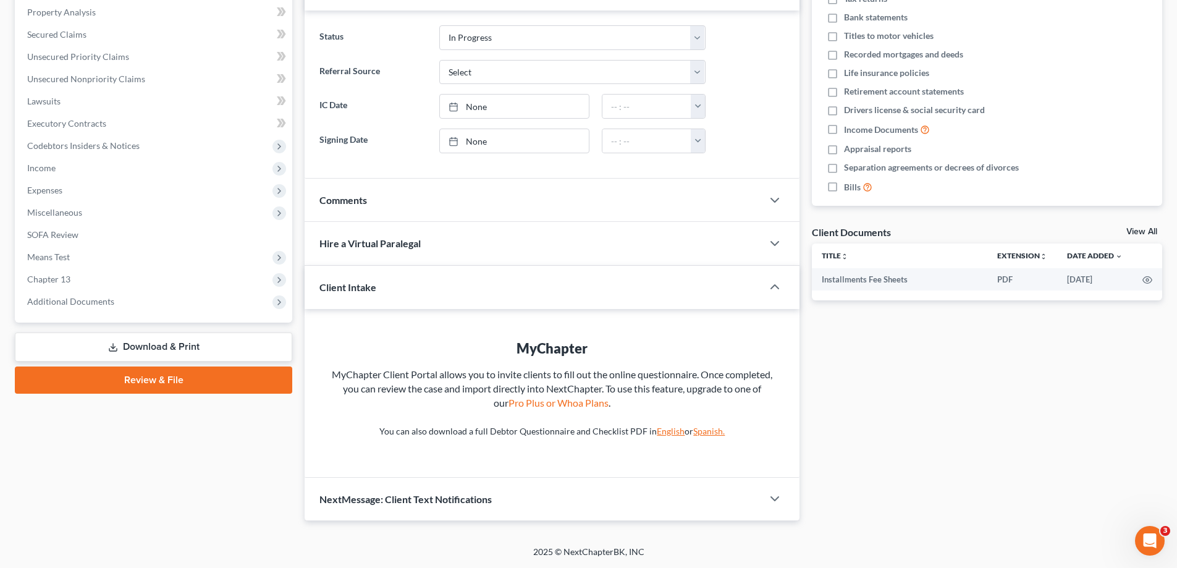
click at [669, 432] on link "English" at bounding box center [671, 431] width 28 height 11
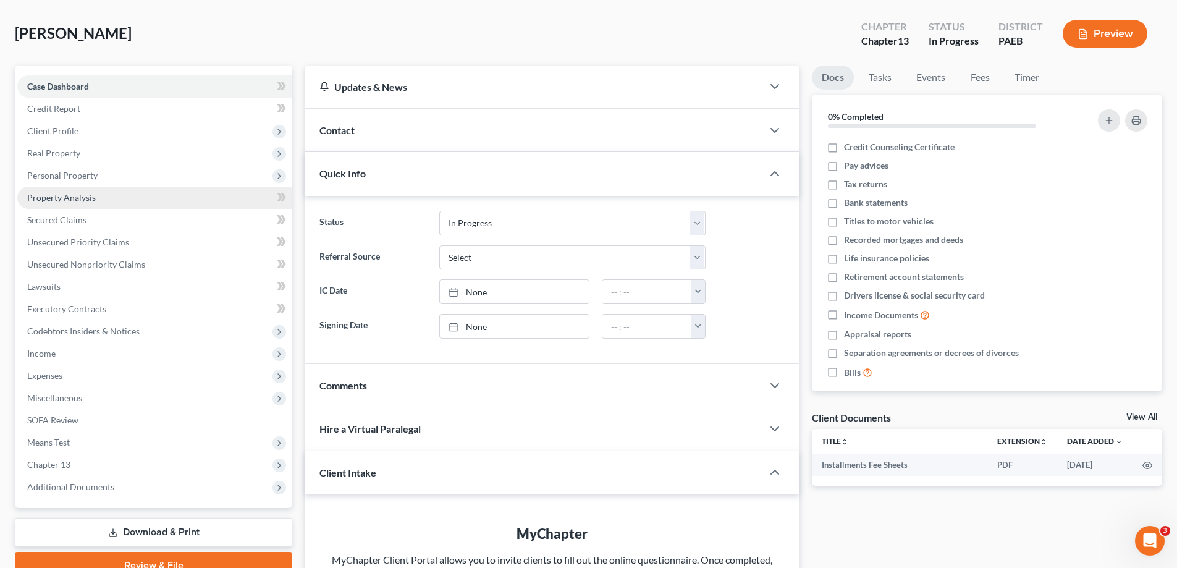
scroll to position [0, 0]
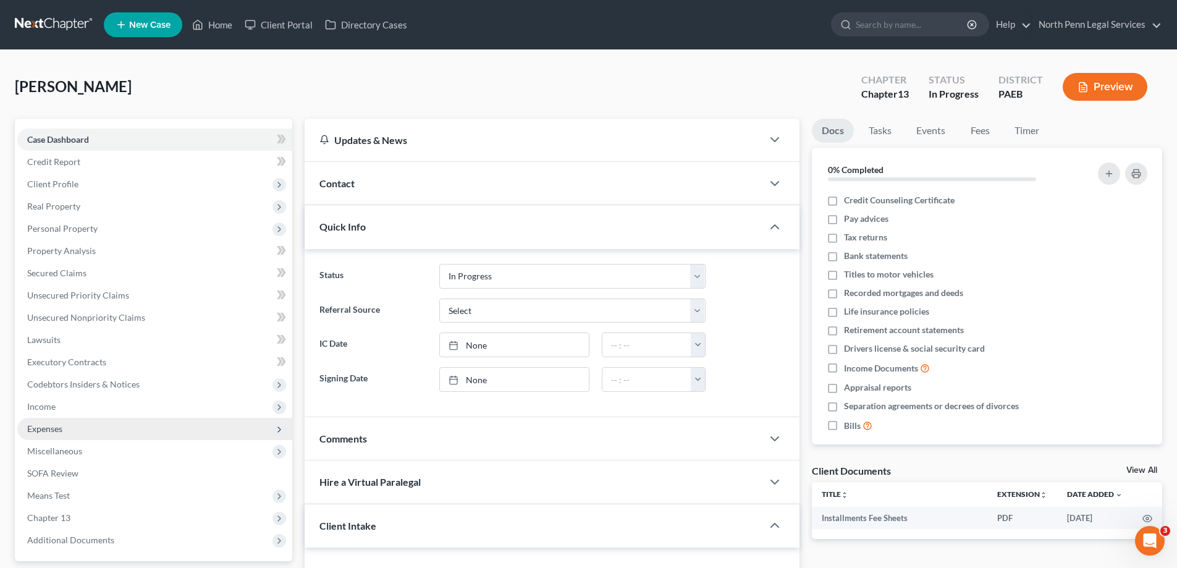
click at [76, 429] on span "Expenses" at bounding box center [154, 429] width 275 height 22
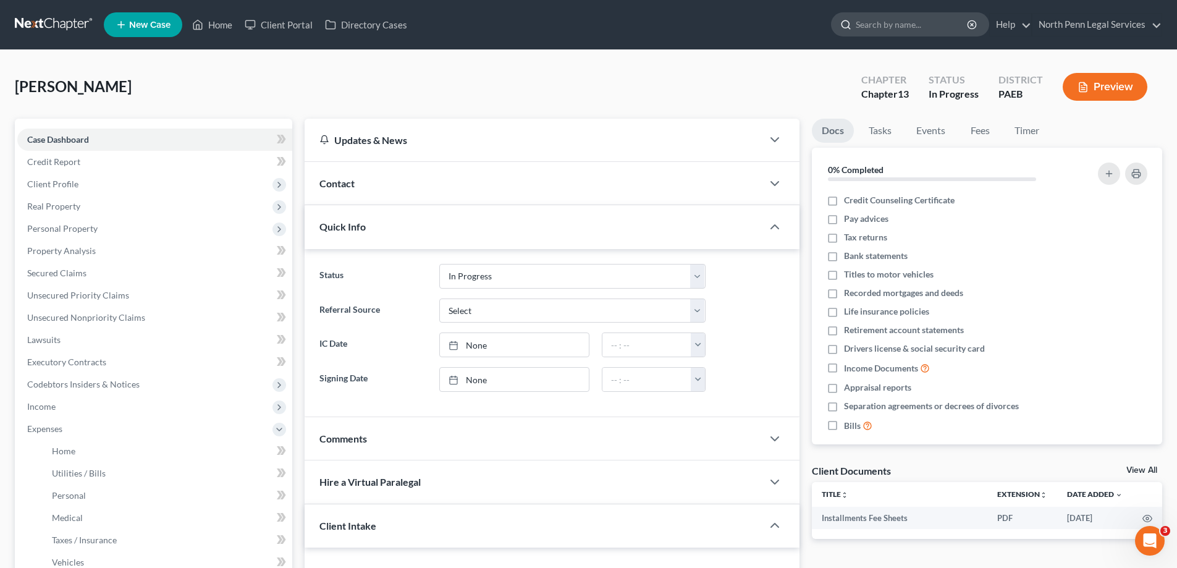
click at [909, 24] on input "search" at bounding box center [912, 24] width 113 height 23
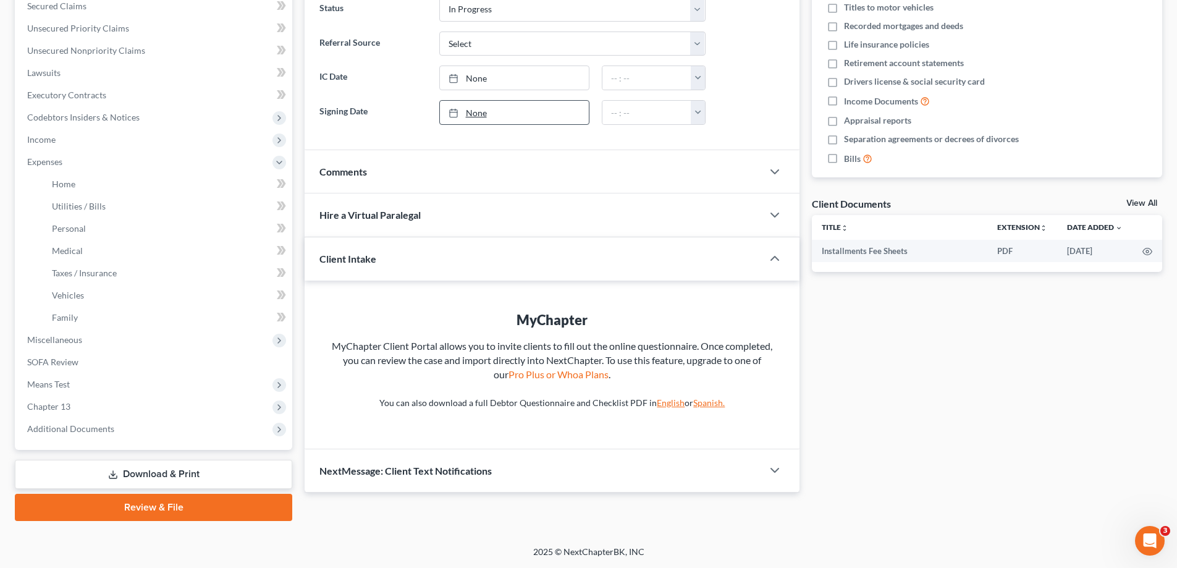
scroll to position [82, 0]
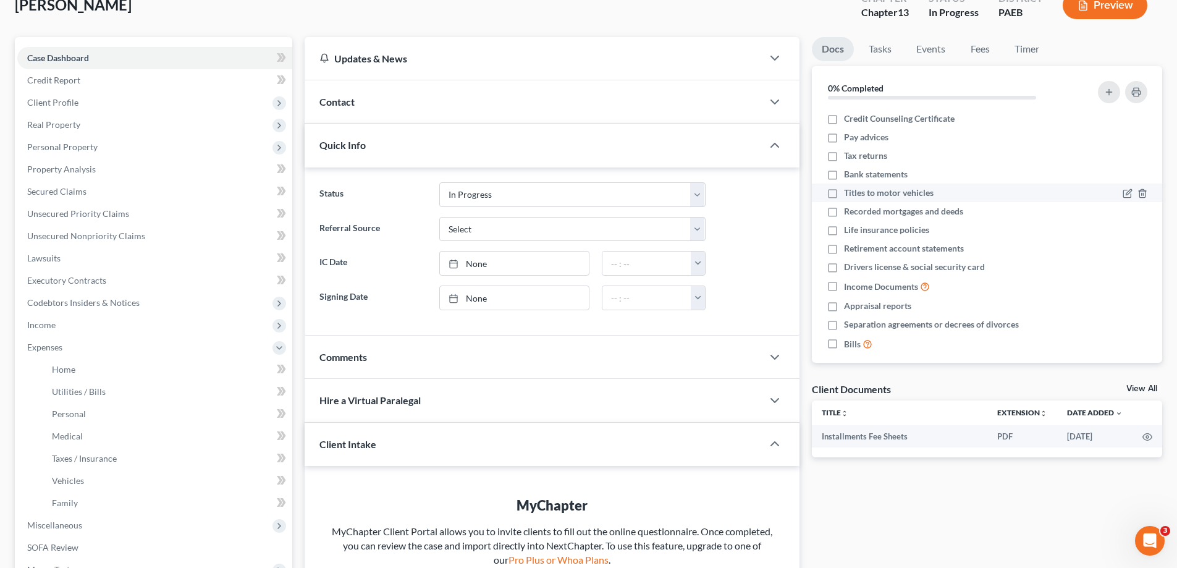
click at [844, 193] on label "Titles to motor vehicles" at bounding box center [889, 193] width 90 height 12
click at [849, 193] on input "Titles to motor vehicles" at bounding box center [853, 191] width 8 height 8
checkbox input "true"
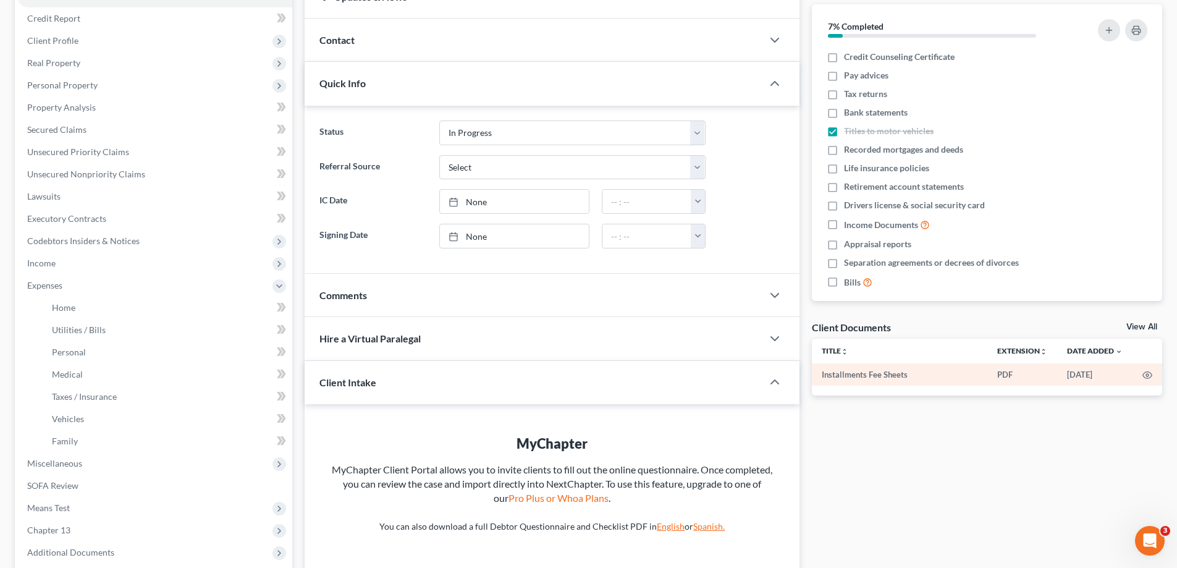
click at [875, 375] on td "Installments Fee Sheets" at bounding box center [900, 374] width 176 height 22
click at [1148, 374] on circle "button" at bounding box center [1147, 375] width 2 height 2
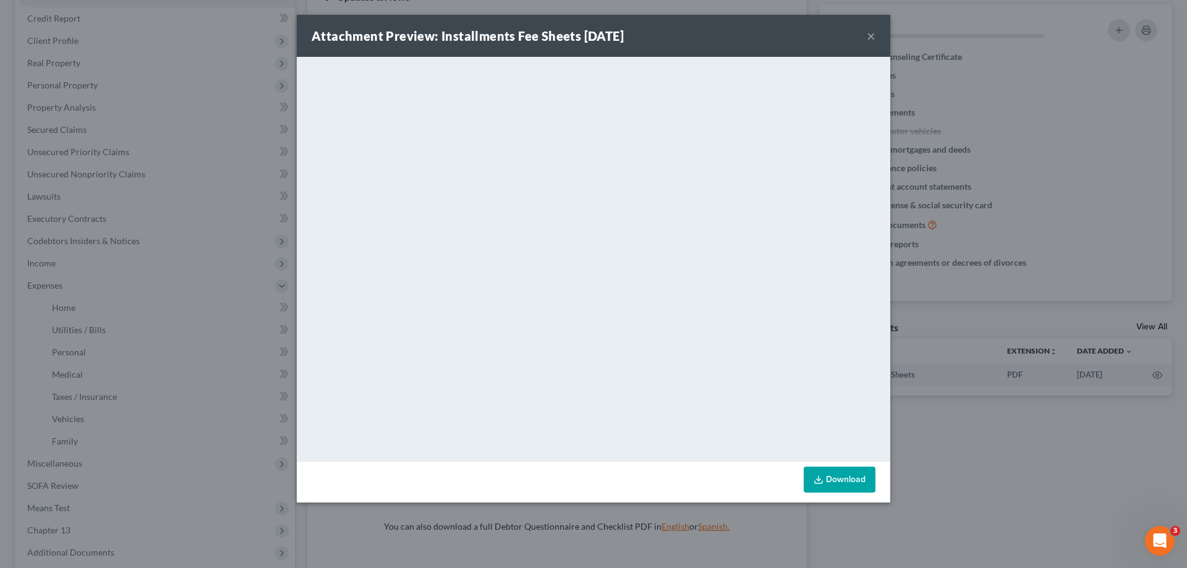
click at [845, 479] on link "Download" at bounding box center [839, 480] width 72 height 26
click at [873, 34] on button "×" at bounding box center [870, 35] width 9 height 15
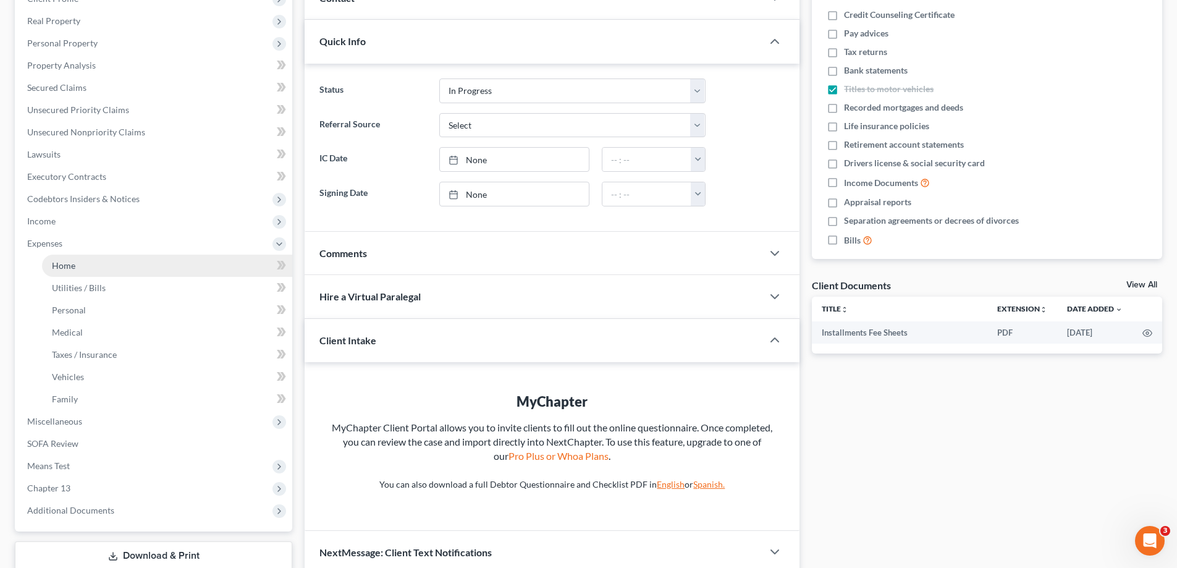
scroll to position [267, 0]
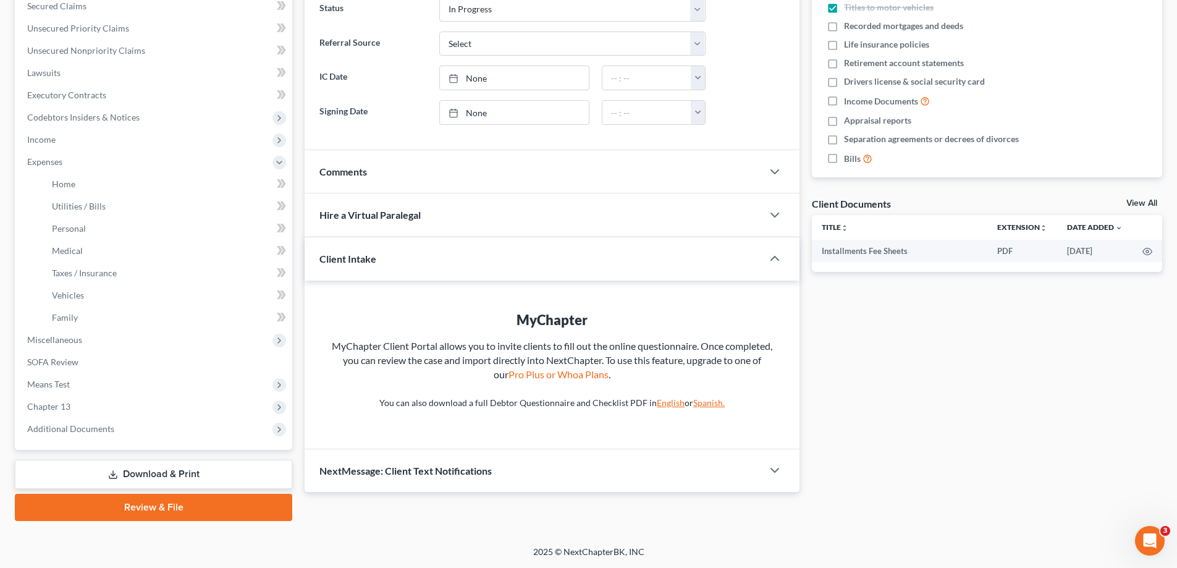
click at [188, 475] on link "Download & Print" at bounding box center [153, 474] width 277 height 29
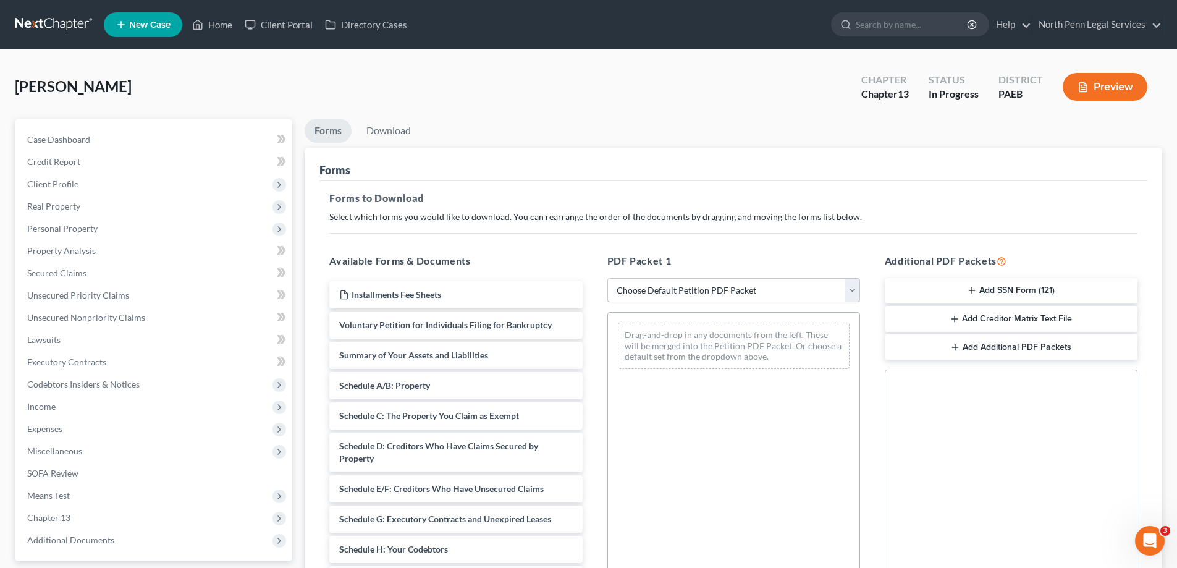
click at [669, 295] on select "Choose Default Petition PDF Packet Complete Bankruptcy Petition (all forms and …" at bounding box center [733, 290] width 253 height 25
select select "1"
click at [607, 278] on select "Choose Default Petition PDF Packet Complete Bankruptcy Petition (all forms and …" at bounding box center [733, 290] width 253 height 25
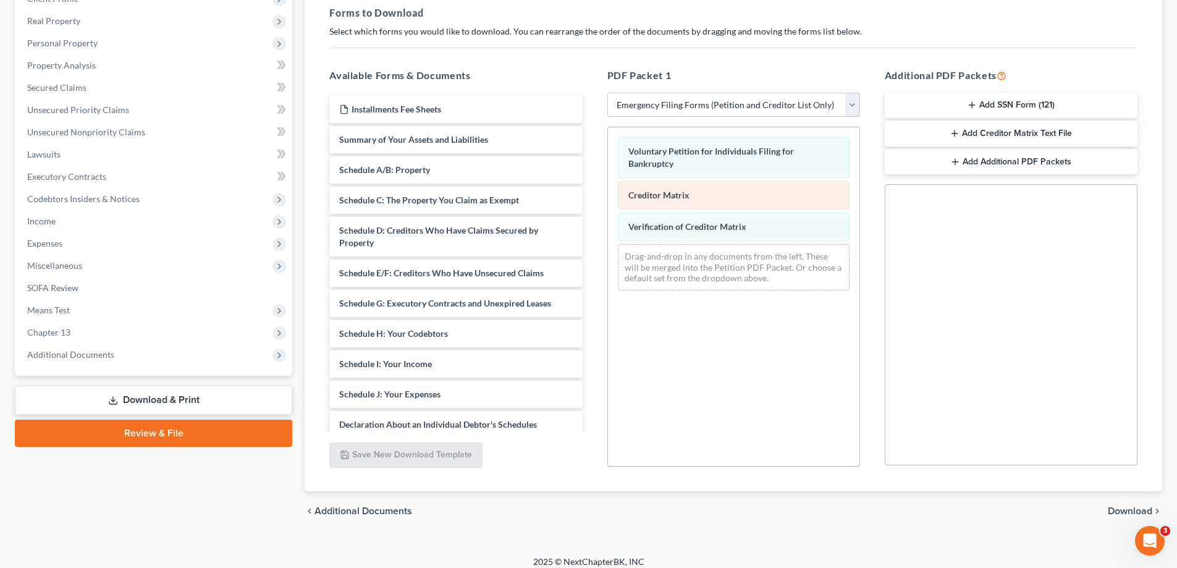
scroll to position [195, 0]
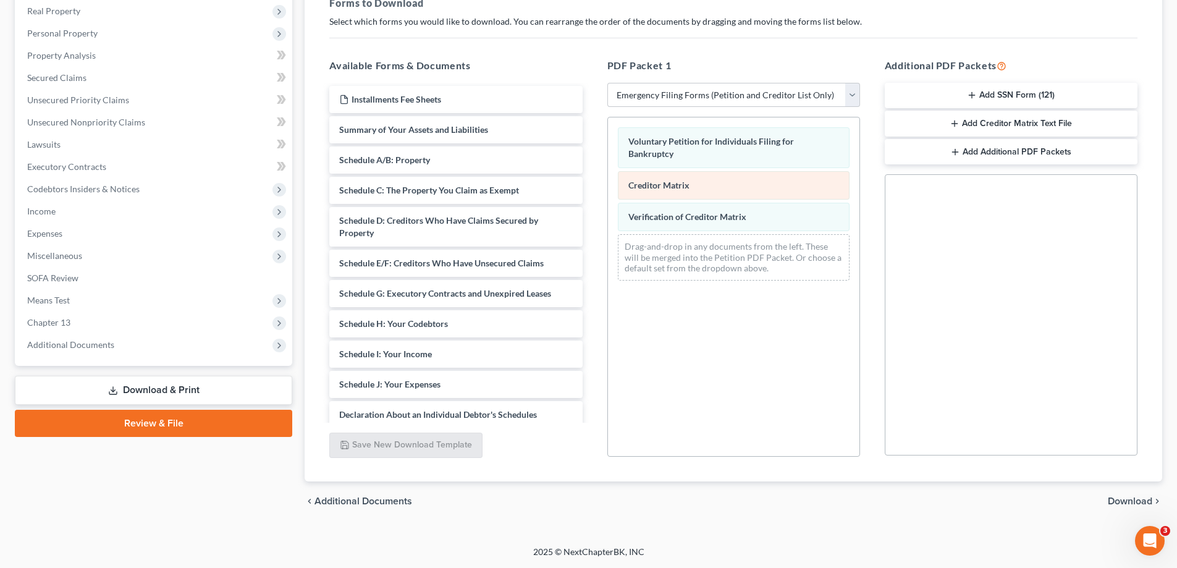
click at [680, 189] on span "Creditor Matrix" at bounding box center [658, 185] width 61 height 11
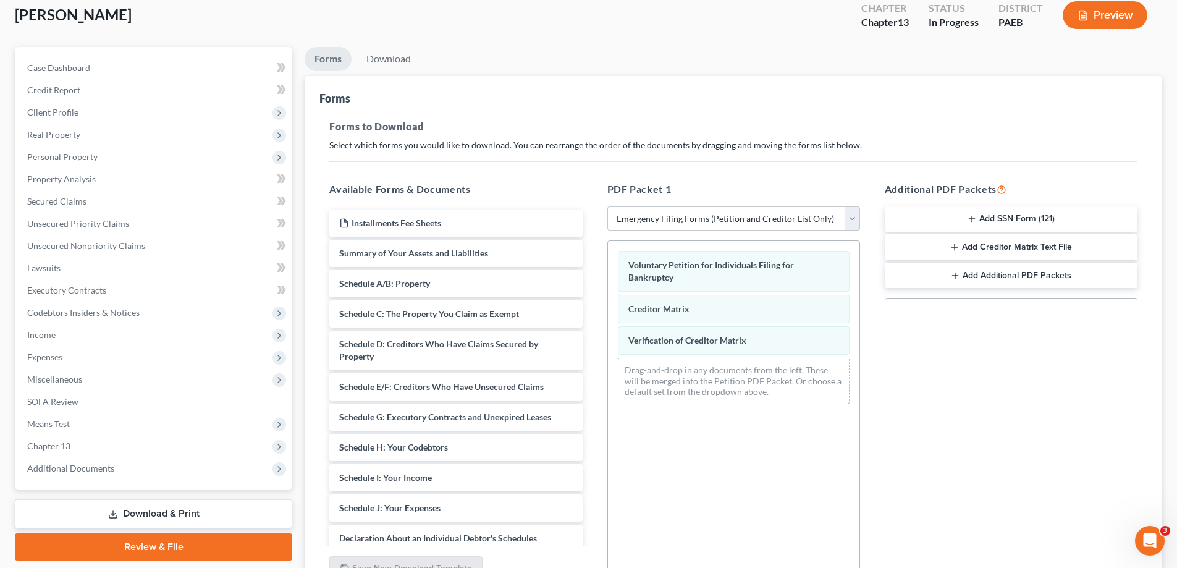
scroll to position [0, 0]
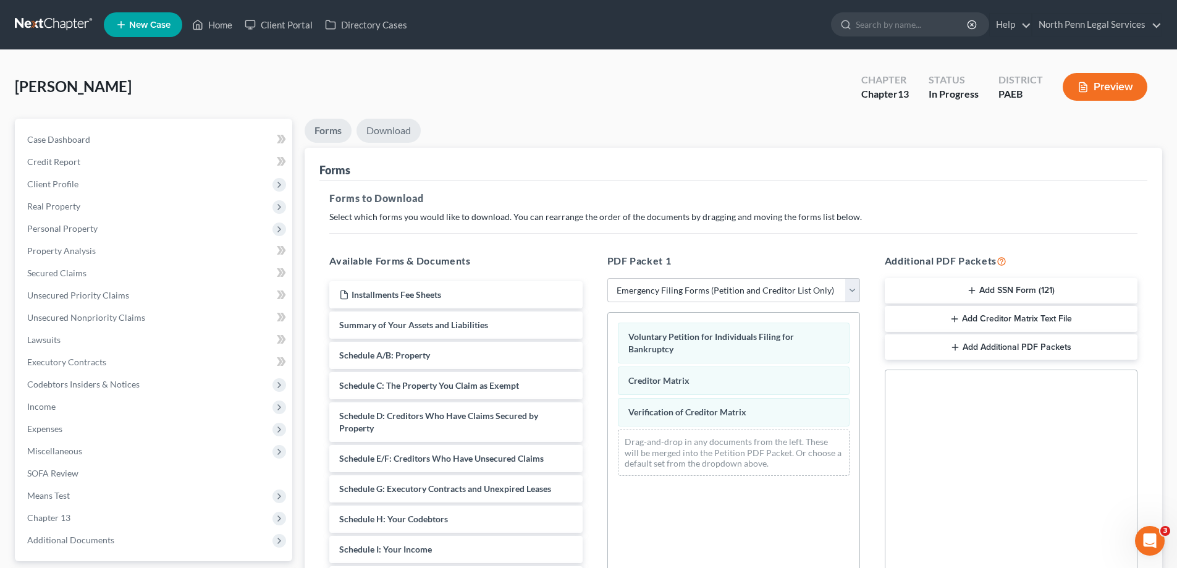
click at [389, 129] on link "Download" at bounding box center [389, 131] width 64 height 24
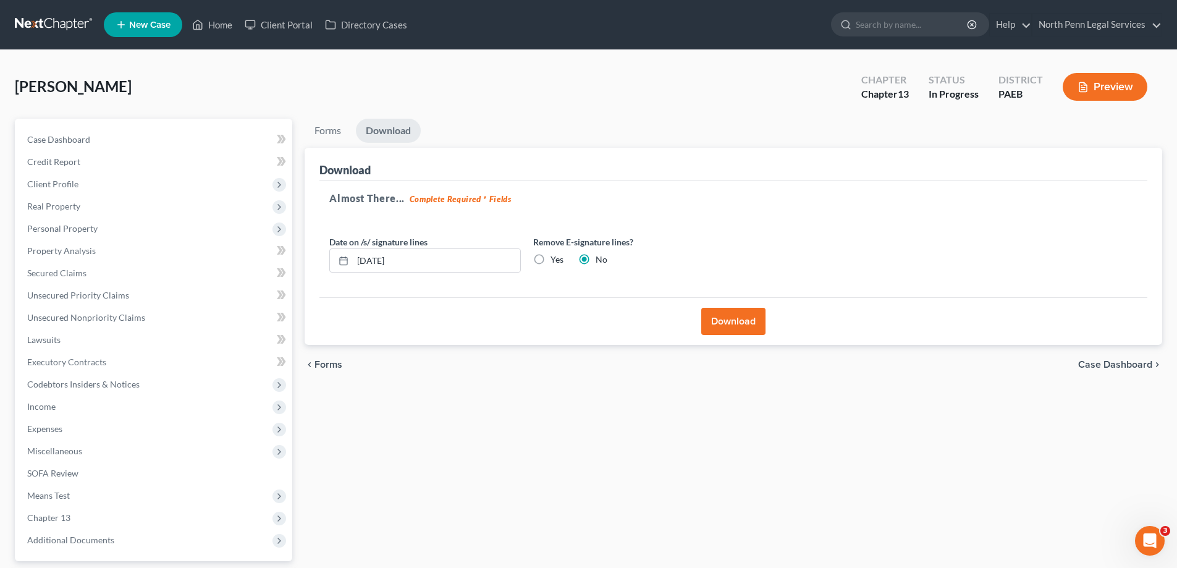
click at [551, 258] on label "Yes" at bounding box center [557, 259] width 13 height 12
click at [556, 258] on input "Yes" at bounding box center [560, 257] width 8 height 8
radio input "true"
radio input "false"
click at [742, 320] on button "Download" at bounding box center [733, 321] width 64 height 27
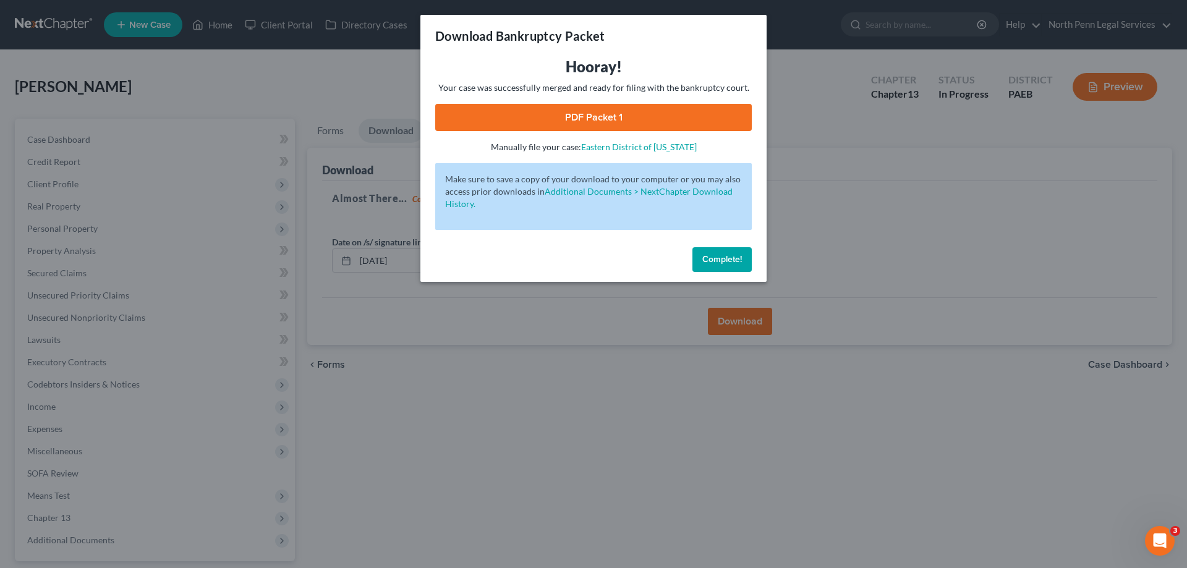
click at [577, 115] on link "PDF Packet 1" at bounding box center [593, 117] width 316 height 27
click at [721, 255] on span "Complete!" at bounding box center [722, 259] width 40 height 11
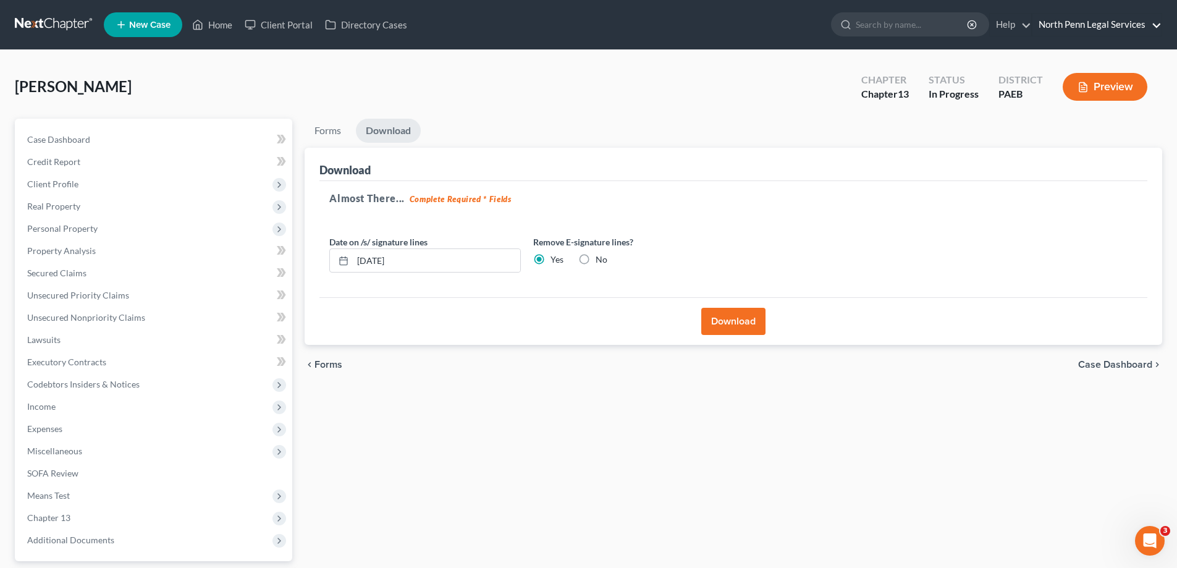
click at [1104, 23] on link "North Penn Legal Services" at bounding box center [1097, 25] width 129 height 22
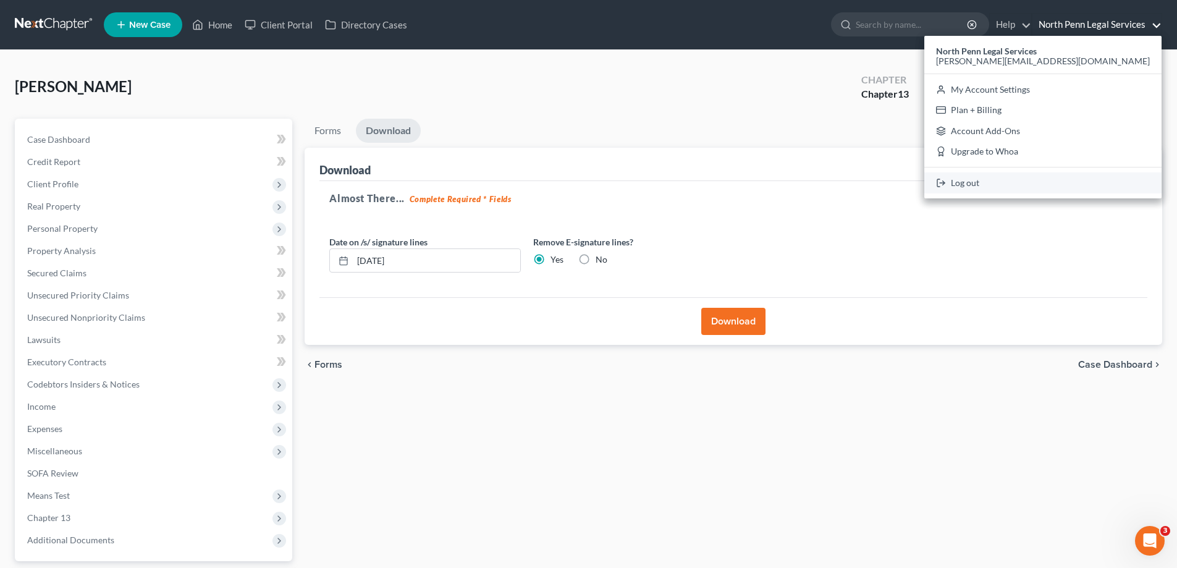
click at [1068, 180] on link "Log out" at bounding box center [1042, 182] width 237 height 21
